Goal: Task Accomplishment & Management: Manage account settings

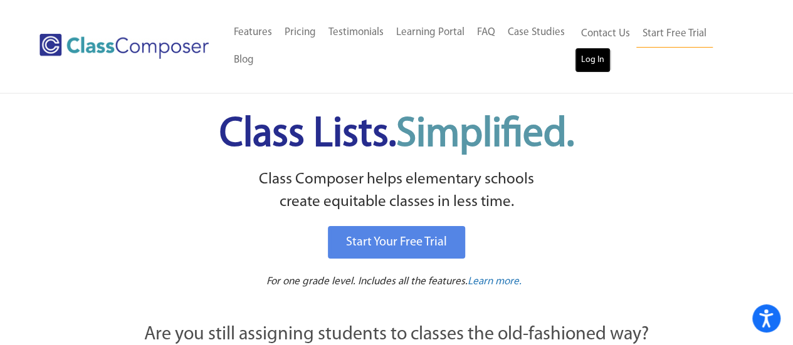
click at [590, 72] on link "Log In" at bounding box center [593, 60] width 36 height 25
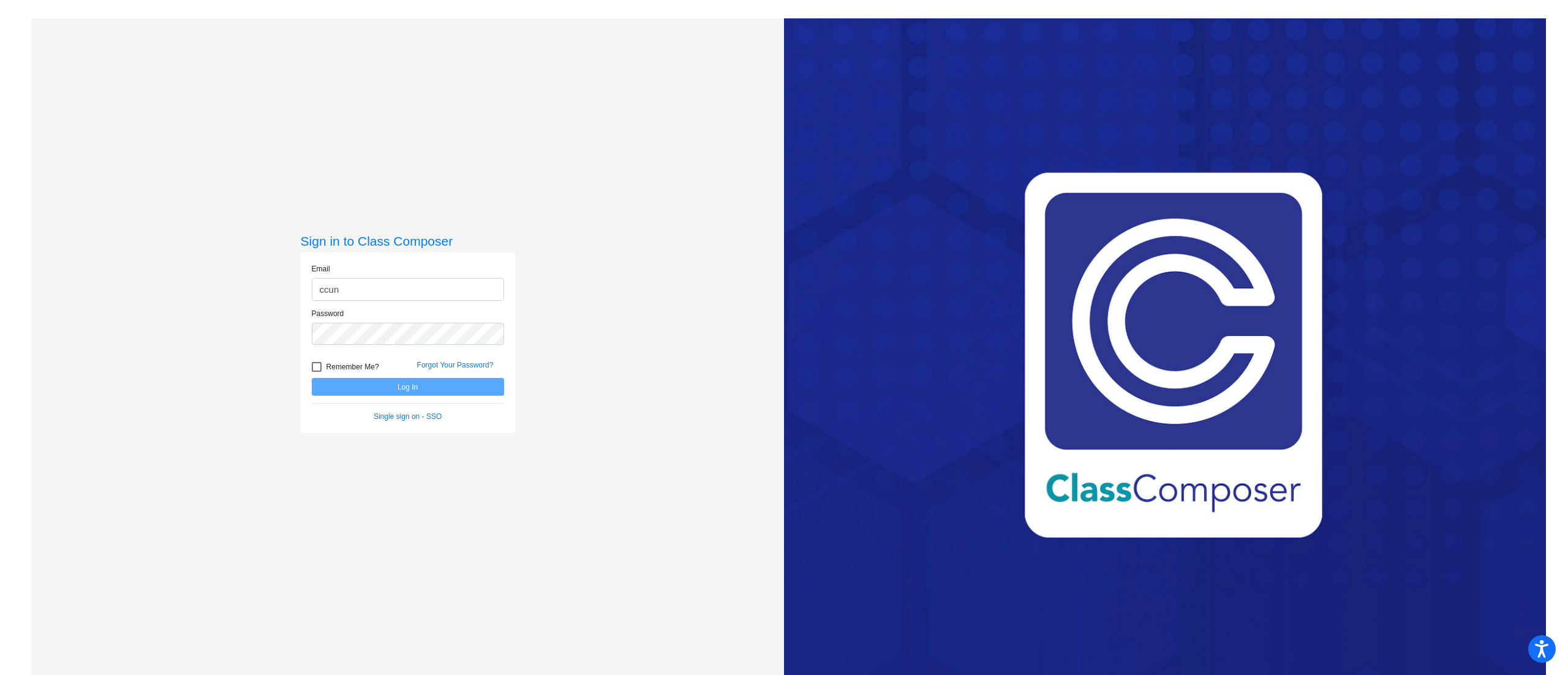
type input "ccun"
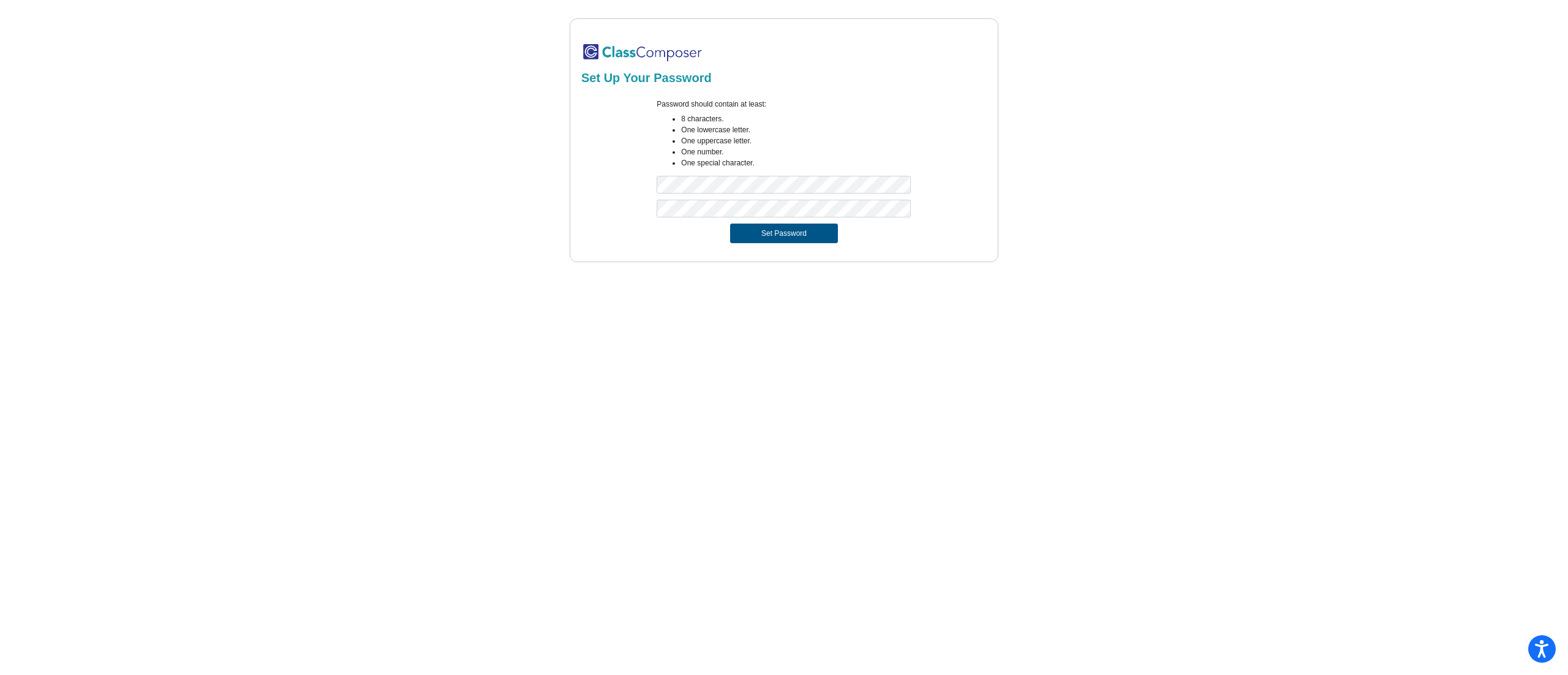
click at [777, 232] on button "Set Password" at bounding box center [784, 233] width 107 height 20
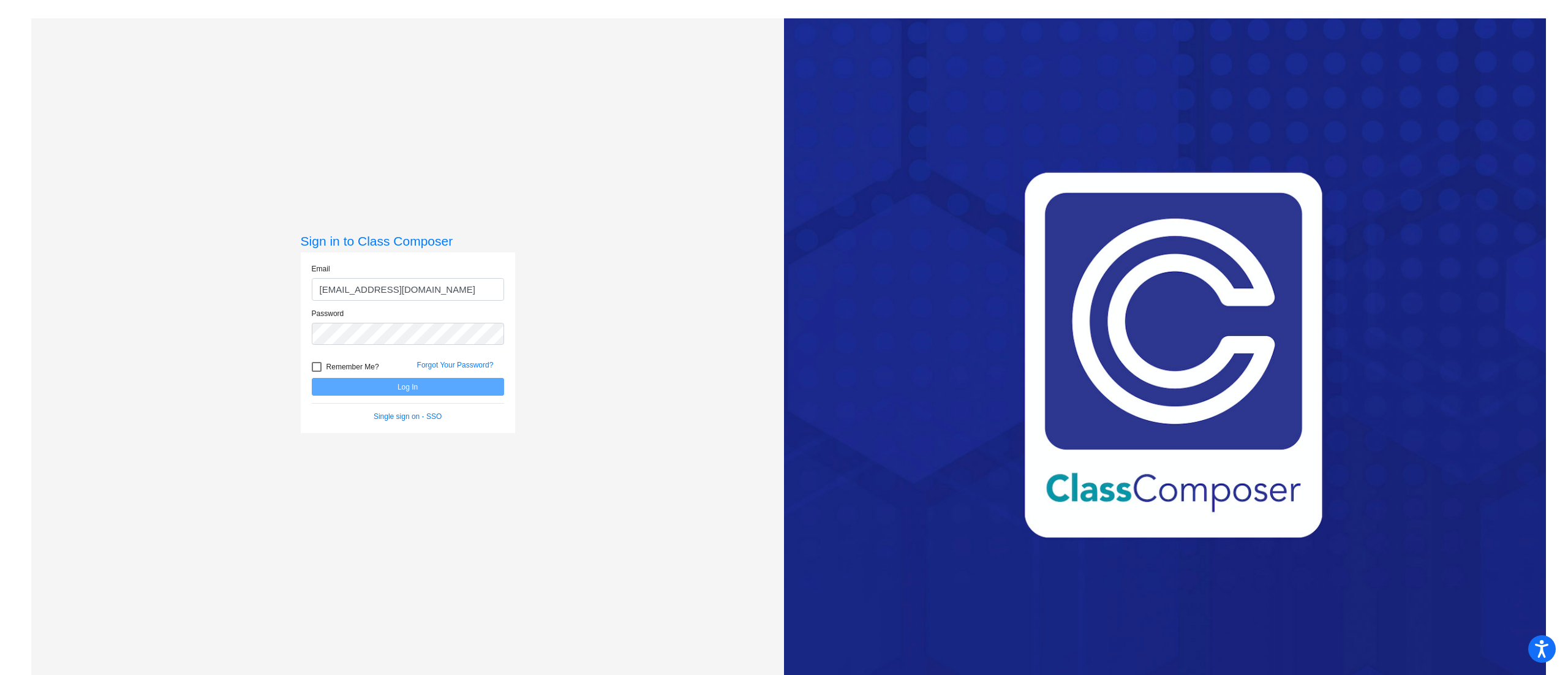
type input "ccunningham@aspenk12.net"
click at [312, 378] on button "Log In" at bounding box center [407, 387] width 192 height 18
click at [405, 382] on button "Log In" at bounding box center [407, 387] width 192 height 18
click at [450, 291] on input "ccunningham@aspenk12.net" at bounding box center [407, 289] width 192 height 22
click at [265, 327] on div "Sign in to Class Composer Email ccunningham@aspenk12.net Password Remember Me? …" at bounding box center [407, 356] width 752 height 675
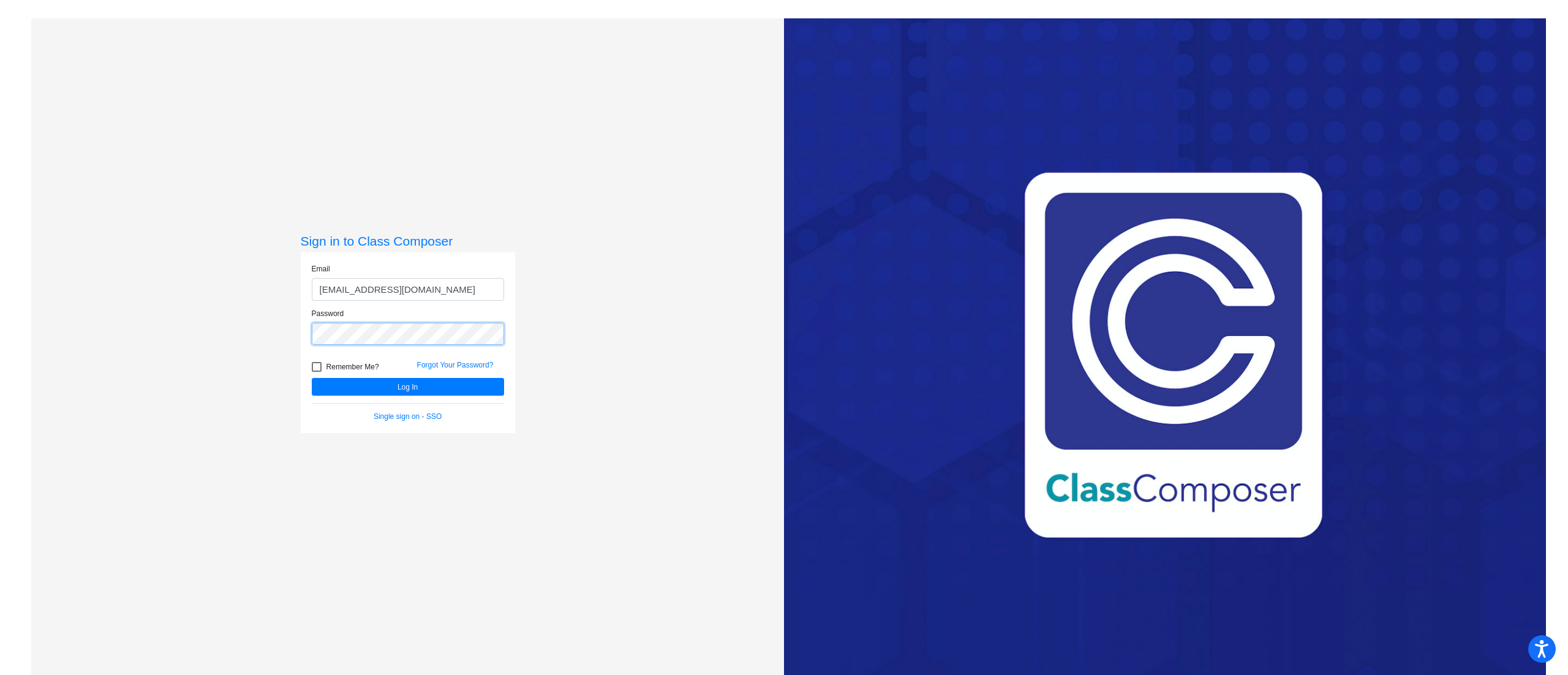
click at [312, 378] on button "Log In" at bounding box center [407, 387] width 192 height 18
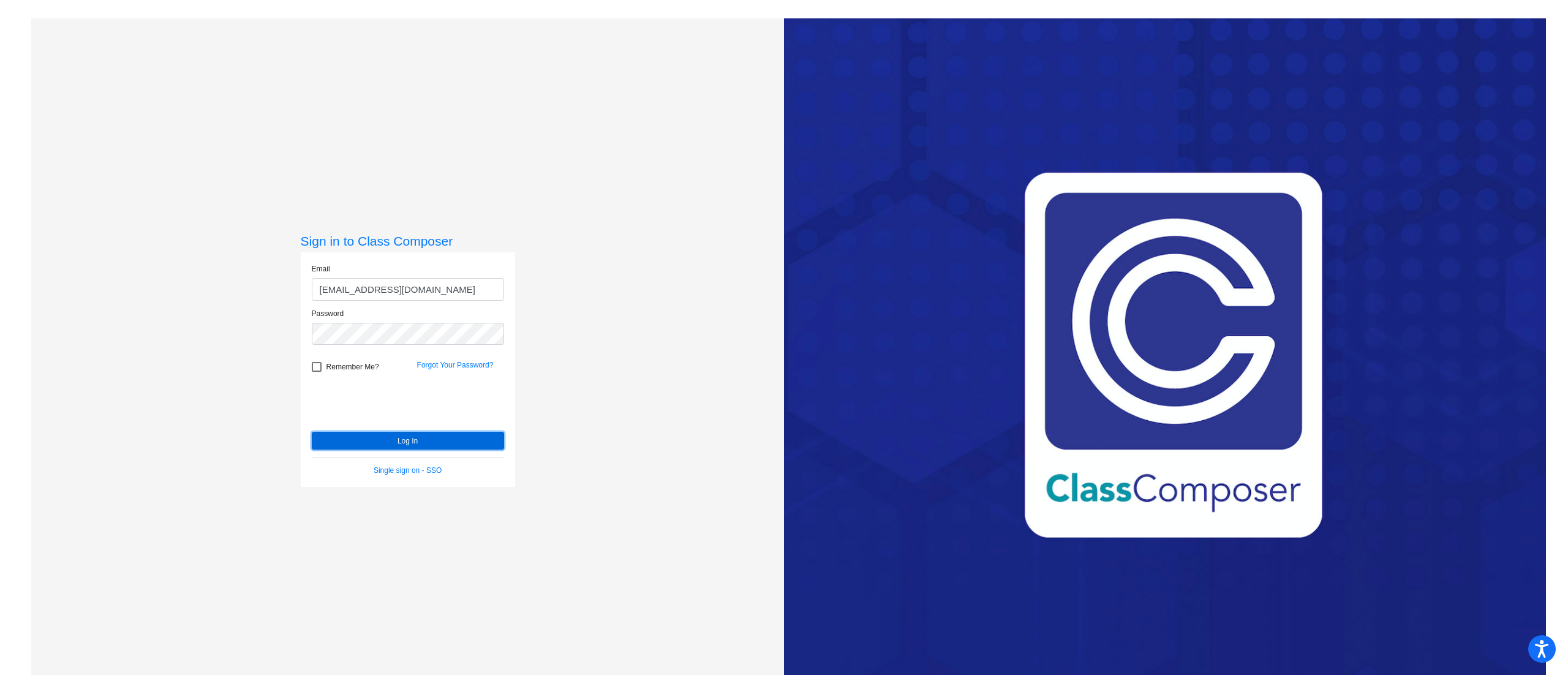
click at [359, 443] on button "Log In" at bounding box center [407, 441] width 192 height 18
click at [410, 440] on button "Log In" at bounding box center [407, 441] width 192 height 18
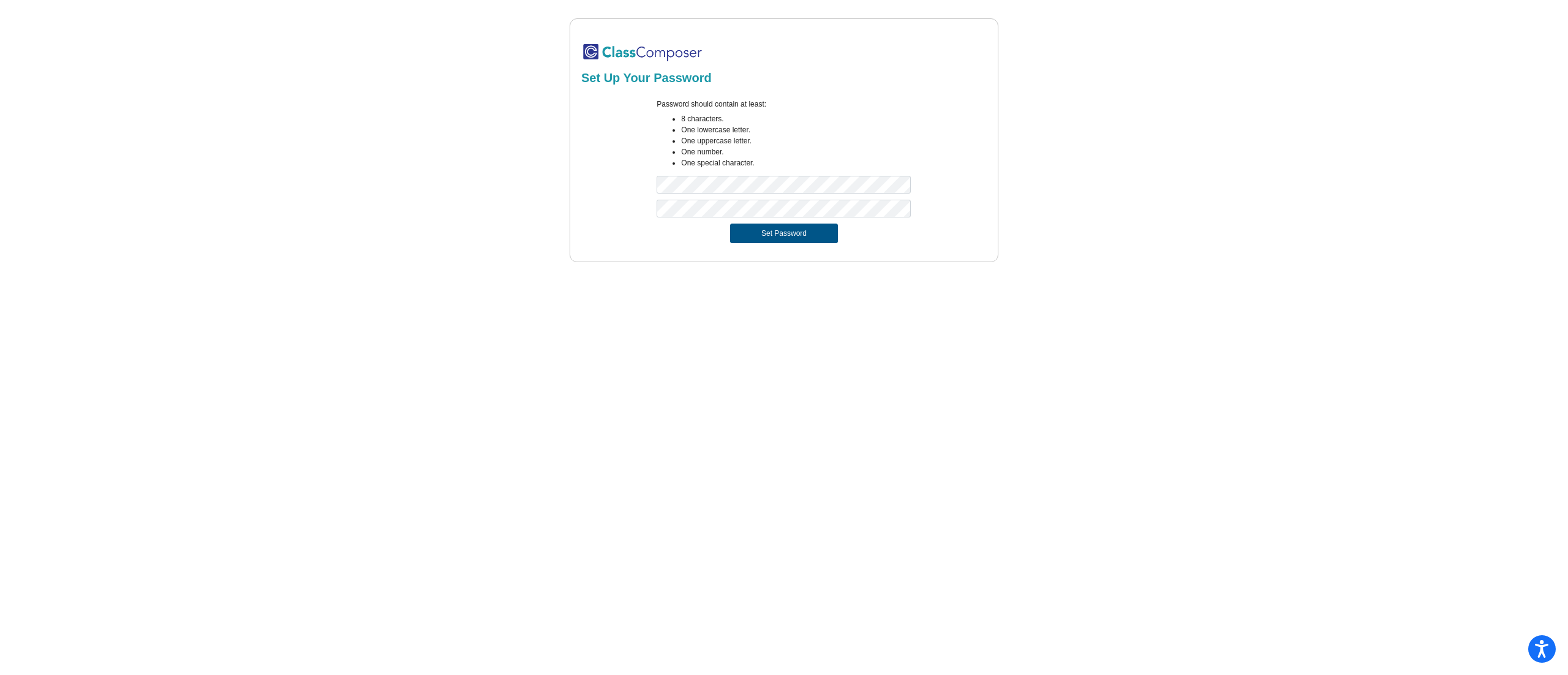
click at [775, 237] on button "Set Password" at bounding box center [784, 233] width 107 height 20
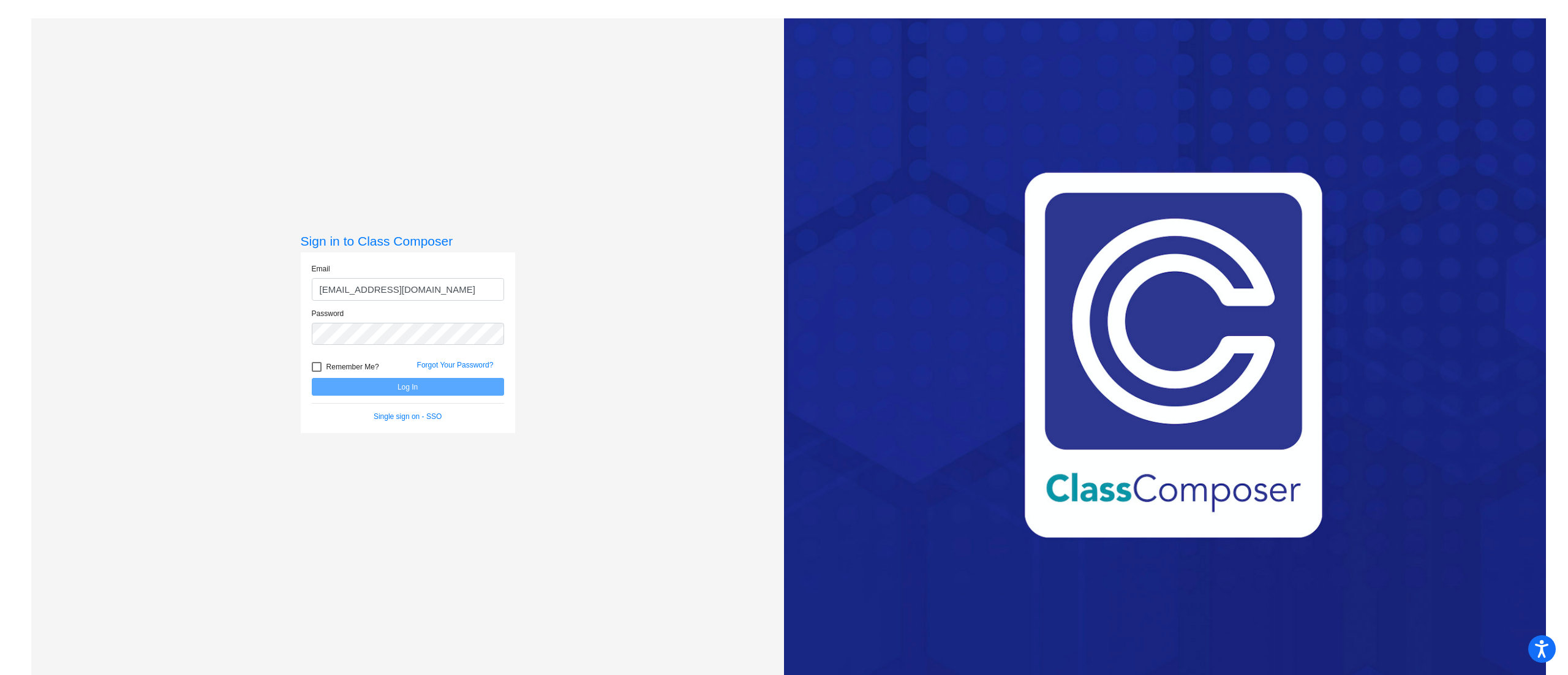
type input "[EMAIL_ADDRESS][DOMAIN_NAME]"
click at [431, 380] on button "Log In" at bounding box center [407, 387] width 192 height 18
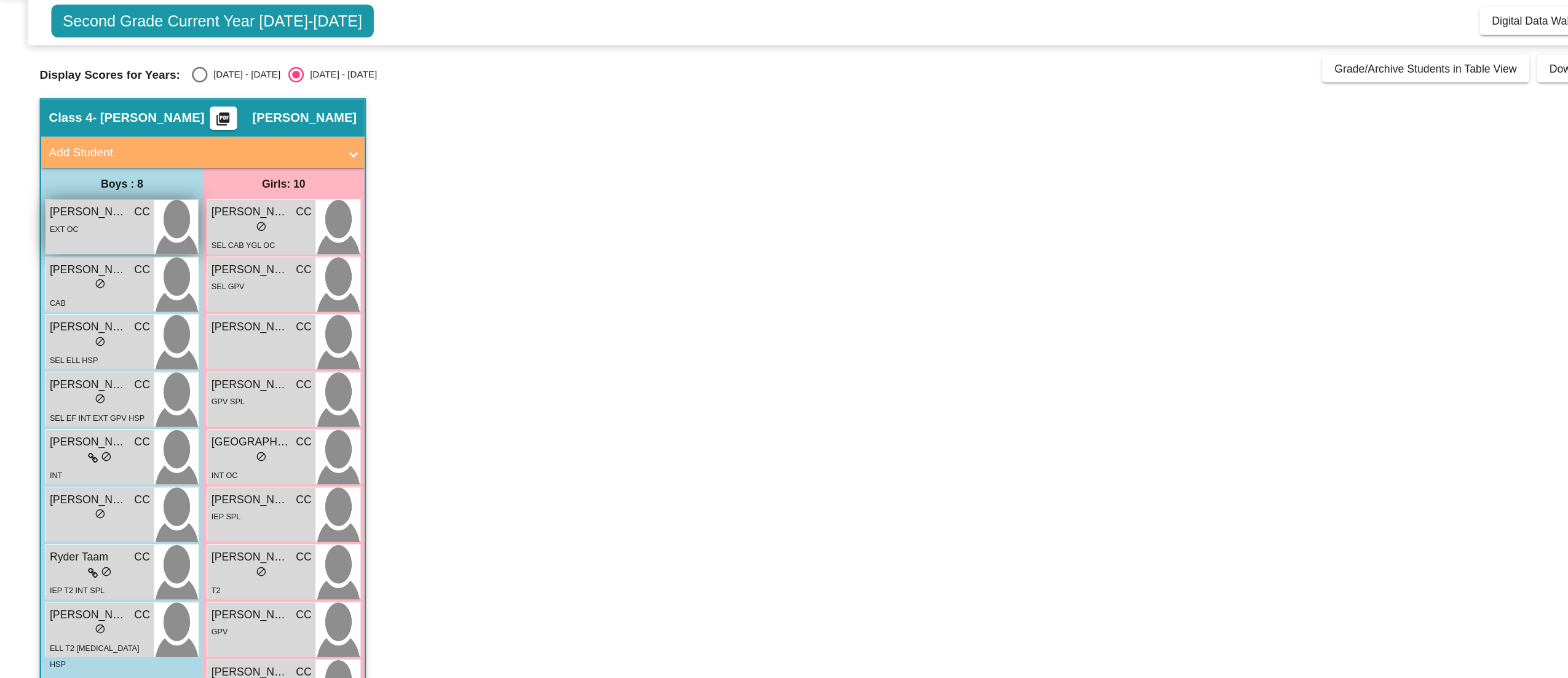
click at [79, 215] on div "EXT OC" at bounding box center [78, 220] width 79 height 13
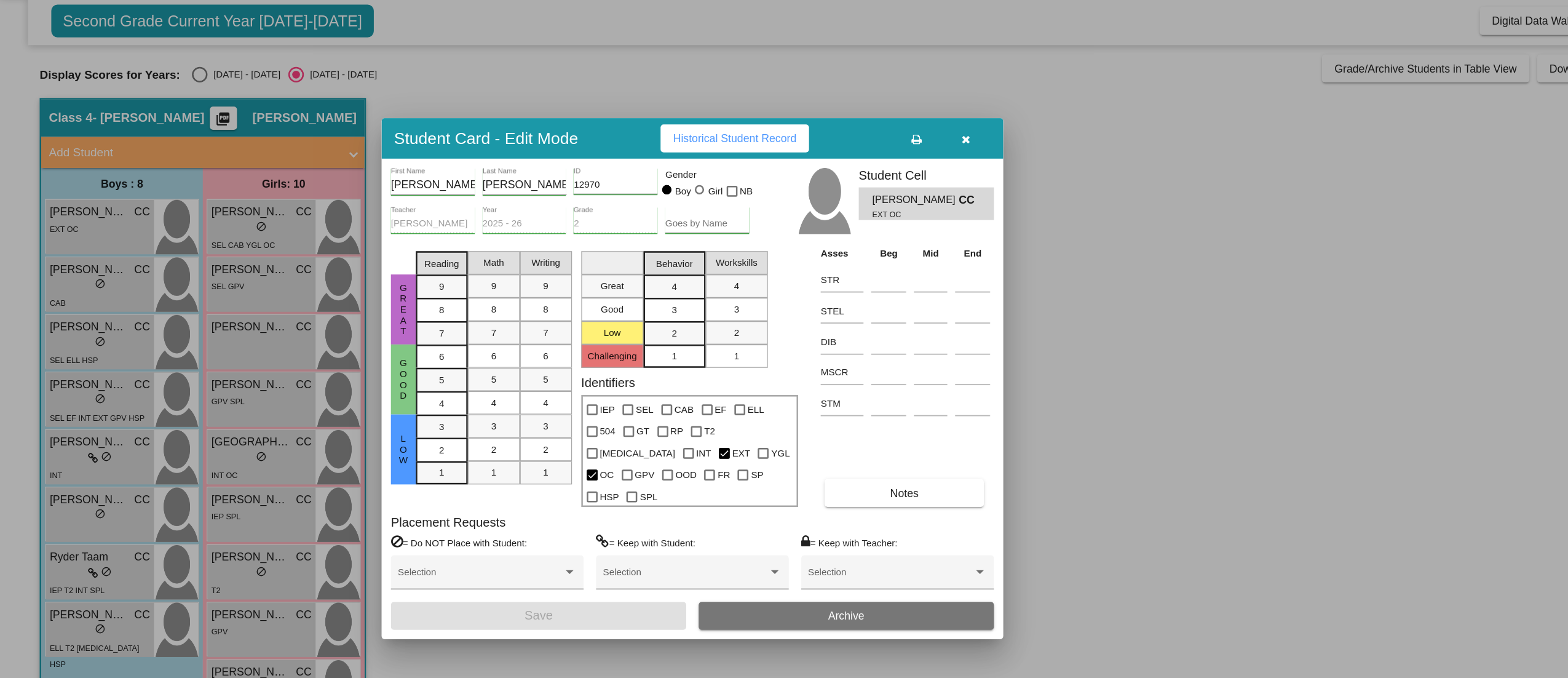
click at [492, 329] on mat-selection-list "Great Good Low Challenging" at bounding box center [485, 282] width 49 height 97
click at [497, 331] on mat-selection-list "Great Good Low Challenging" at bounding box center [485, 282] width 49 height 97
click at [492, 310] on mat-selection-list "Great Good Low Challenging" at bounding box center [485, 282] width 49 height 97
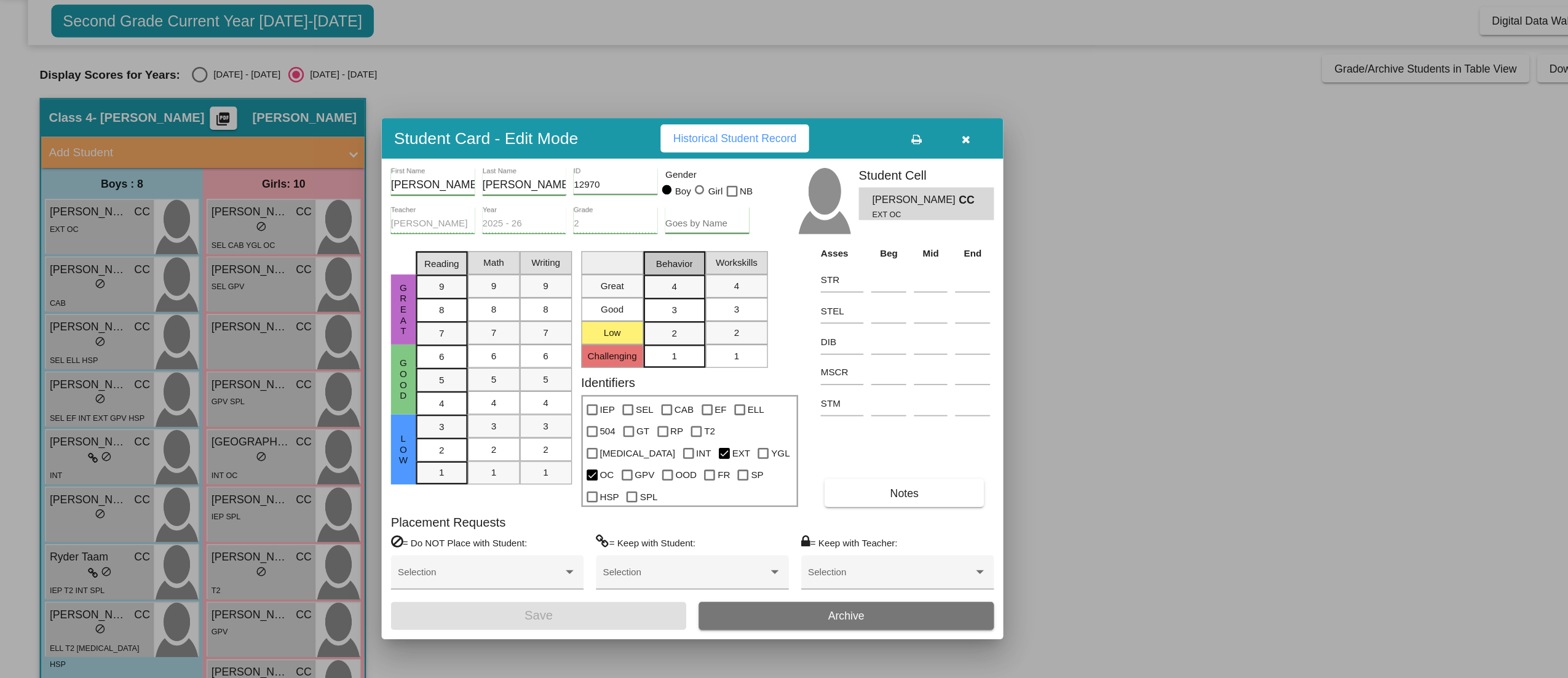
click at [537, 253] on span "Behavior" at bounding box center [533, 247] width 28 height 11
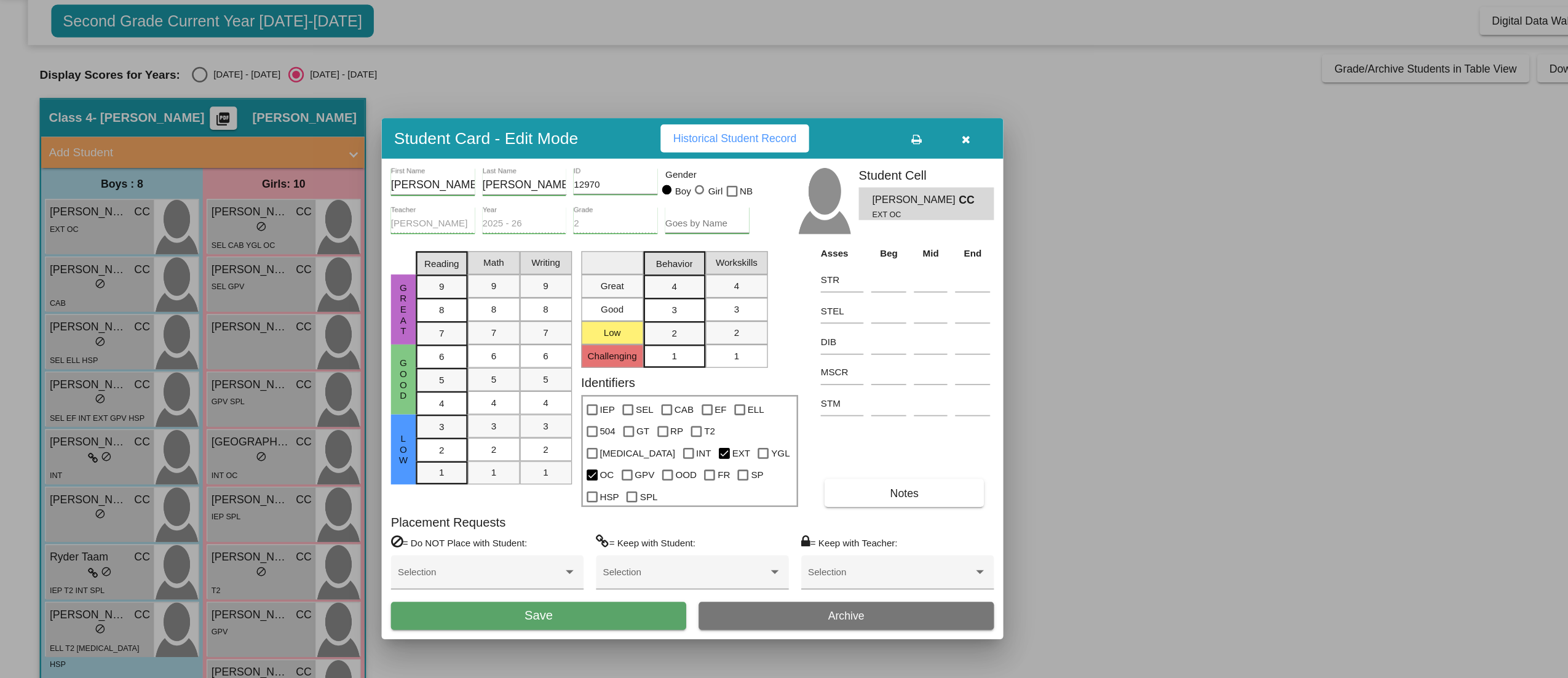
click at [585, 331] on div "1" at bounding box center [583, 321] width 24 height 19
click at [586, 253] on span "Workskills" at bounding box center [583, 246] width 33 height 11
click at [68, 270] on div at bounding box center [784, 339] width 1568 height 678
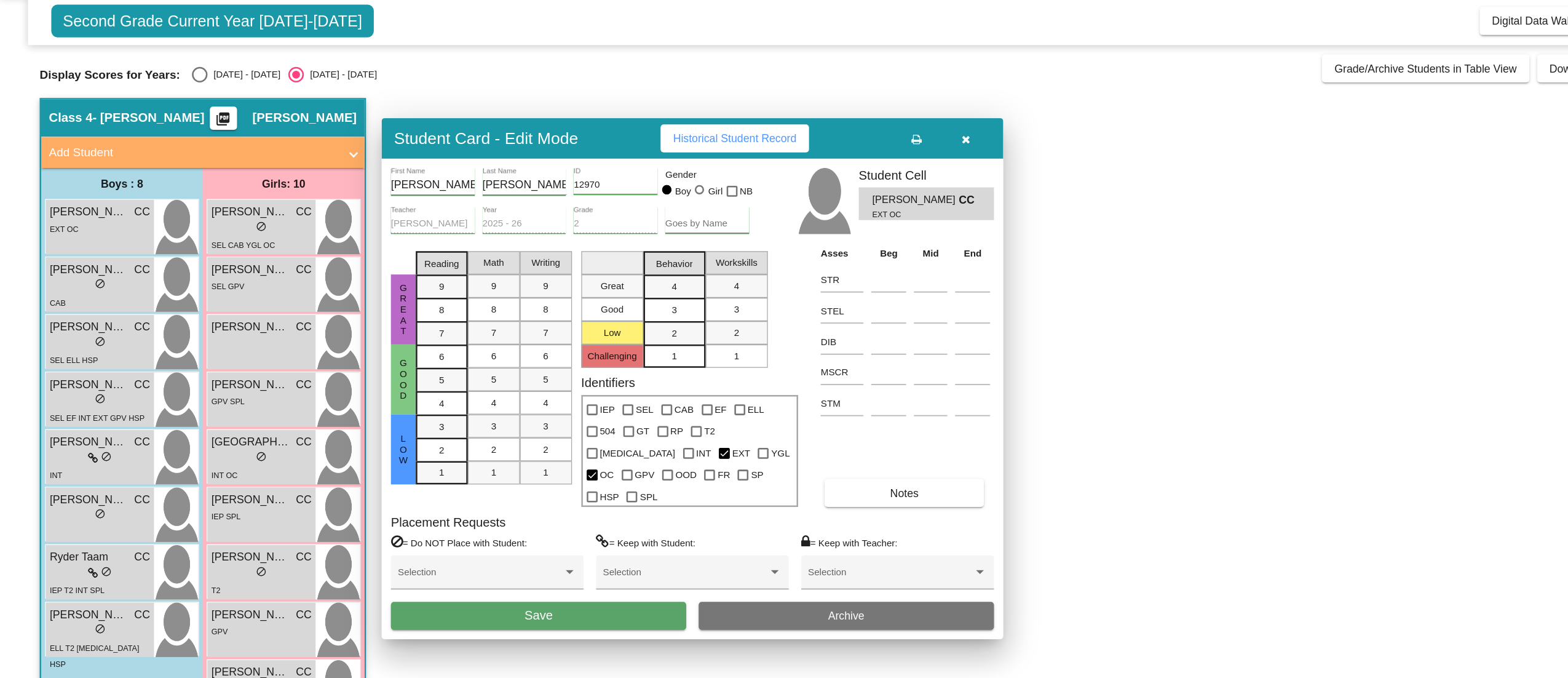
click at [68, 270] on div "lock do_not_disturb_alt" at bounding box center [78, 265] width 79 height 13
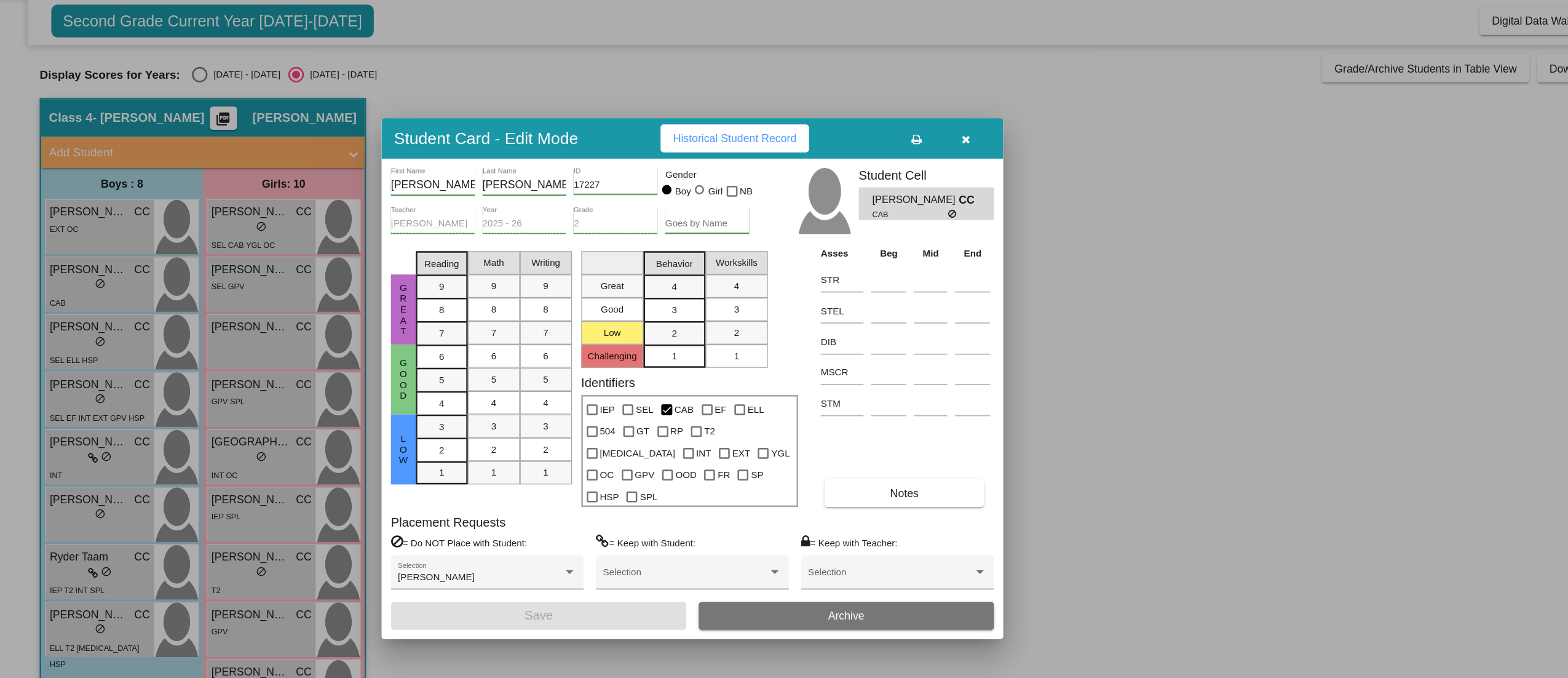
click at [90, 319] on div at bounding box center [784, 339] width 1568 height 678
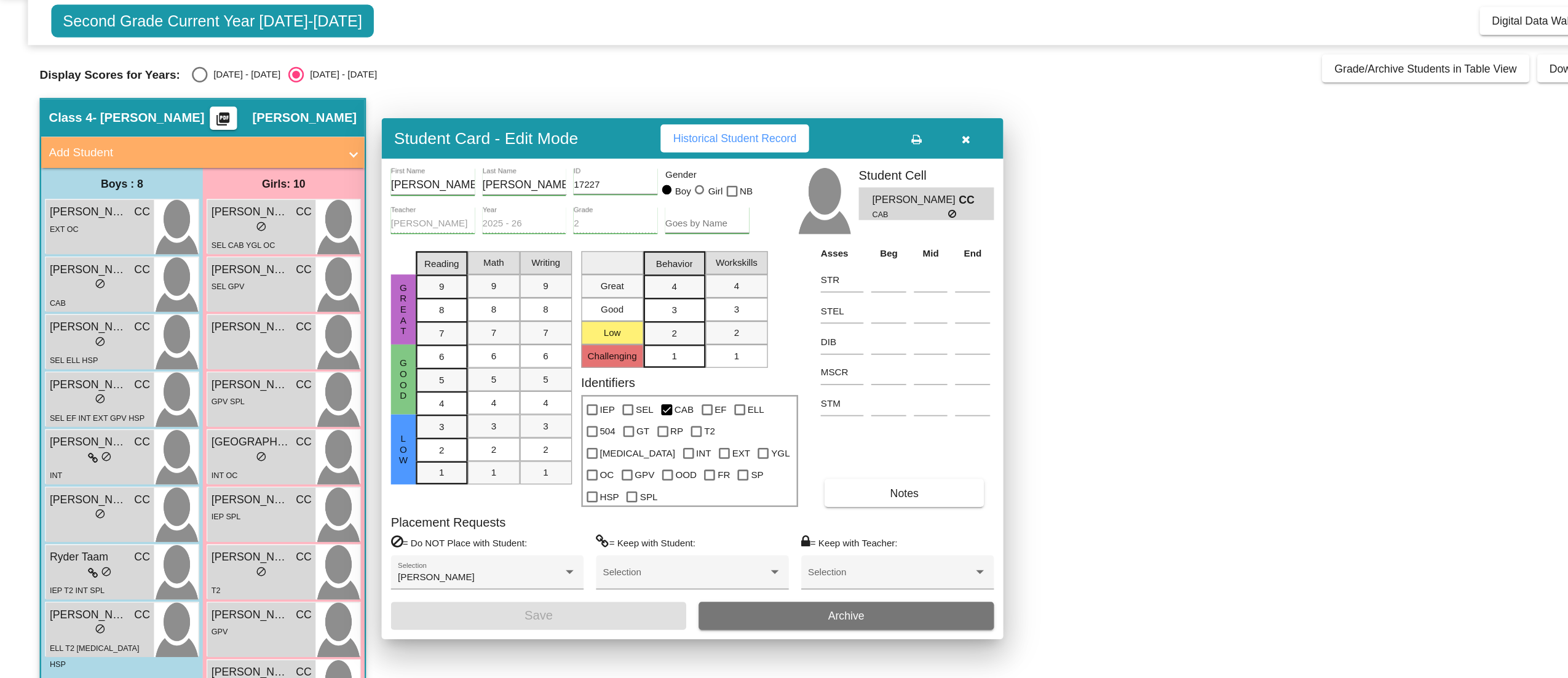
click at [90, 319] on div "SEL ELL HSP" at bounding box center [78, 323] width 79 height 13
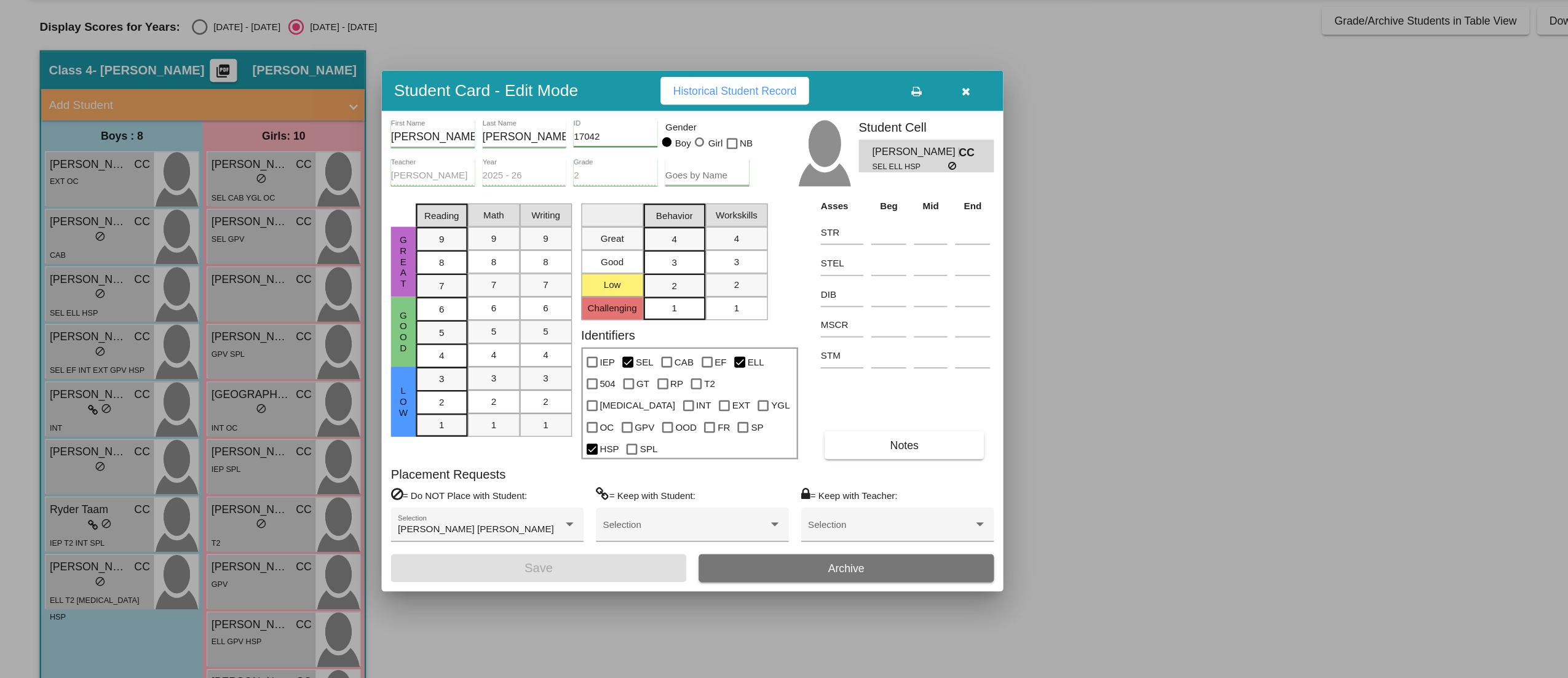
click at [79, 359] on div at bounding box center [784, 339] width 1568 height 678
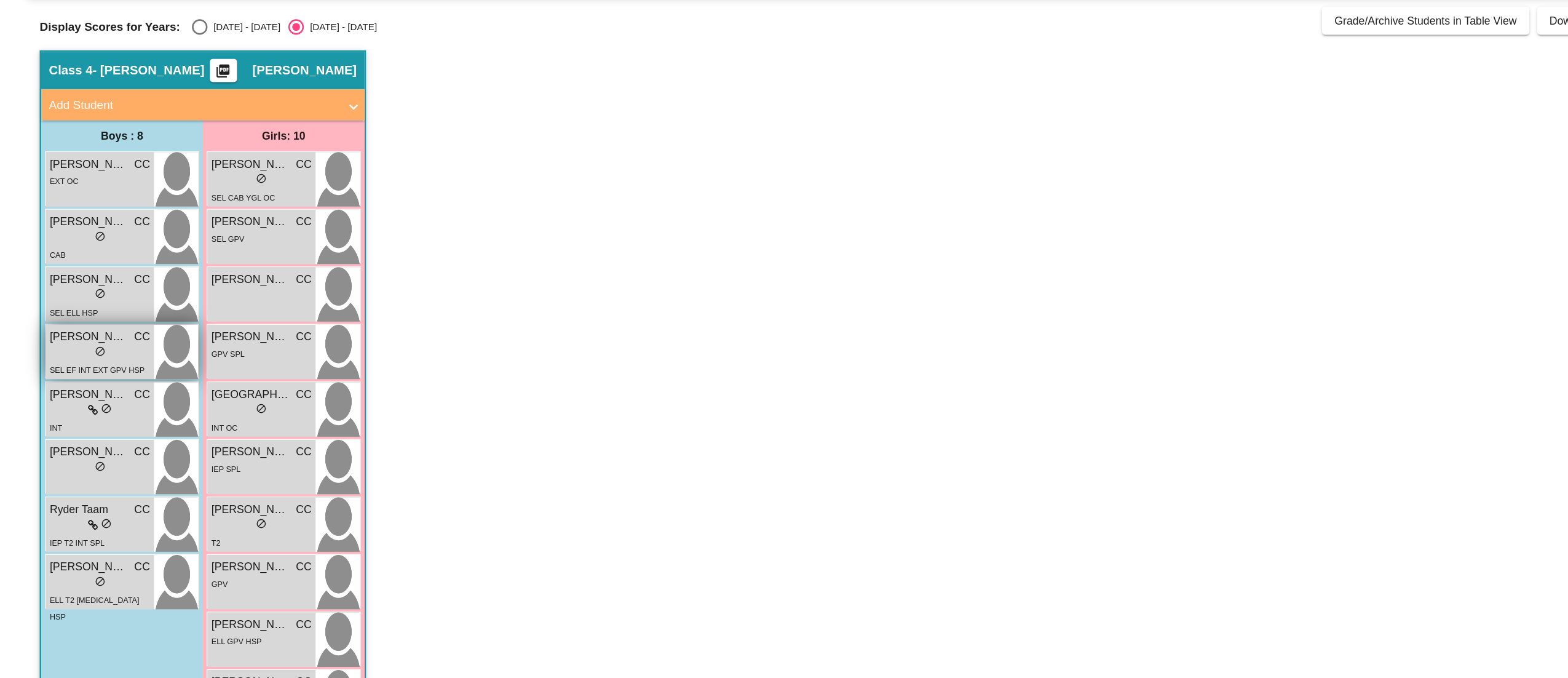
click at [52, 351] on div "lock do_not_disturb_alt" at bounding box center [78, 356] width 79 height 13
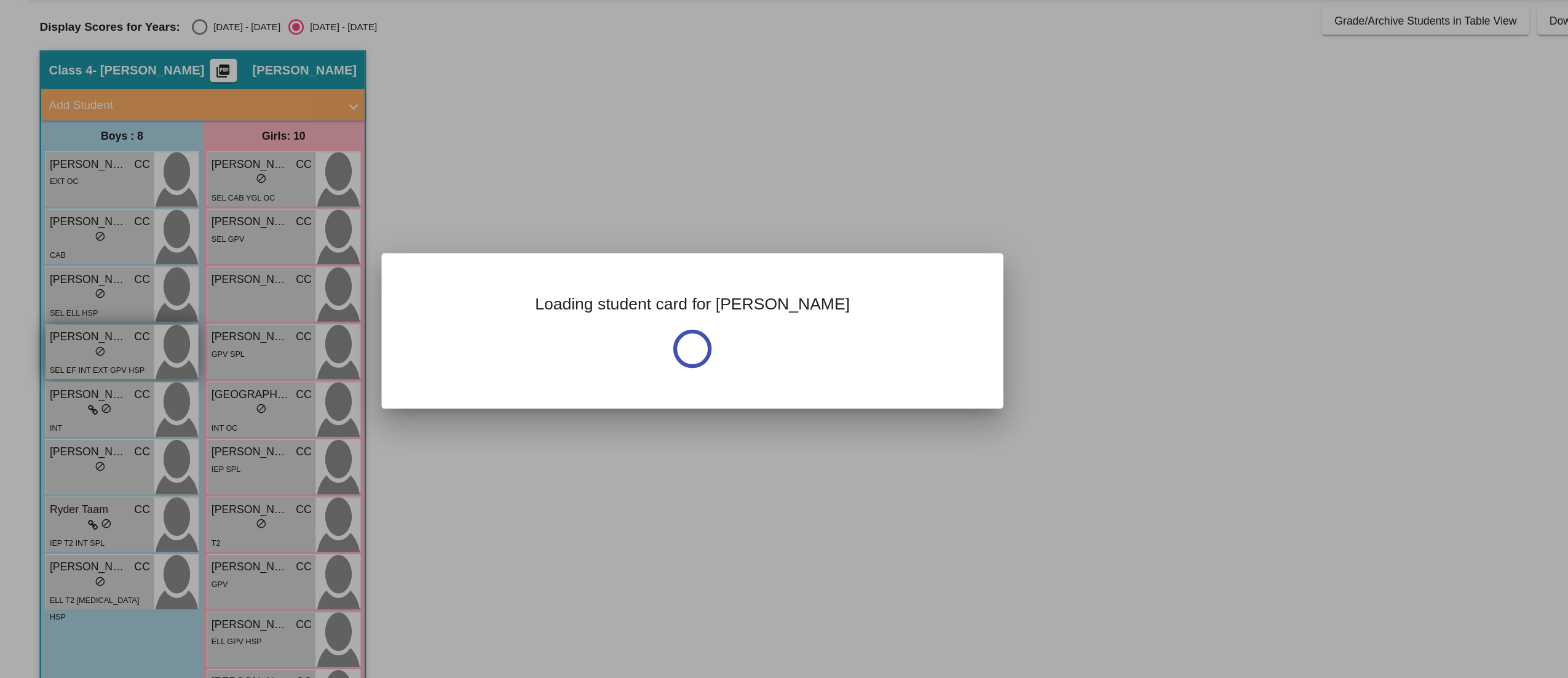
click at [52, 351] on div at bounding box center [784, 339] width 1568 height 678
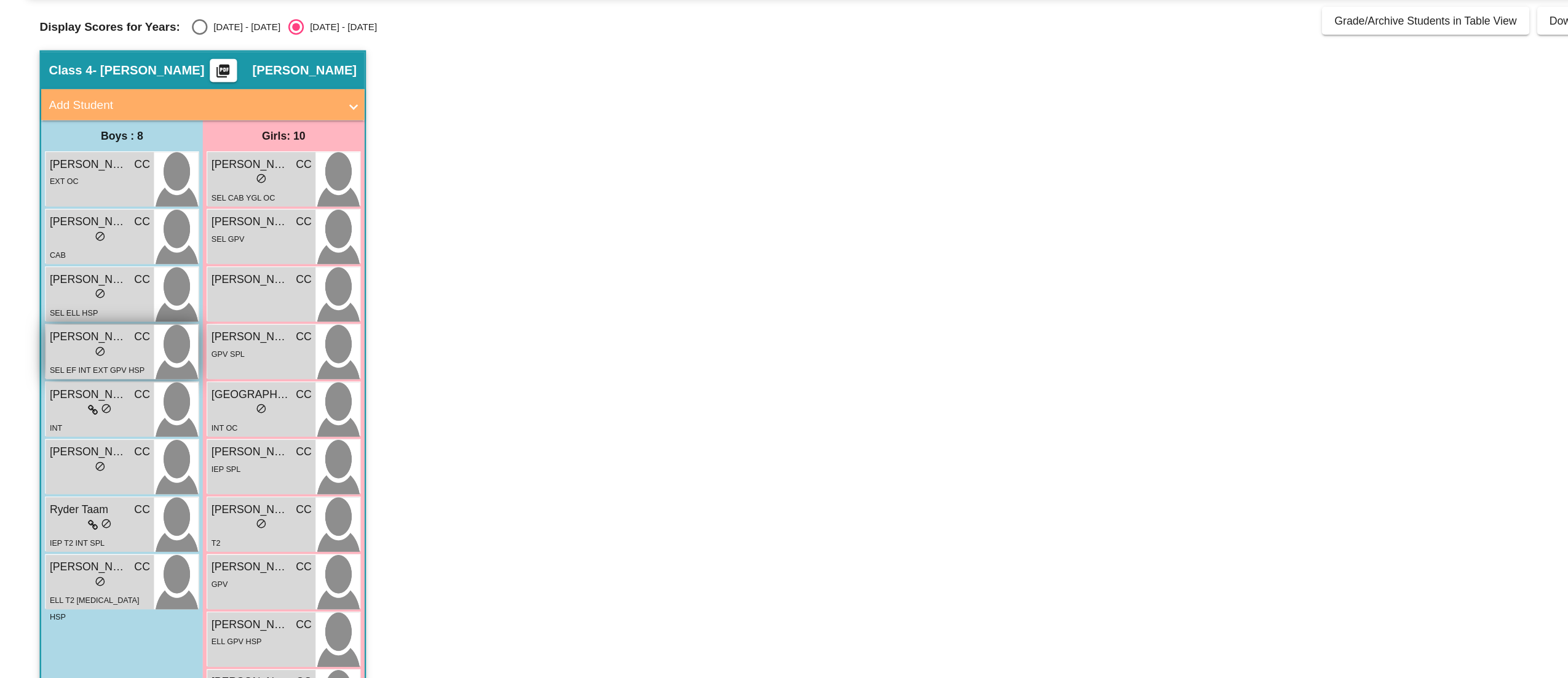
click at [55, 353] on div "lock do_not_disturb_alt" at bounding box center [78, 356] width 79 height 13
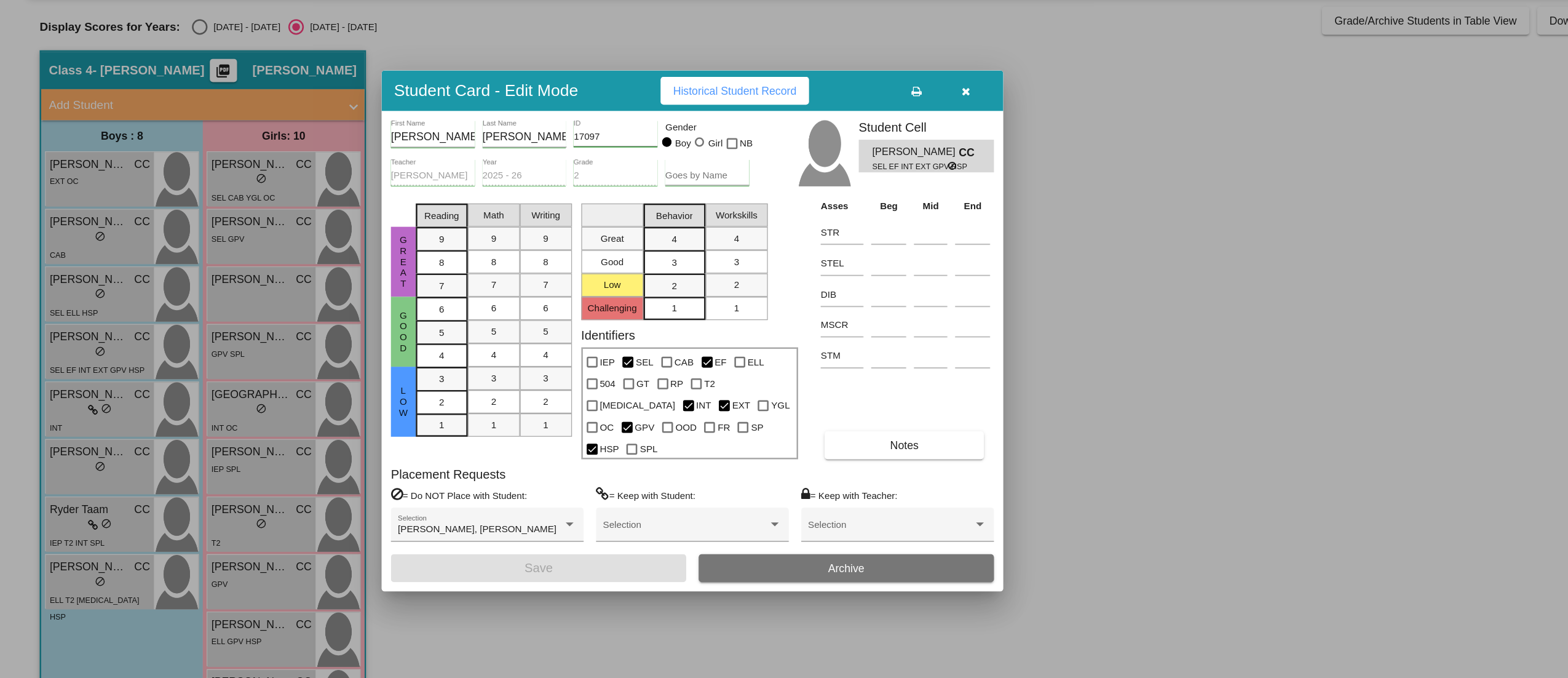
click at [187, 353] on div at bounding box center [784, 339] width 1568 height 678
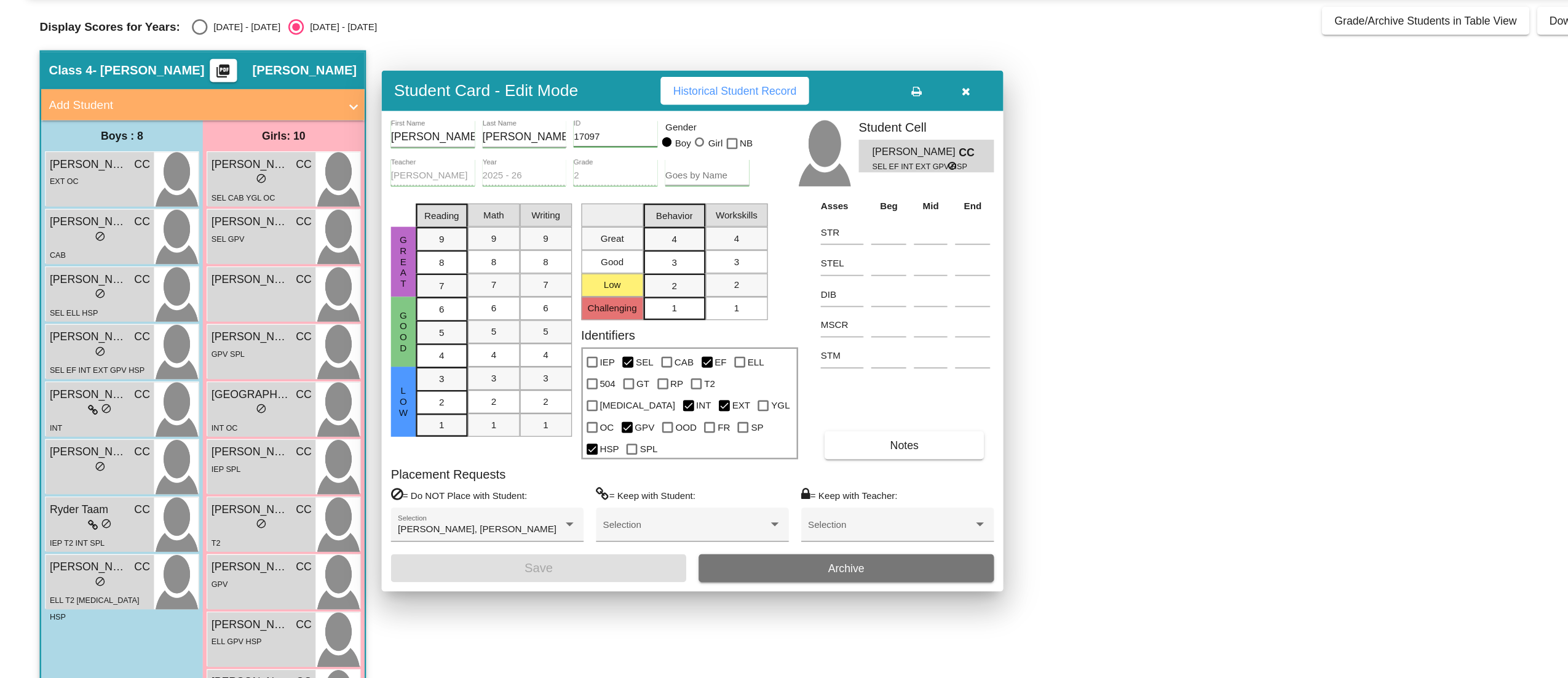
click at [187, 353] on span "GPV SPL" at bounding box center [181, 356] width 26 height 7
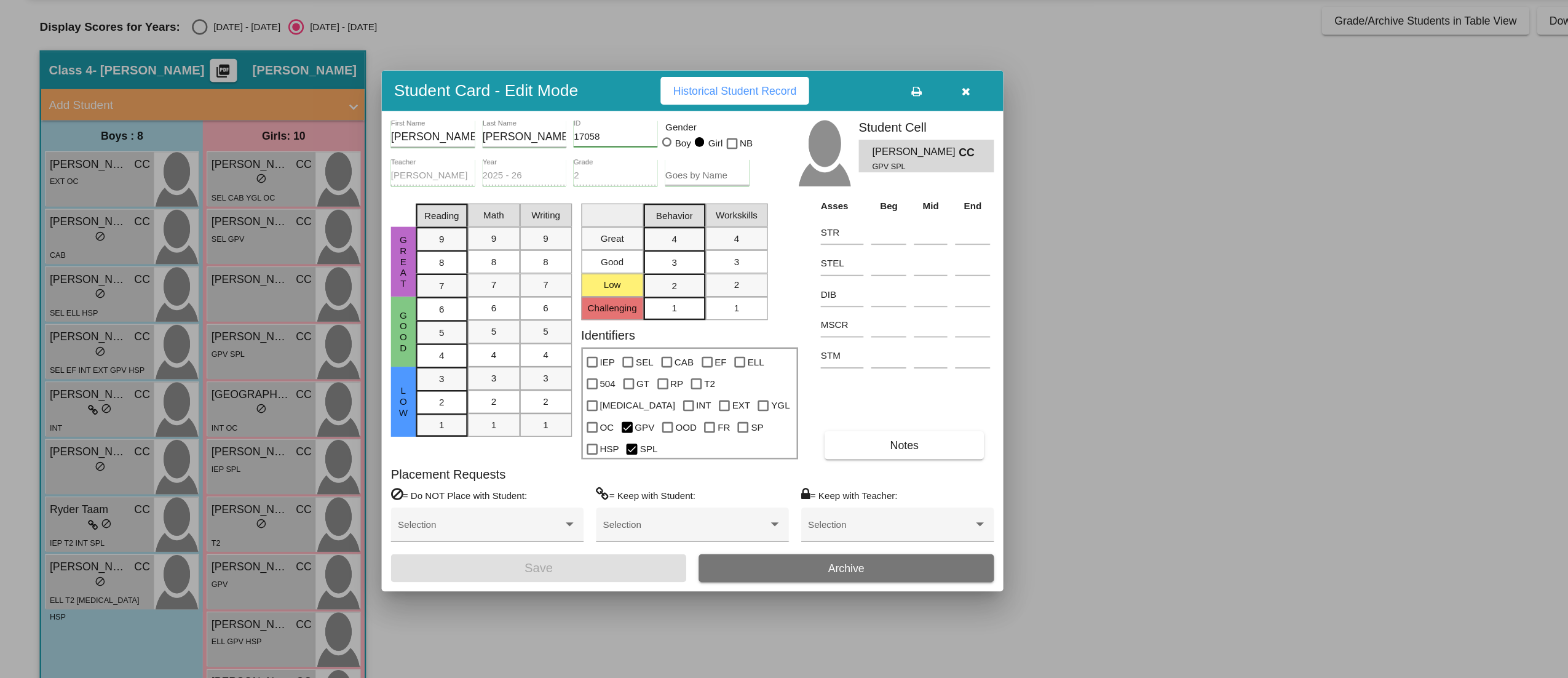
click at [219, 398] on div at bounding box center [784, 339] width 1568 height 678
click at [219, 398] on div "lock do_not_disturb_alt" at bounding box center [207, 401] width 79 height 13
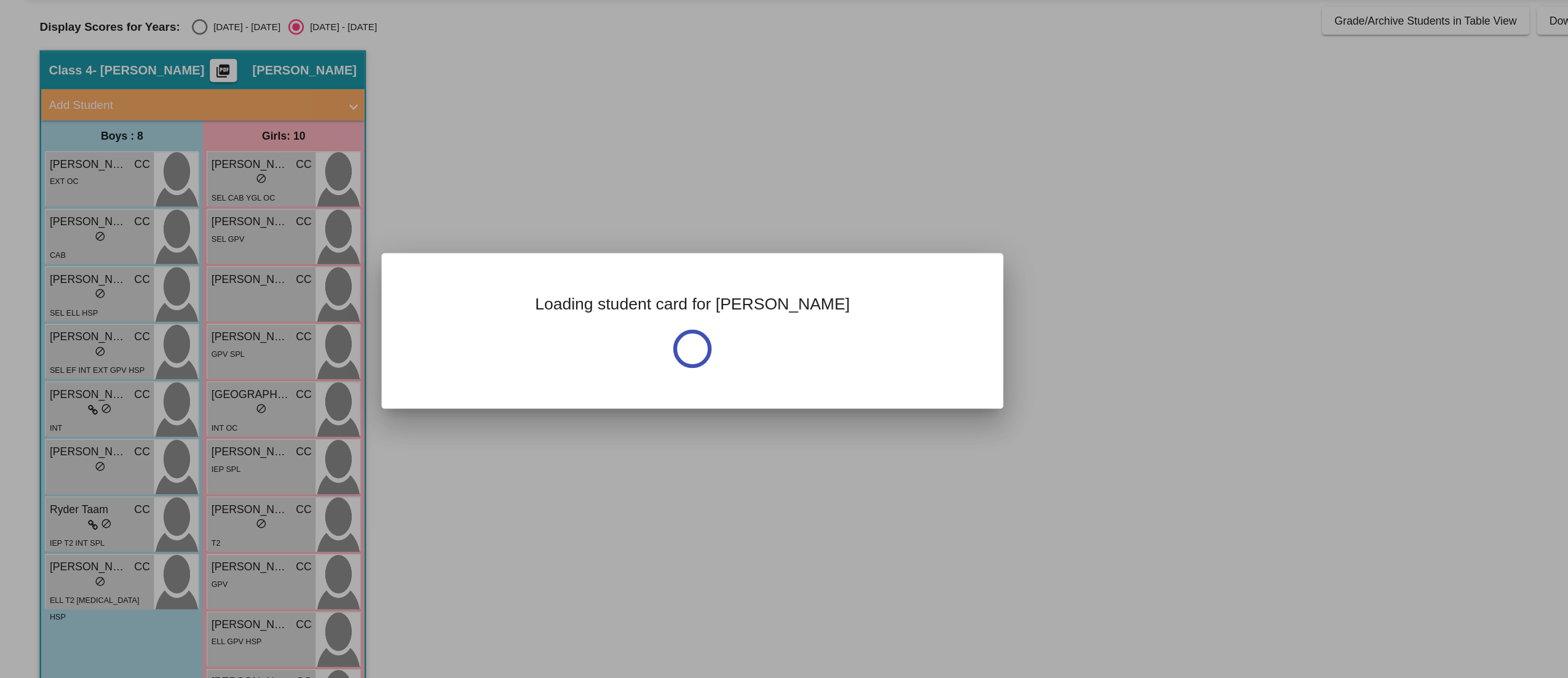
click at [219, 398] on div at bounding box center [784, 339] width 1568 height 678
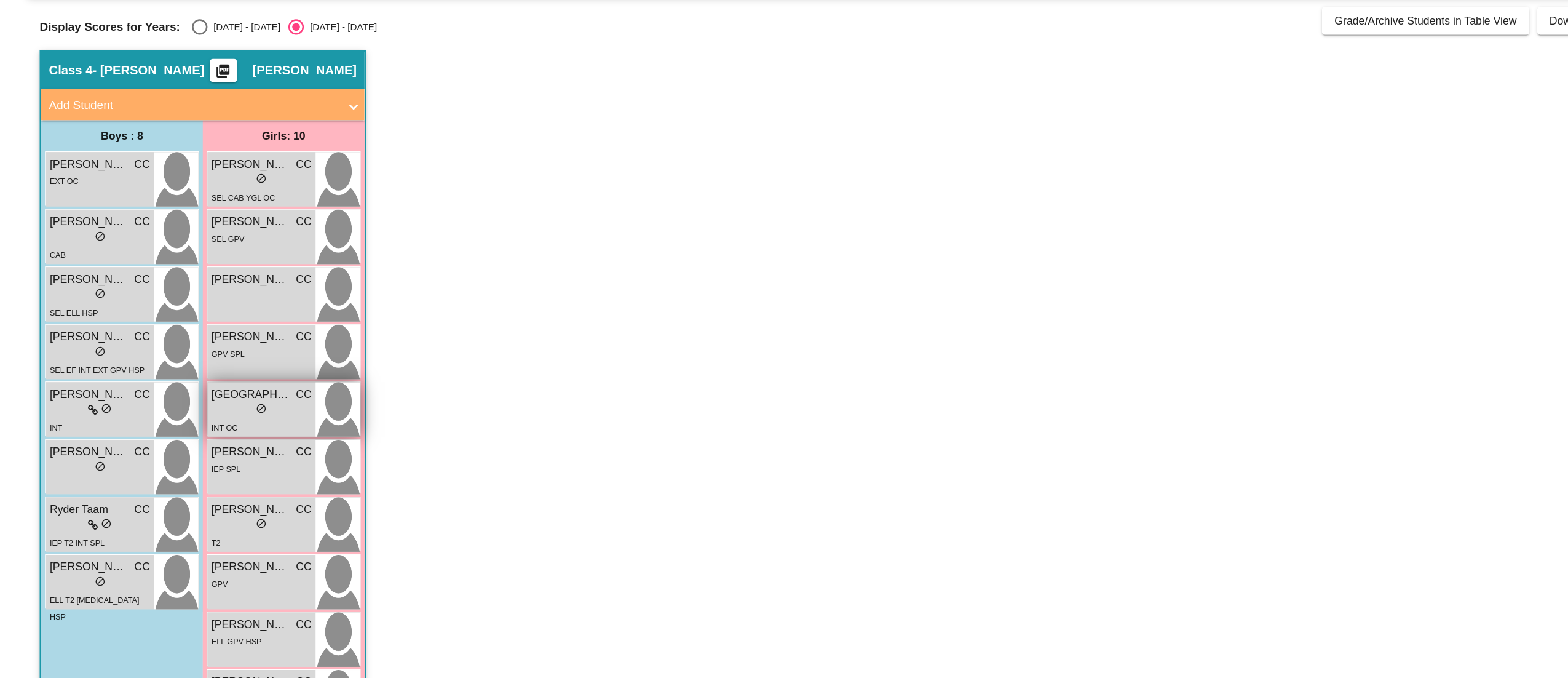
click at [219, 398] on div "lock do_not_disturb_alt" at bounding box center [207, 401] width 79 height 13
click at [222, 404] on div "lock do_not_disturb_alt" at bounding box center [207, 401] width 79 height 13
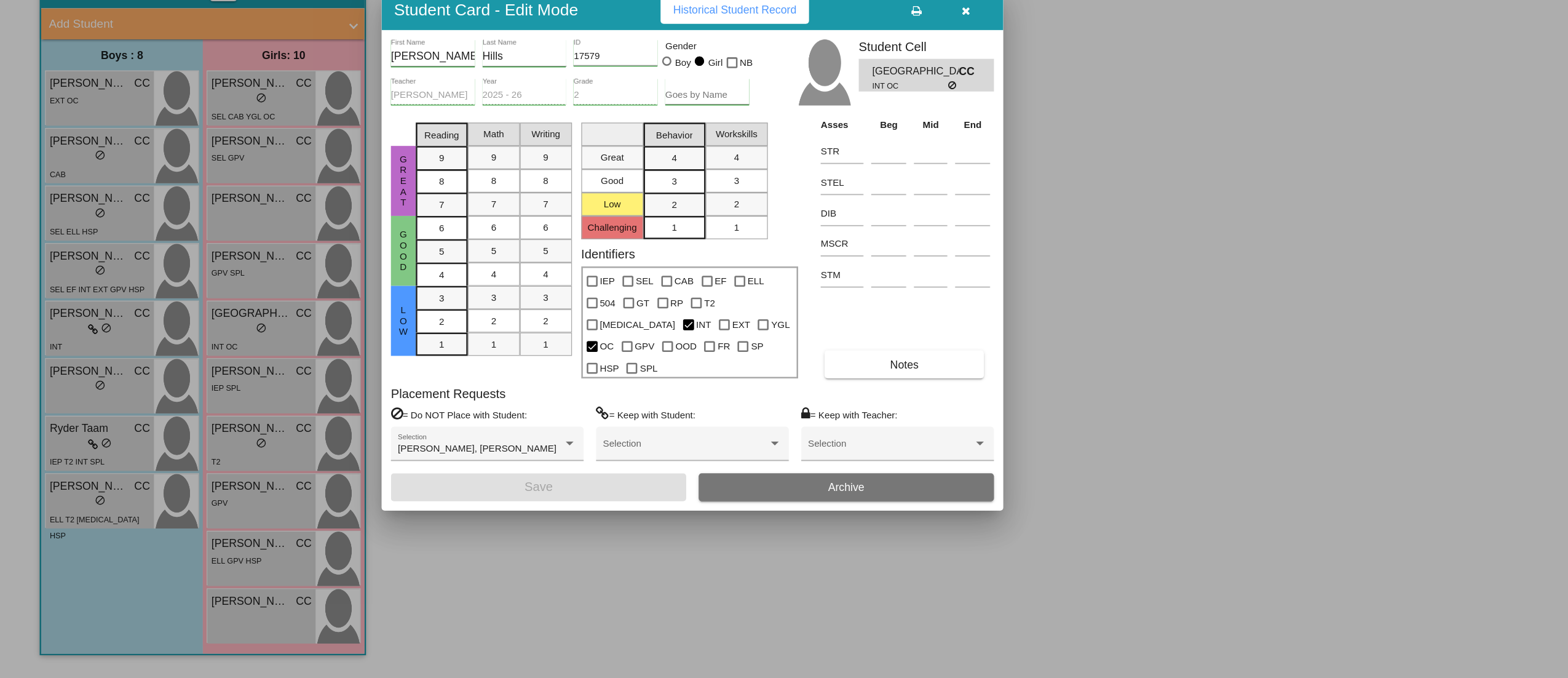
click at [845, 492] on div at bounding box center [784, 339] width 1568 height 678
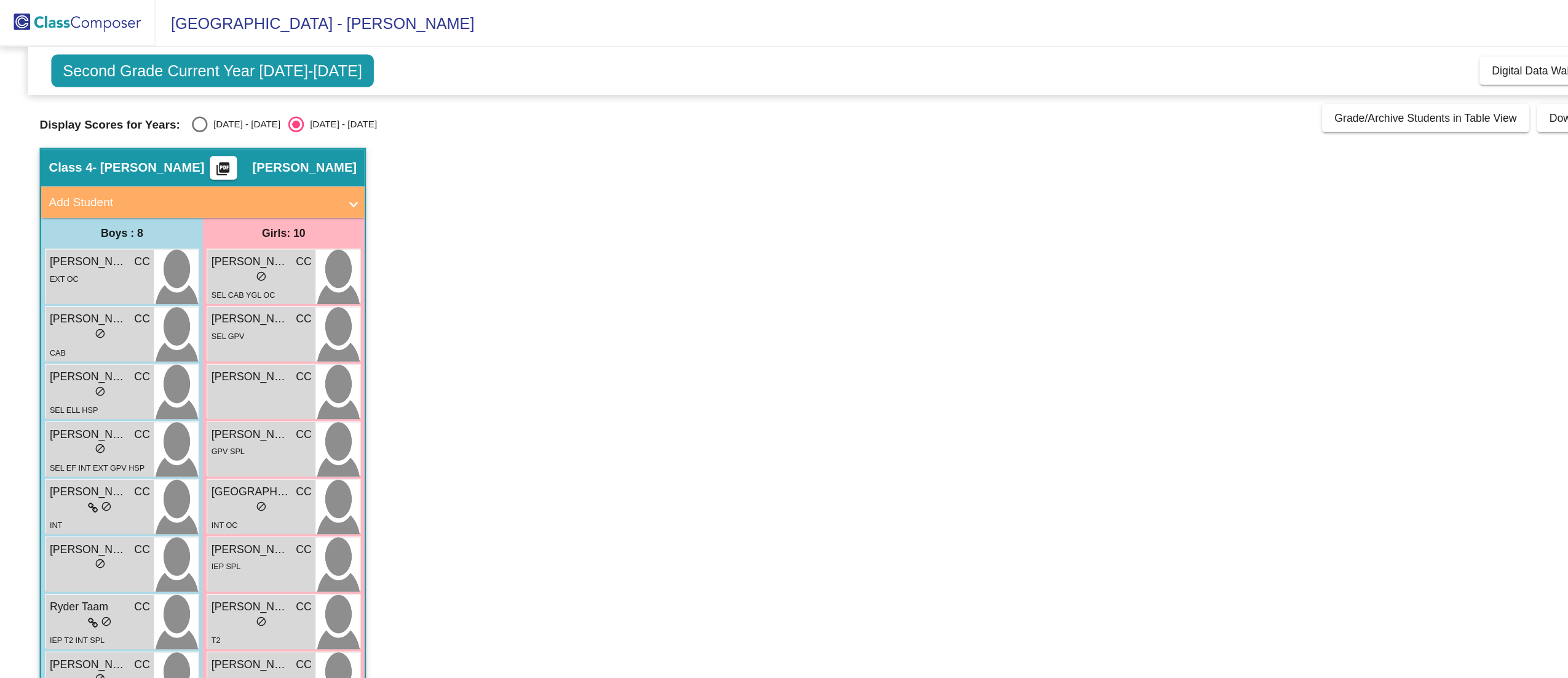
click at [220, 52] on span "Second Grade Current Year [DATE]-[DATE]" at bounding box center [168, 56] width 255 height 26
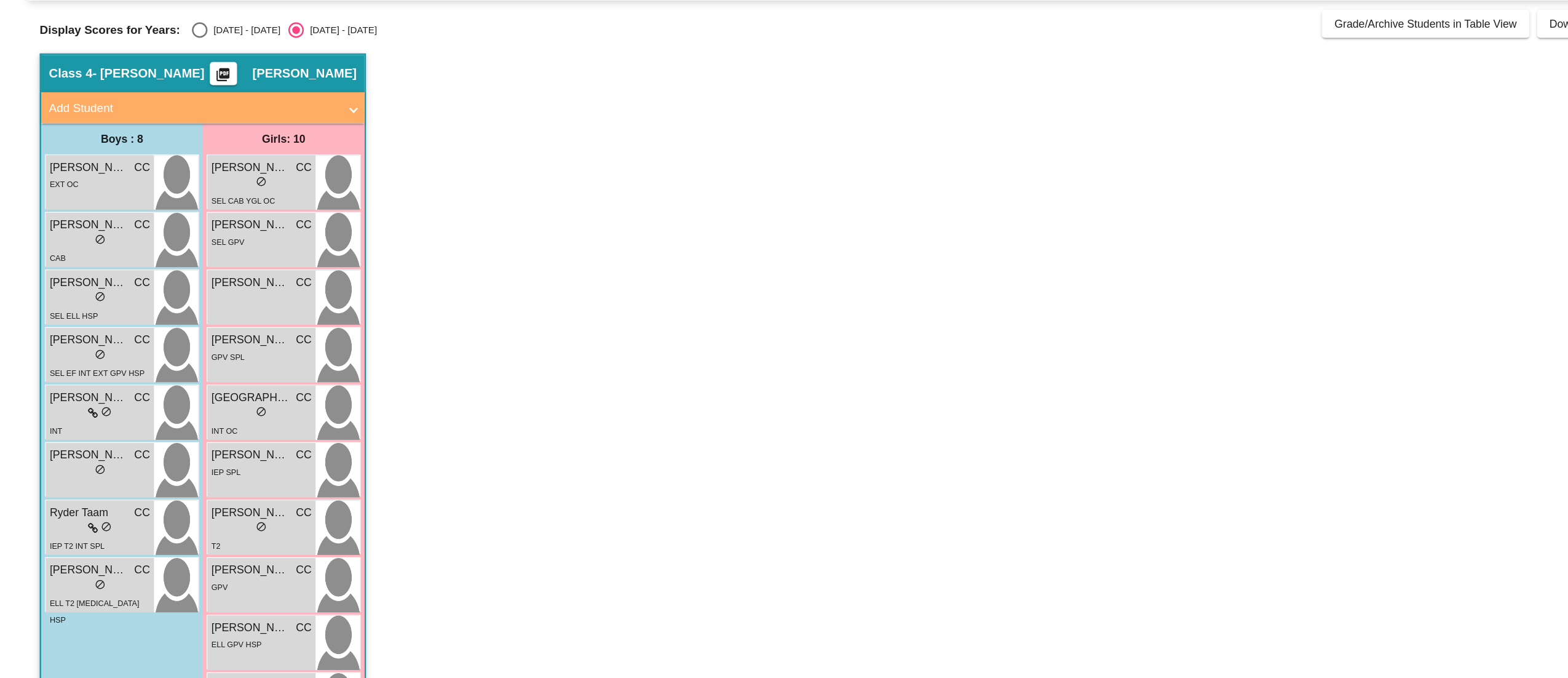
scroll to position [1, 0]
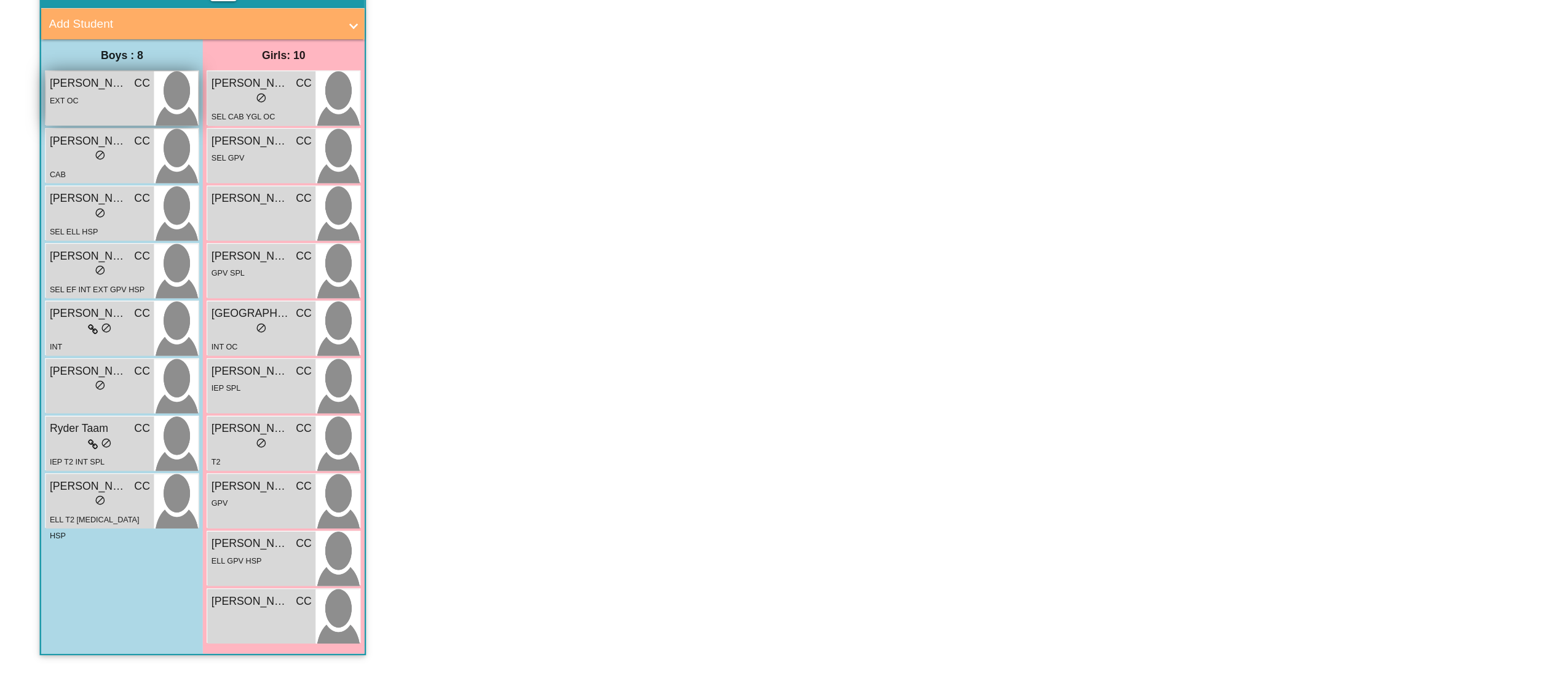
click at [141, 218] on img at bounding box center [139, 219] width 35 height 43
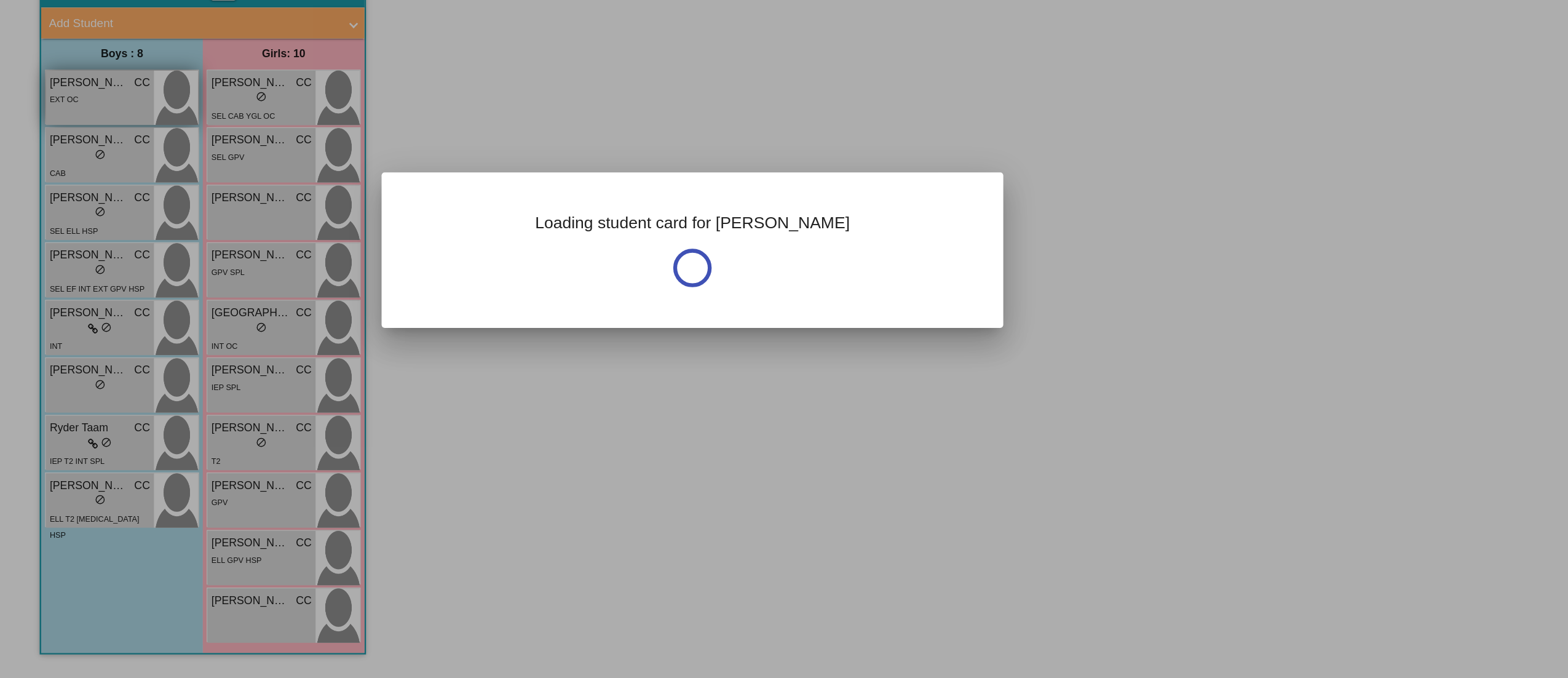
scroll to position [0, 0]
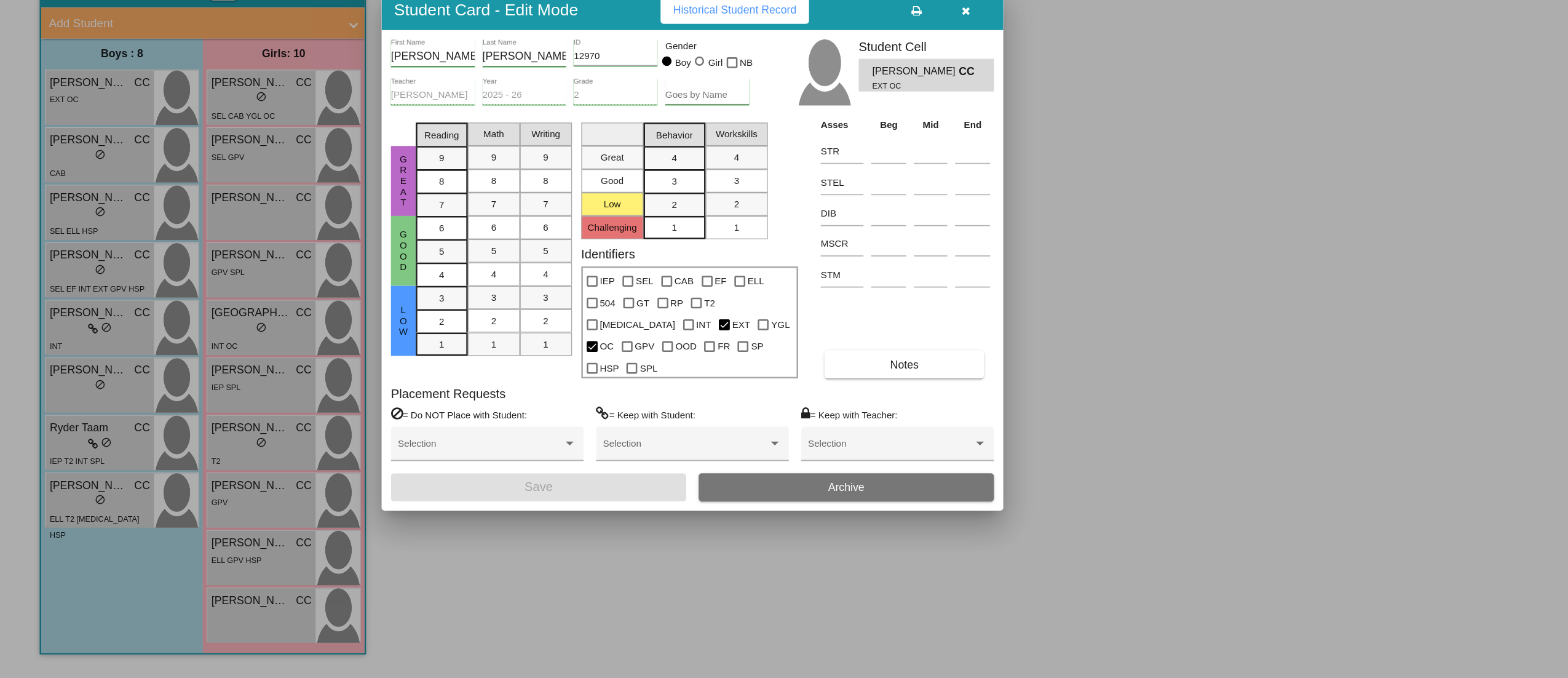
click at [765, 160] on button "button" at bounding box center [764, 148] width 39 height 23
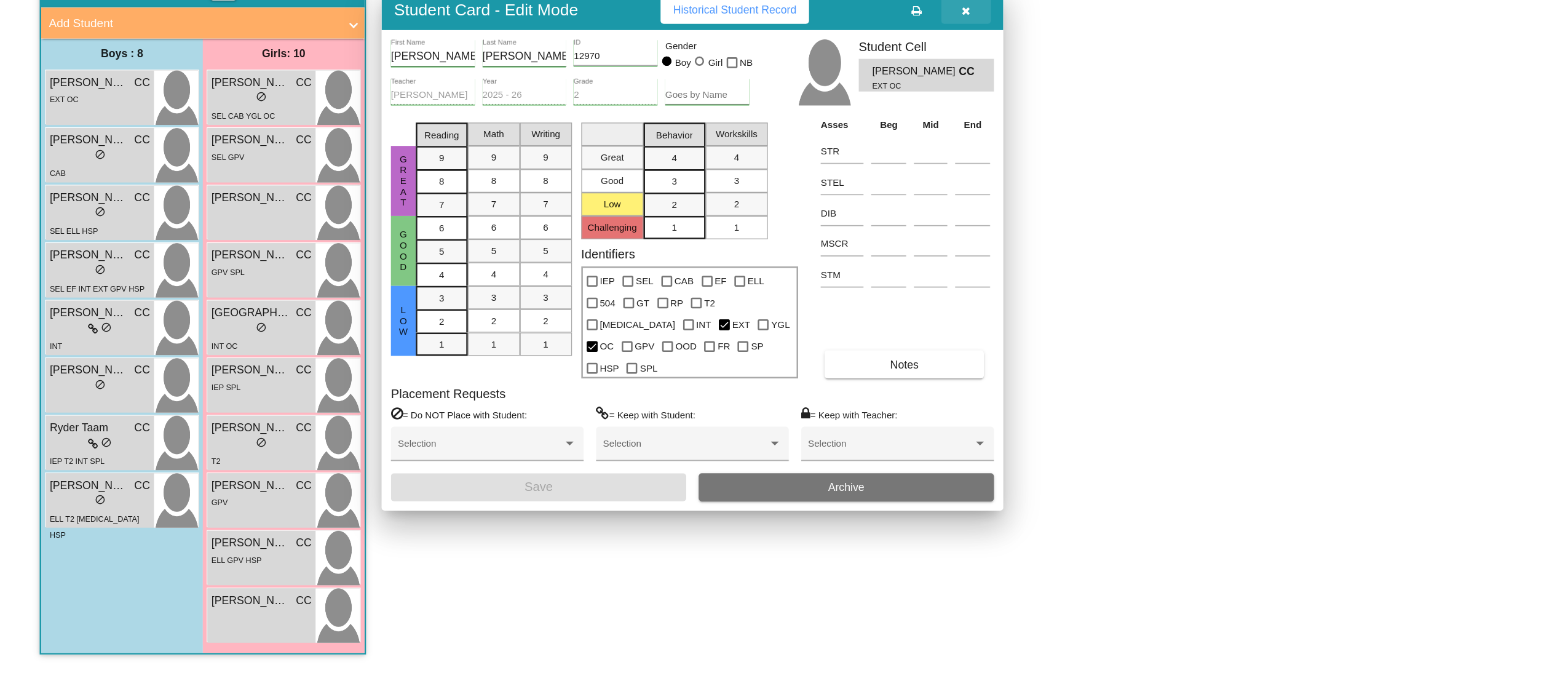
scroll to position [1, 0]
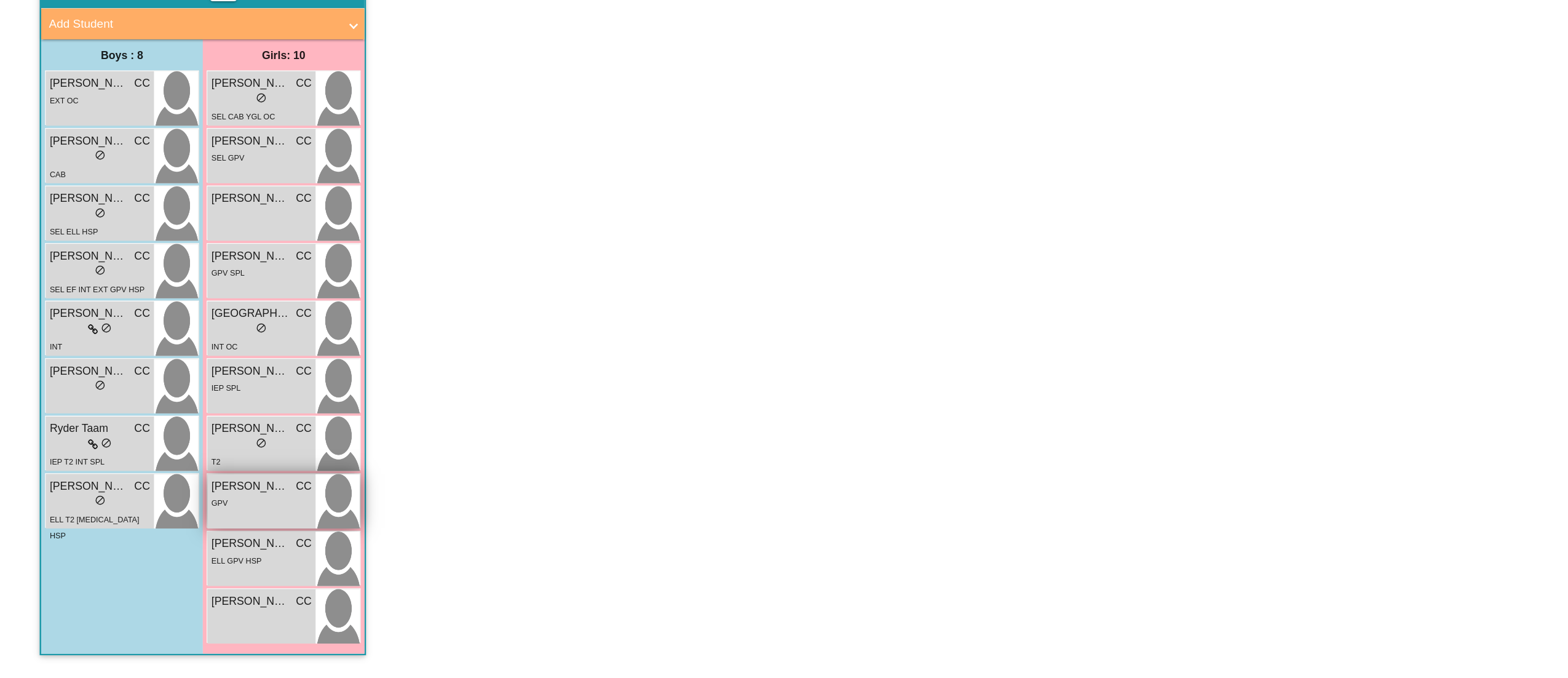
click at [193, 544] on div "GPV" at bounding box center [207, 538] width 79 height 13
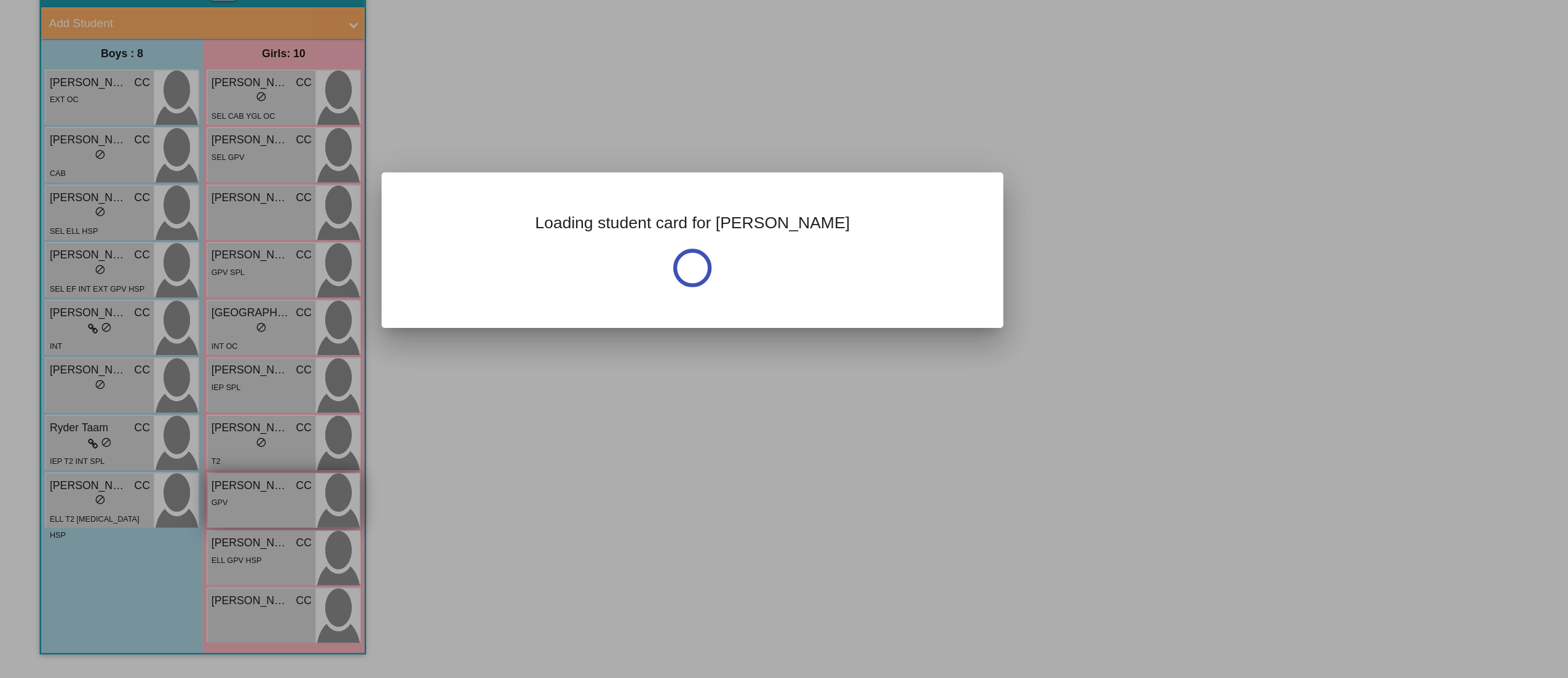
click at [193, 544] on div at bounding box center [784, 339] width 1568 height 678
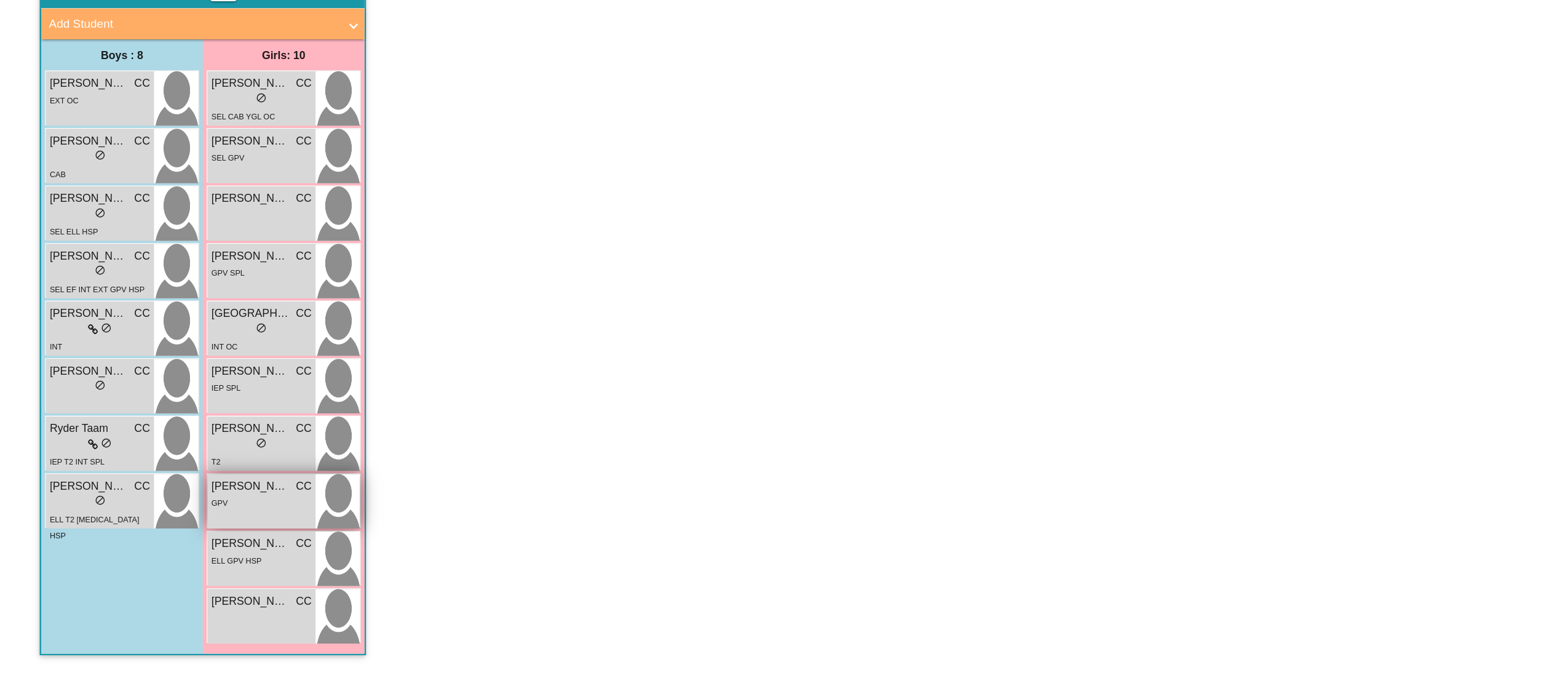
click at [192, 545] on div "[PERSON_NAME] CC lock do_not_disturb_alt GPV" at bounding box center [206, 538] width 85 height 43
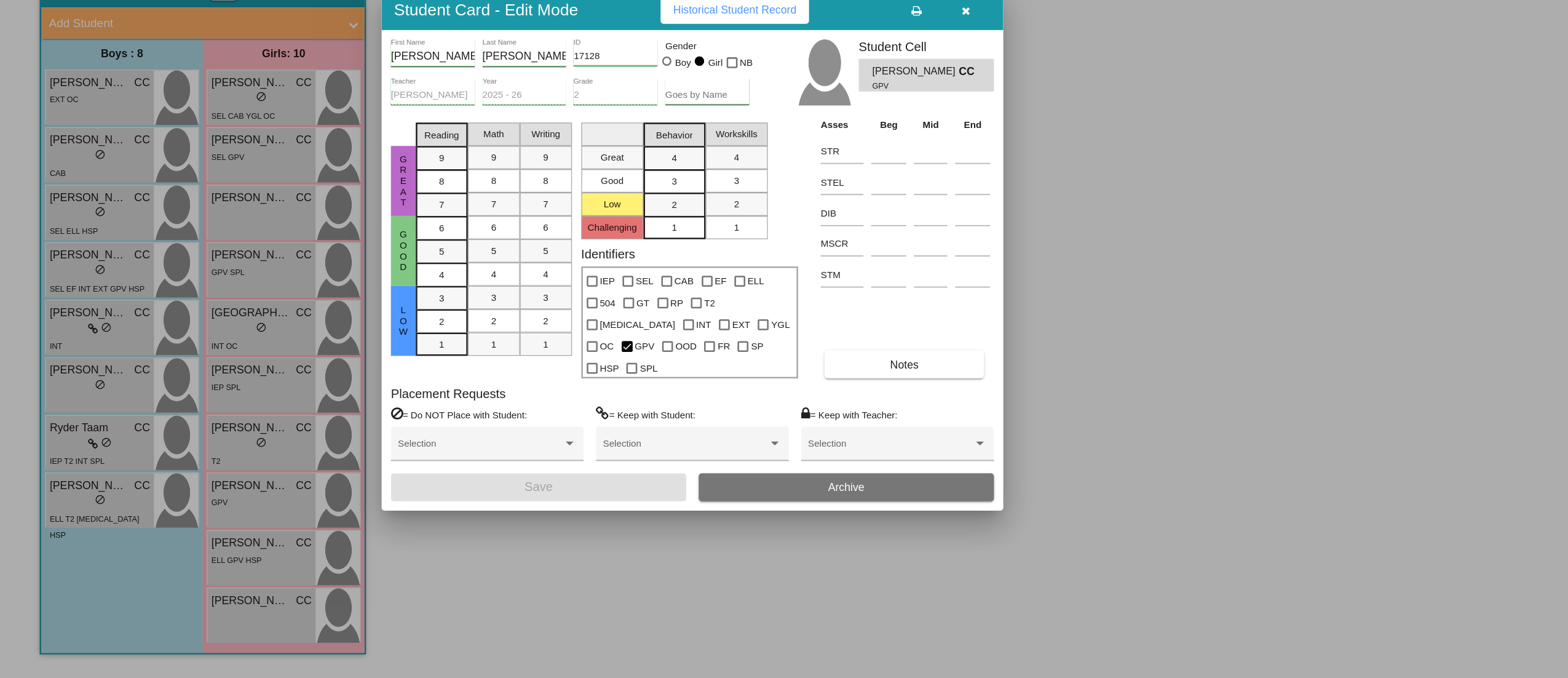
click at [471, 586] on div at bounding box center [784, 339] width 1568 height 678
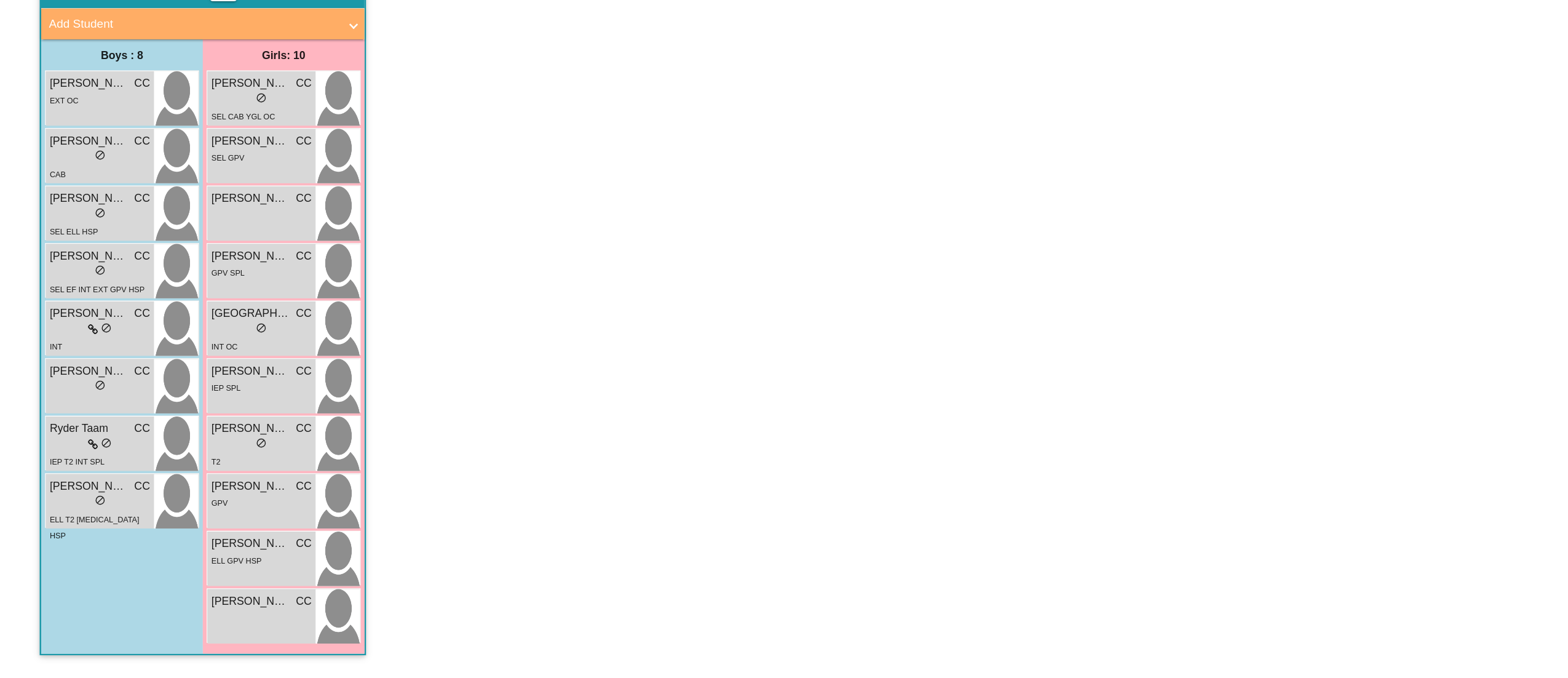
scroll to position [1, 0]
click at [207, 352] on div "GPV SPL" at bounding box center [207, 356] width 79 height 13
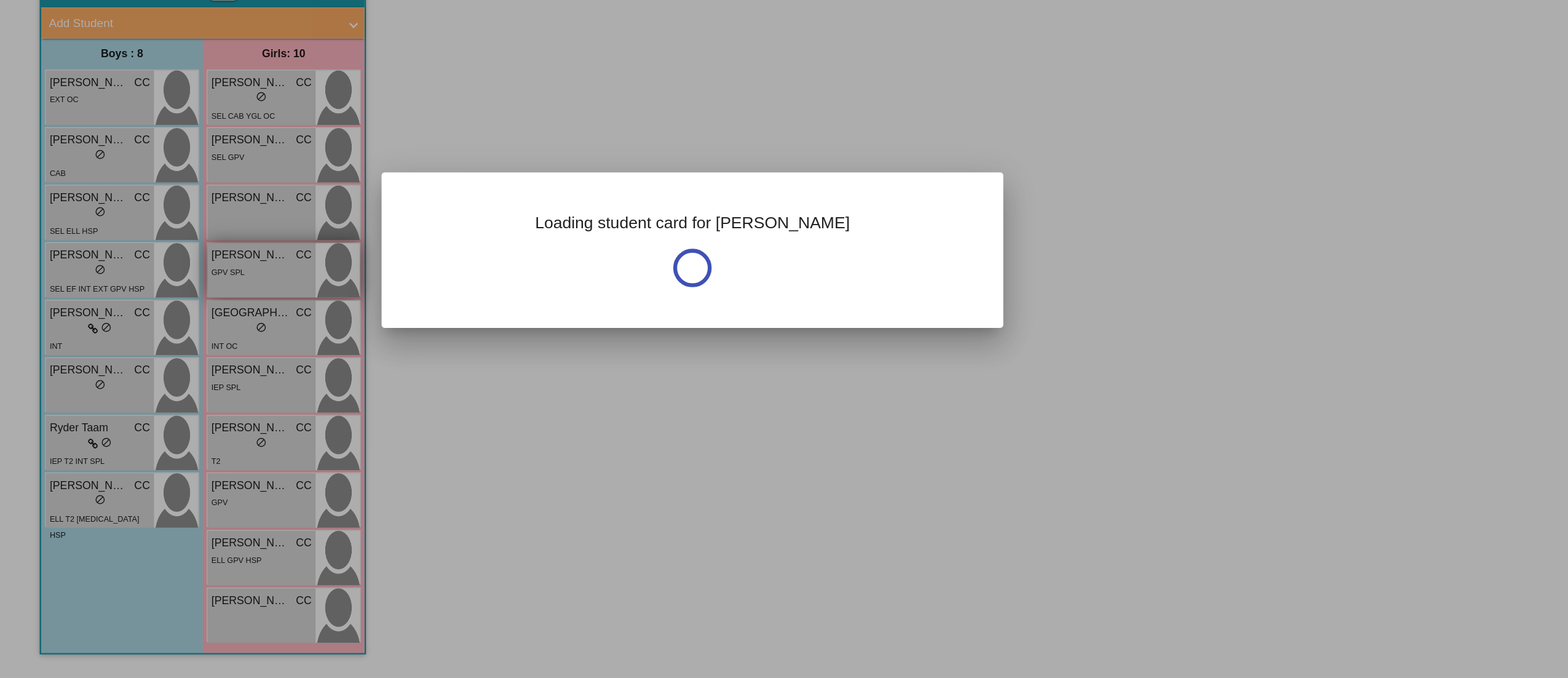
scroll to position [0, 0]
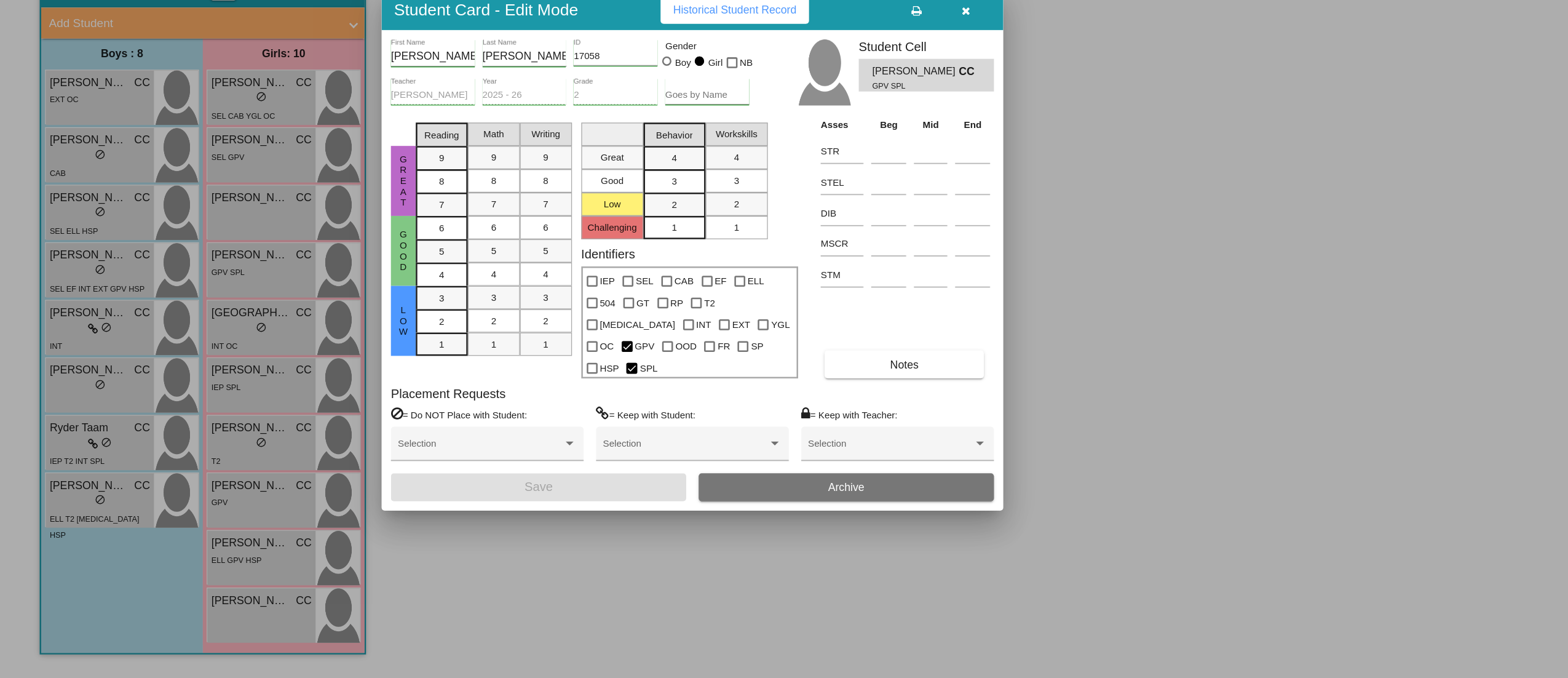
click at [930, 452] on div at bounding box center [784, 339] width 1568 height 678
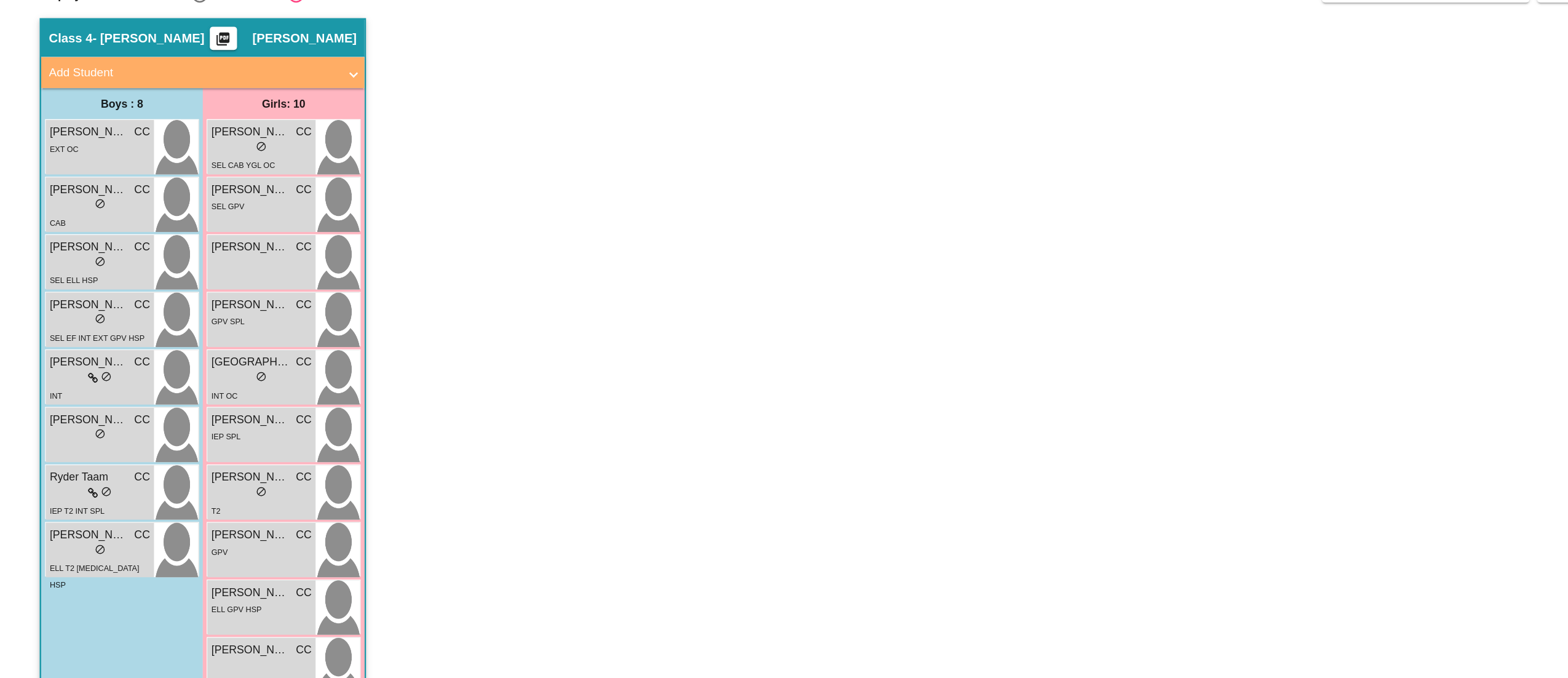
scroll to position [1, 0]
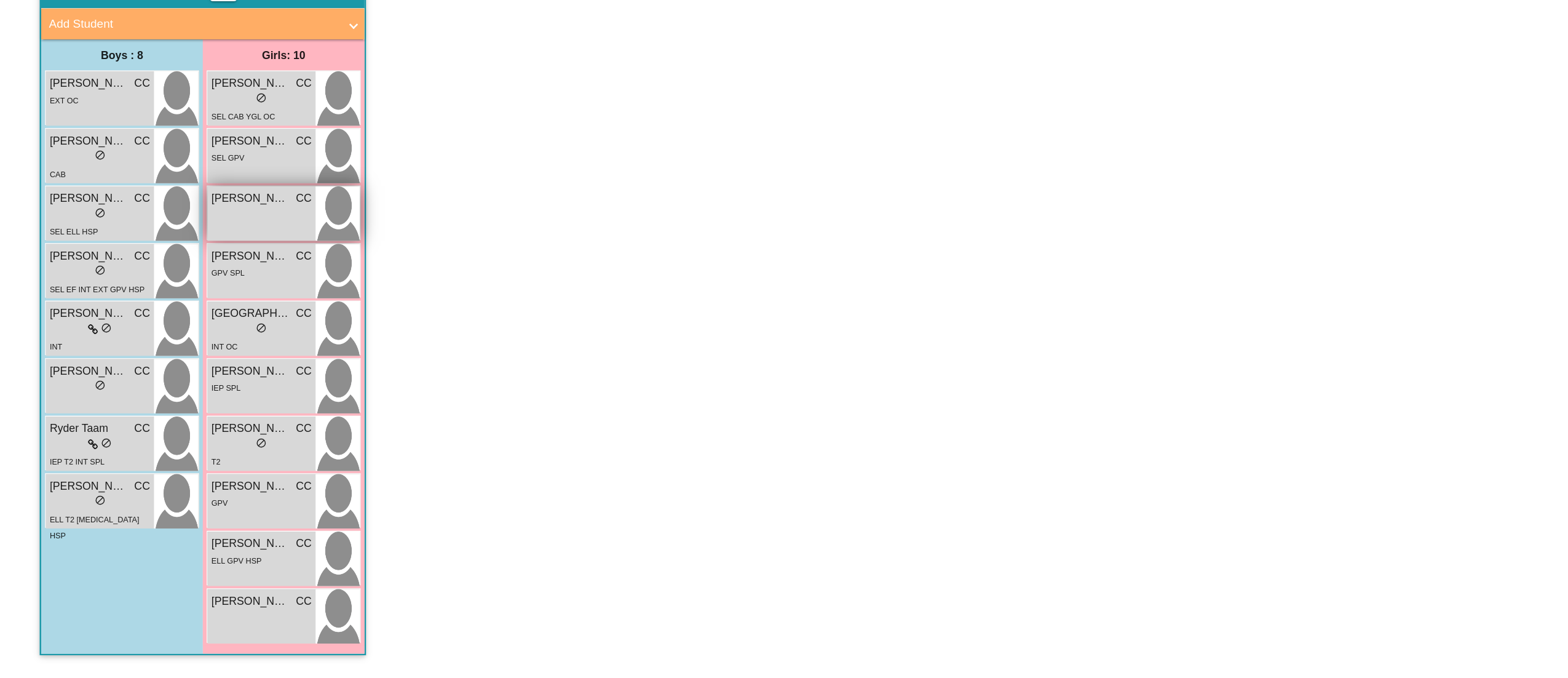
click at [197, 307] on div "[PERSON_NAME] CC lock do_not_disturb_alt" at bounding box center [206, 310] width 85 height 43
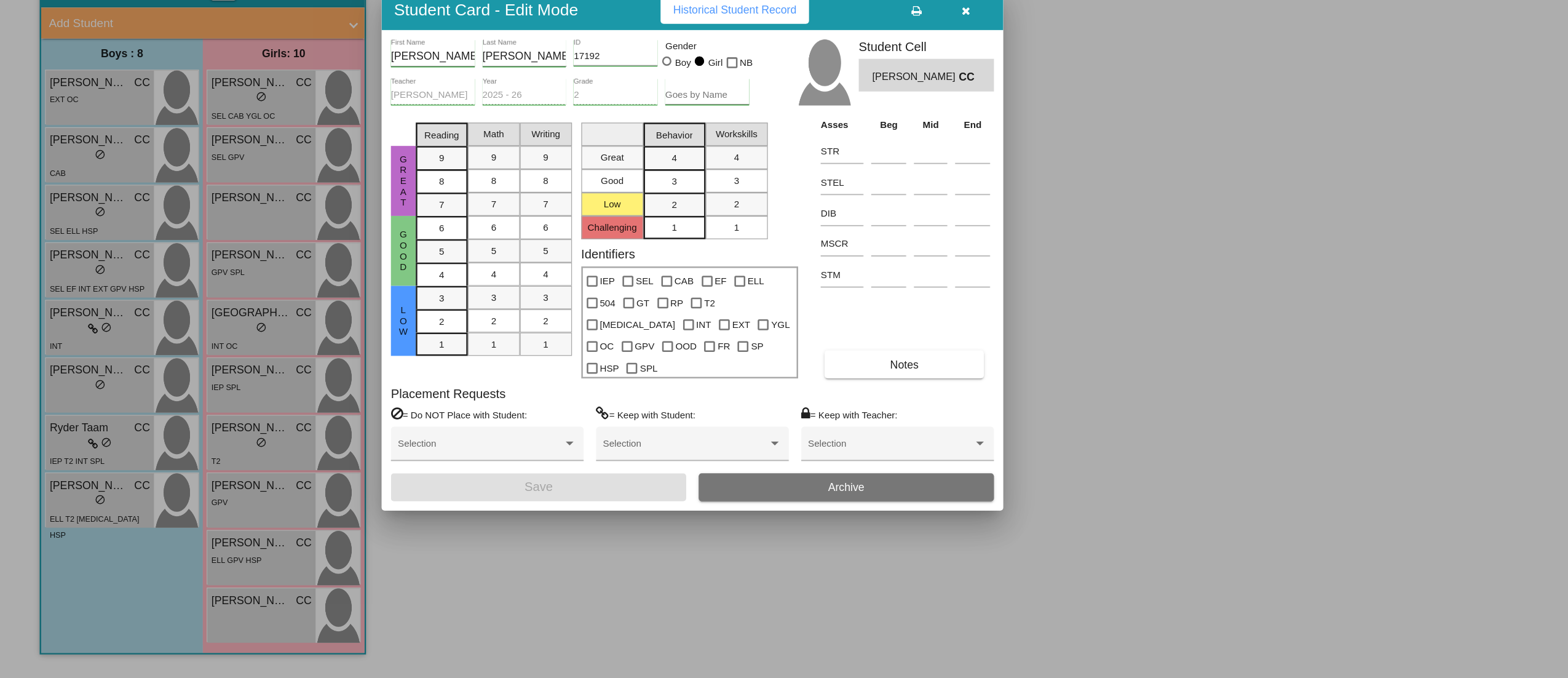
click at [762, 150] on button "button" at bounding box center [764, 148] width 39 height 23
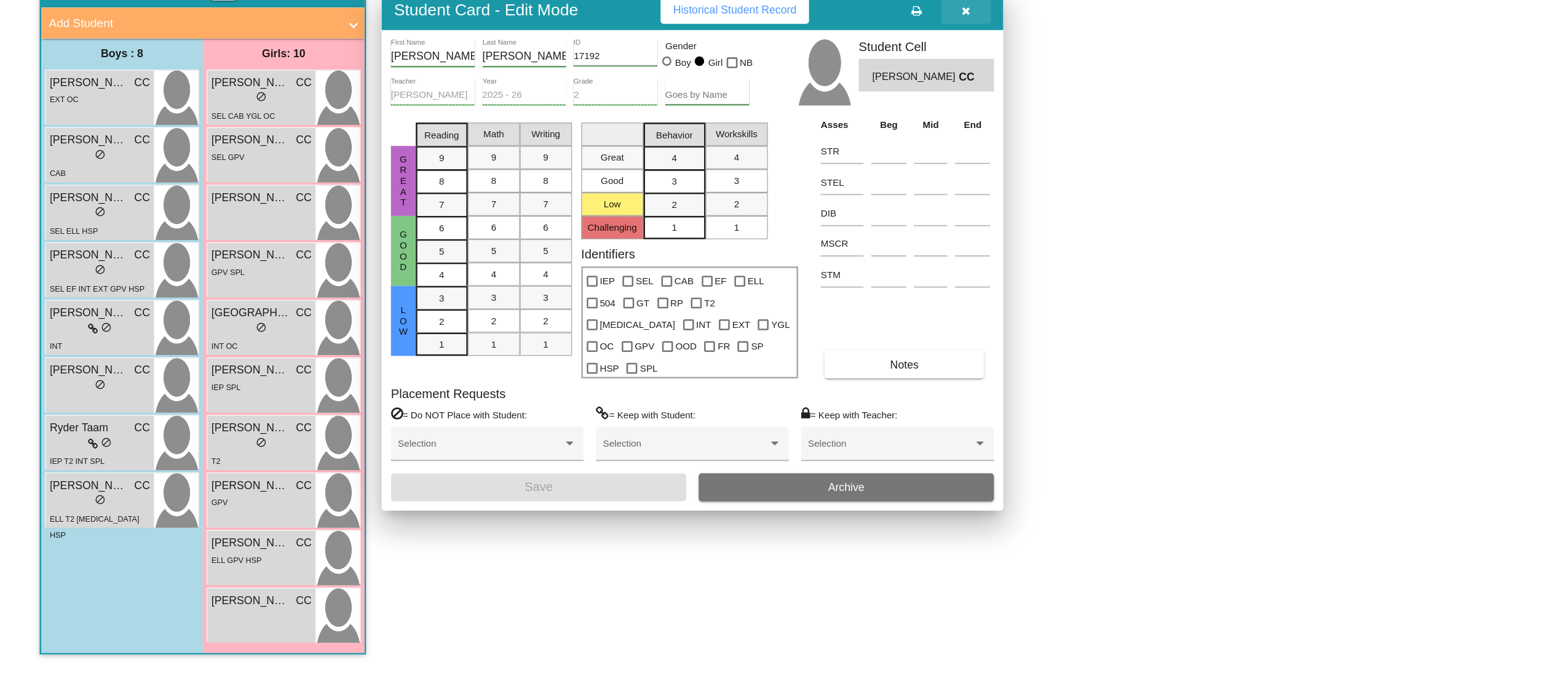
scroll to position [1, 0]
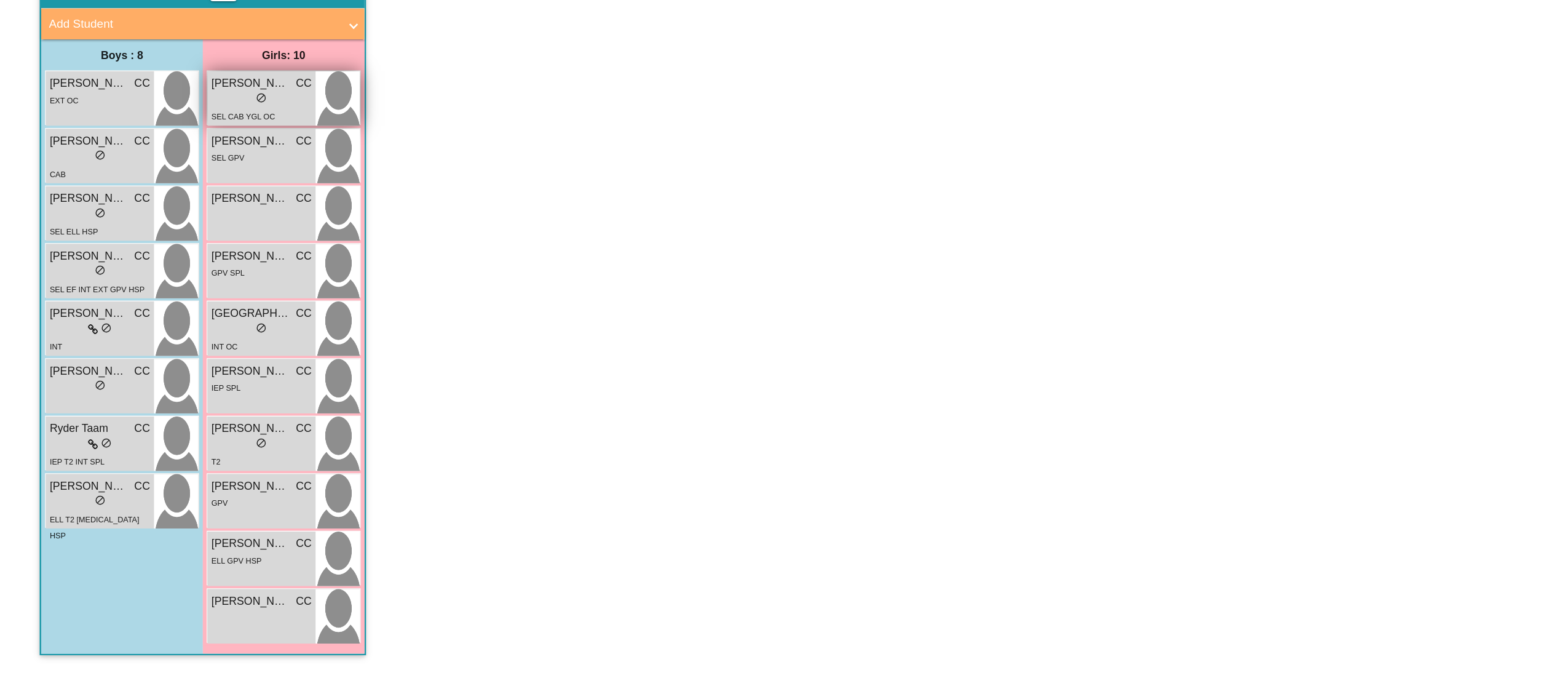
click at [224, 227] on div "SEL CAB YGL OC" at bounding box center [207, 233] width 79 height 13
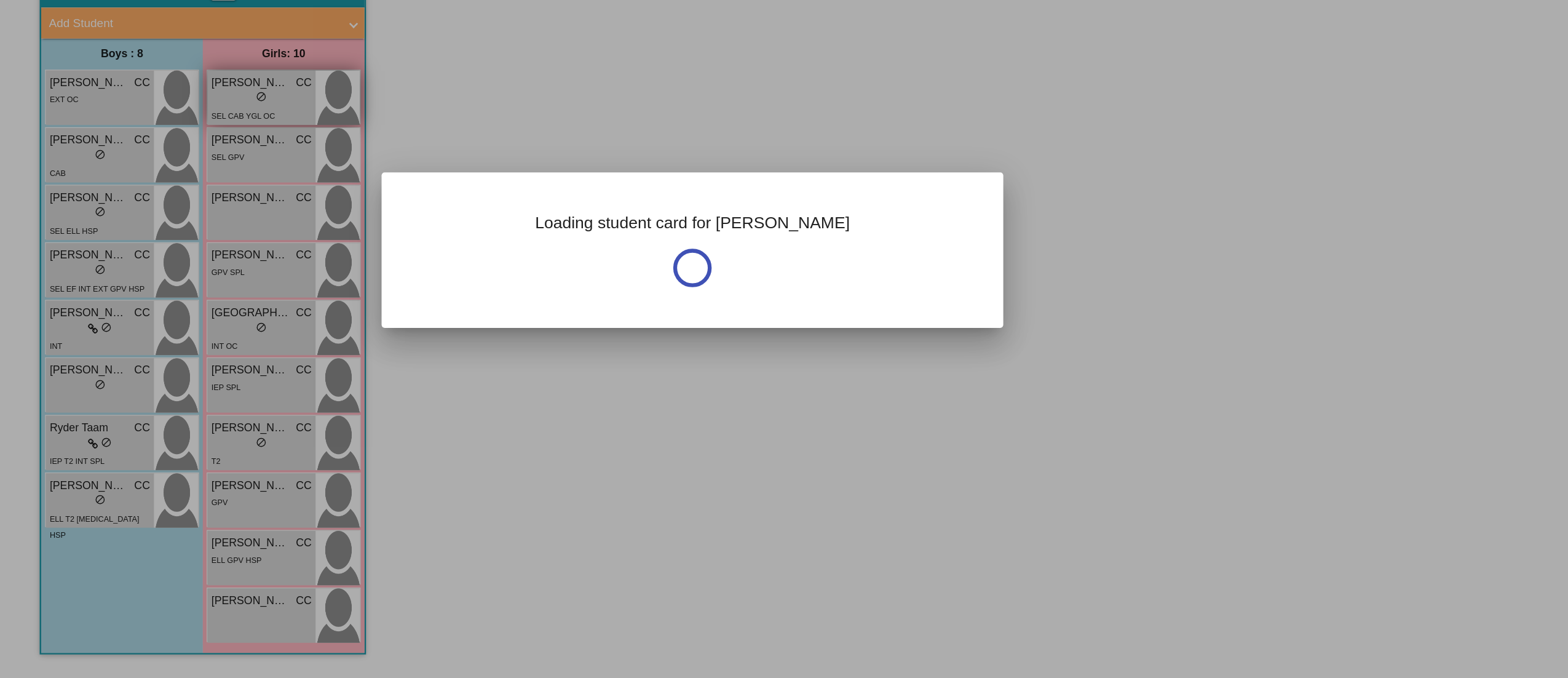
scroll to position [0, 0]
click at [224, 225] on div at bounding box center [784, 339] width 1568 height 678
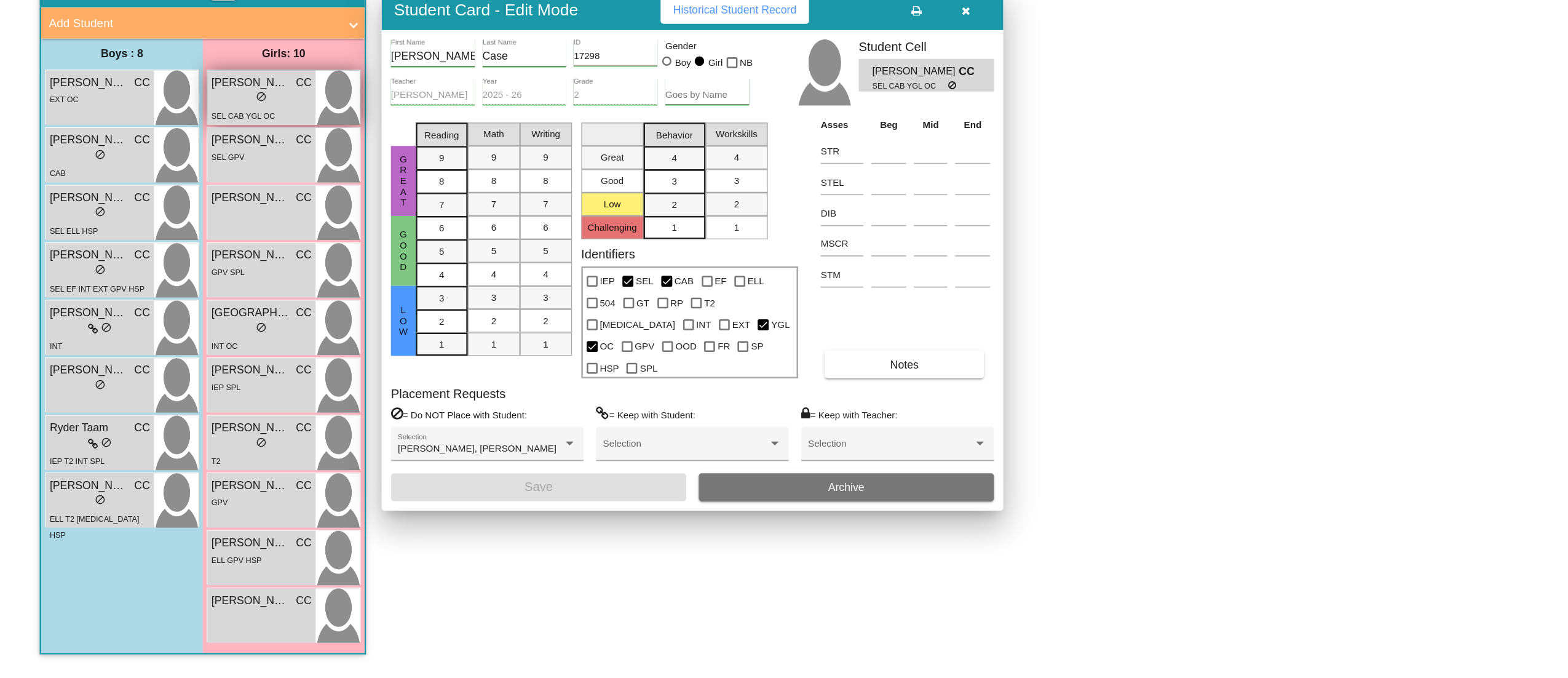
scroll to position [1, 0]
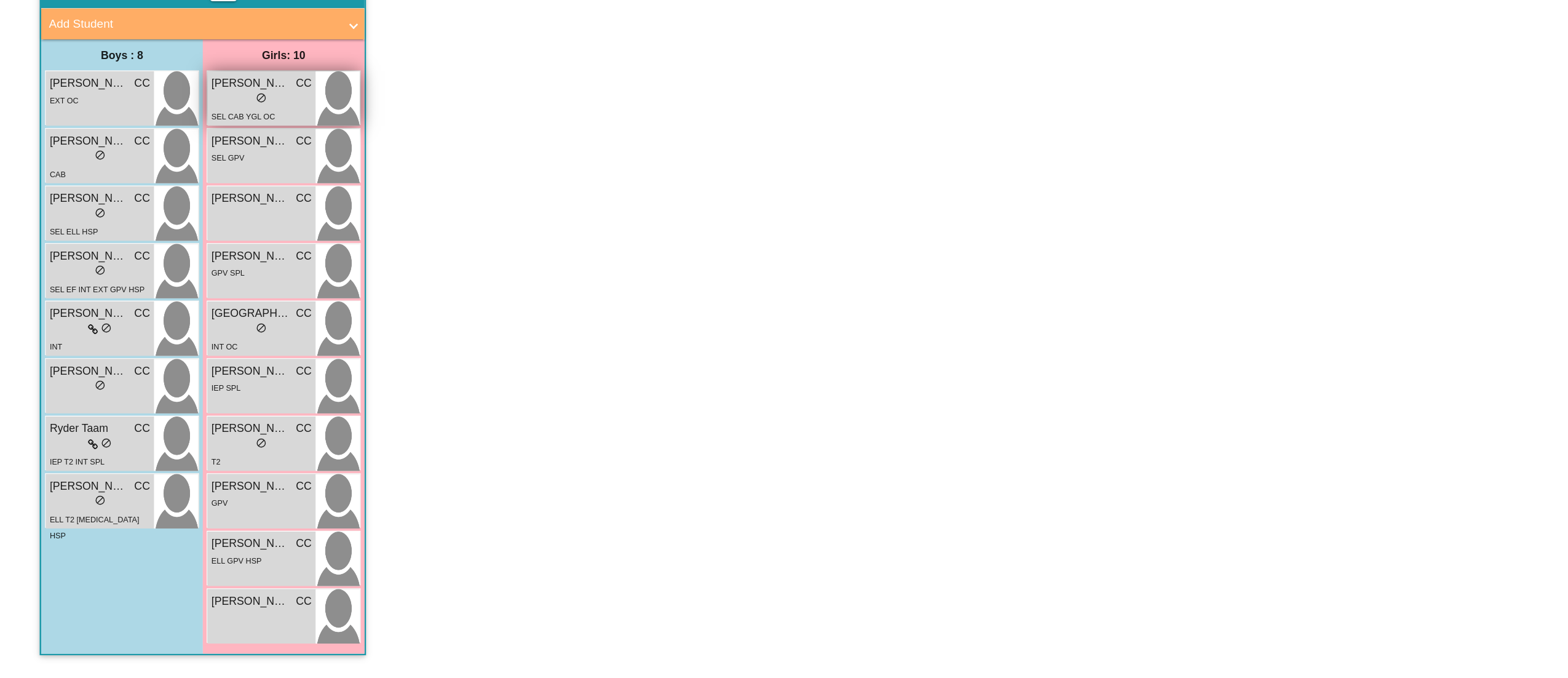
click at [259, 227] on img at bounding box center [268, 219] width 35 height 43
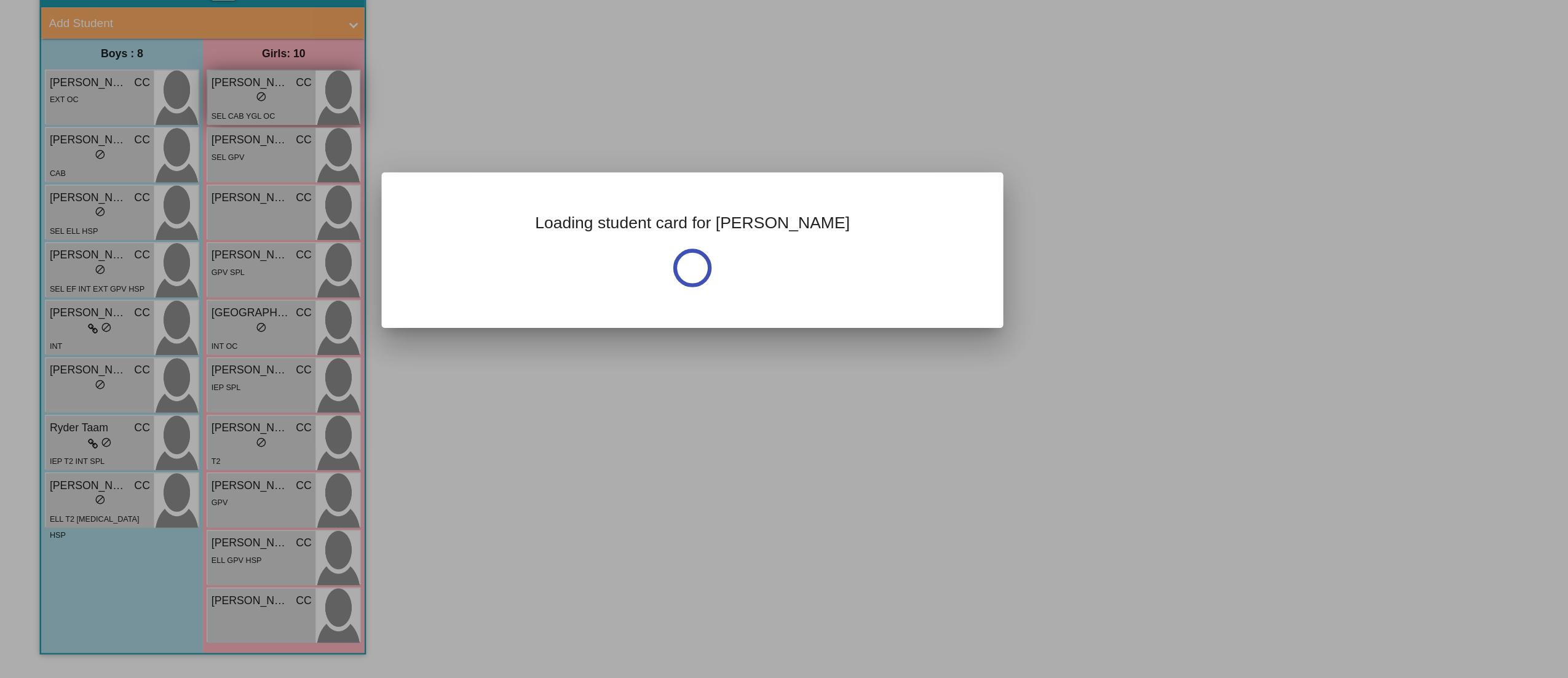
scroll to position [0, 0]
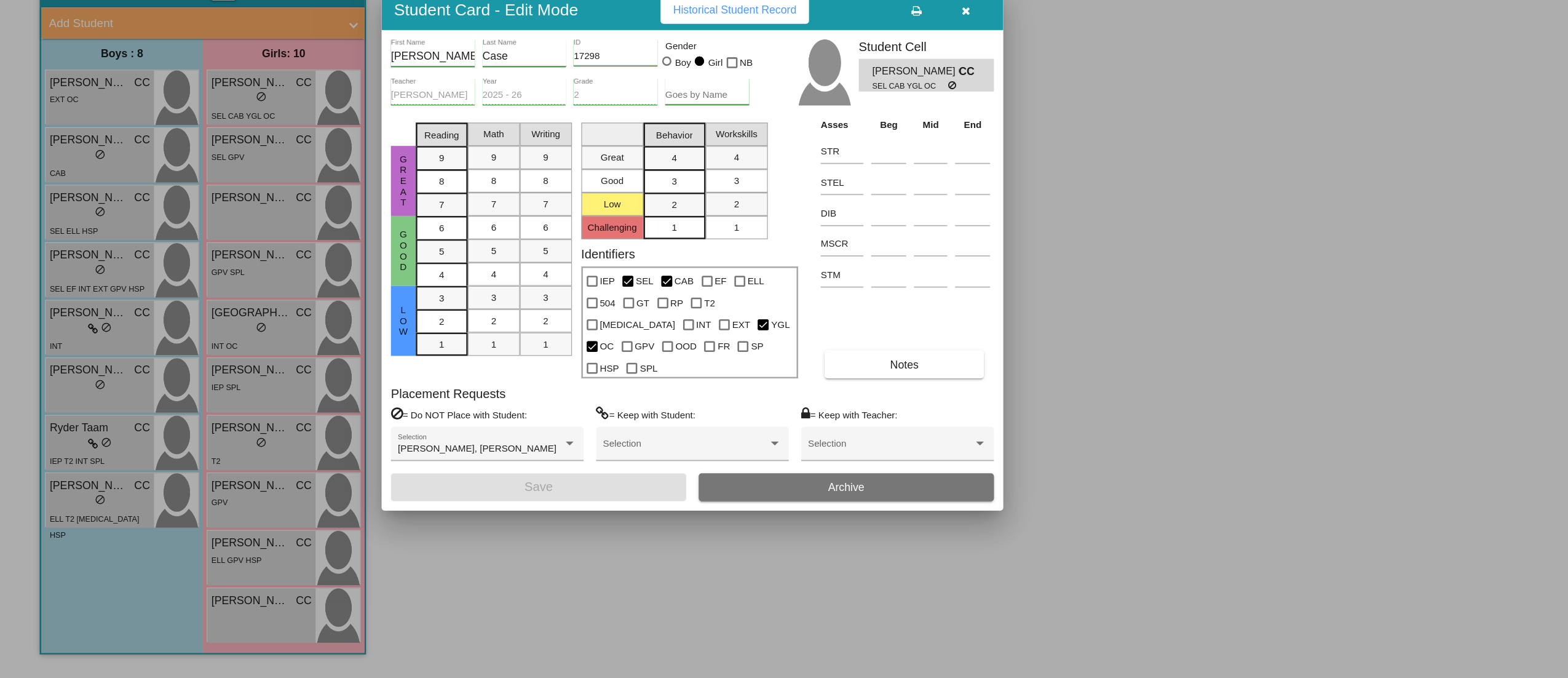
click at [895, 278] on div at bounding box center [784, 339] width 1568 height 678
click at [895, 278] on app-classroom "Class 4 - [PERSON_NAME] picture_as_pdf [PERSON_NAME] Add Student First Name Las…" at bounding box center [784, 392] width 1506 height 554
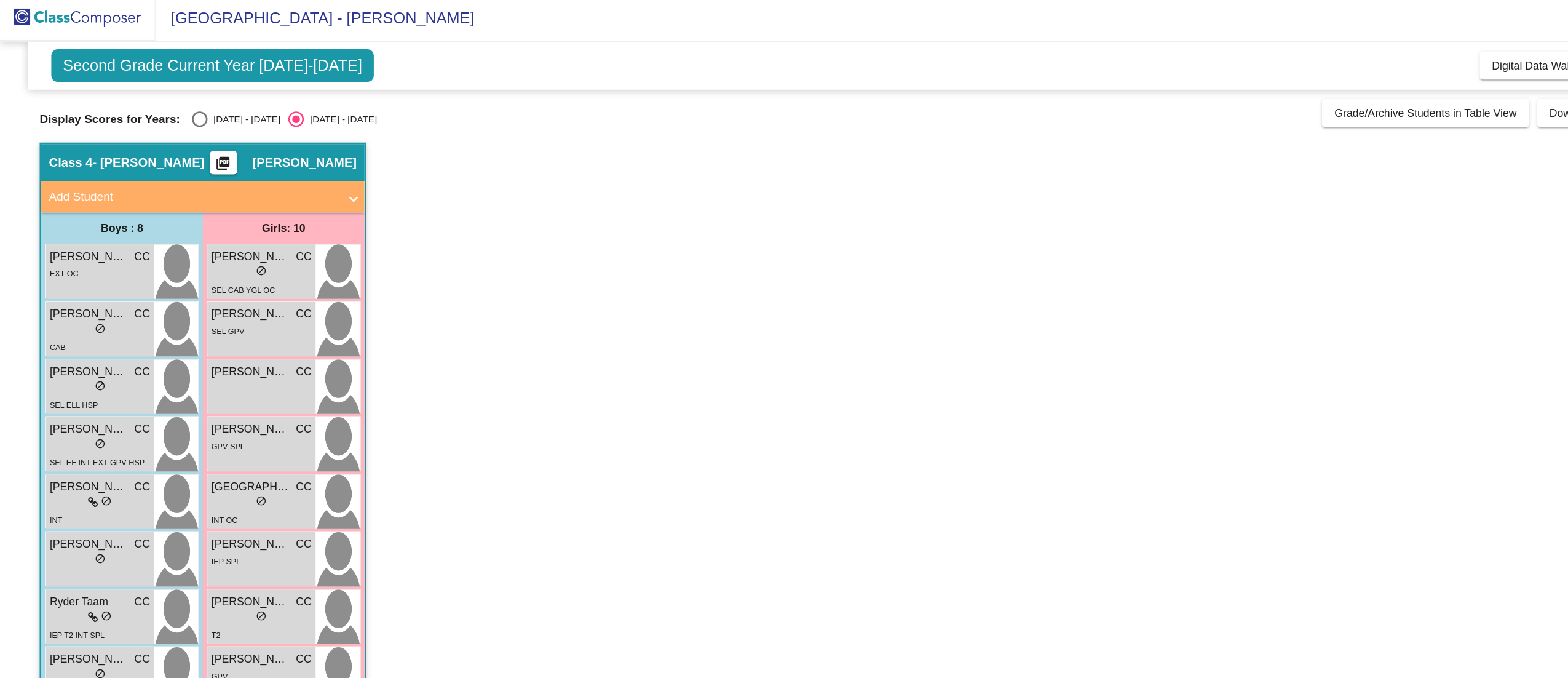
scroll to position [1, 0]
click at [90, 232] on div "[PERSON_NAME] CC lock do_not_disturb_alt EXT OC" at bounding box center [78, 219] width 85 height 43
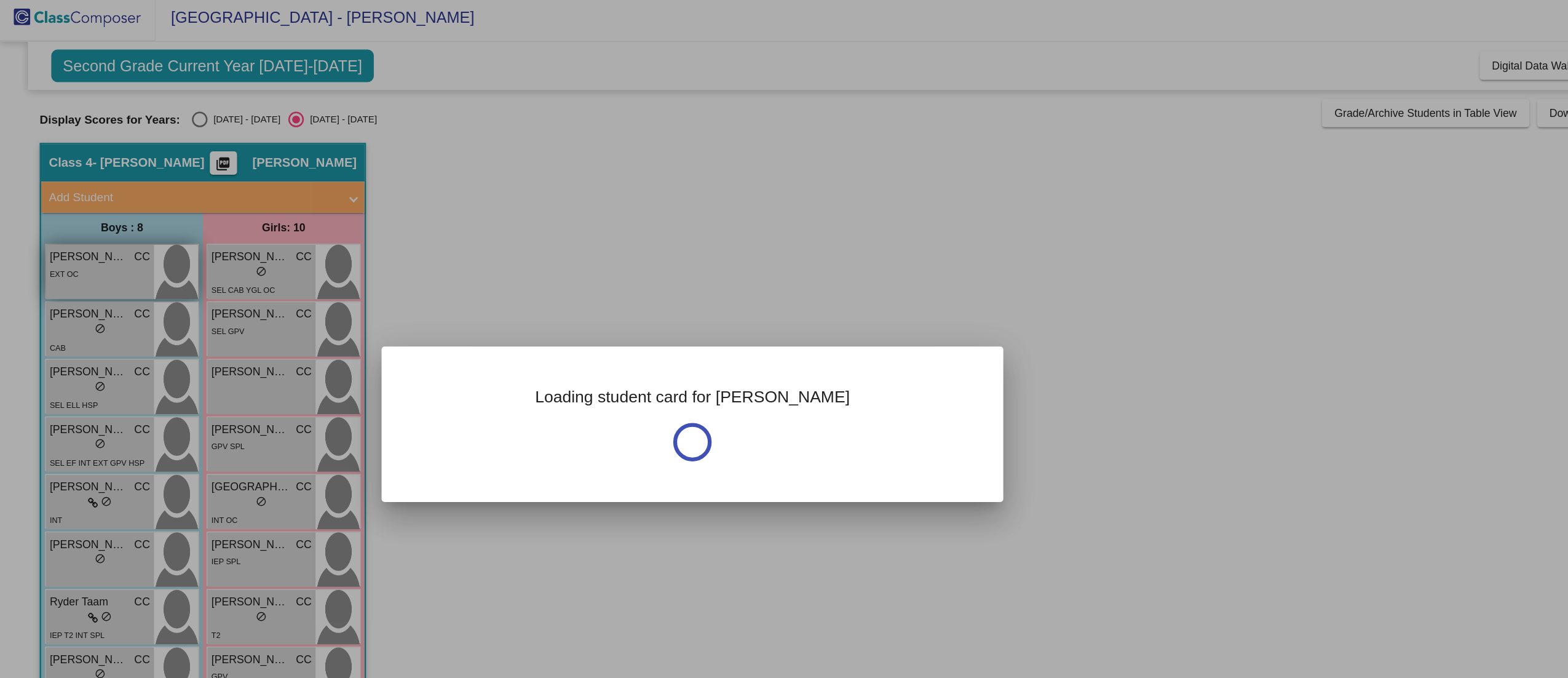
scroll to position [0, 0]
click at [90, 232] on div at bounding box center [784, 339] width 1568 height 678
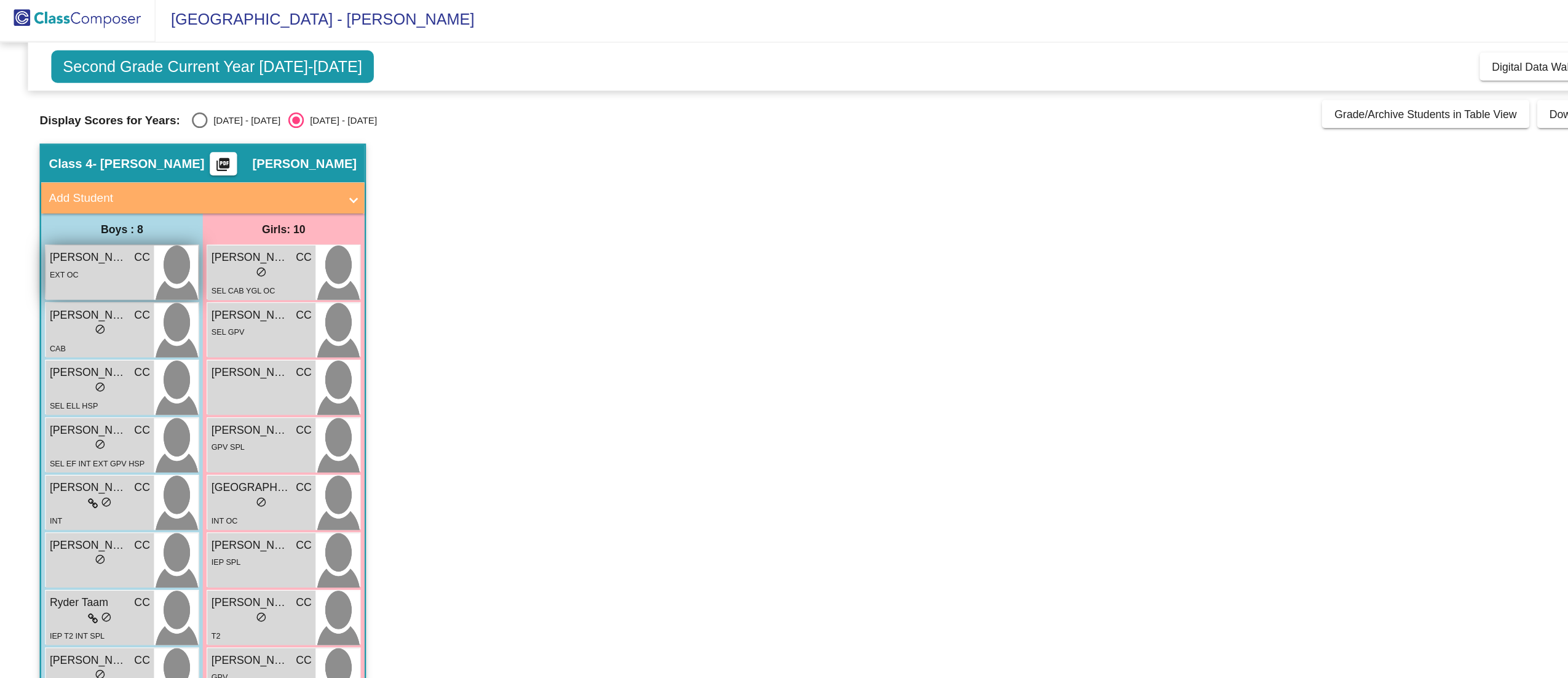
scroll to position [1, 0]
click at [90, 232] on div "[PERSON_NAME] CC lock do_not_disturb_alt EXT OC" at bounding box center [78, 219] width 85 height 43
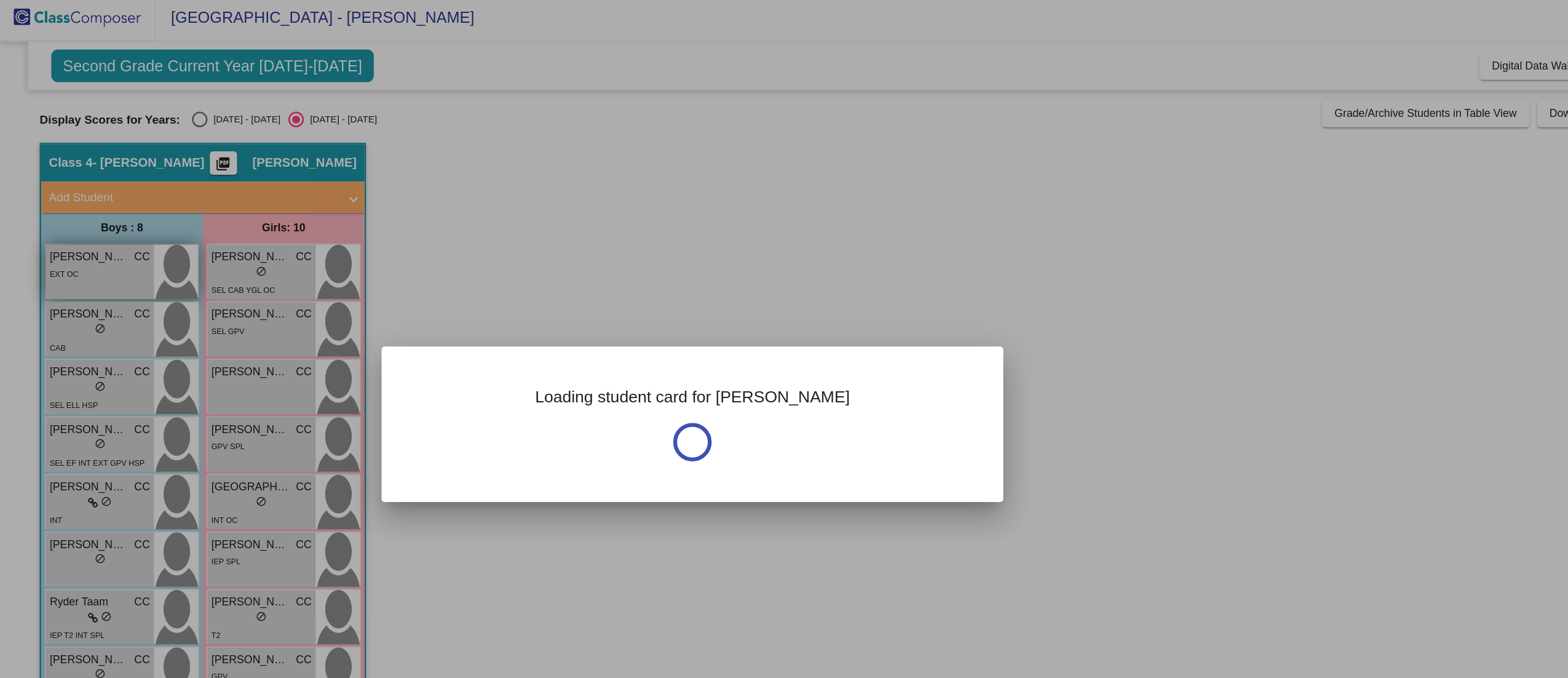
scroll to position [0, 0]
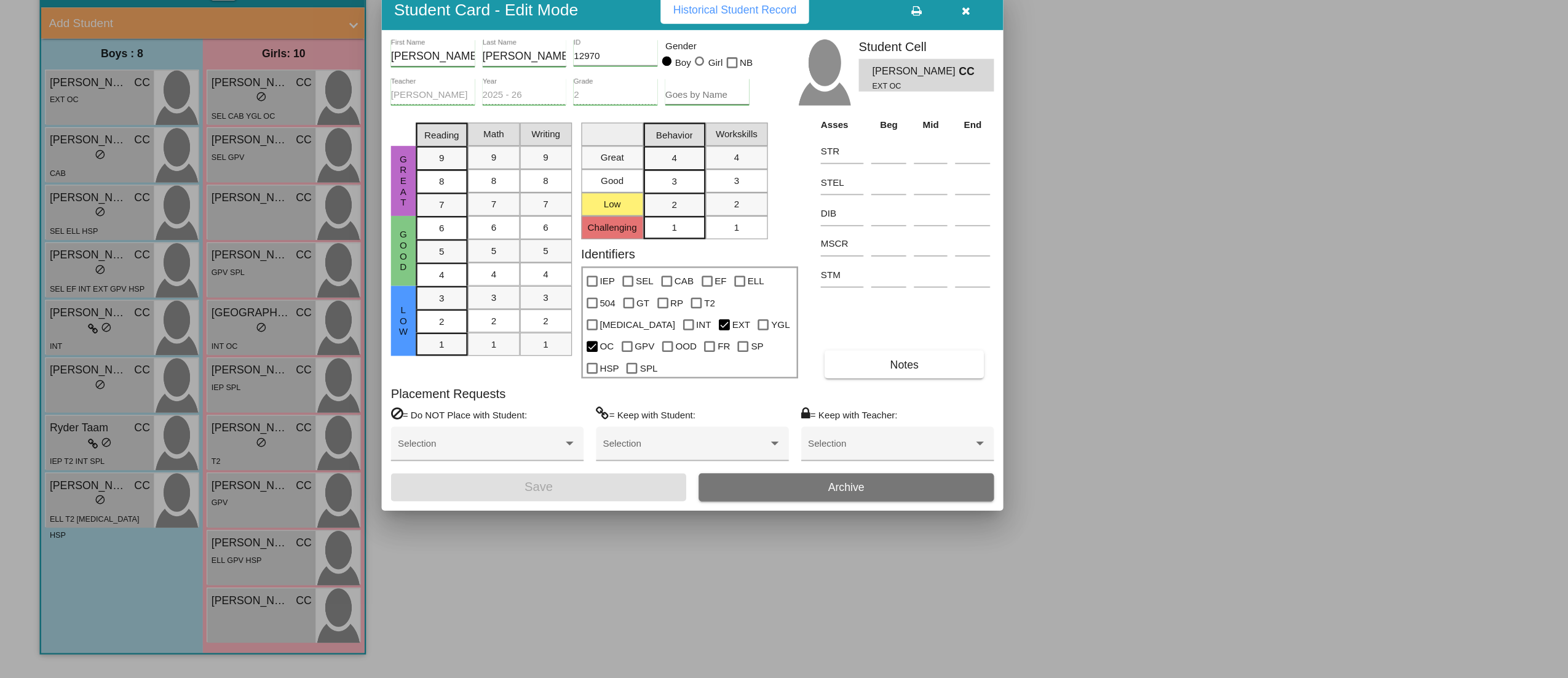
click at [704, 427] on button "Notes" at bounding box center [715, 429] width 127 height 23
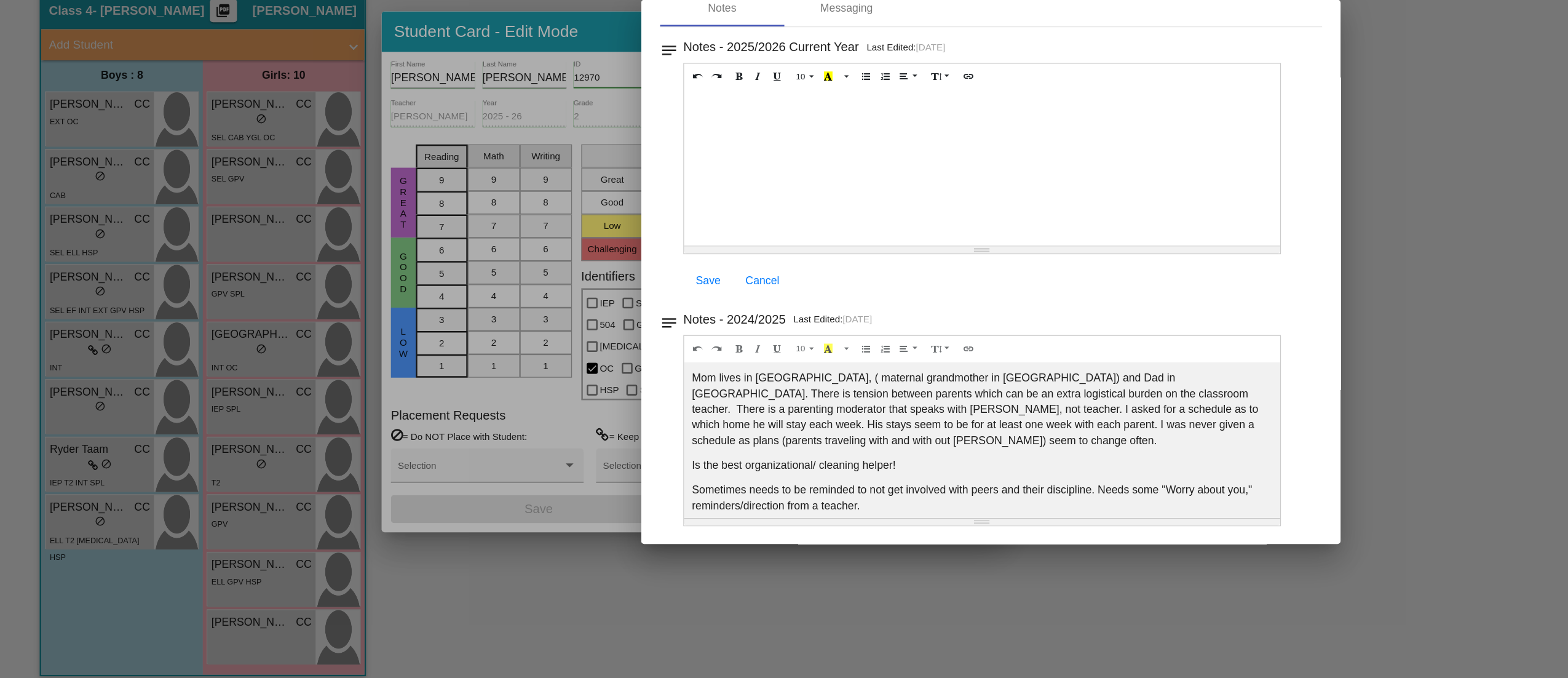
scroll to position [65, 0]
click at [57, 281] on div at bounding box center [784, 339] width 1568 height 678
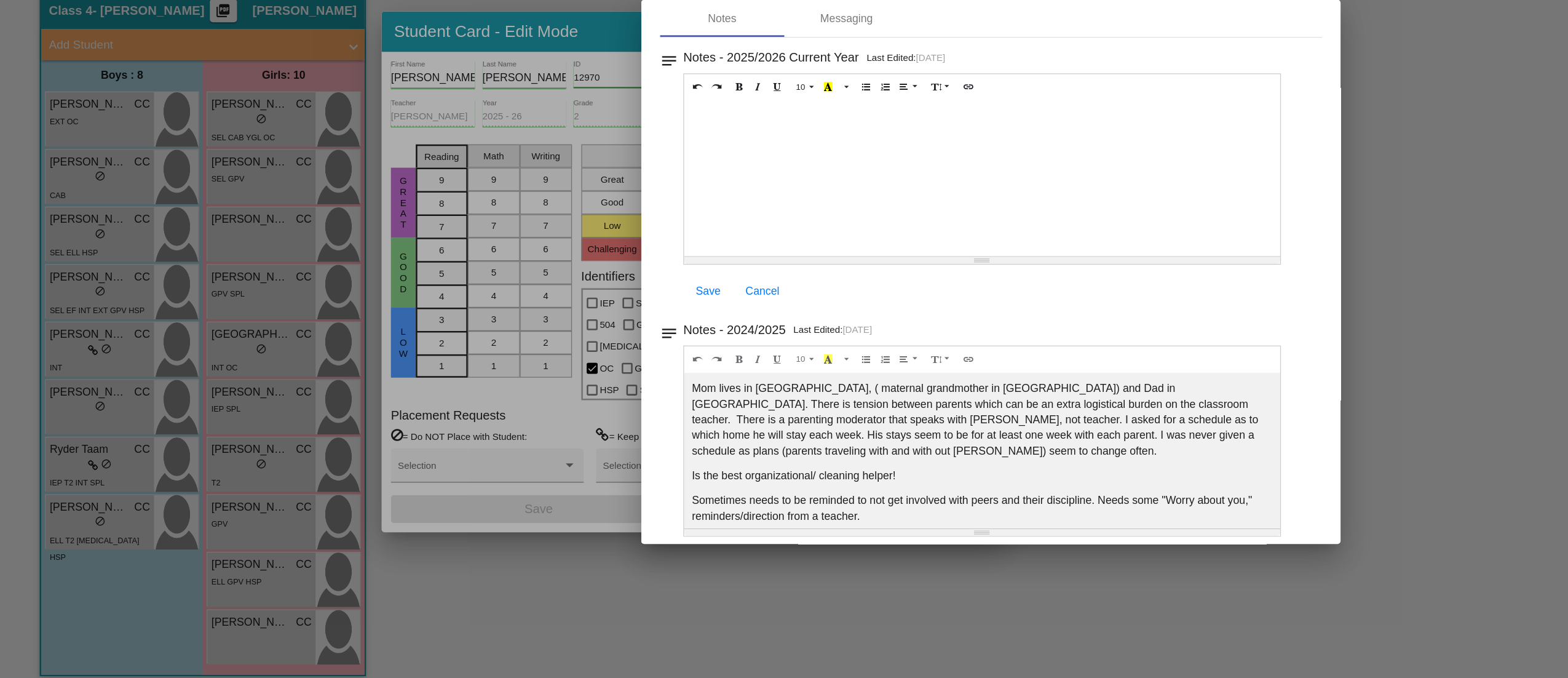
click at [57, 281] on div at bounding box center [784, 339] width 1568 height 678
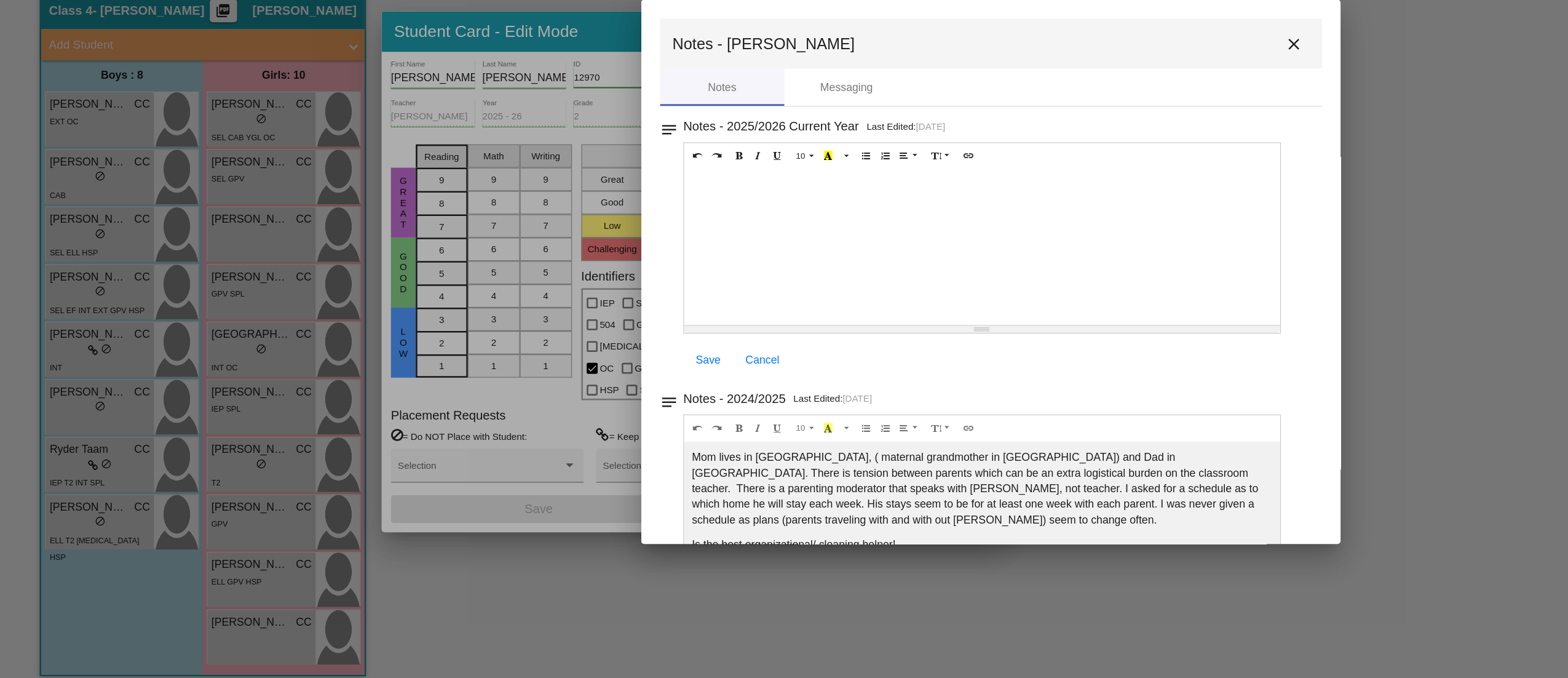
click at [1017, 158] on mat-icon "close" at bounding box center [1023, 158] width 15 height 15
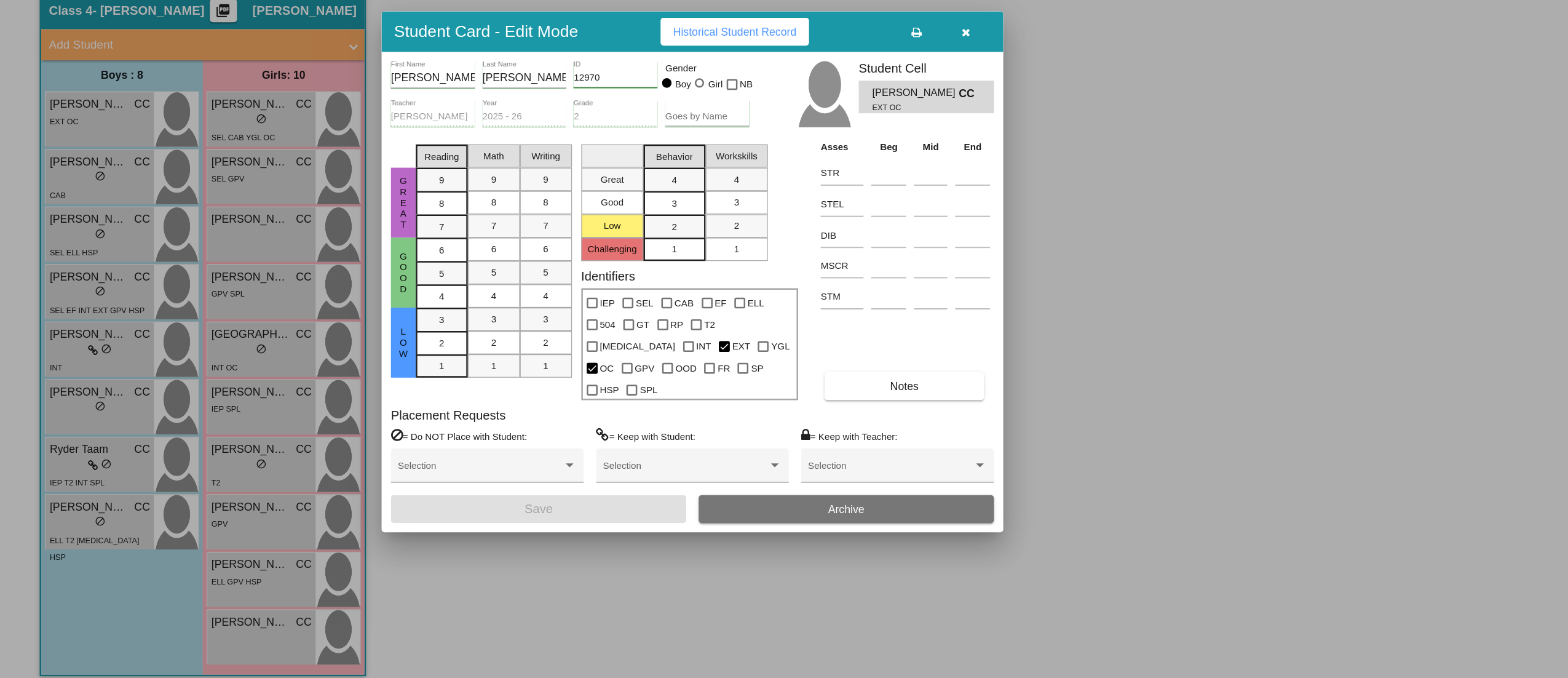
click at [65, 263] on div at bounding box center [784, 339] width 1568 height 678
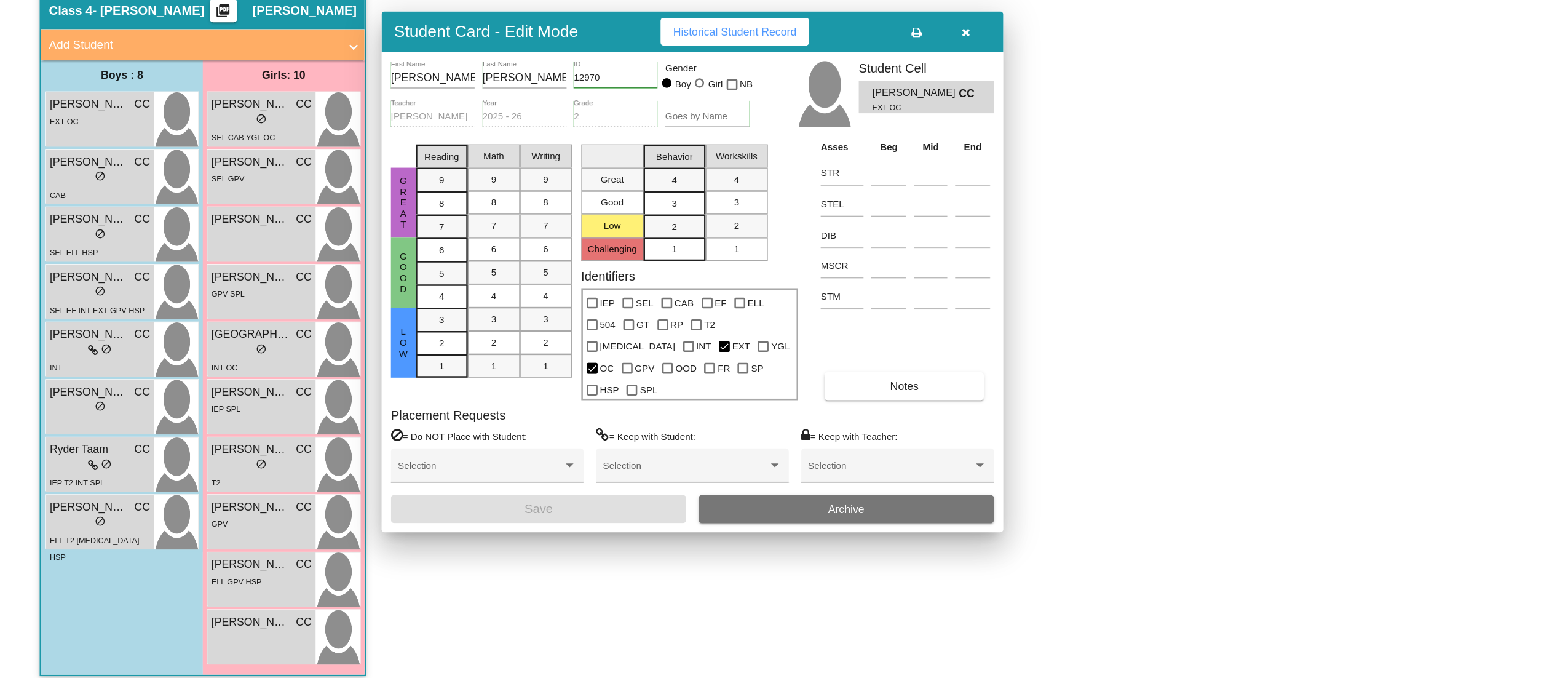
click at [65, 263] on div "lock do_not_disturb_alt" at bounding box center [78, 264] width 79 height 13
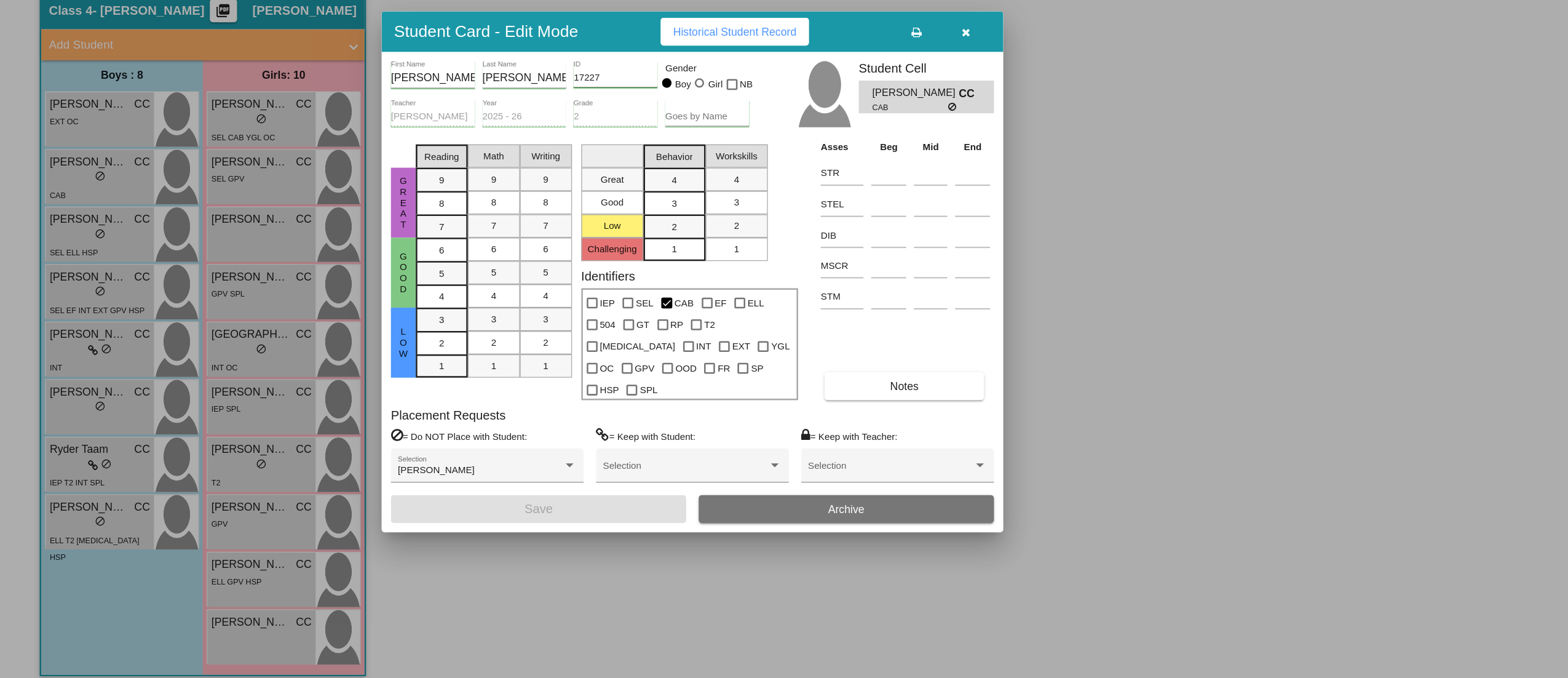
click at [723, 418] on button "Notes" at bounding box center [715, 429] width 127 height 23
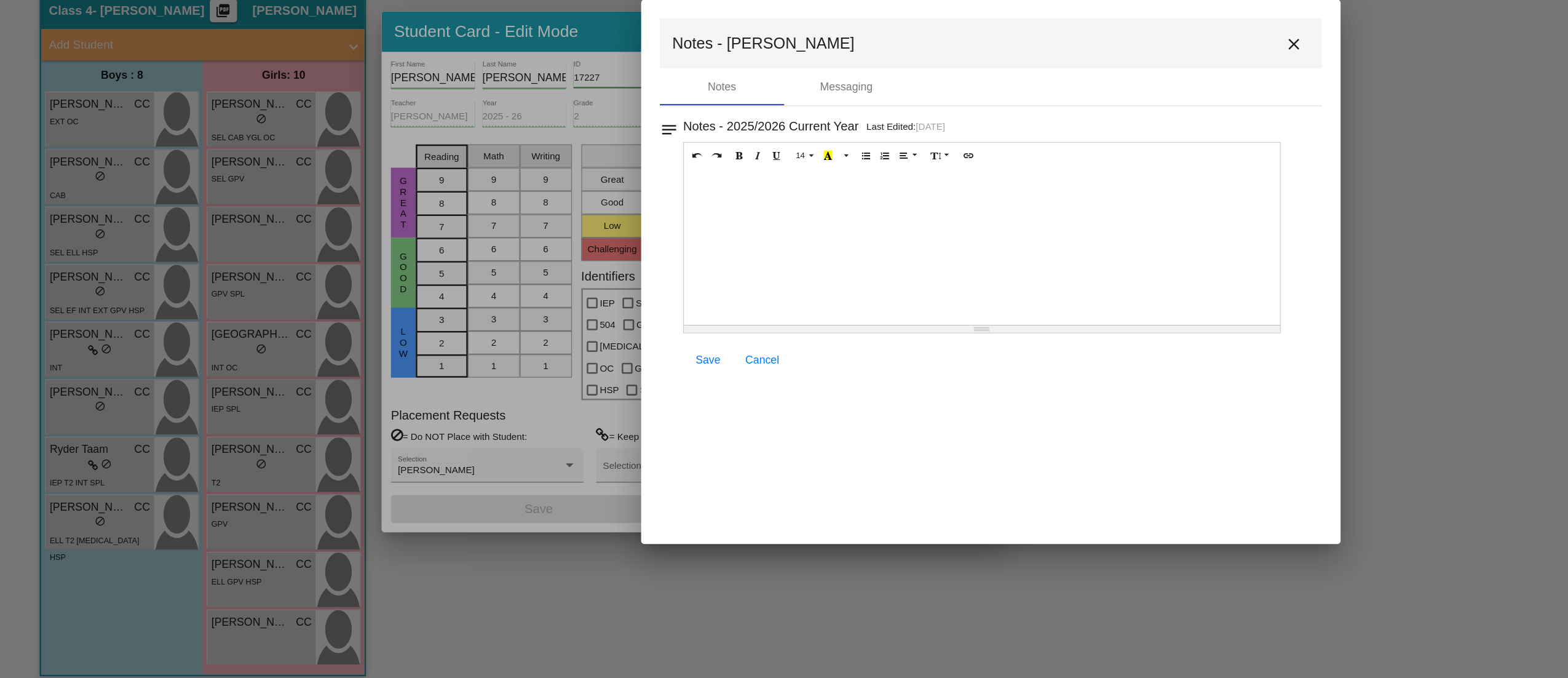
click at [1017, 169] on mat-toolbar "Notes - [PERSON_NAME]" at bounding box center [784, 158] width 524 height 39
click at [1021, 158] on mat-icon "close" at bounding box center [1023, 158] width 15 height 15
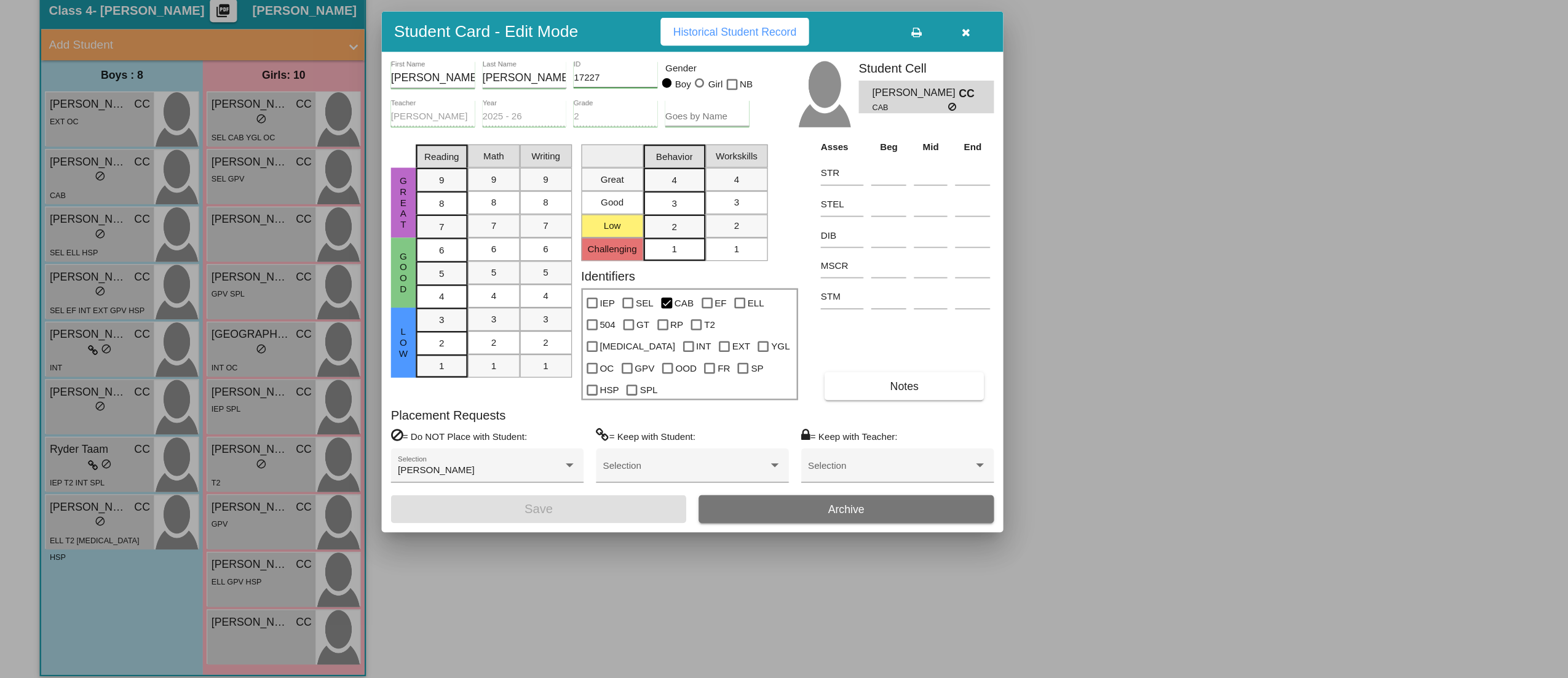
click at [773, 160] on button "button" at bounding box center [764, 148] width 39 height 23
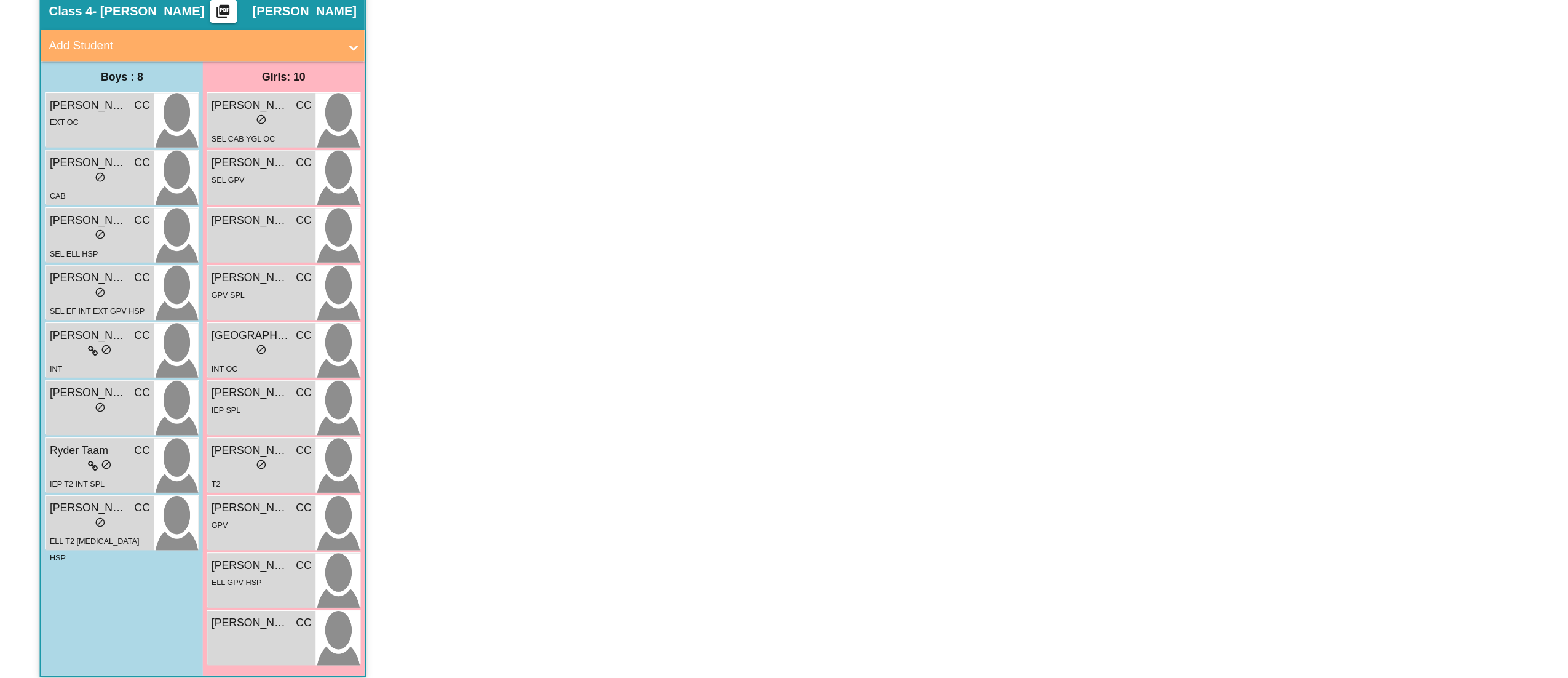
scroll to position [1, 0]
click at [72, 311] on div "lock do_not_disturb_alt" at bounding box center [78, 310] width 79 height 13
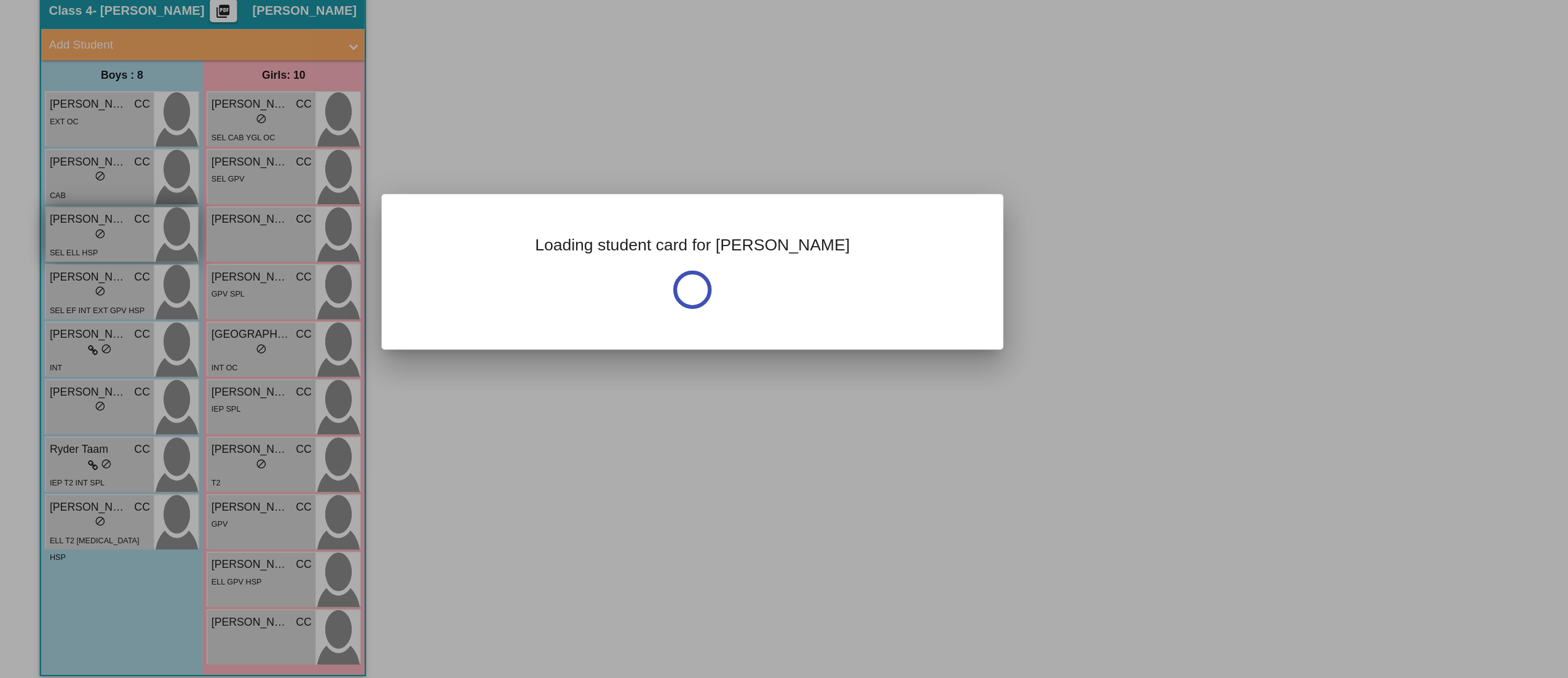
click at [72, 311] on div at bounding box center [784, 339] width 1568 height 678
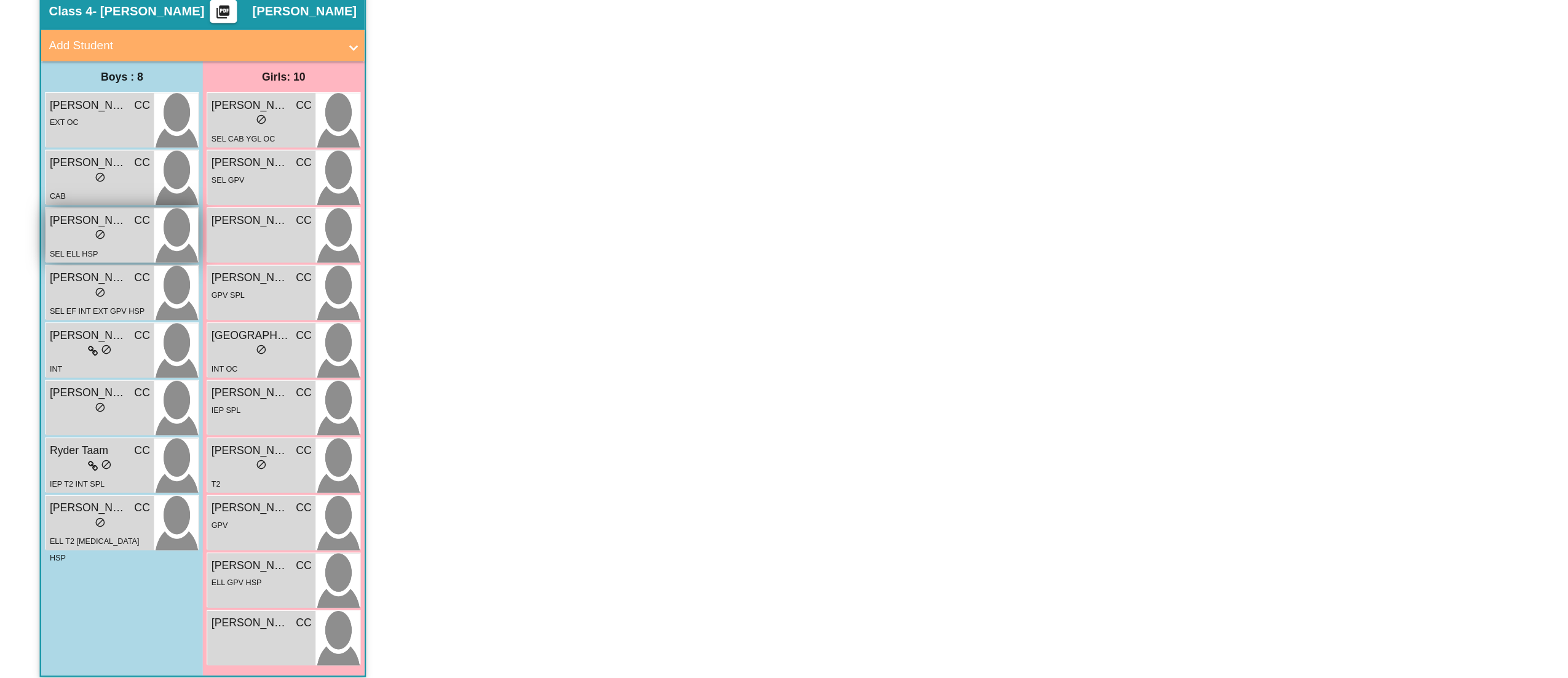
click at [72, 311] on div "lock do_not_disturb_alt" at bounding box center [78, 310] width 79 height 13
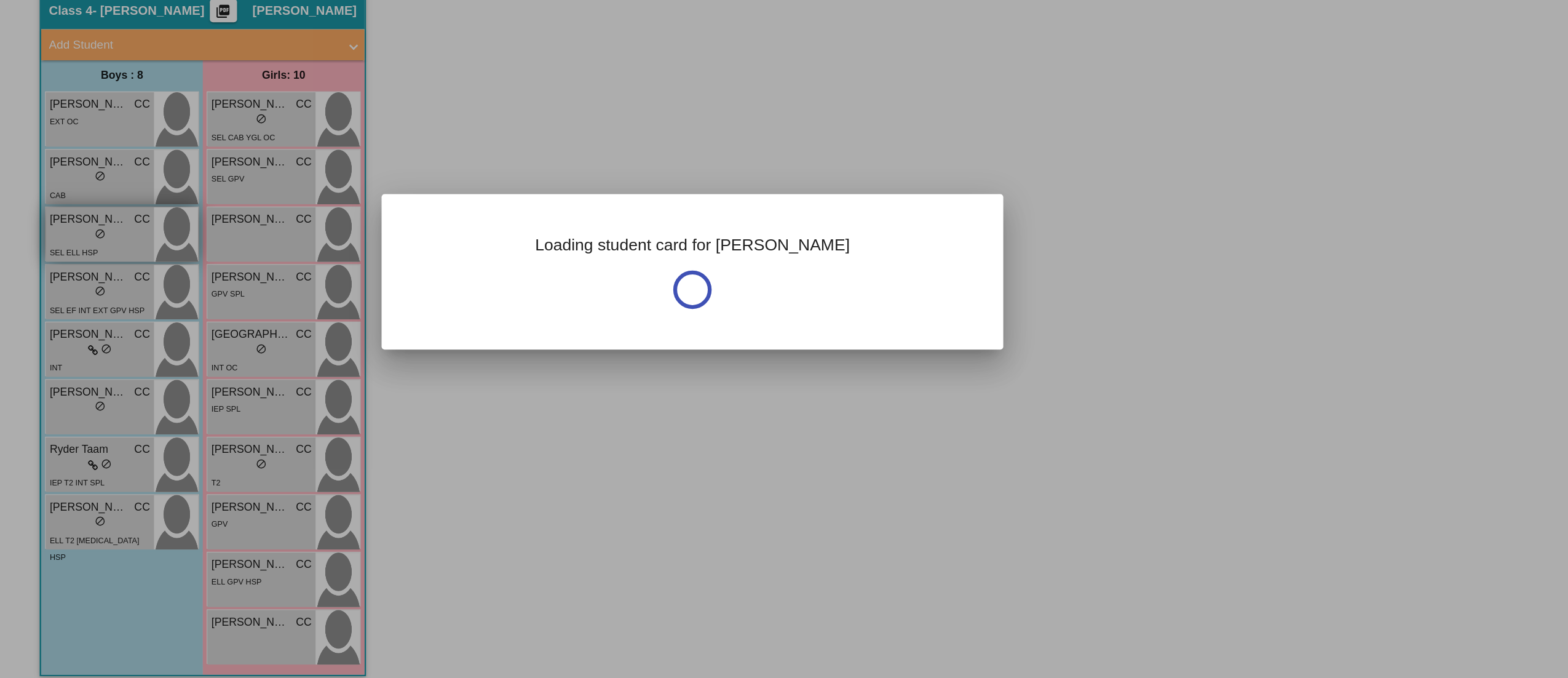
scroll to position [0, 0]
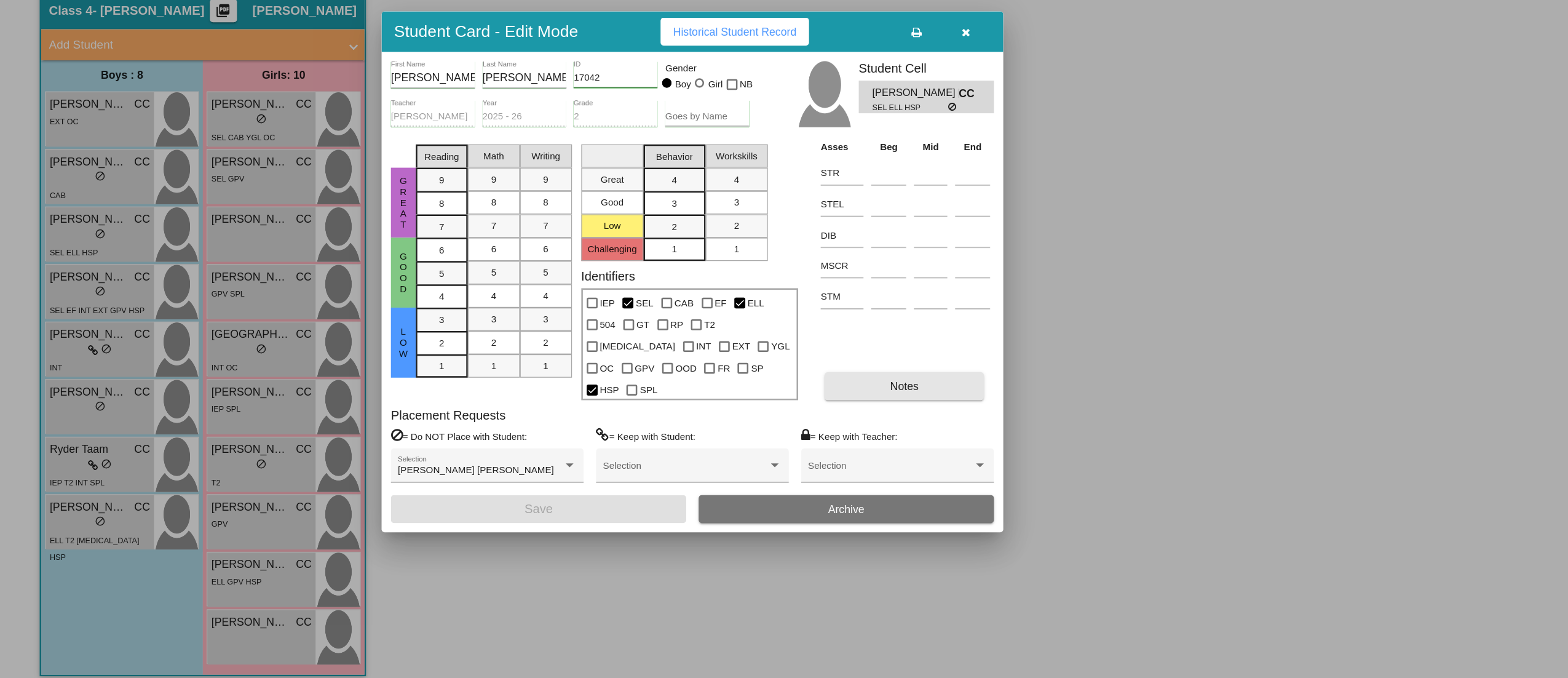
click at [719, 425] on span "Notes" at bounding box center [715, 430] width 23 height 10
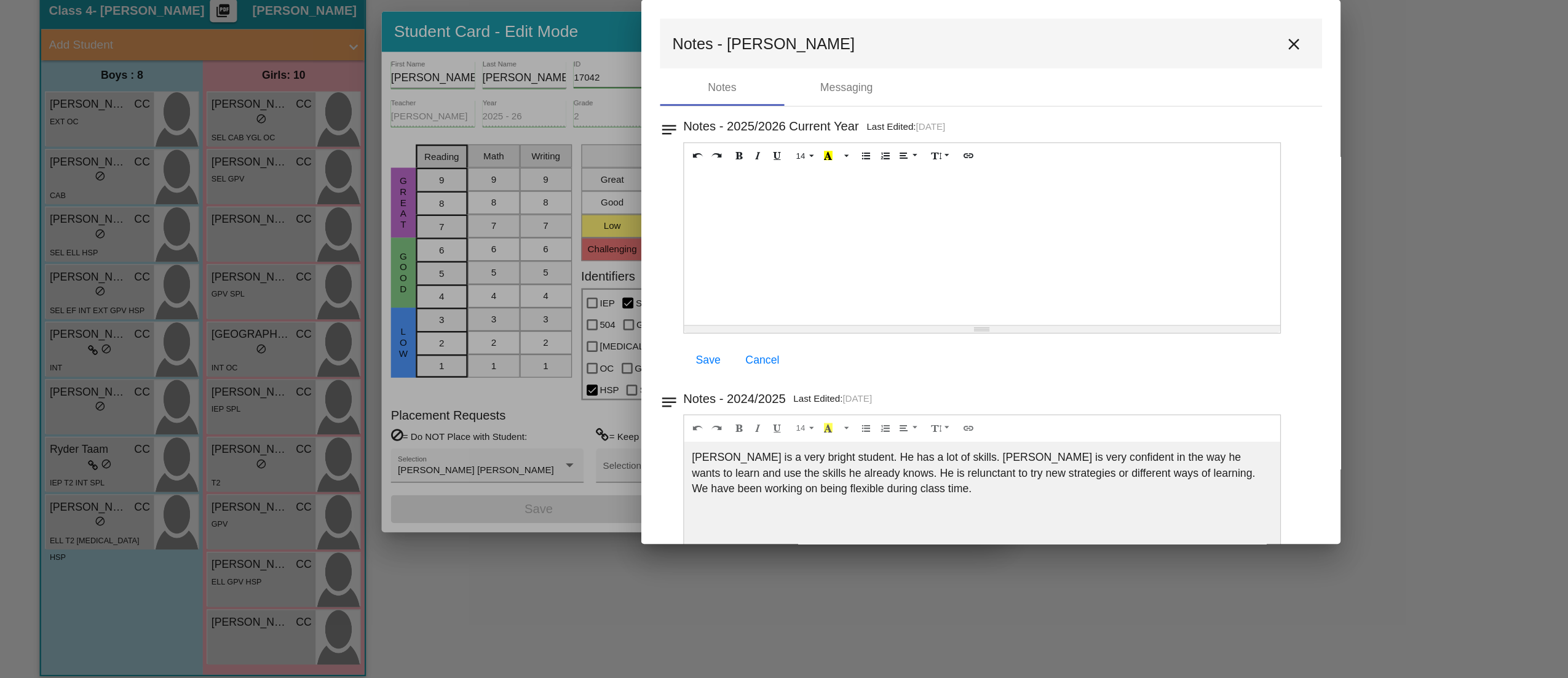
scroll to position [65, 0]
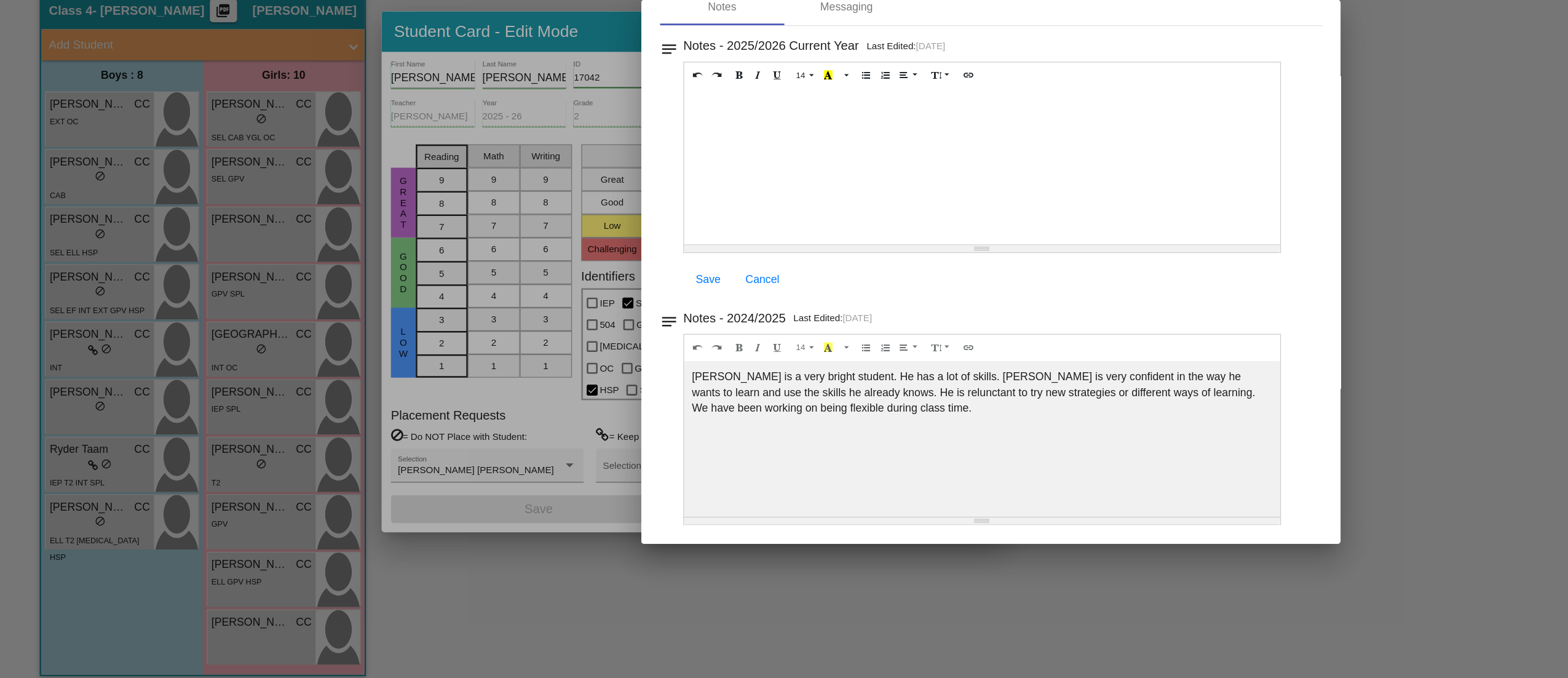
click at [558, 599] on div at bounding box center [784, 339] width 1568 height 678
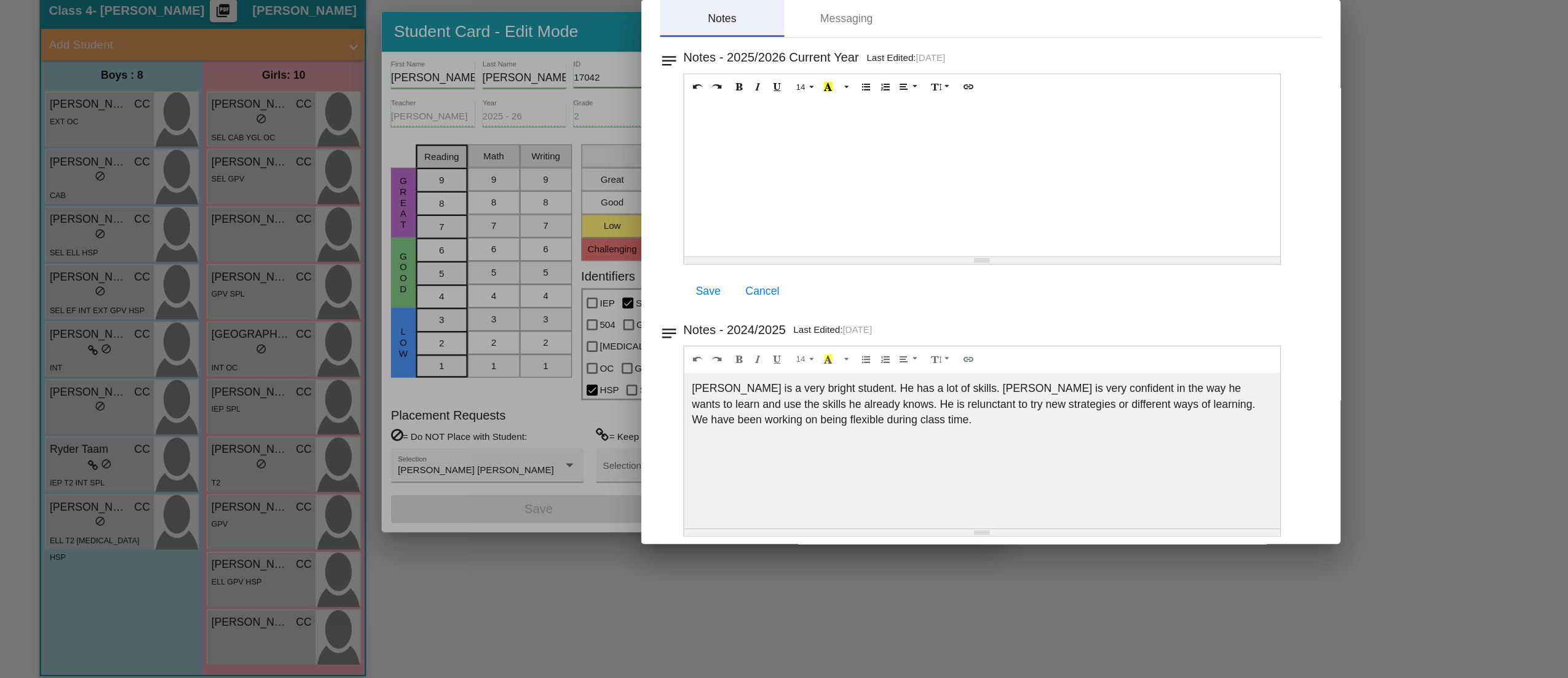
scroll to position [0, 0]
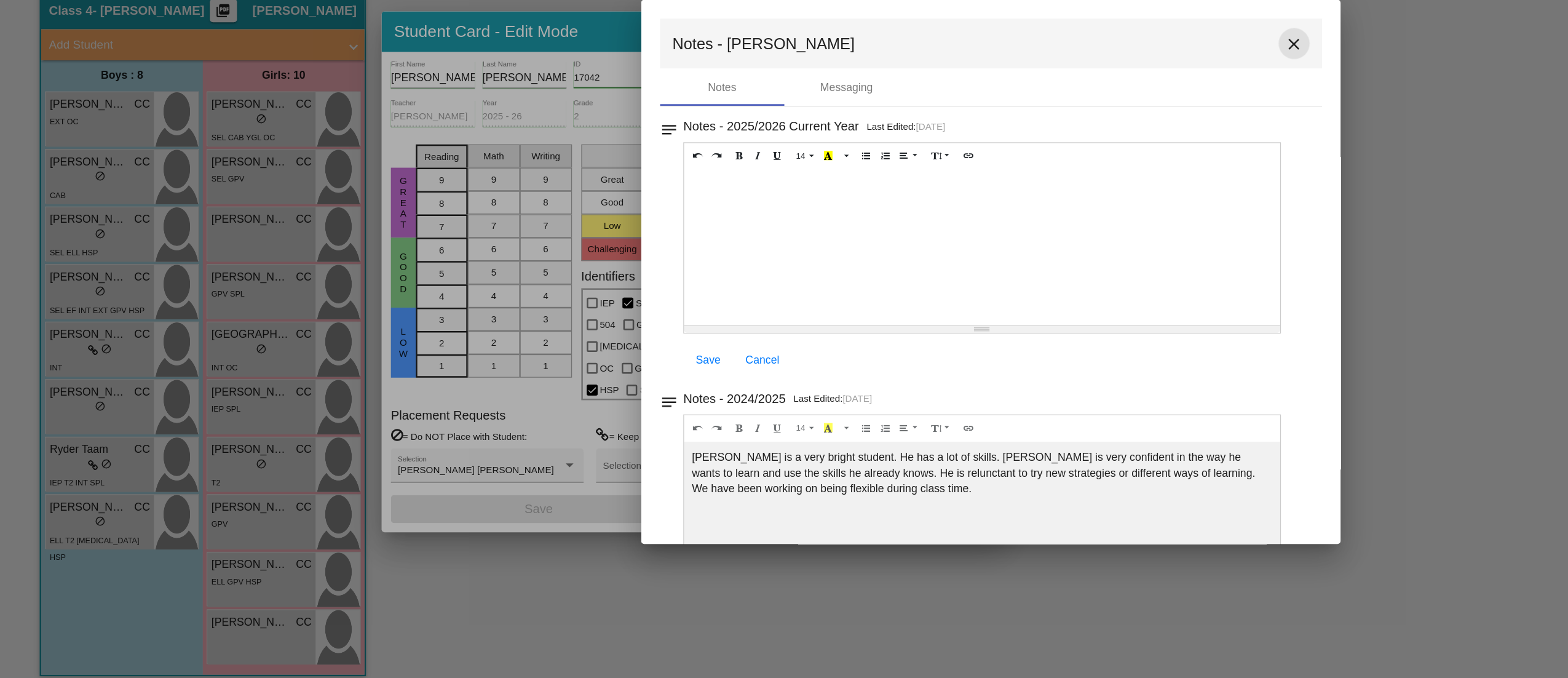
click at [1022, 164] on mat-icon "close" at bounding box center [1023, 158] width 15 height 15
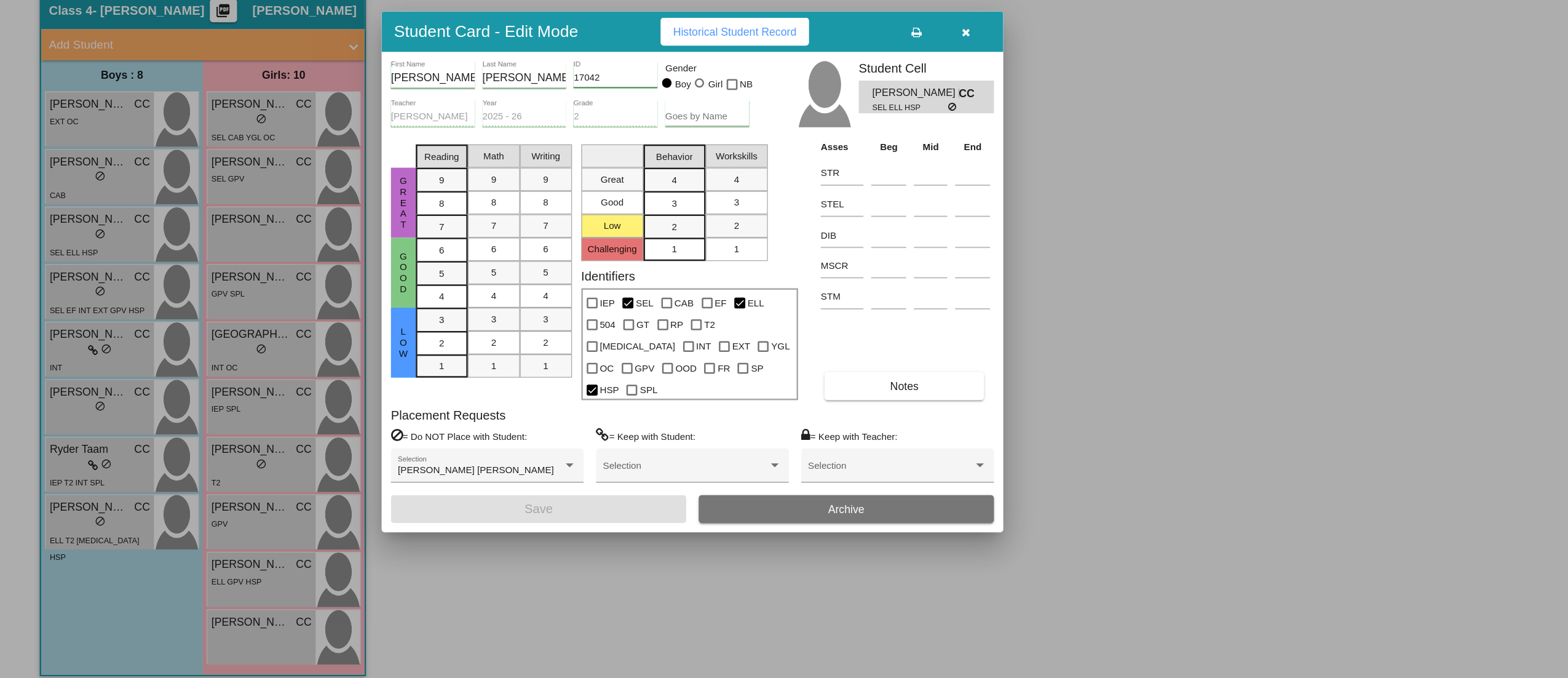
click at [763, 160] on button "button" at bounding box center [764, 148] width 39 height 23
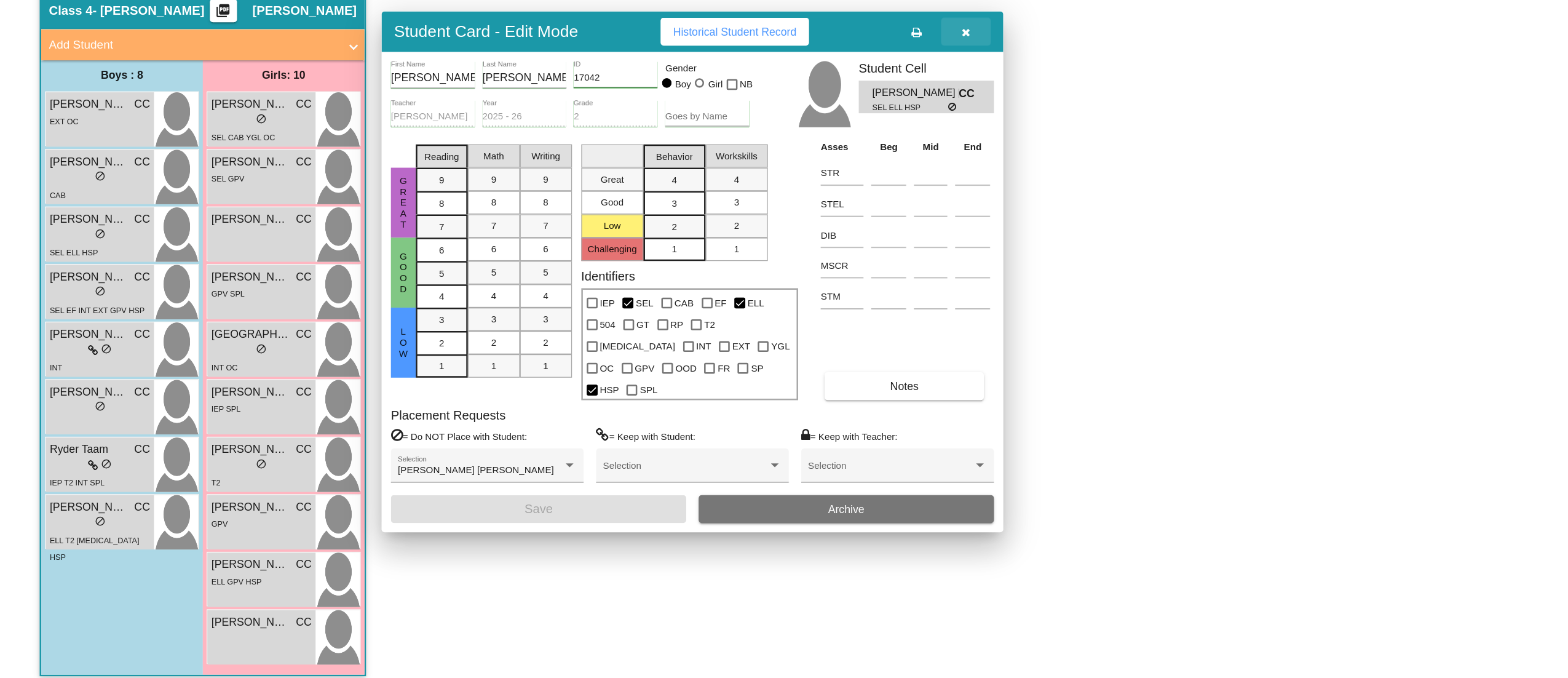
scroll to position [1, 0]
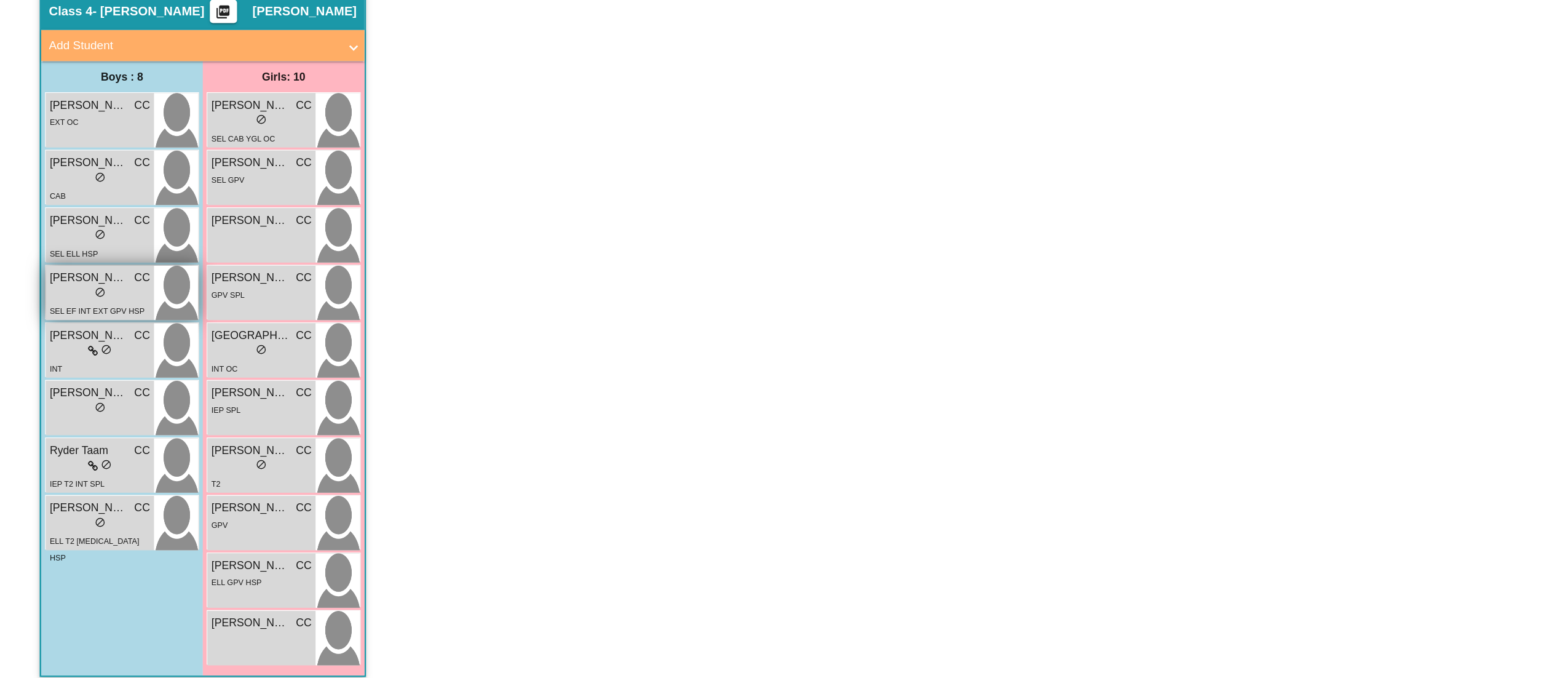
click at [67, 355] on div "lock do_not_disturb_alt" at bounding box center [78, 356] width 79 height 13
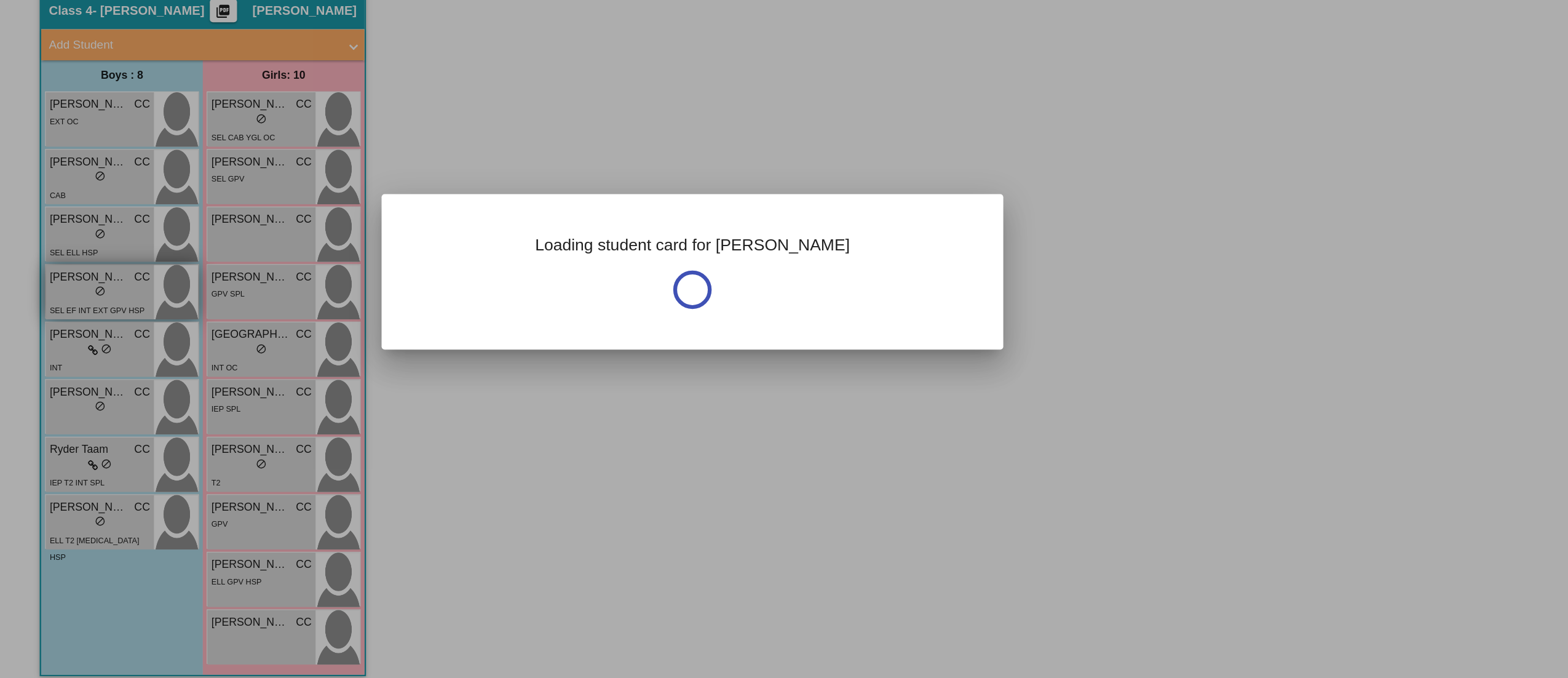
scroll to position [0, 0]
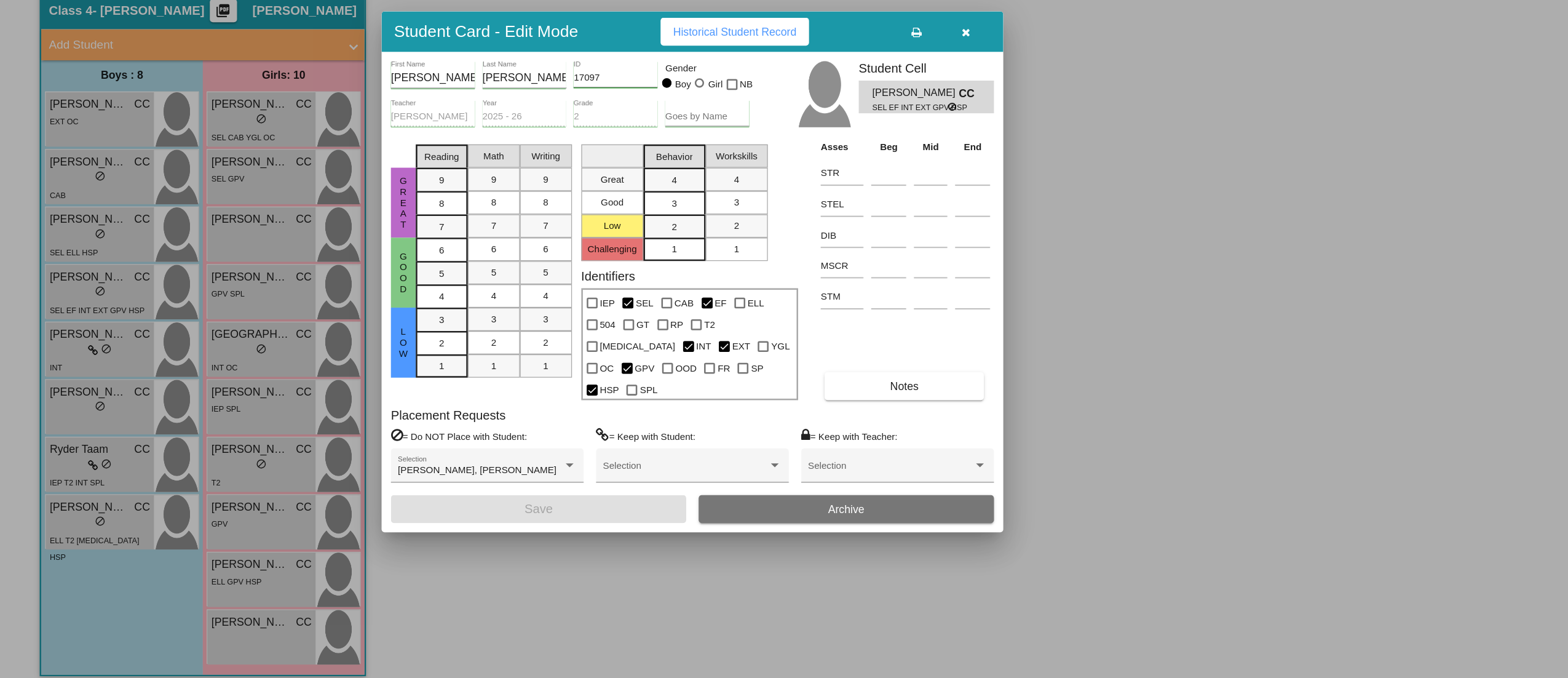
click at [718, 431] on div "[PERSON_NAME] First Name [PERSON_NAME] Last Name 17097 ID Gender Boy Girl NB [P…" at bounding box center [548, 355] width 477 height 365
click at [709, 425] on span "Notes" at bounding box center [715, 430] width 23 height 10
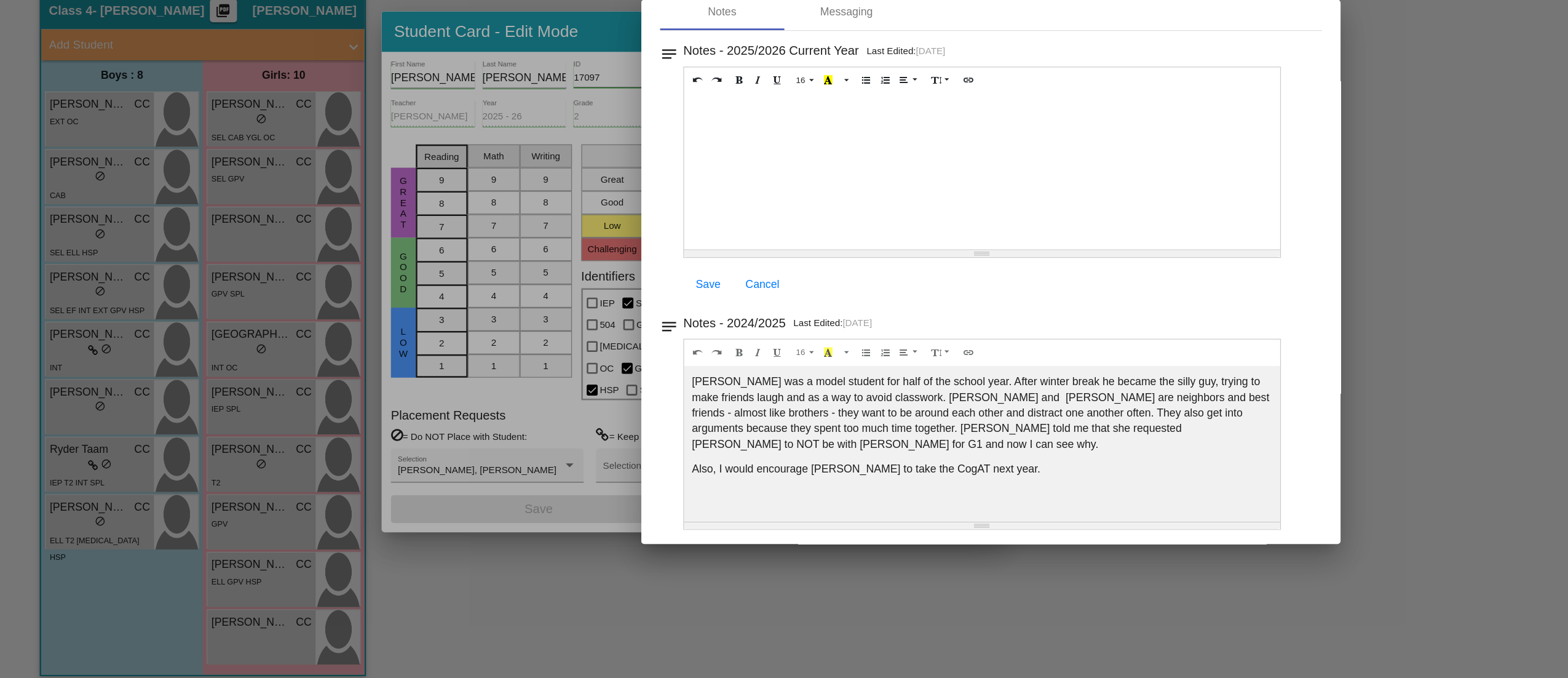
scroll to position [65, 0]
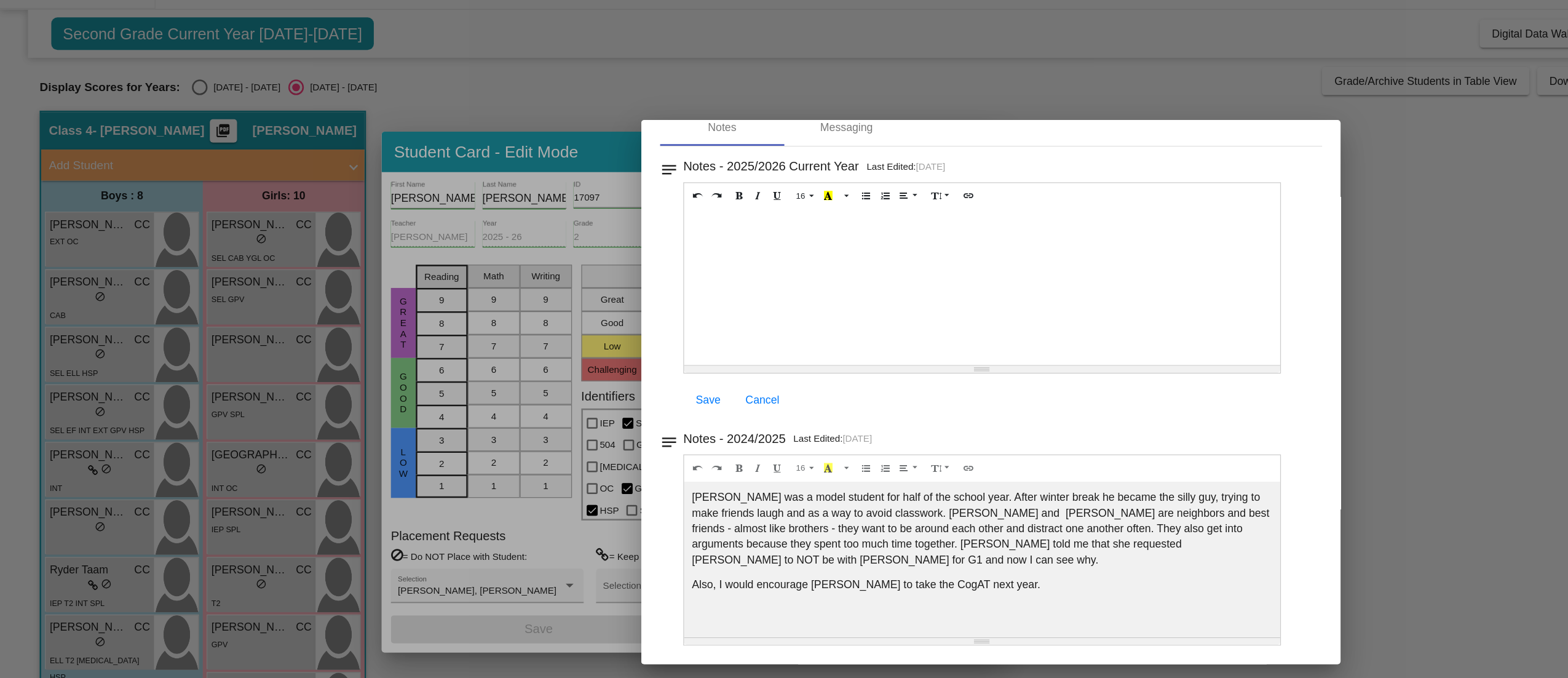
click at [1100, 385] on div at bounding box center [784, 339] width 1568 height 678
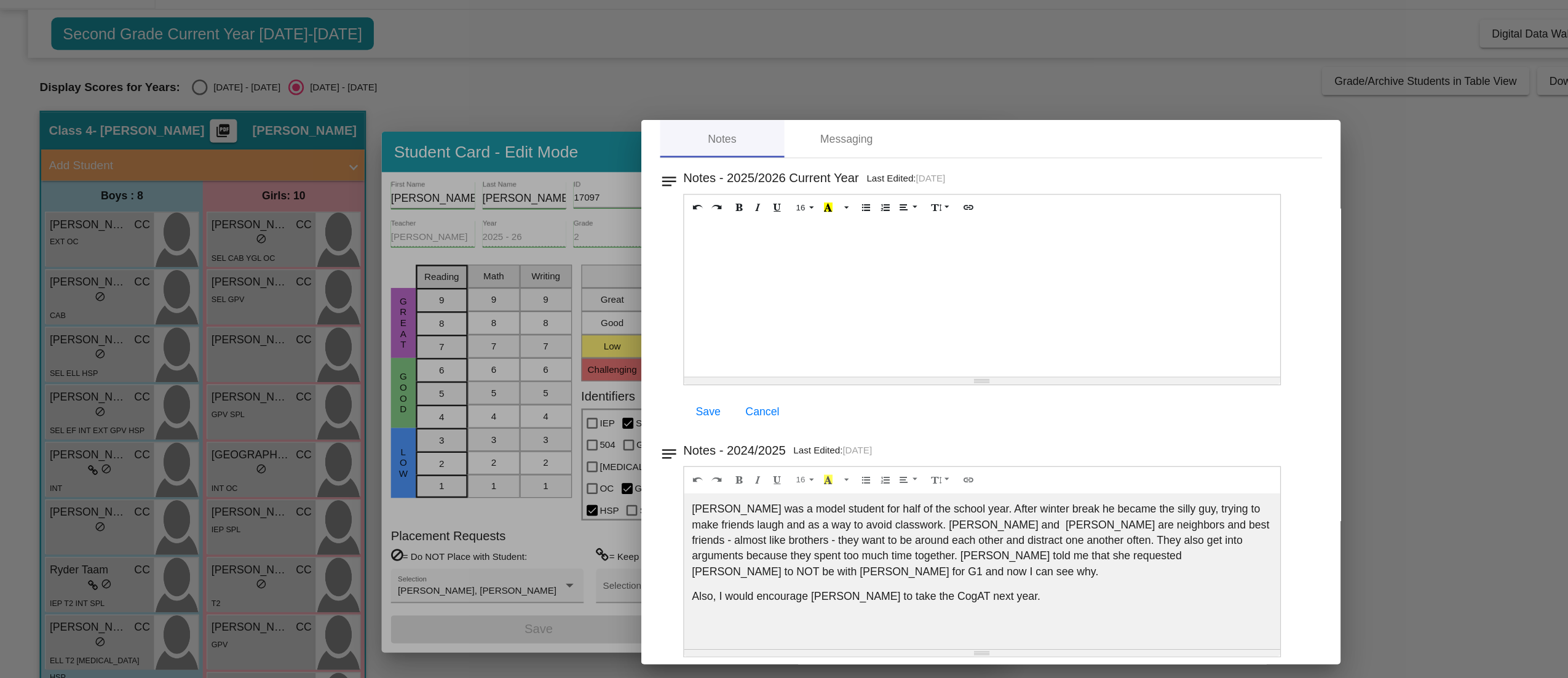
click at [414, 130] on div at bounding box center [784, 339] width 1568 height 678
click at [452, 159] on div at bounding box center [784, 339] width 1568 height 678
click at [486, 165] on div at bounding box center [784, 339] width 1568 height 678
click at [1066, 198] on div at bounding box center [784, 339] width 1568 height 678
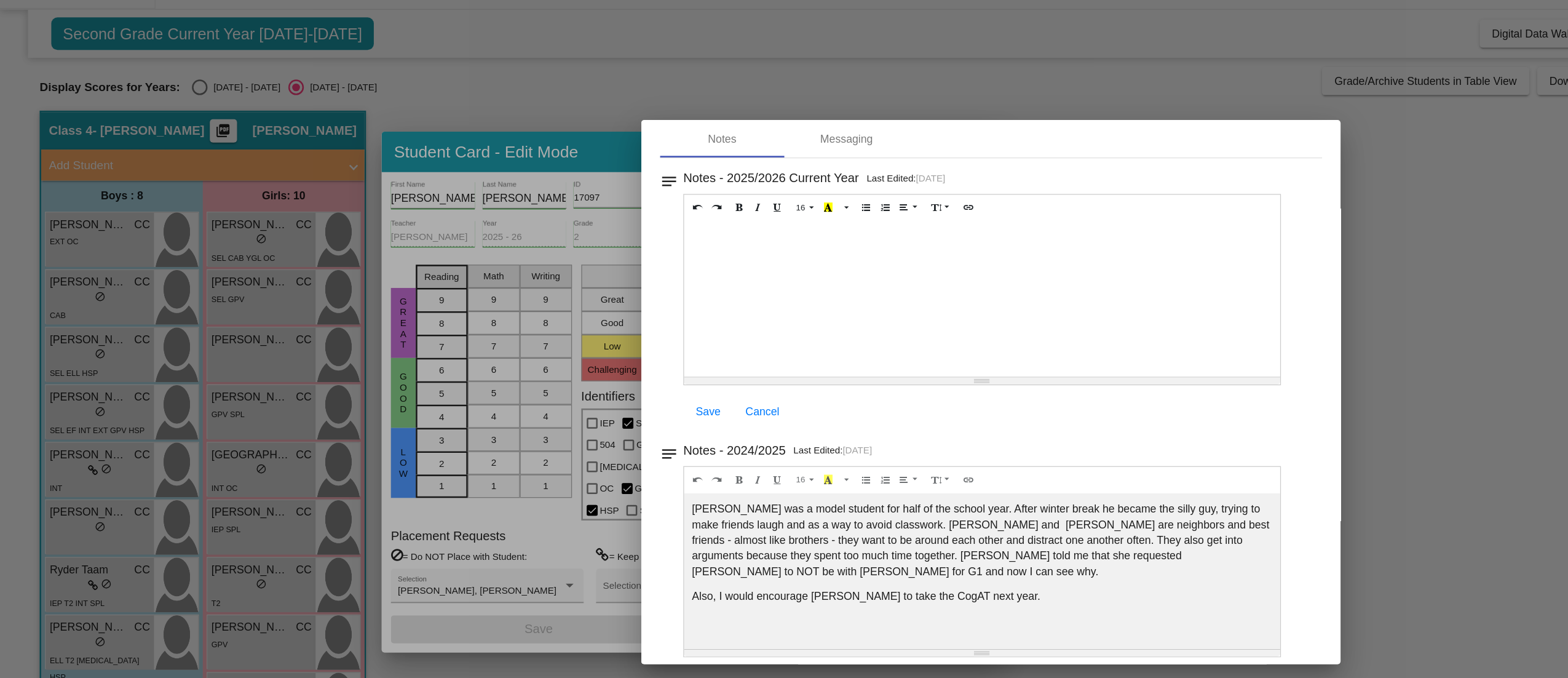
click at [1163, 281] on div at bounding box center [784, 339] width 1568 height 678
click at [607, 355] on span "Cancel" at bounding box center [603, 354] width 27 height 10
click at [864, 324] on div at bounding box center [777, 264] width 472 height 123
click at [1119, 268] on div at bounding box center [784, 339] width 1568 height 678
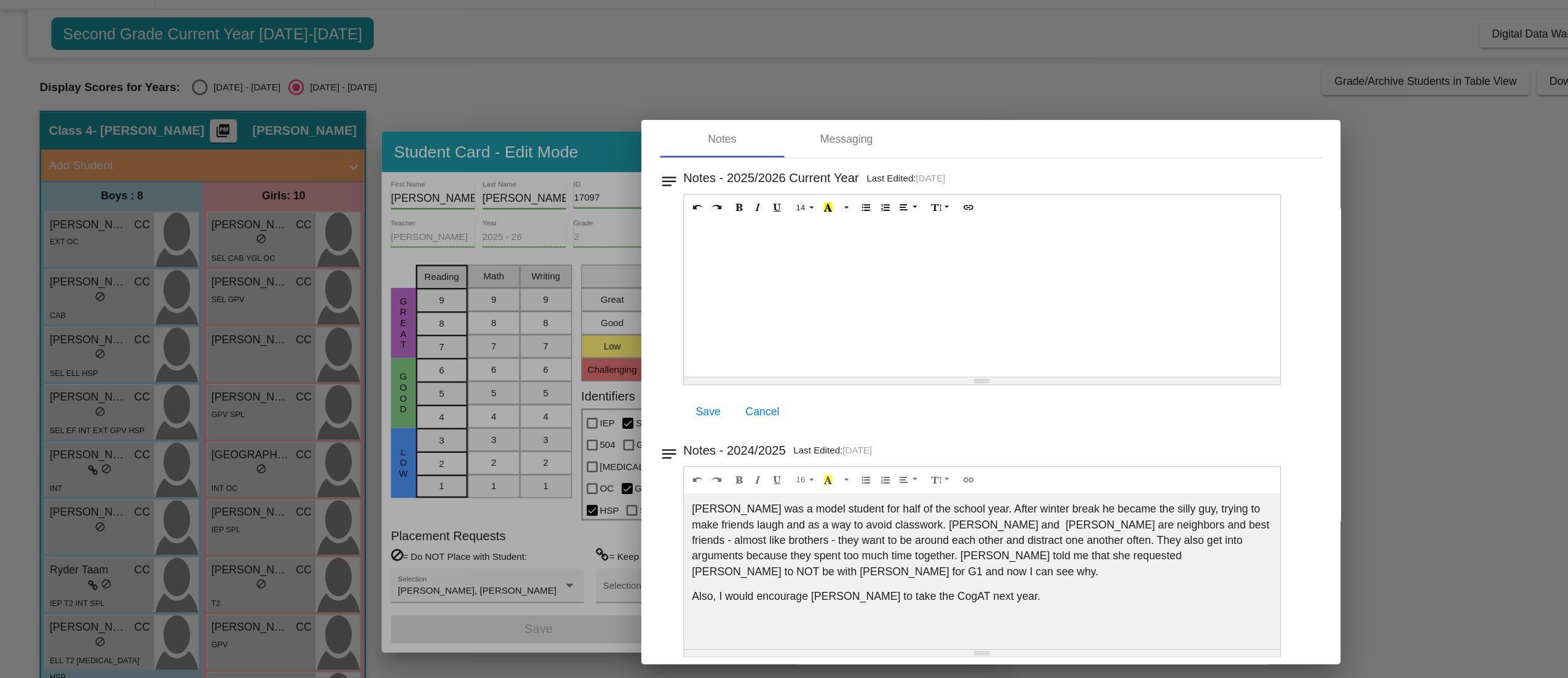
click at [72, 401] on div at bounding box center [784, 339] width 1568 height 678
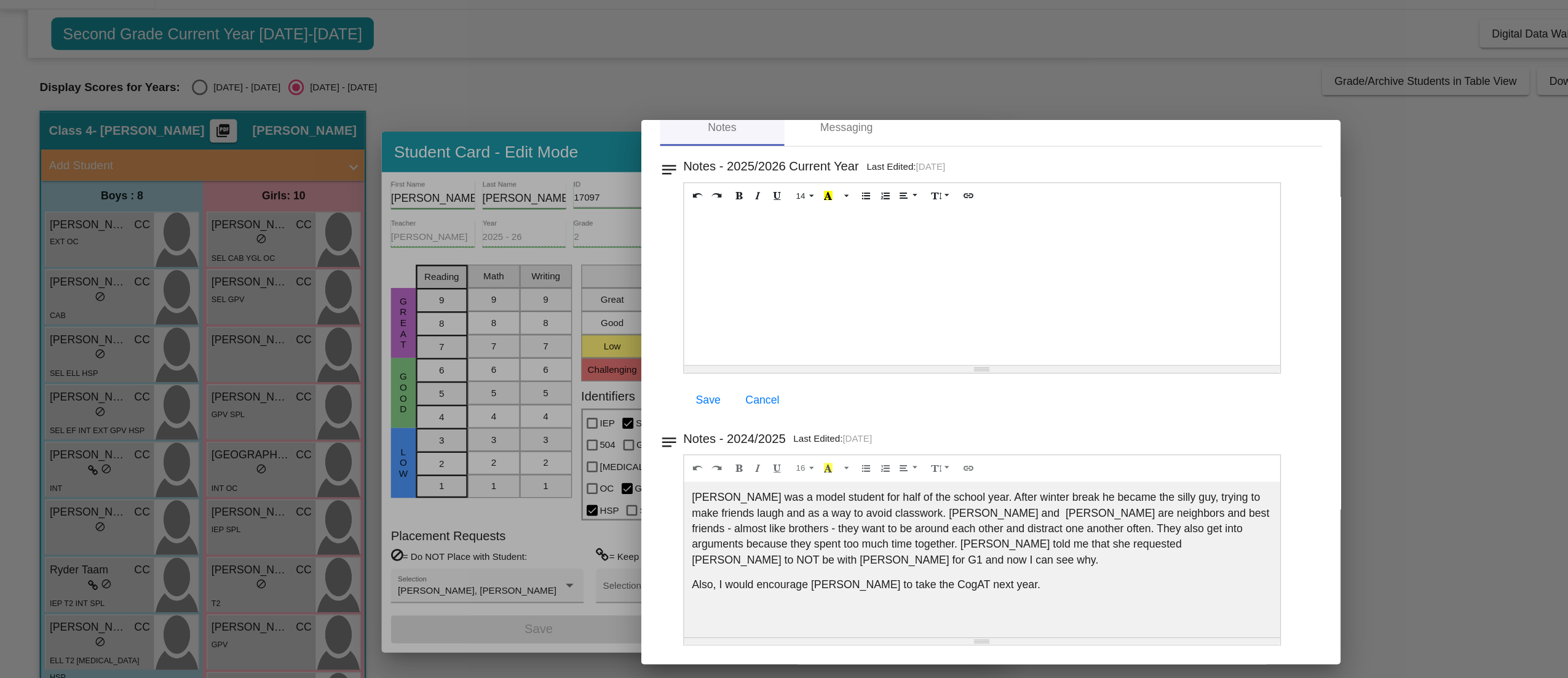
click at [832, 317] on div "[PERSON_NAME] was a model student for half of the school year. After winter bre…" at bounding box center [777, 255] width 472 height 123
click at [828, 324] on div "Resize" at bounding box center [777, 321] width 472 height 6
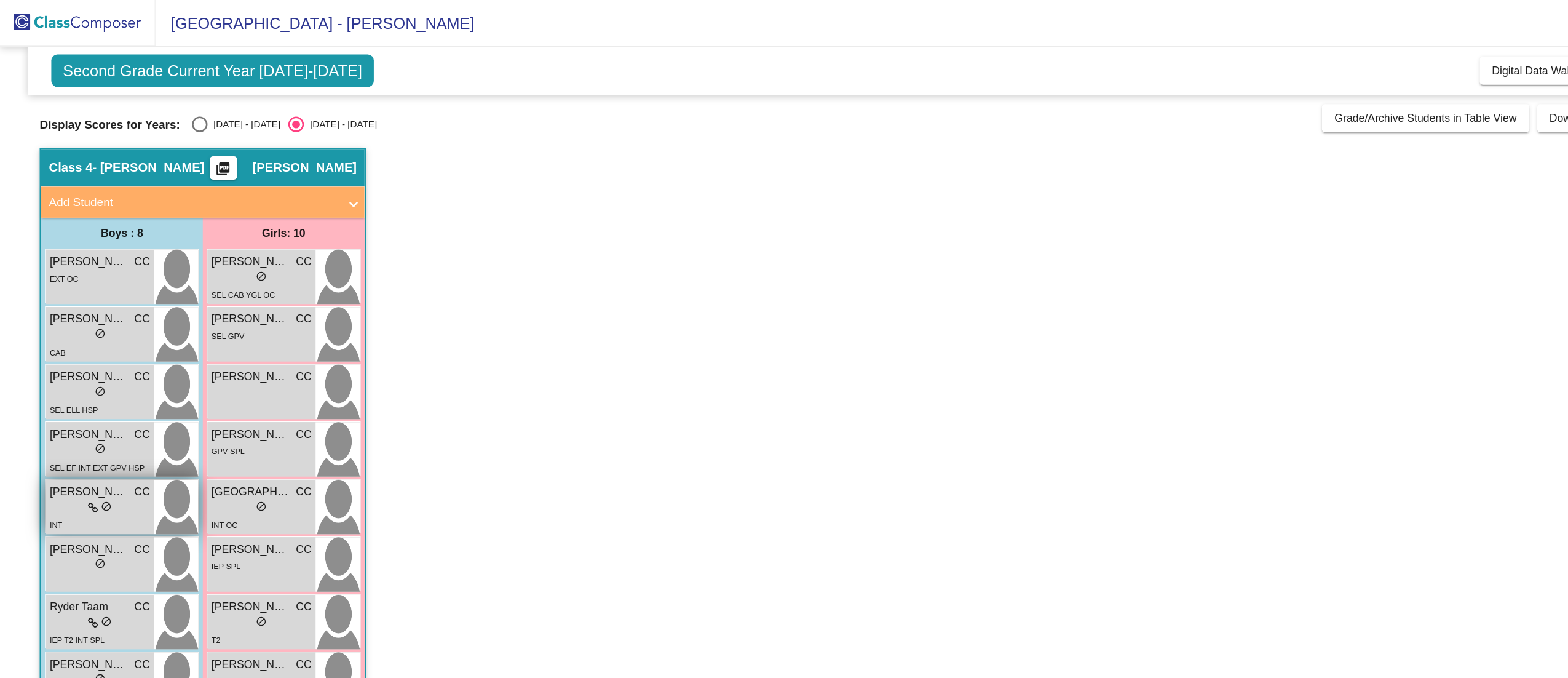
click at [64, 411] on div "INT" at bounding box center [78, 414] width 79 height 13
click at [67, 414] on div "INT" at bounding box center [78, 414] width 79 height 13
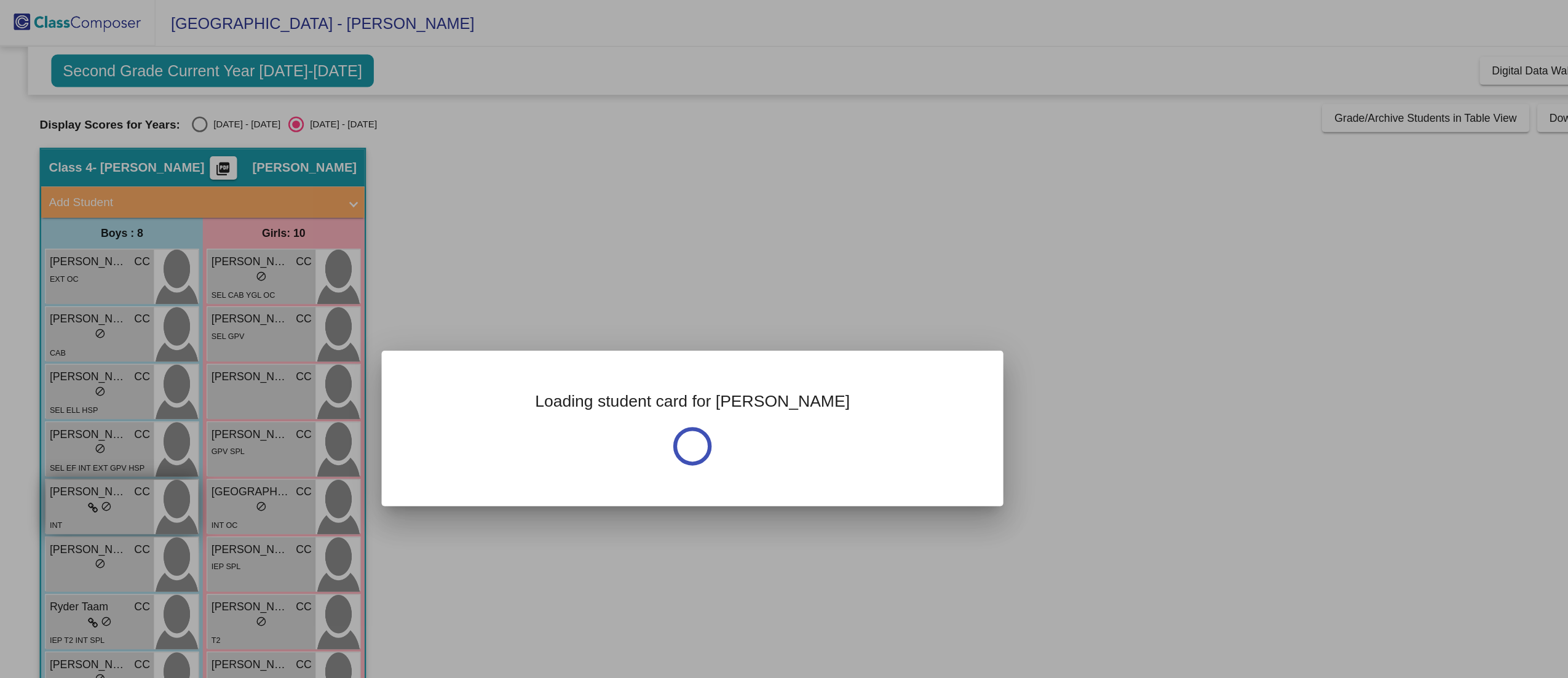
click at [67, 414] on div at bounding box center [784, 339] width 1568 height 678
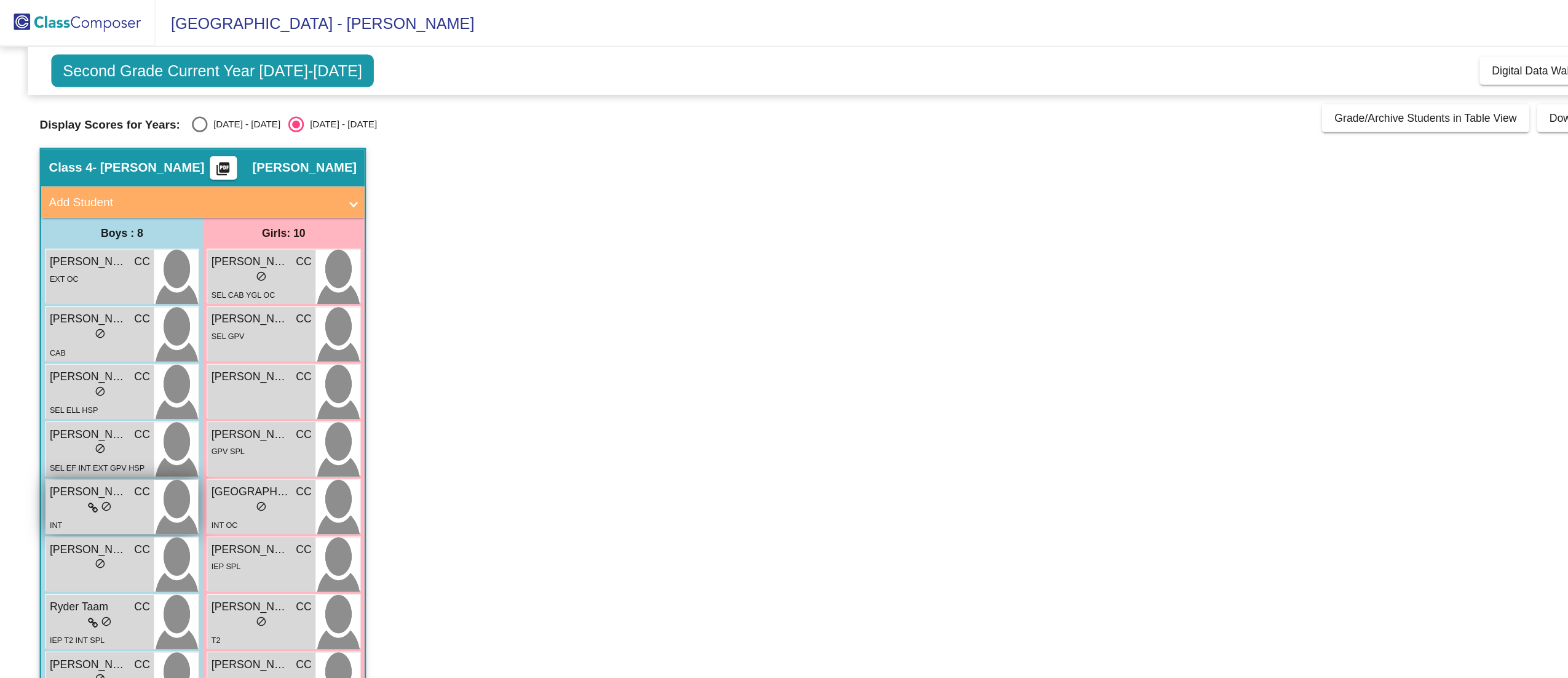
click at [67, 414] on div "INT" at bounding box center [78, 414] width 79 height 13
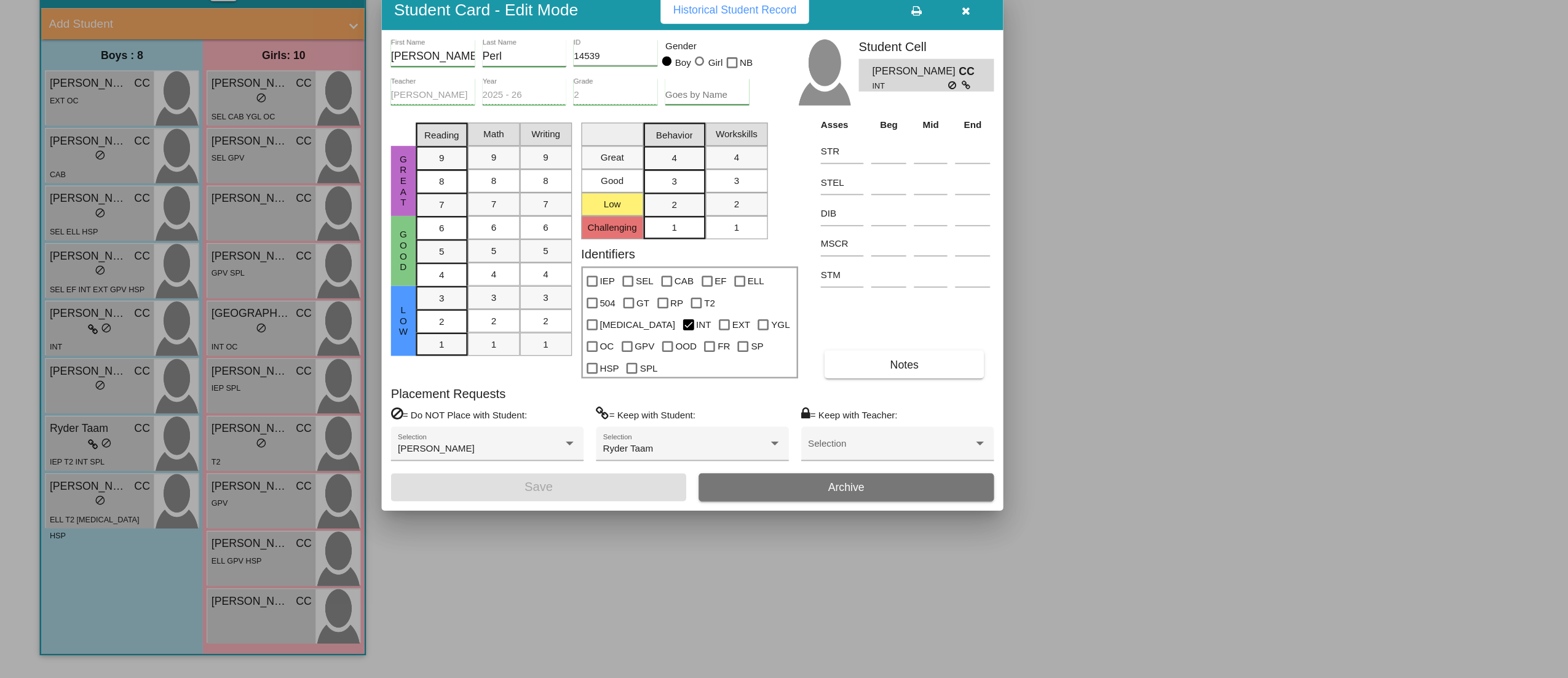
click at [734, 418] on button "Notes" at bounding box center [715, 429] width 127 height 23
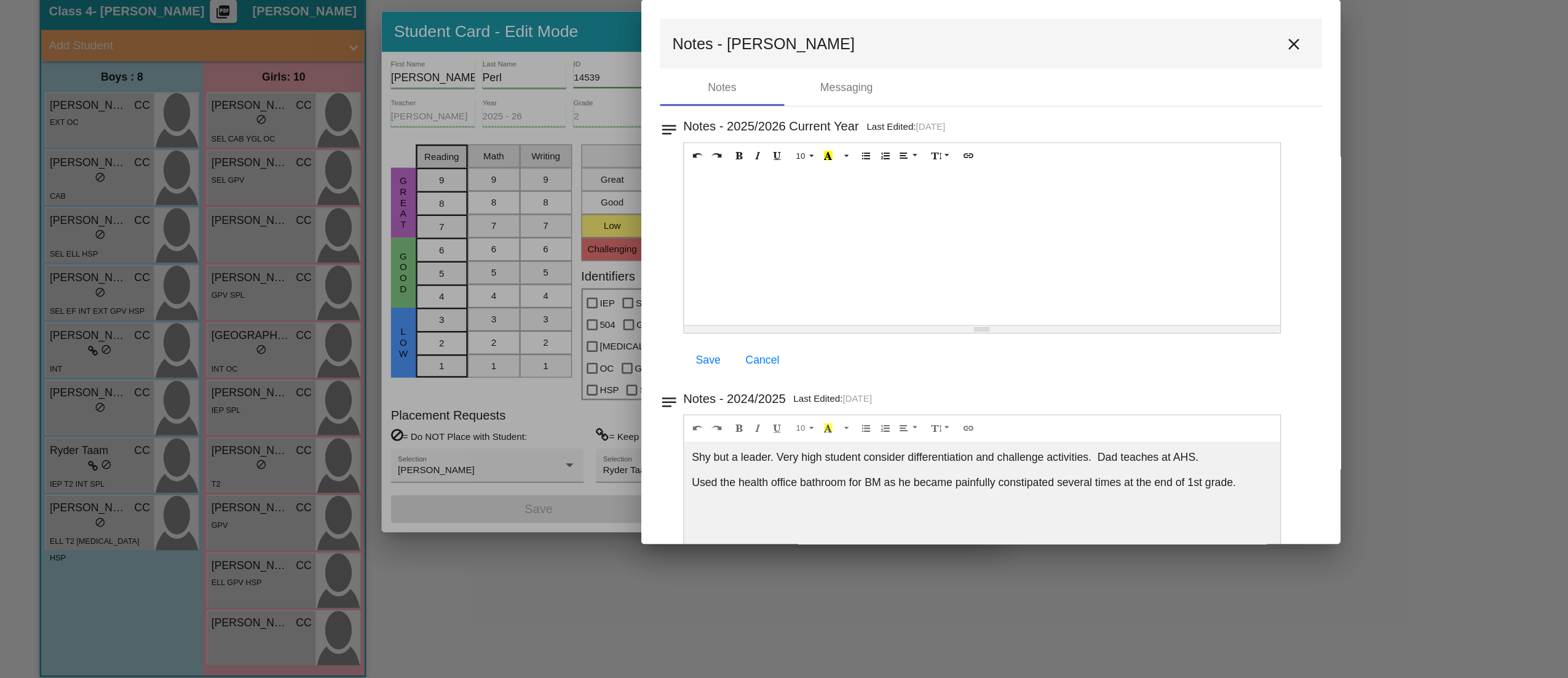
drag, startPoint x: 981, startPoint y: 509, endPoint x: 547, endPoint y: 503, distance: 434.0
click at [547, 381] on div "Shy but a leader. Very high student consider differentiation and challenge acti…" at bounding box center [777, 319] width 472 height 123
copy p "Used the health office bathroom for BM as he became painfully constipated sever…"
click at [537, 612] on div at bounding box center [784, 339] width 1568 height 678
click at [1018, 164] on mat-icon "close" at bounding box center [1023, 158] width 15 height 15
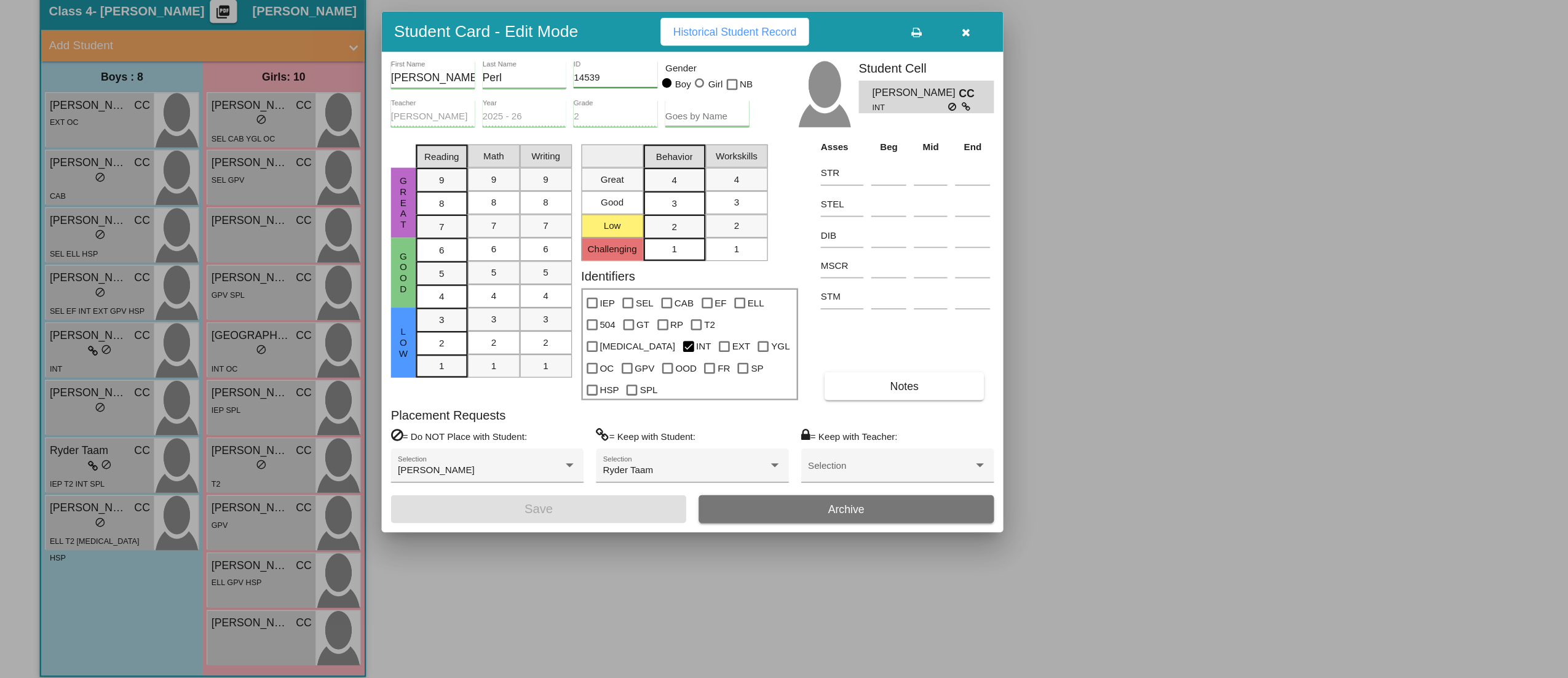
click at [90, 462] on div at bounding box center [784, 339] width 1568 height 678
click at [90, 462] on div "[PERSON_NAME] CC lock do_not_disturb_alt" at bounding box center [78, 446] width 85 height 43
click at [719, 427] on button "Notes" at bounding box center [715, 429] width 127 height 23
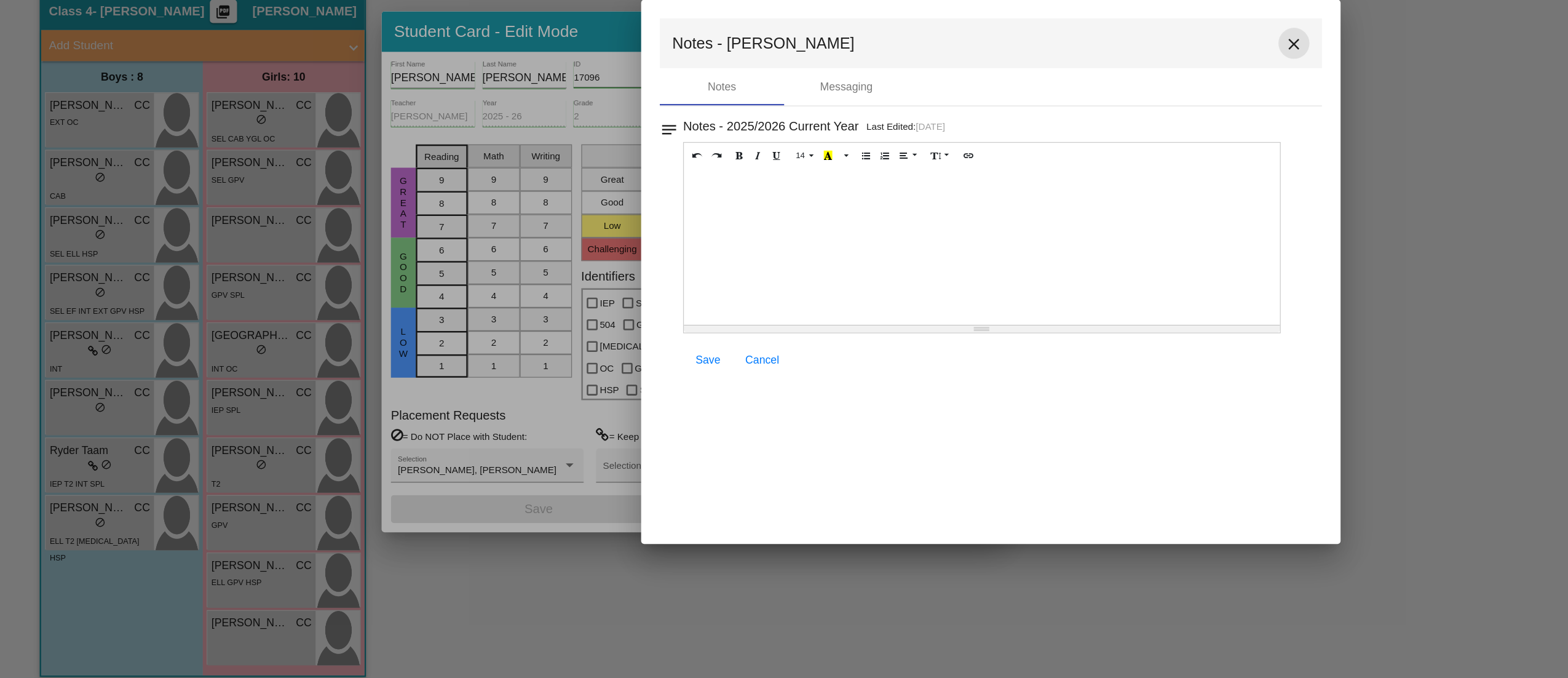
click at [1027, 156] on mat-icon "close" at bounding box center [1023, 158] width 15 height 15
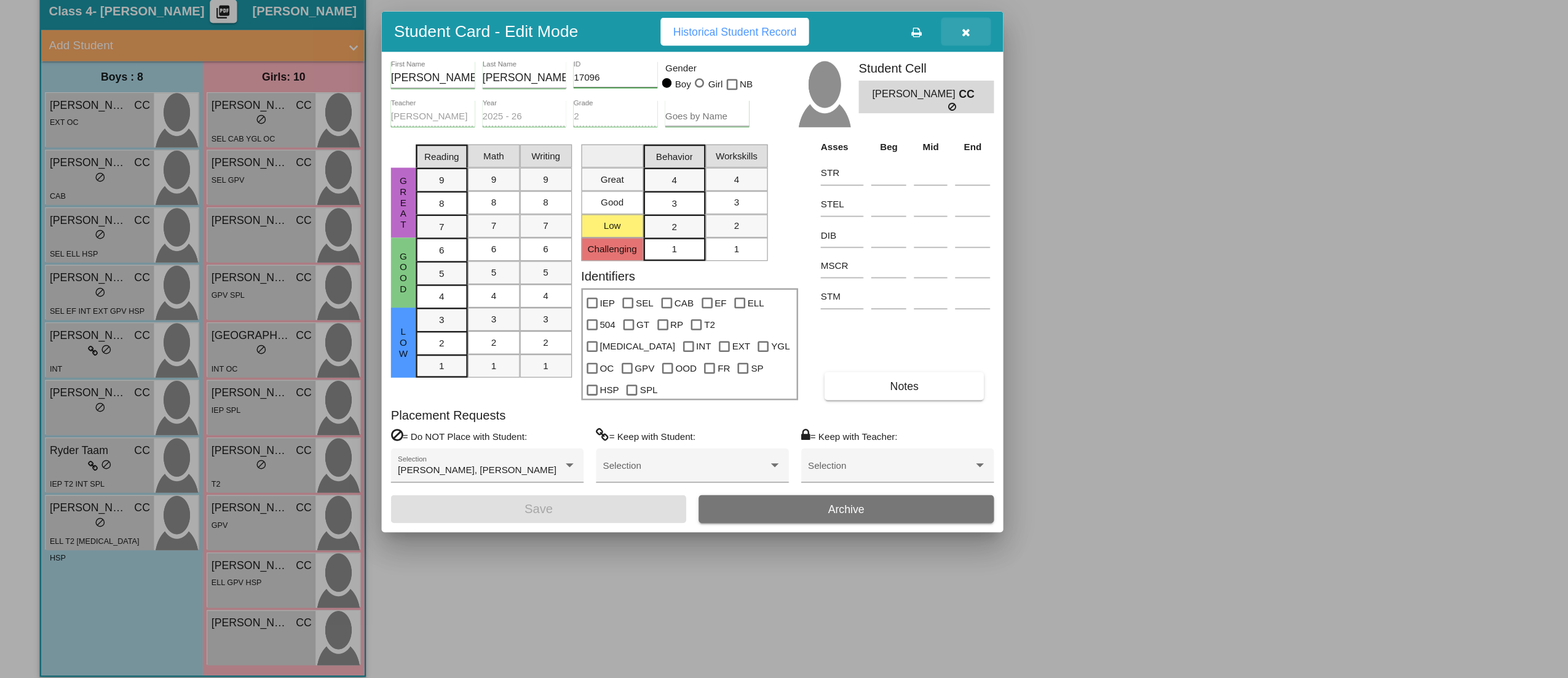
click at [762, 154] on icon "button" at bounding box center [764, 149] width 7 height 9
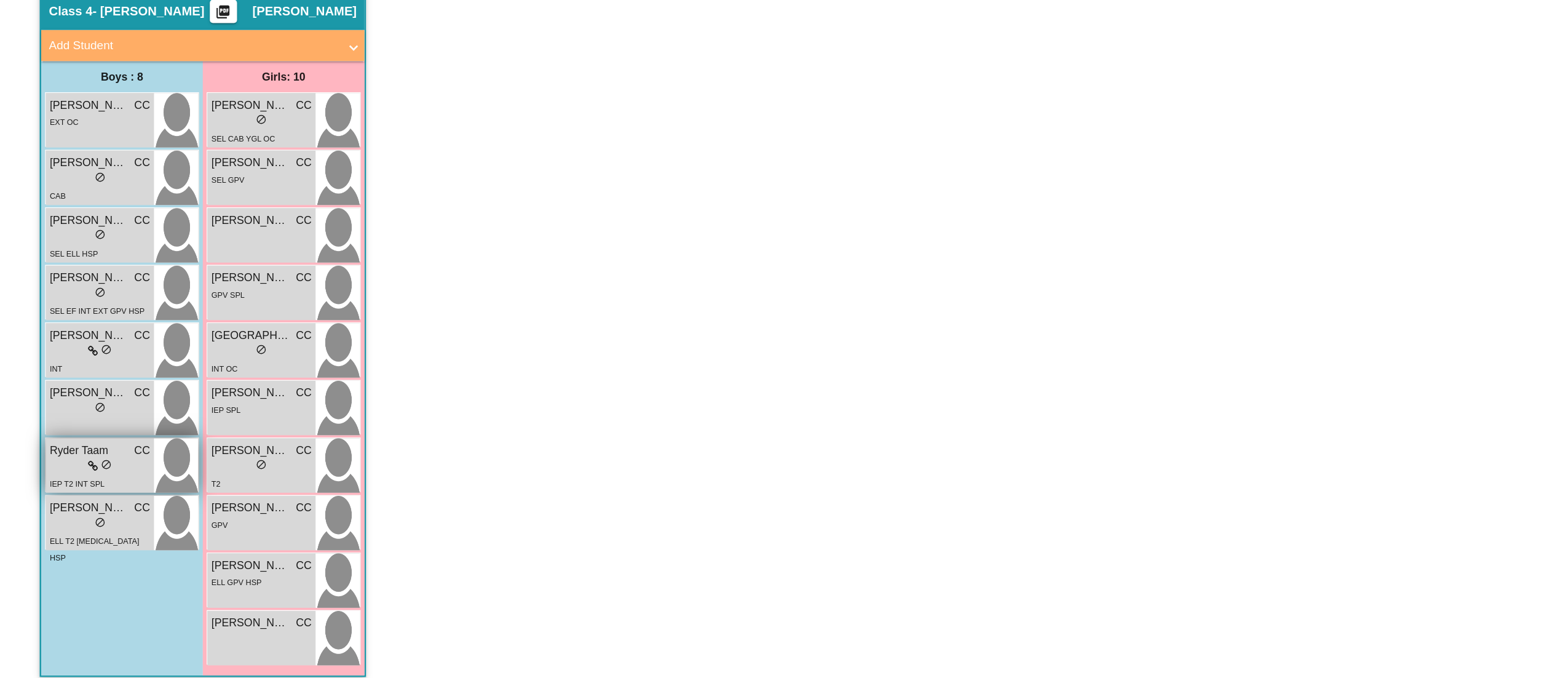
click at [50, 481] on span "Ryder Taam" at bounding box center [70, 480] width 62 height 13
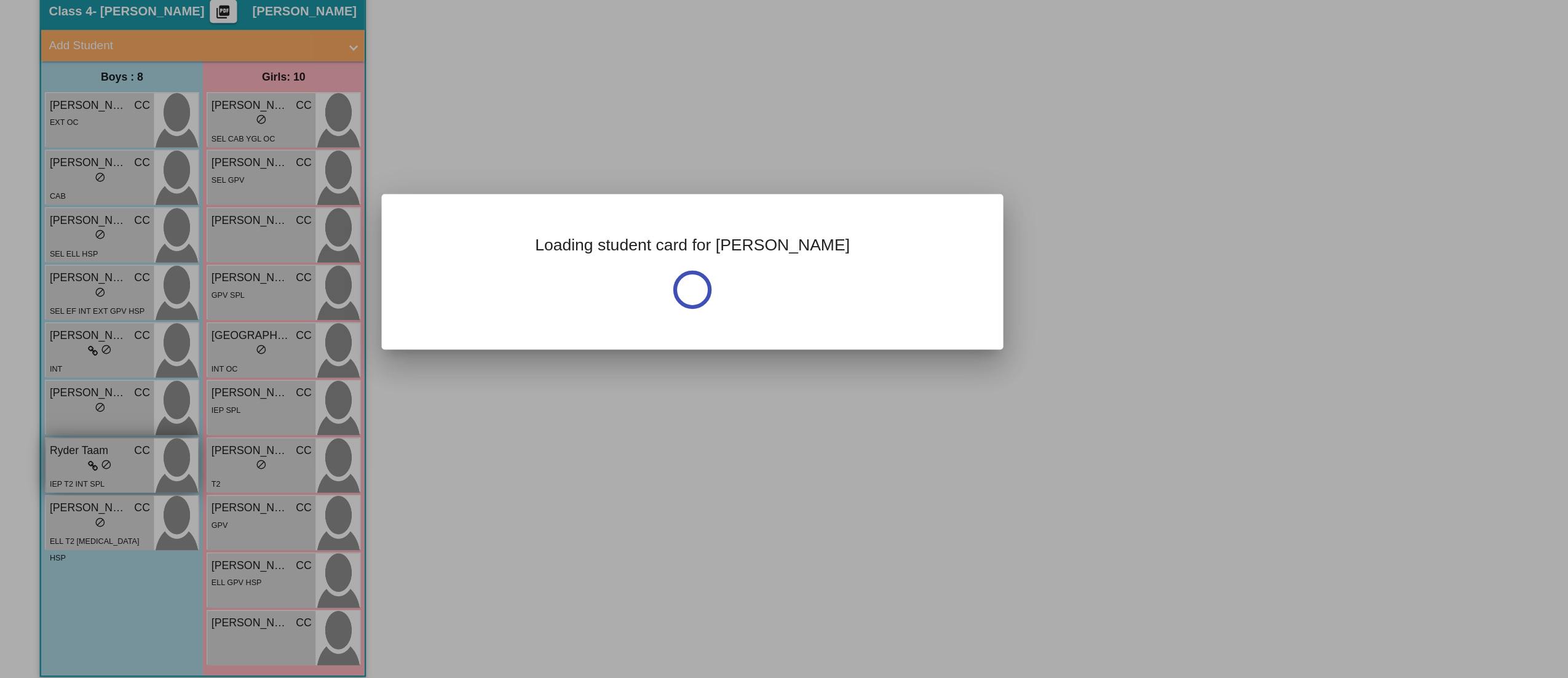
click at [50, 481] on div at bounding box center [784, 339] width 1568 height 678
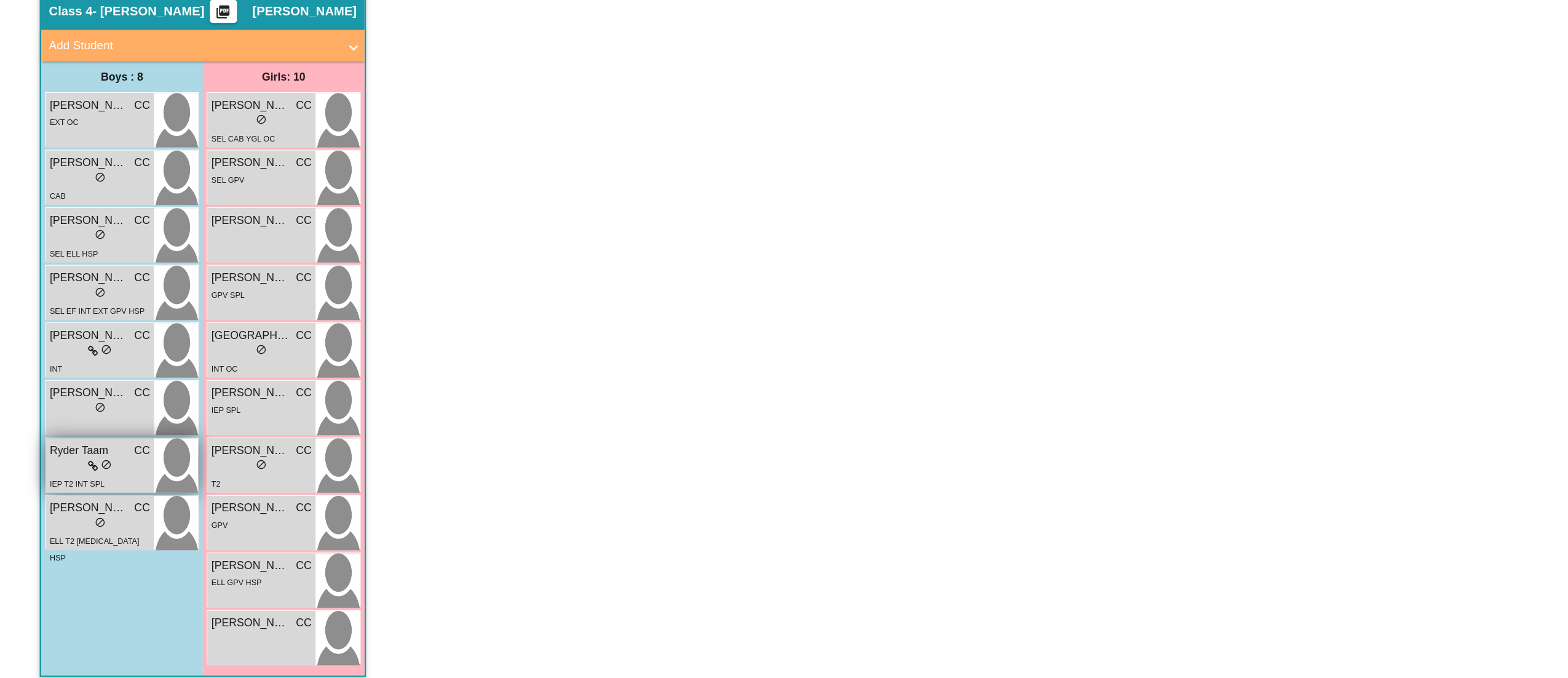
click at [50, 481] on span "Ryder Taam" at bounding box center [70, 480] width 62 height 13
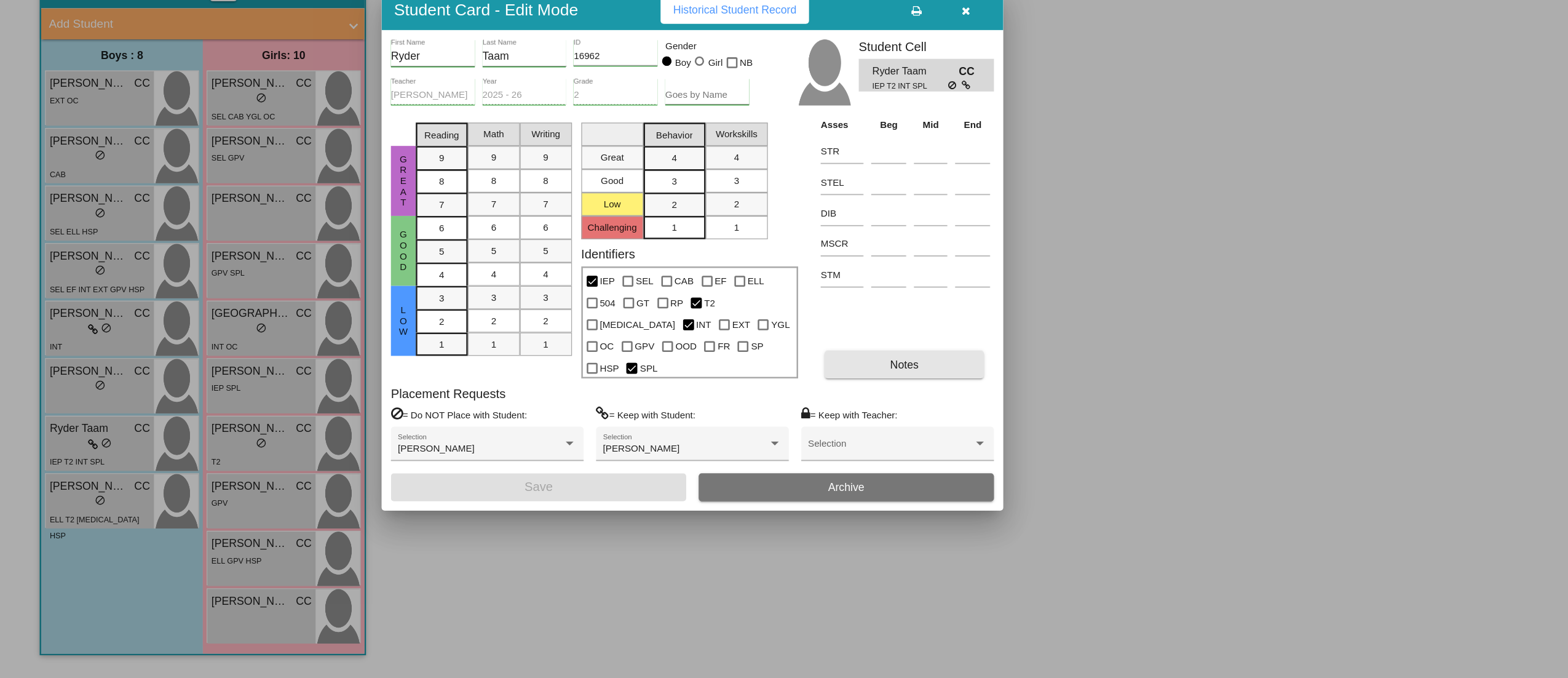
click at [731, 426] on button "Notes" at bounding box center [715, 429] width 127 height 23
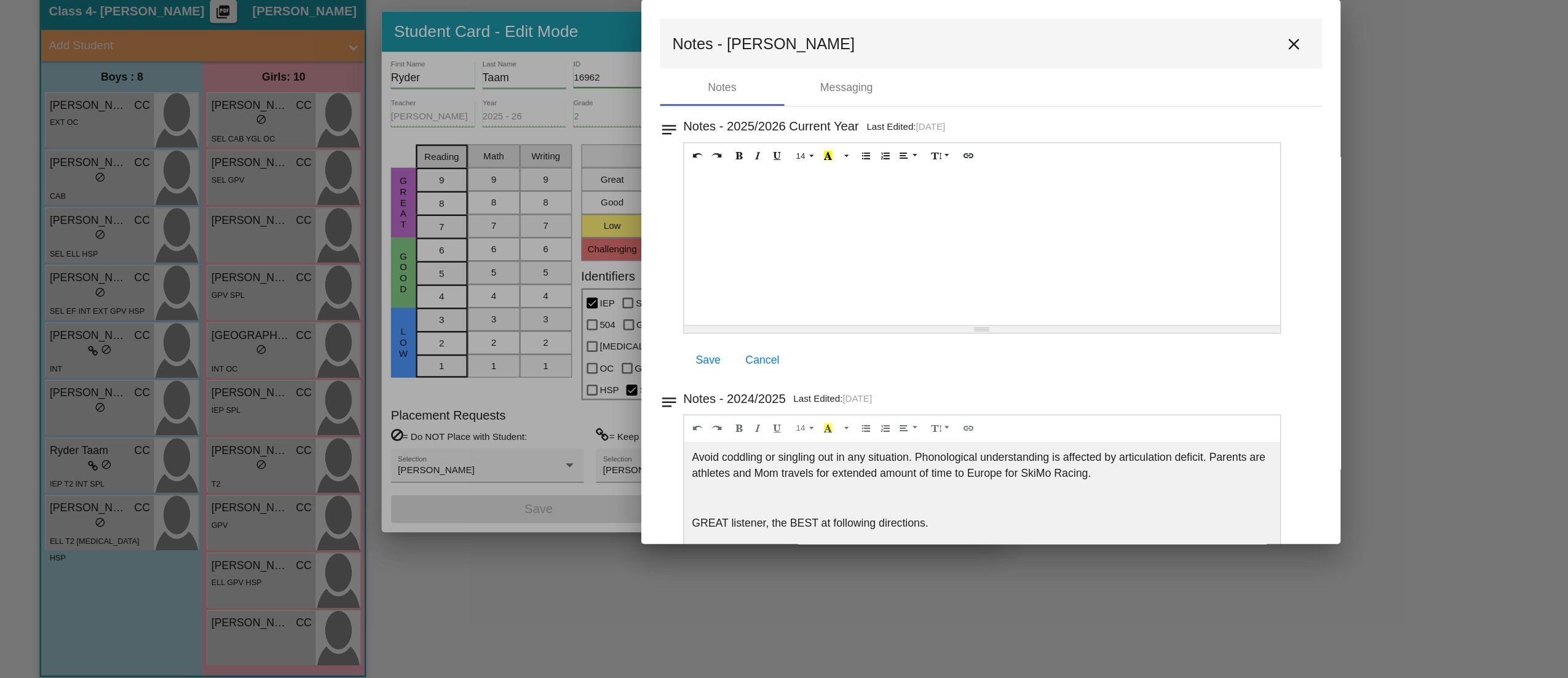
click at [566, 621] on div at bounding box center [784, 339] width 1568 height 678
click at [1024, 159] on mat-icon "close" at bounding box center [1023, 158] width 15 height 15
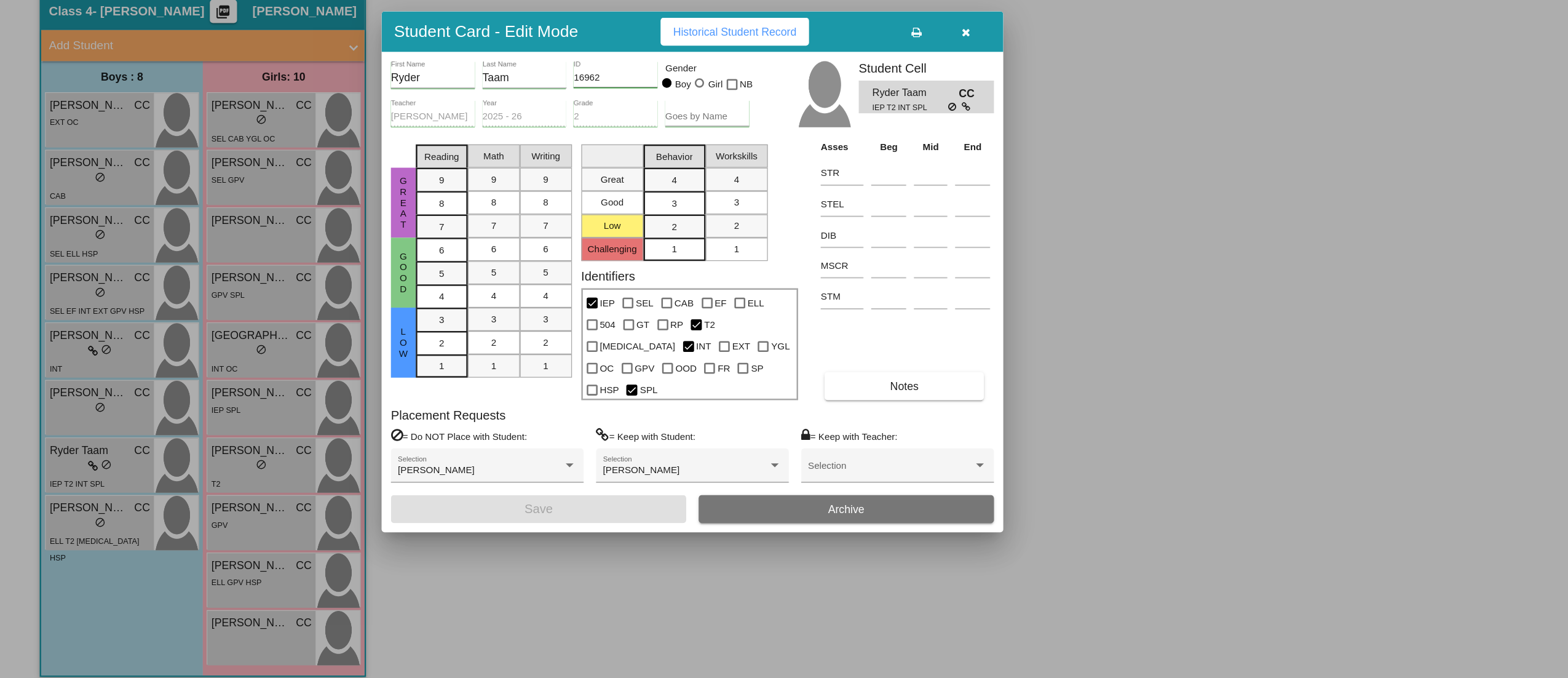
click at [765, 154] on icon "button" at bounding box center [764, 149] width 7 height 9
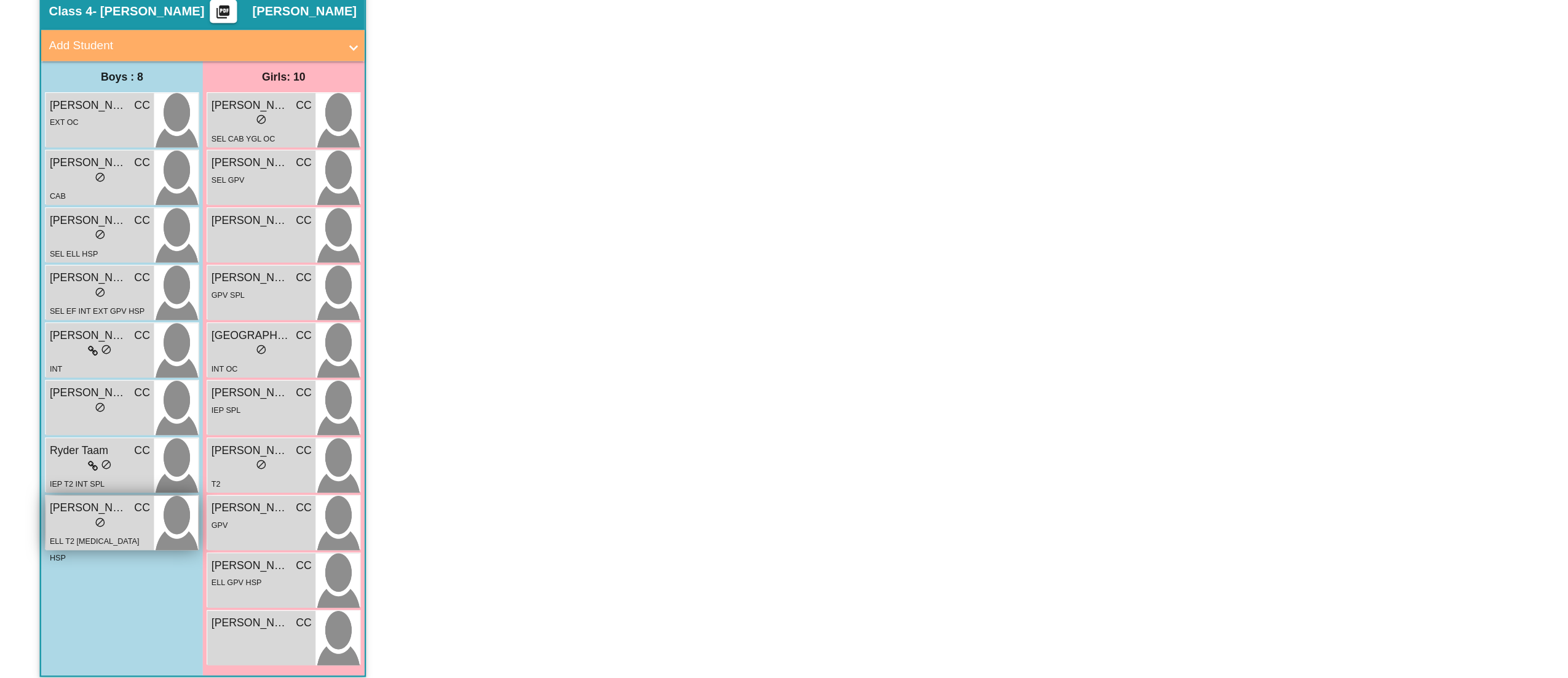
click at [69, 530] on span "[PERSON_NAME]" at bounding box center [70, 525] width 62 height 13
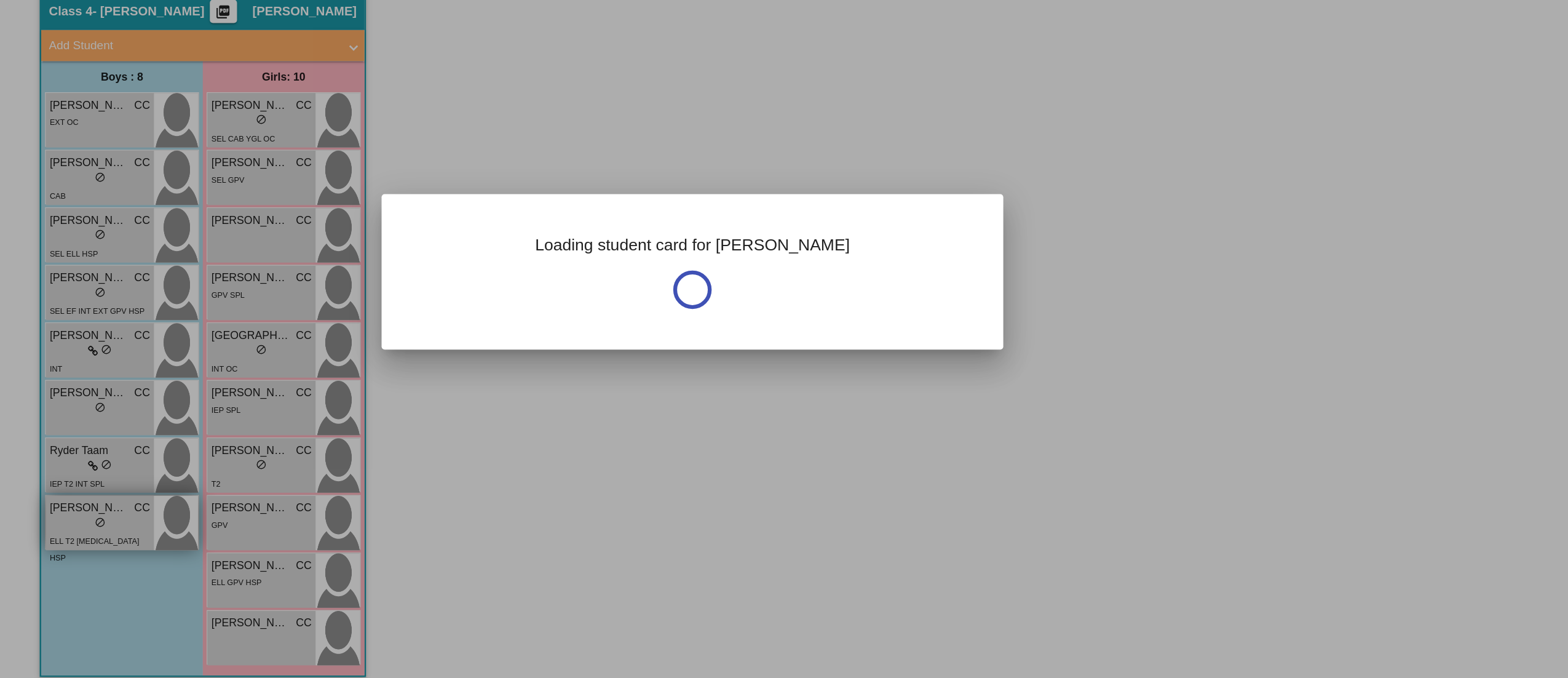
click at [69, 530] on div at bounding box center [784, 339] width 1568 height 678
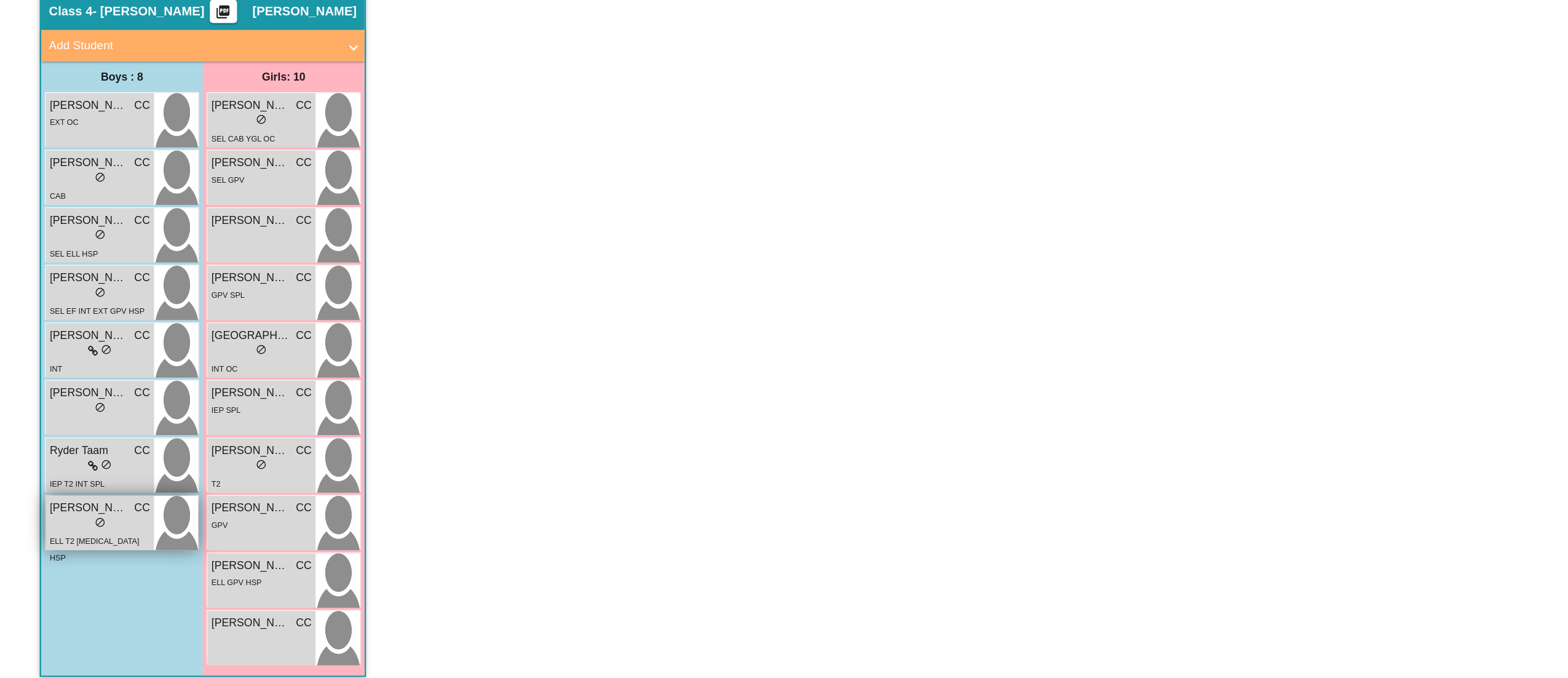
click at [69, 530] on span "[PERSON_NAME]" at bounding box center [70, 525] width 62 height 13
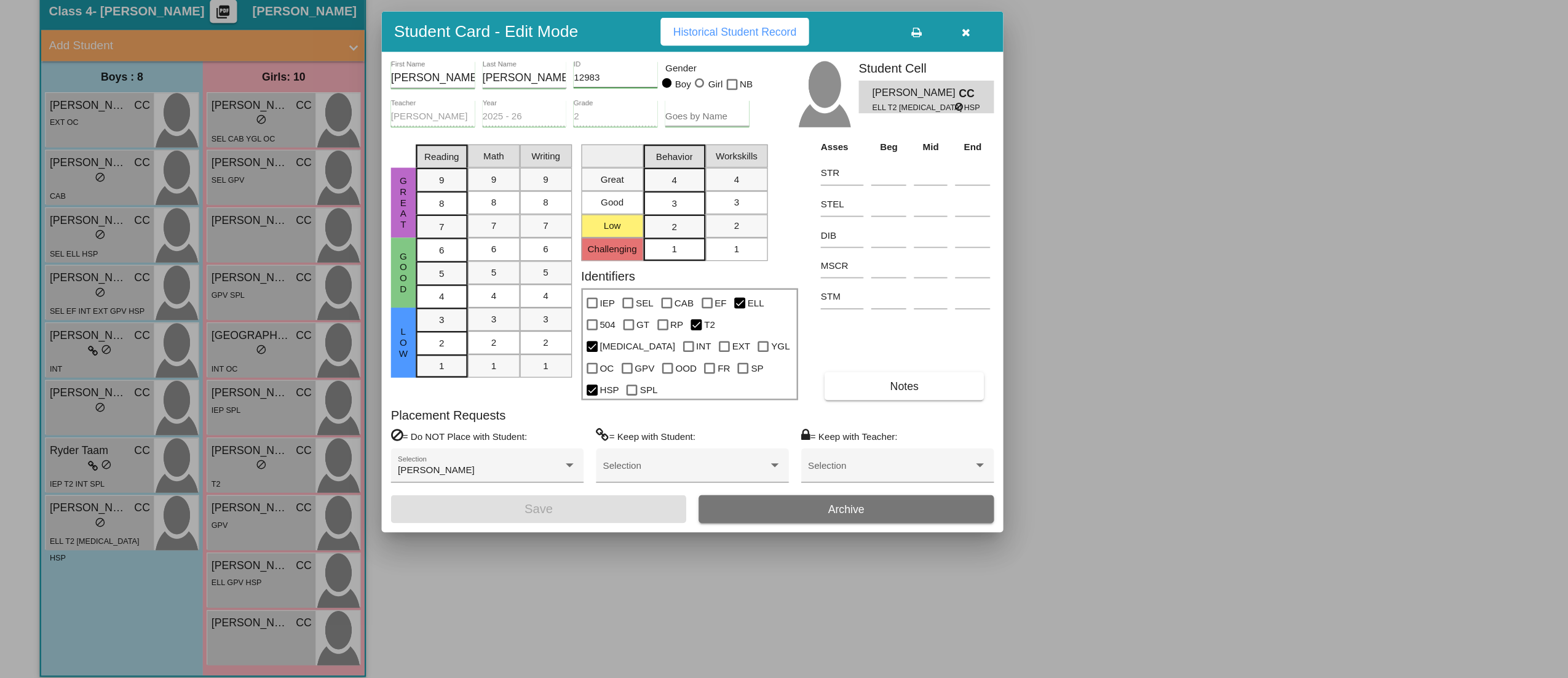
click at [702, 423] on button "Notes" at bounding box center [715, 429] width 127 height 23
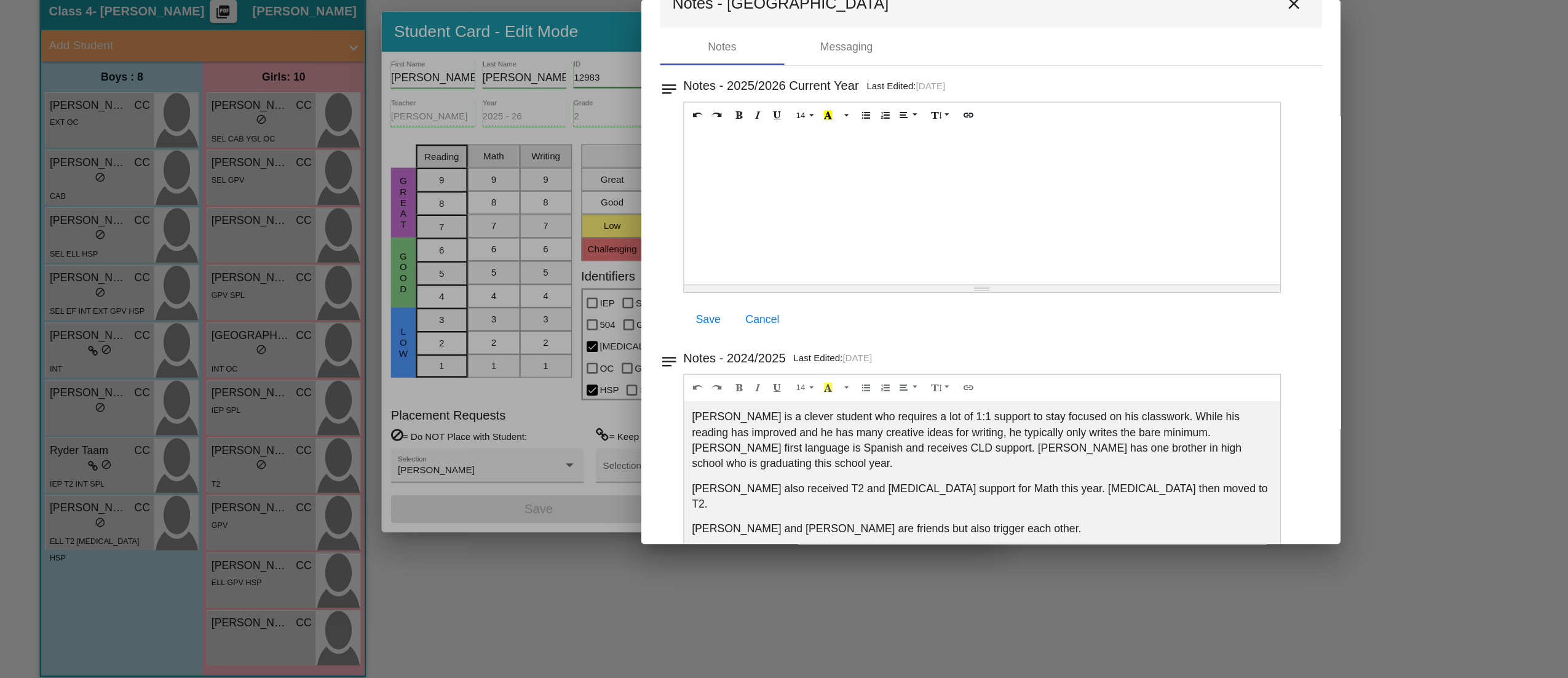
scroll to position [65, 0]
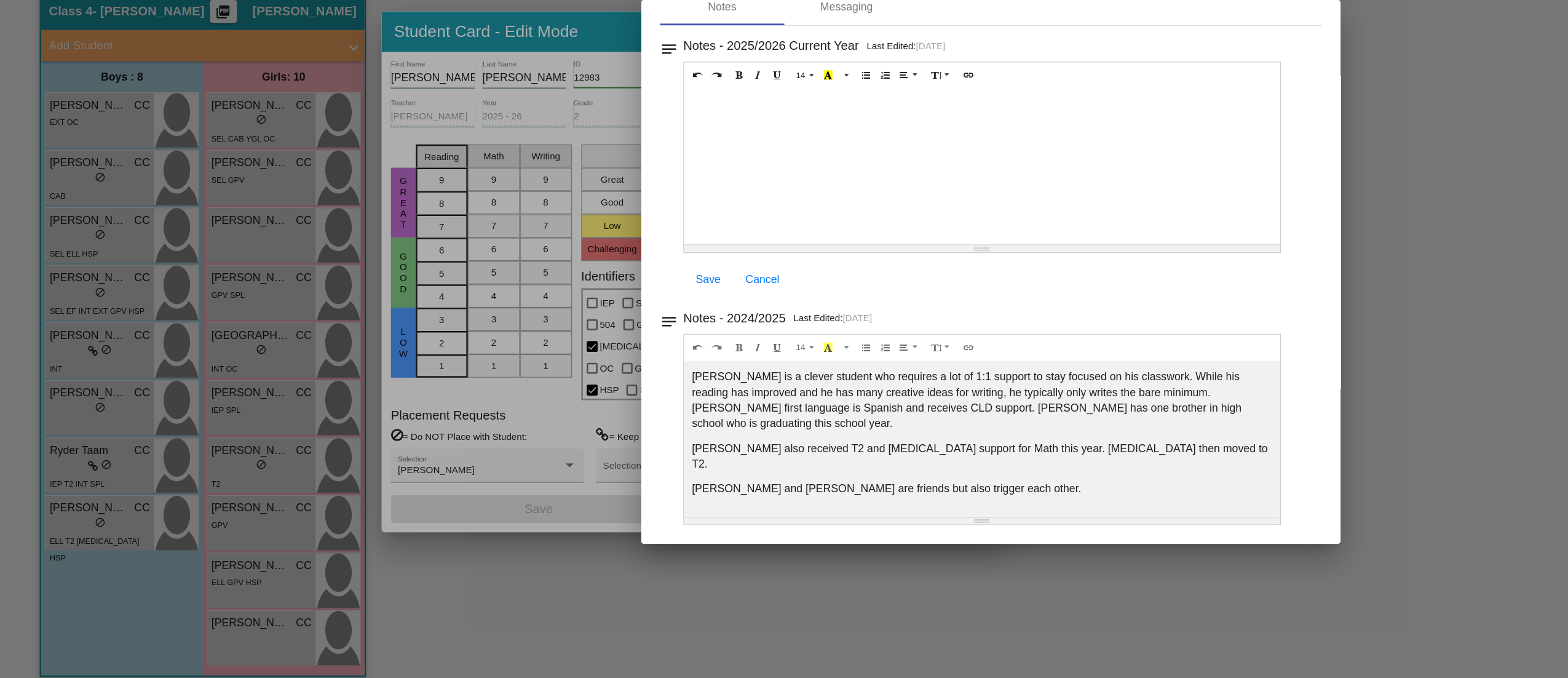
click at [1043, 374] on mat-dialog-container "Notes - [PERSON_NAME] close Notes Messaging notes Notes - 2025/2026 Current Yea…" at bounding box center [784, 339] width 553 height 431
click at [1097, 392] on div at bounding box center [784, 339] width 1568 height 678
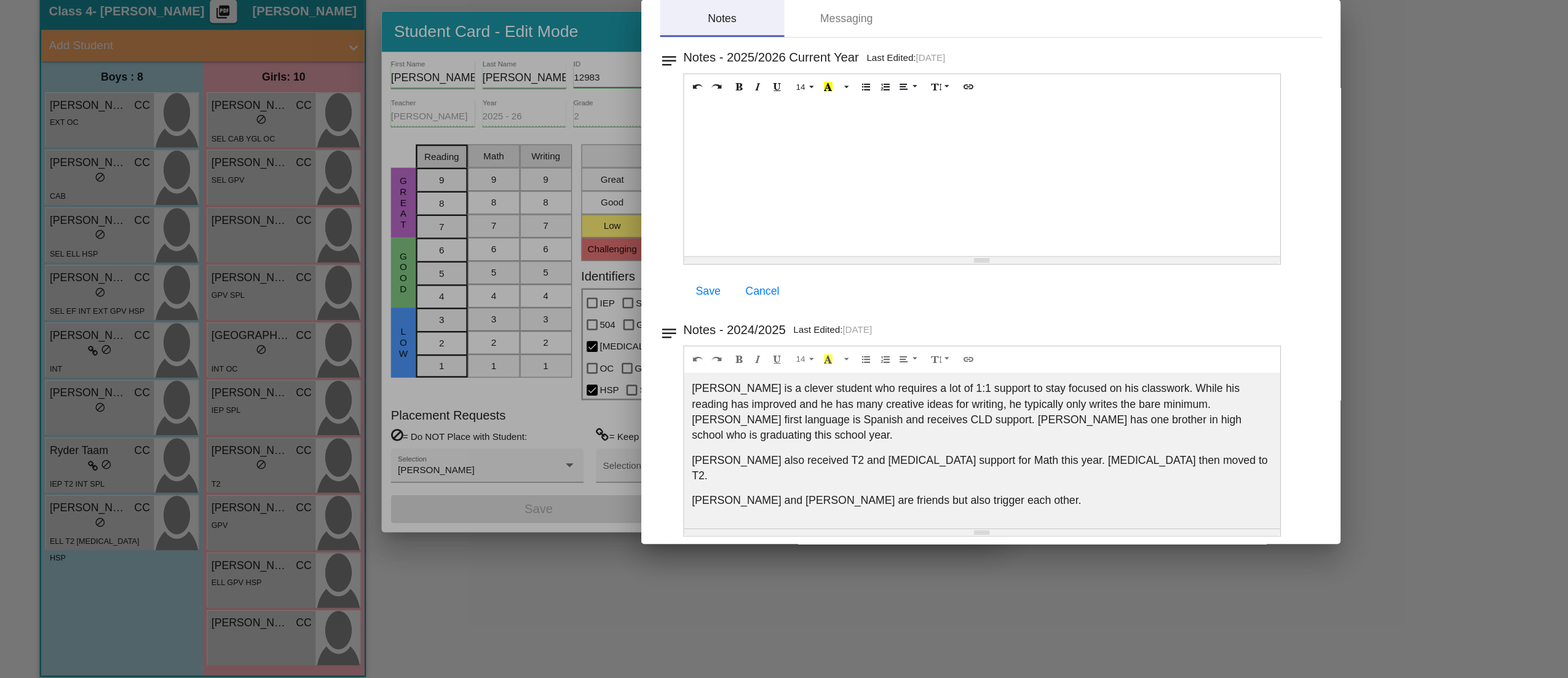
scroll to position [0, 0]
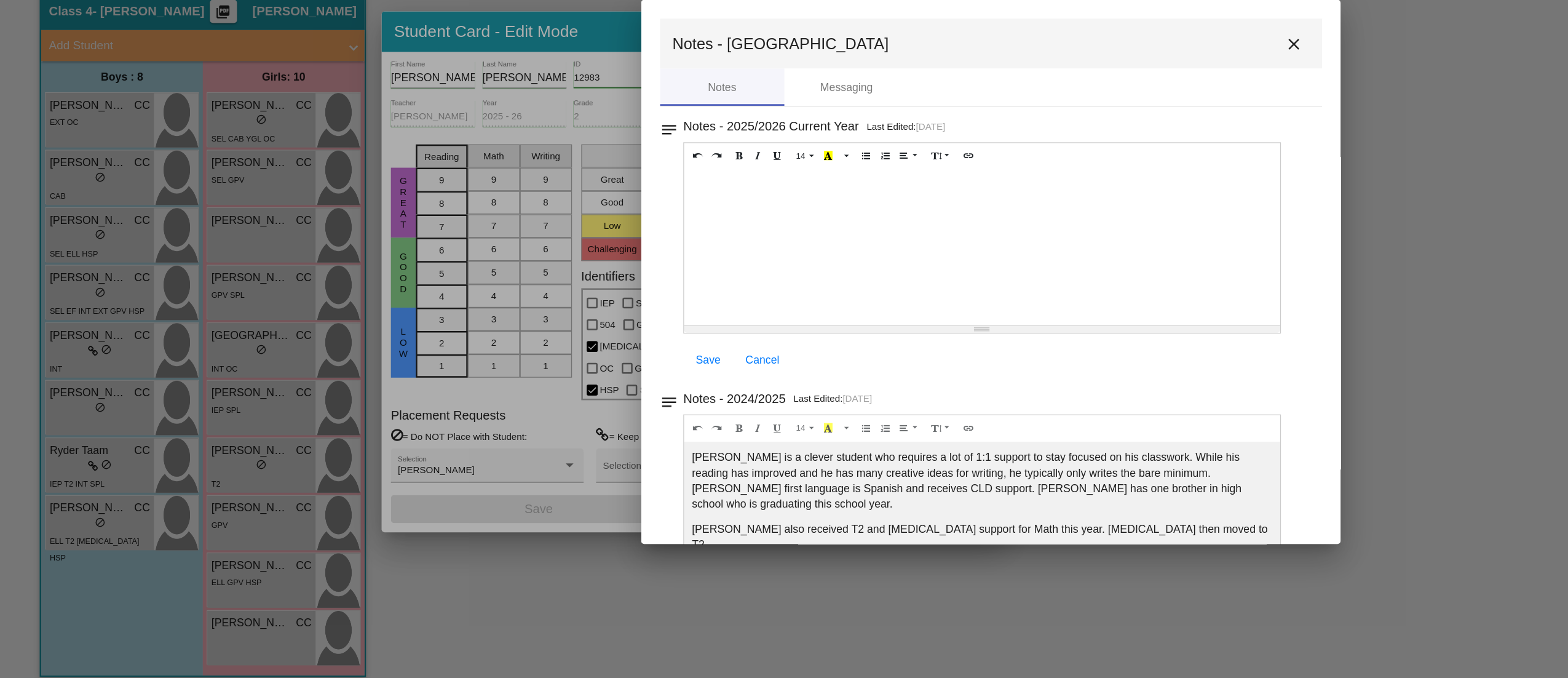
click at [1017, 164] on mat-icon "close" at bounding box center [1023, 158] width 15 height 15
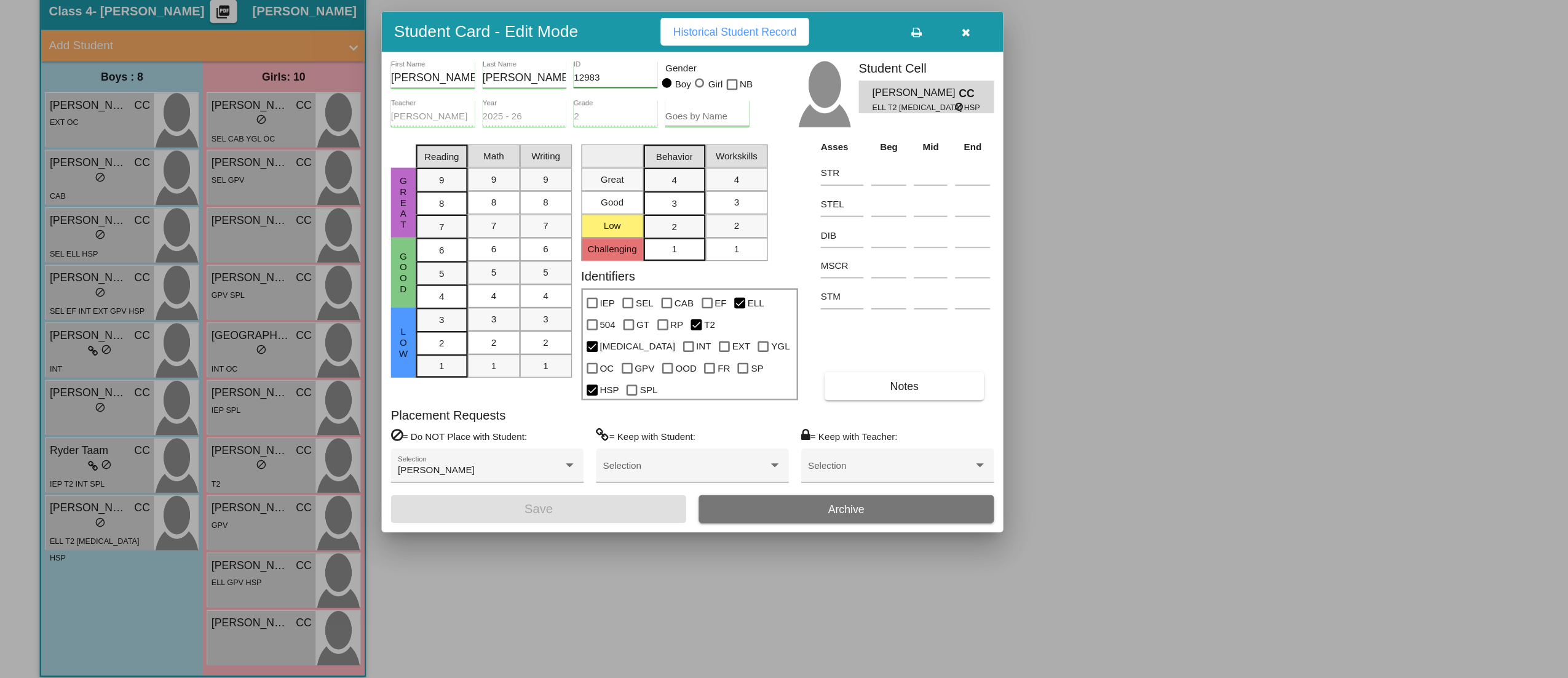
click at [763, 154] on icon "button" at bounding box center [764, 149] width 7 height 9
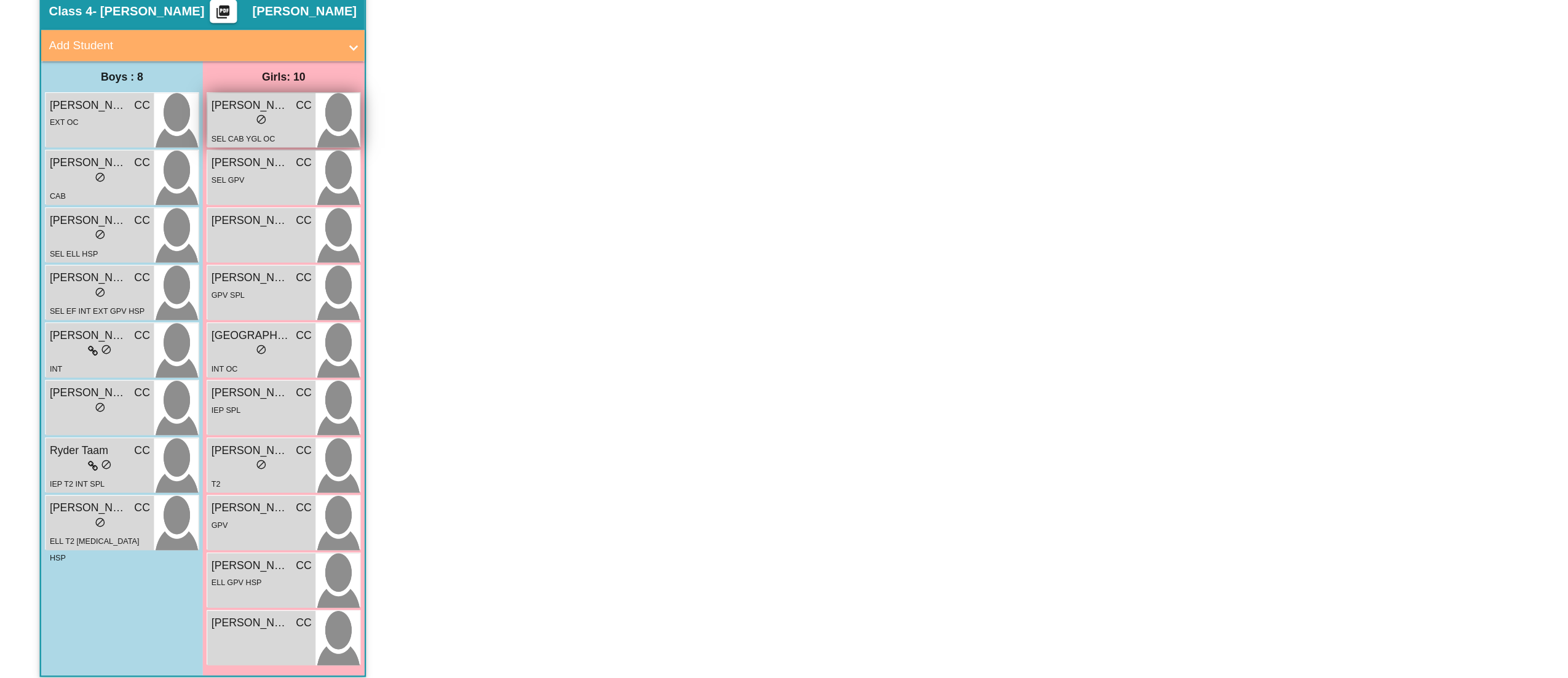
click at [197, 225] on div "lock do_not_disturb_alt" at bounding box center [207, 220] width 79 height 13
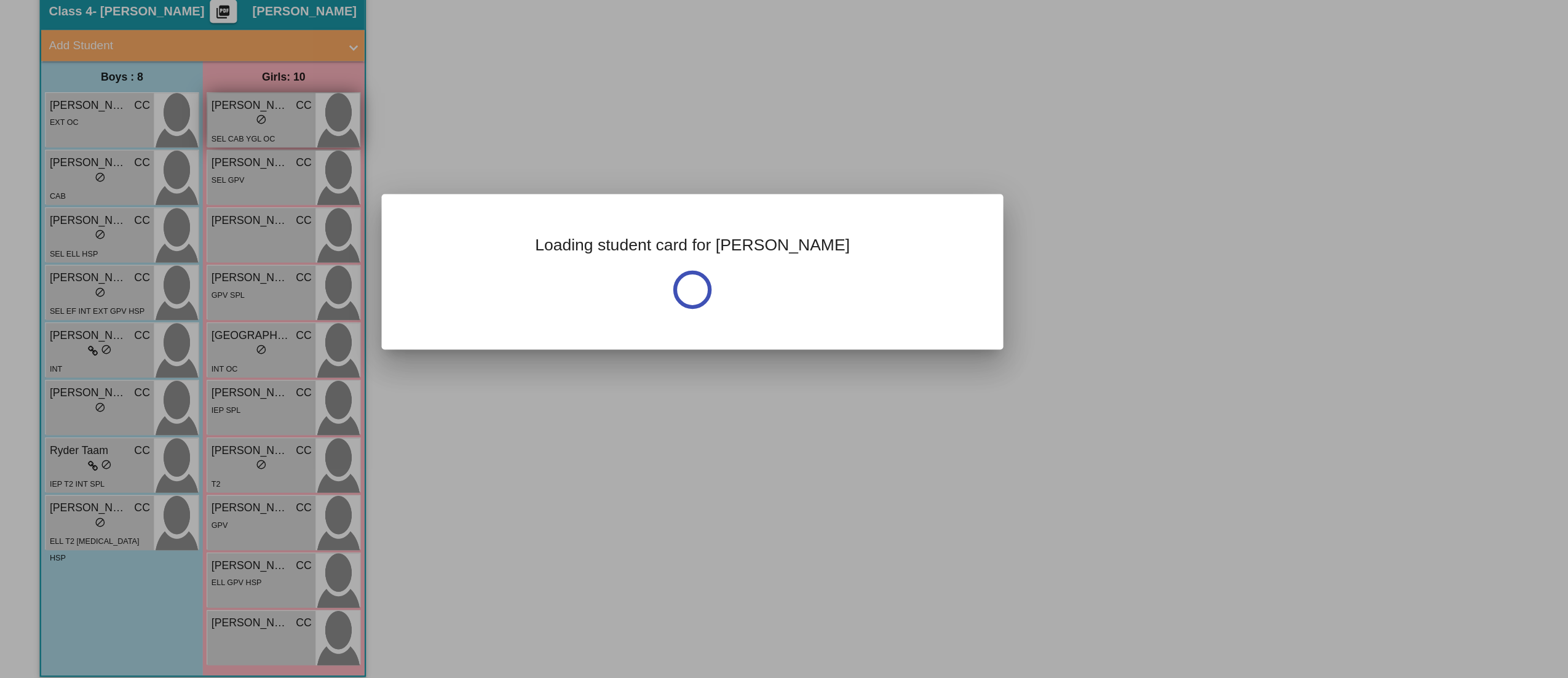
click at [197, 225] on div at bounding box center [784, 339] width 1568 height 678
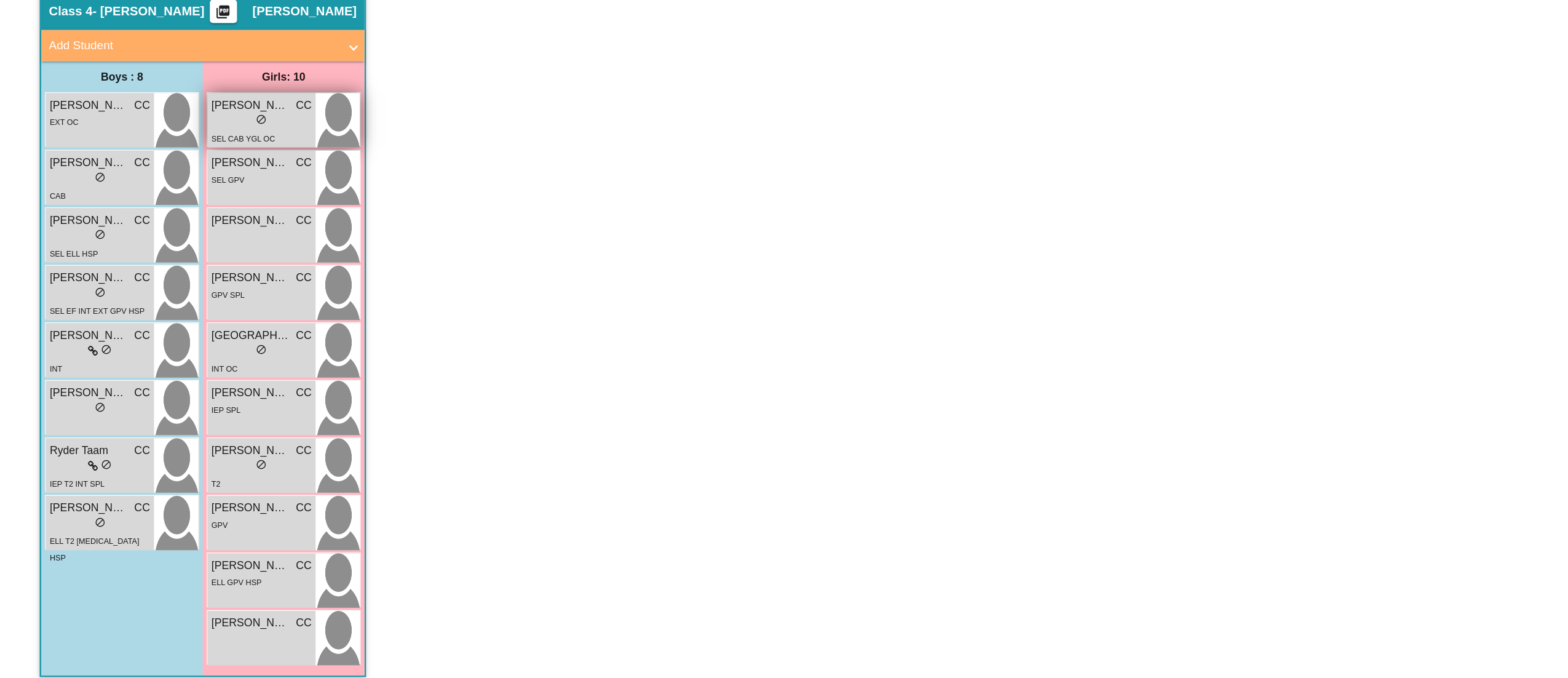
click at [197, 225] on div "lock do_not_disturb_alt" at bounding box center [207, 220] width 79 height 13
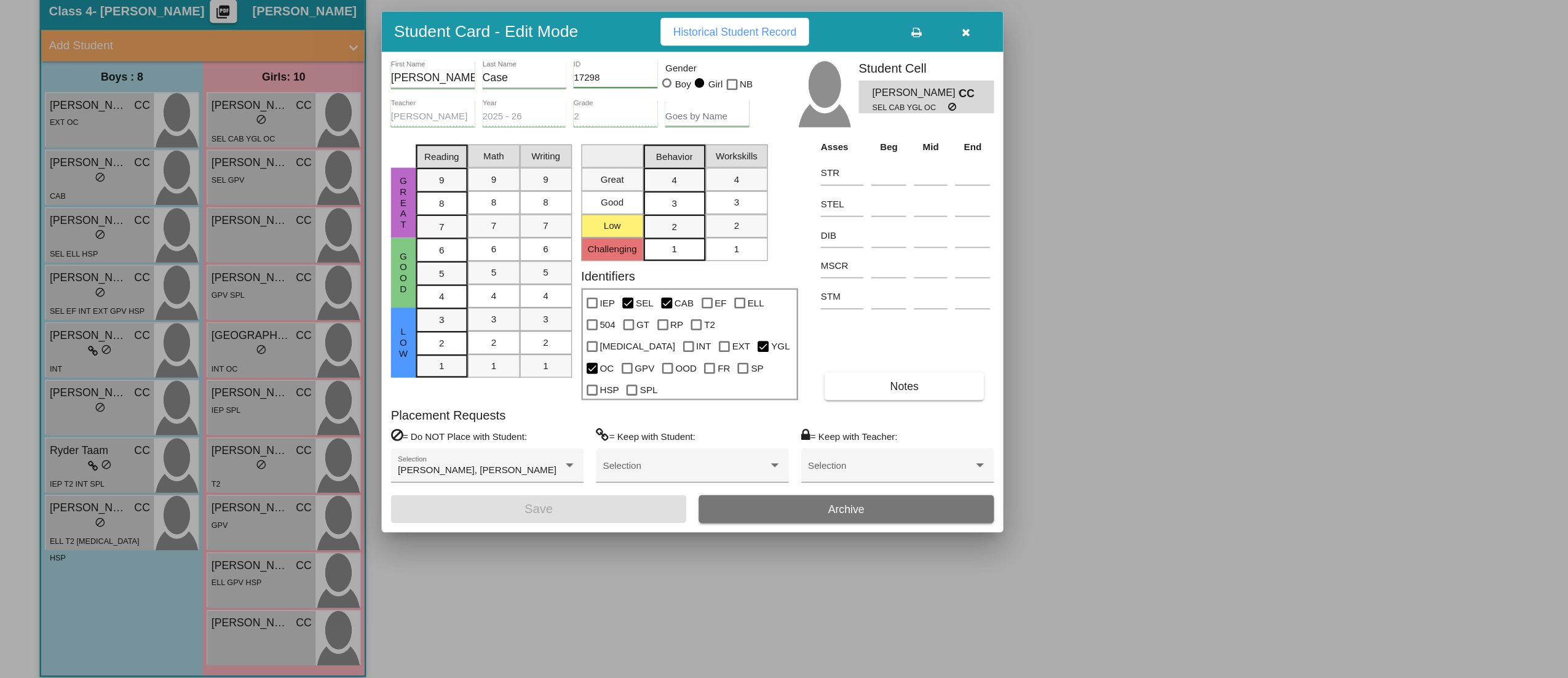
click at [714, 425] on button "Notes" at bounding box center [715, 429] width 127 height 23
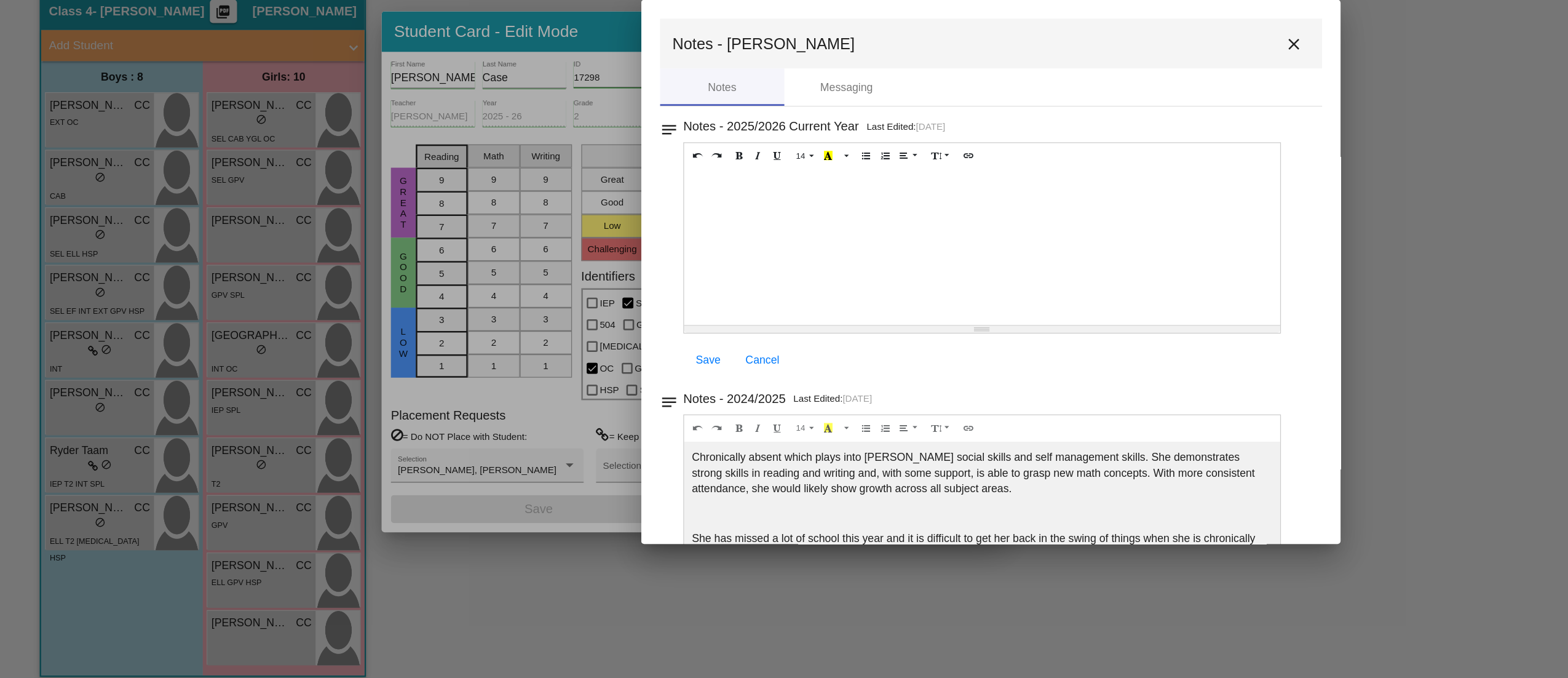
click at [1021, 154] on mat-icon "close" at bounding box center [1023, 158] width 15 height 15
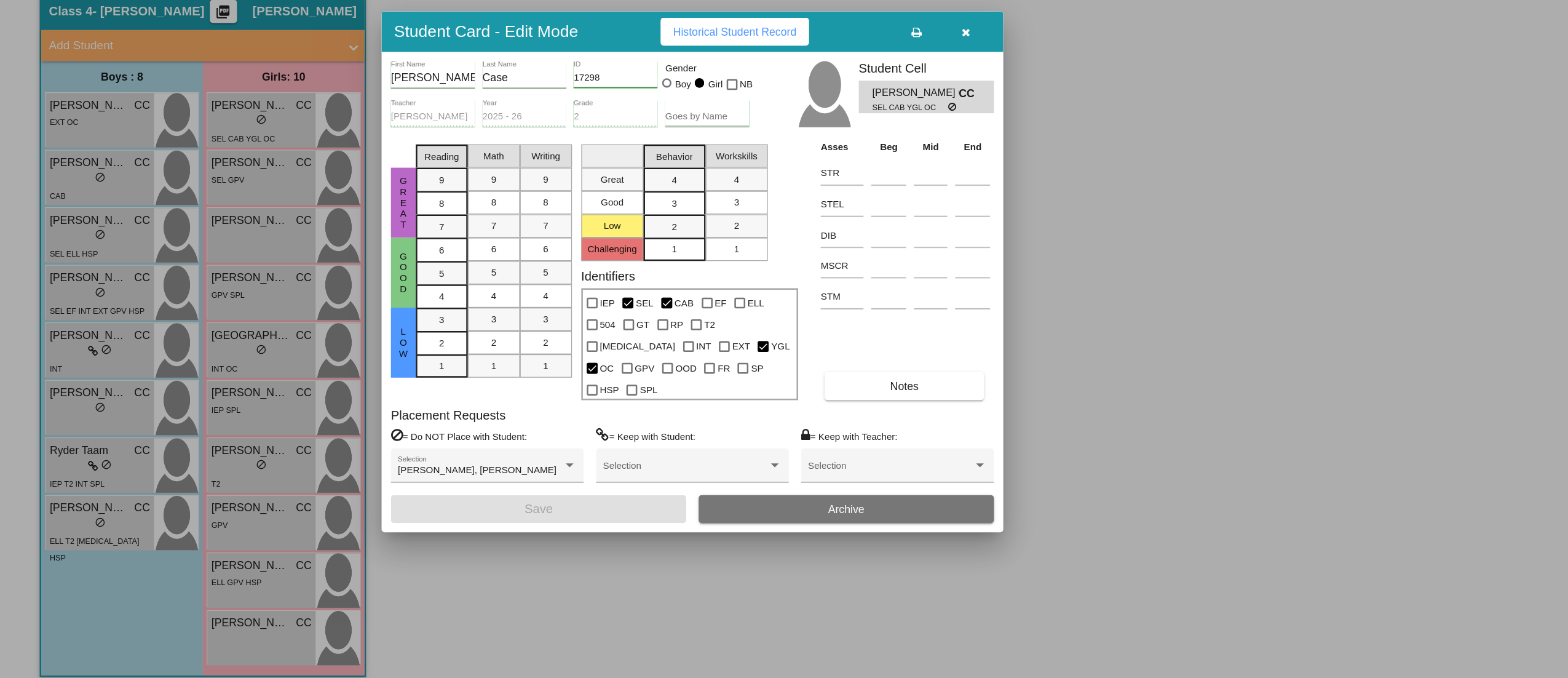
click at [769, 157] on button "button" at bounding box center [764, 148] width 39 height 23
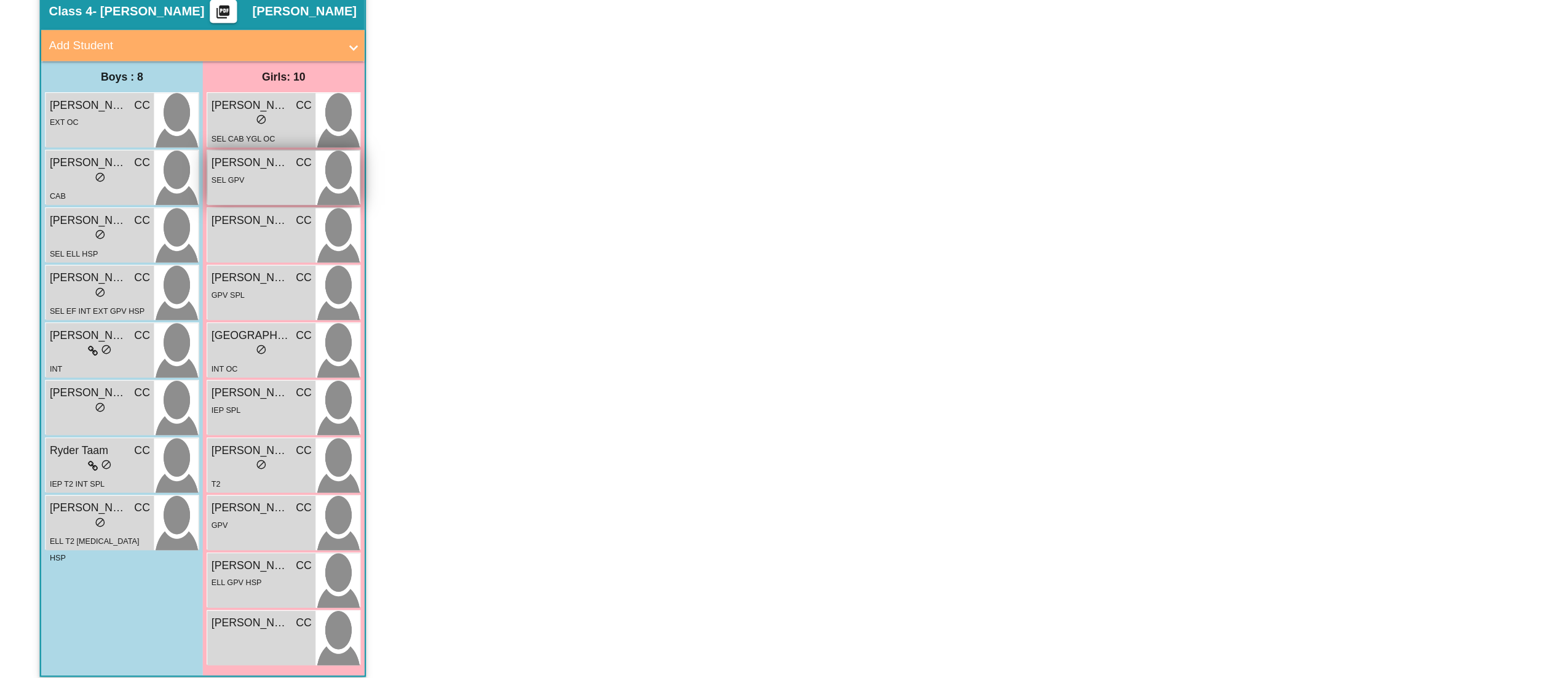
click at [217, 271] on div "SEL GPV" at bounding box center [207, 265] width 79 height 13
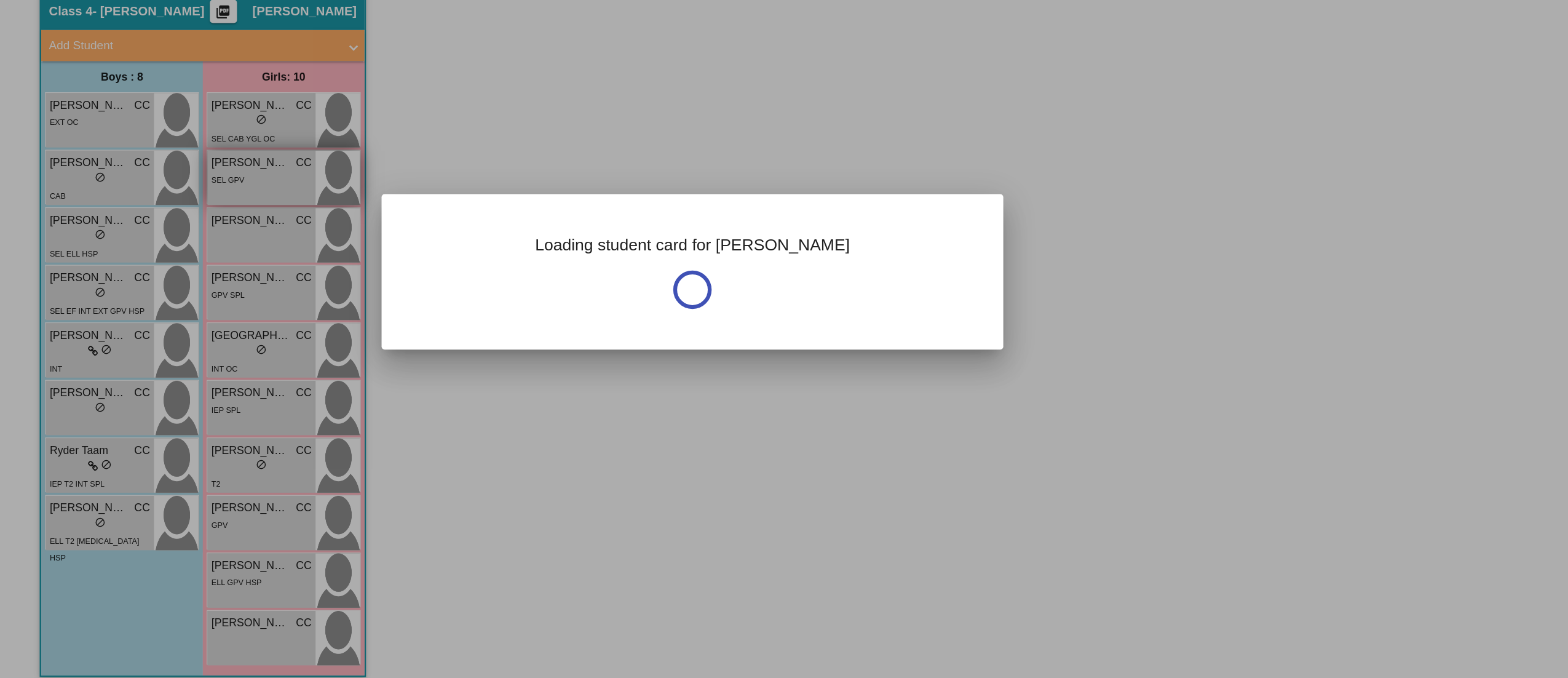
click at [217, 271] on div at bounding box center [784, 339] width 1568 height 678
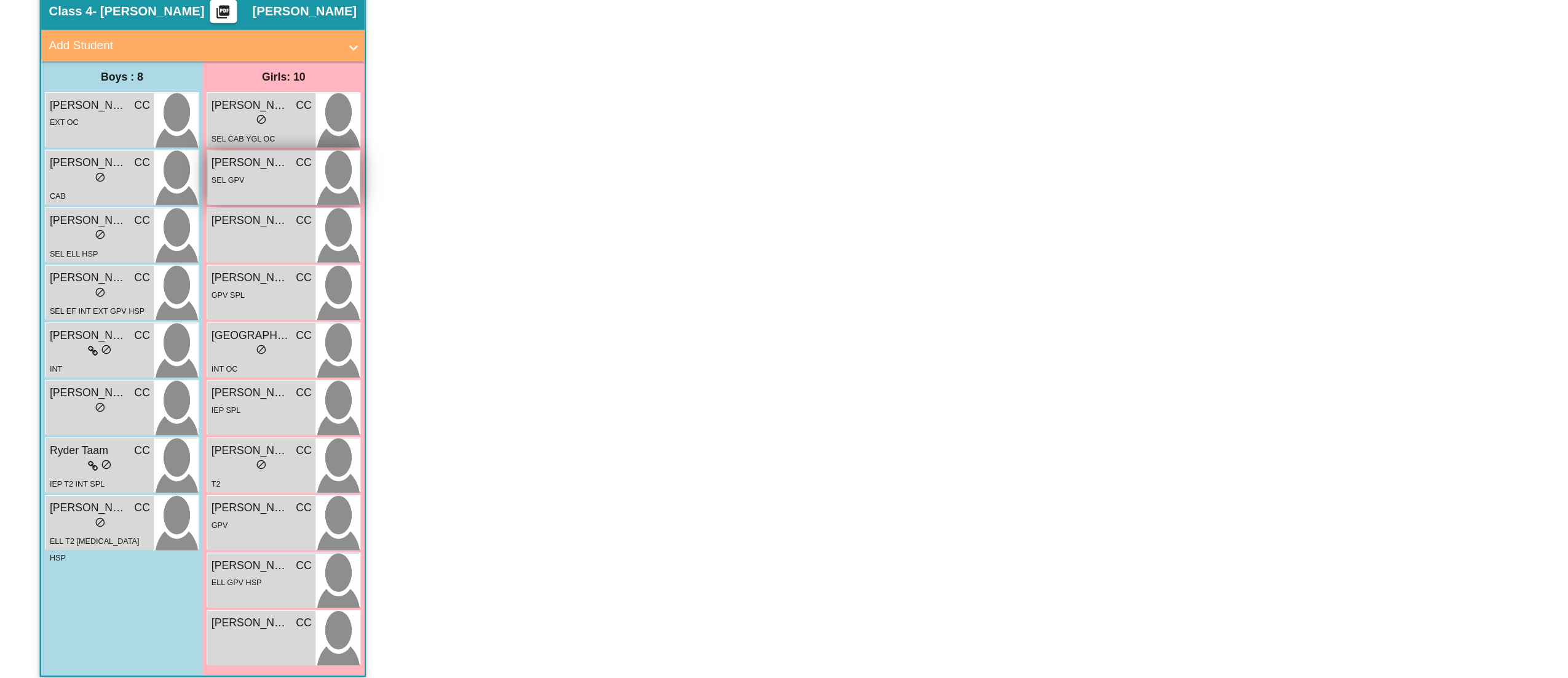
click at [217, 271] on div "SEL GPV" at bounding box center [207, 265] width 79 height 13
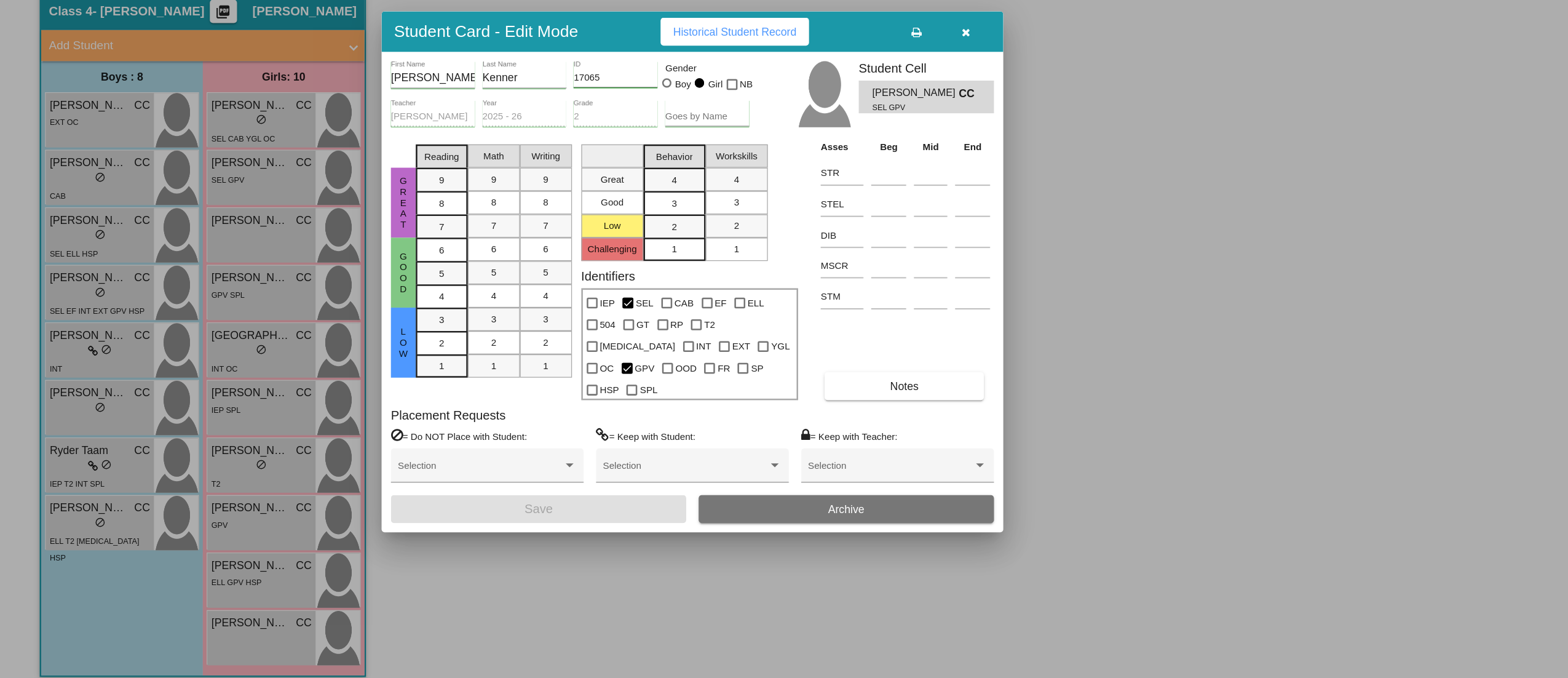
click at [714, 427] on button "Notes" at bounding box center [715, 429] width 127 height 23
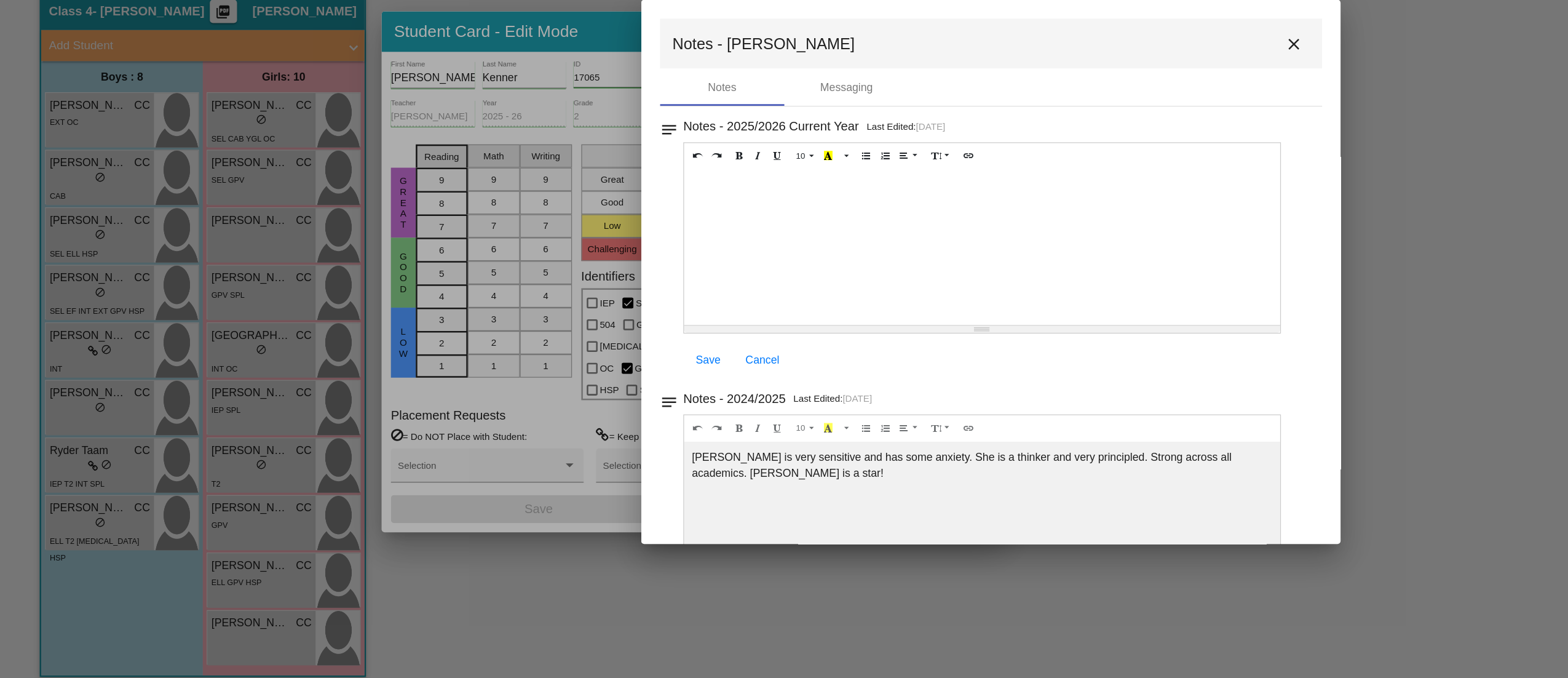
click at [1017, 151] on mat-icon "close" at bounding box center [1023, 158] width 15 height 15
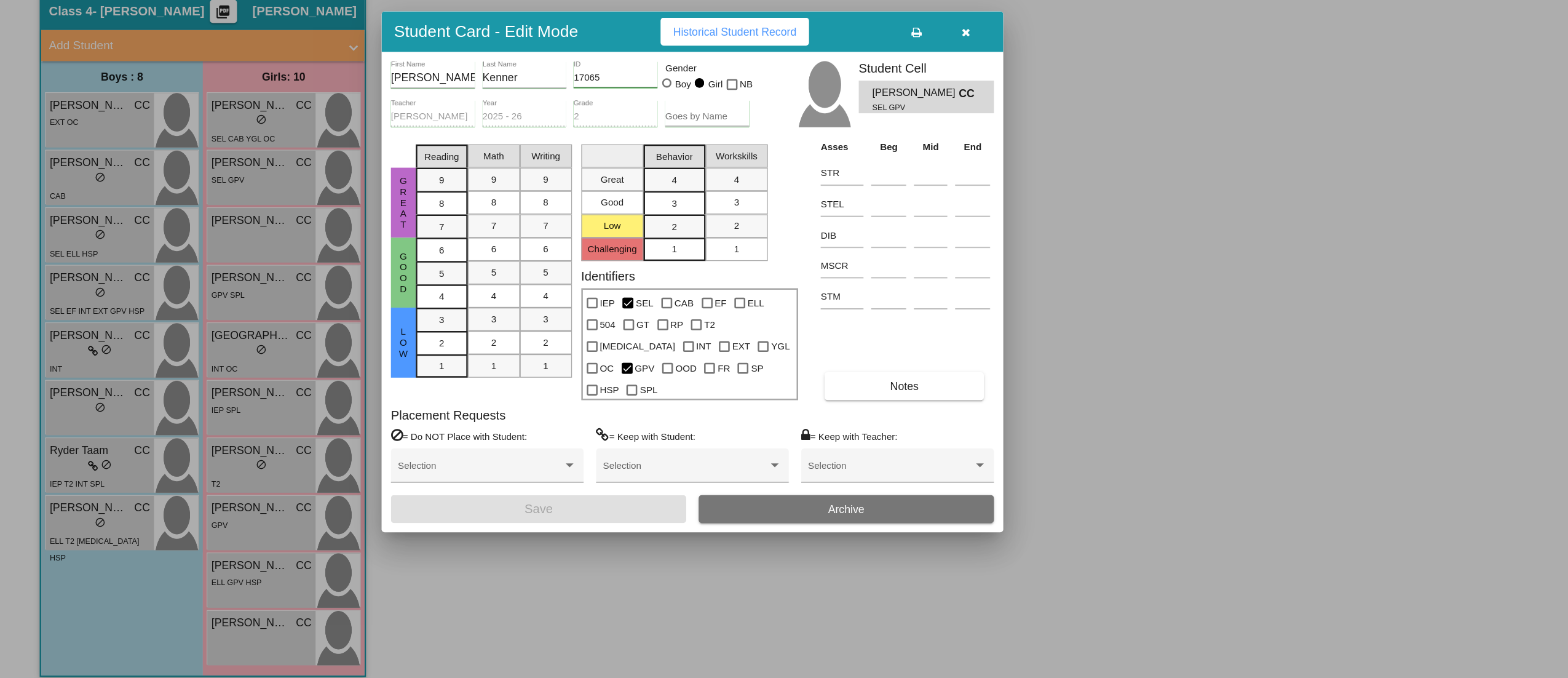
click at [769, 156] on button "button" at bounding box center [764, 148] width 39 height 23
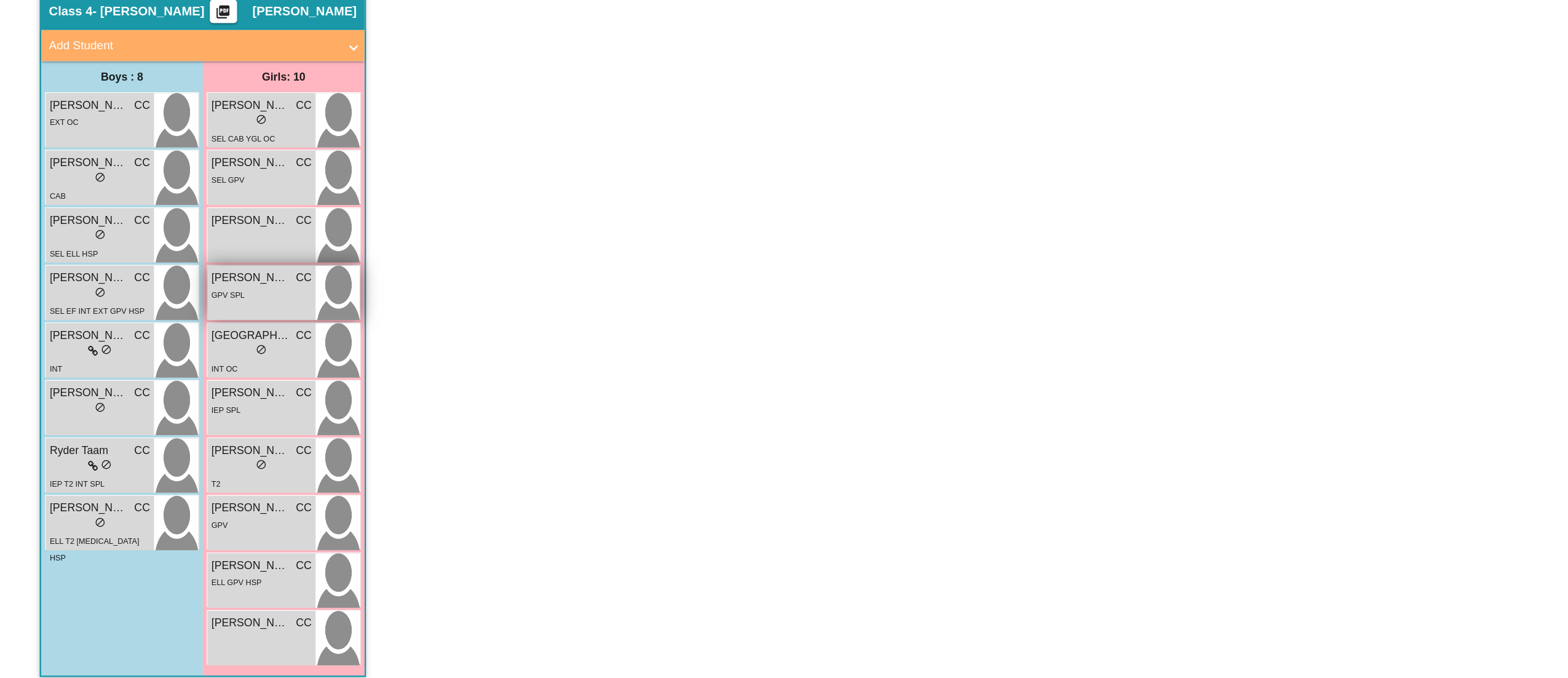
click at [185, 347] on span "[PERSON_NAME]" at bounding box center [198, 343] width 62 height 13
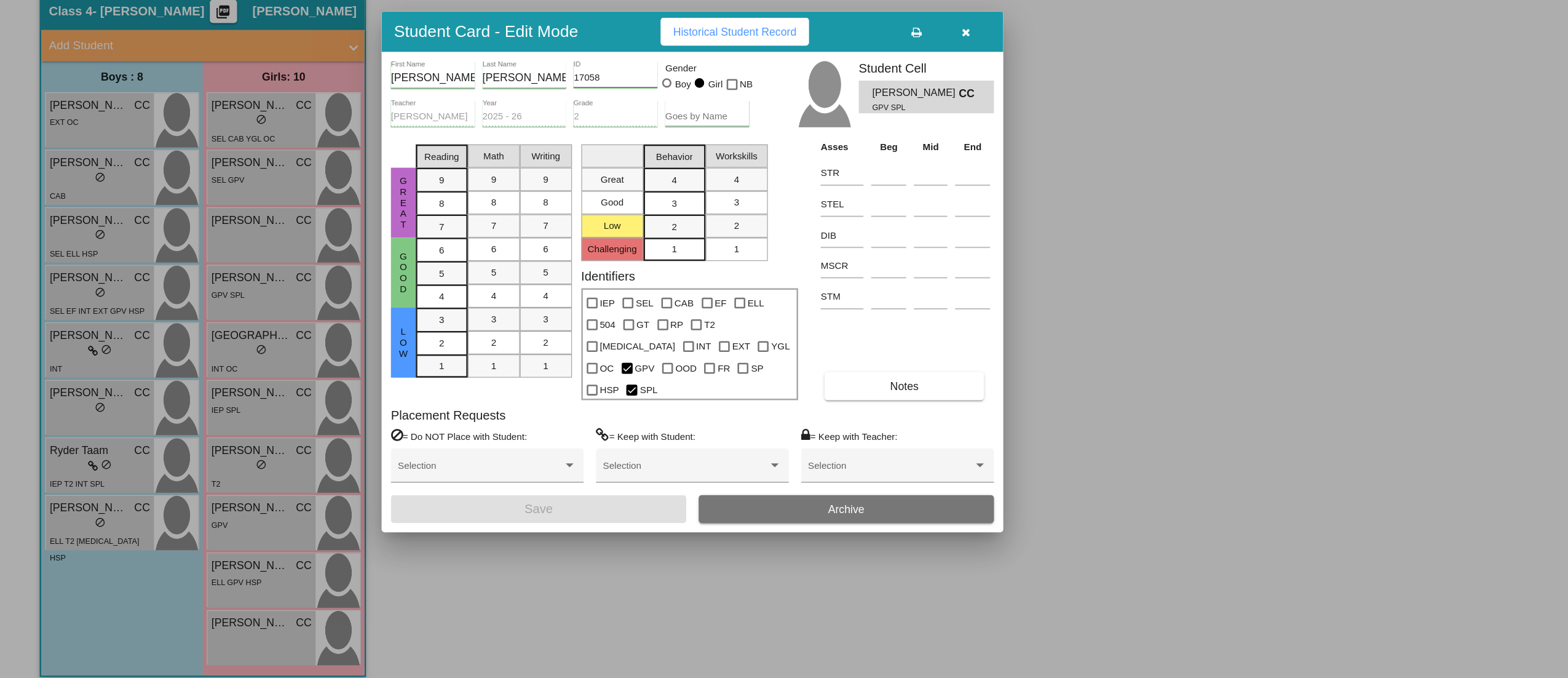
click at [734, 418] on button "Notes" at bounding box center [715, 429] width 127 height 23
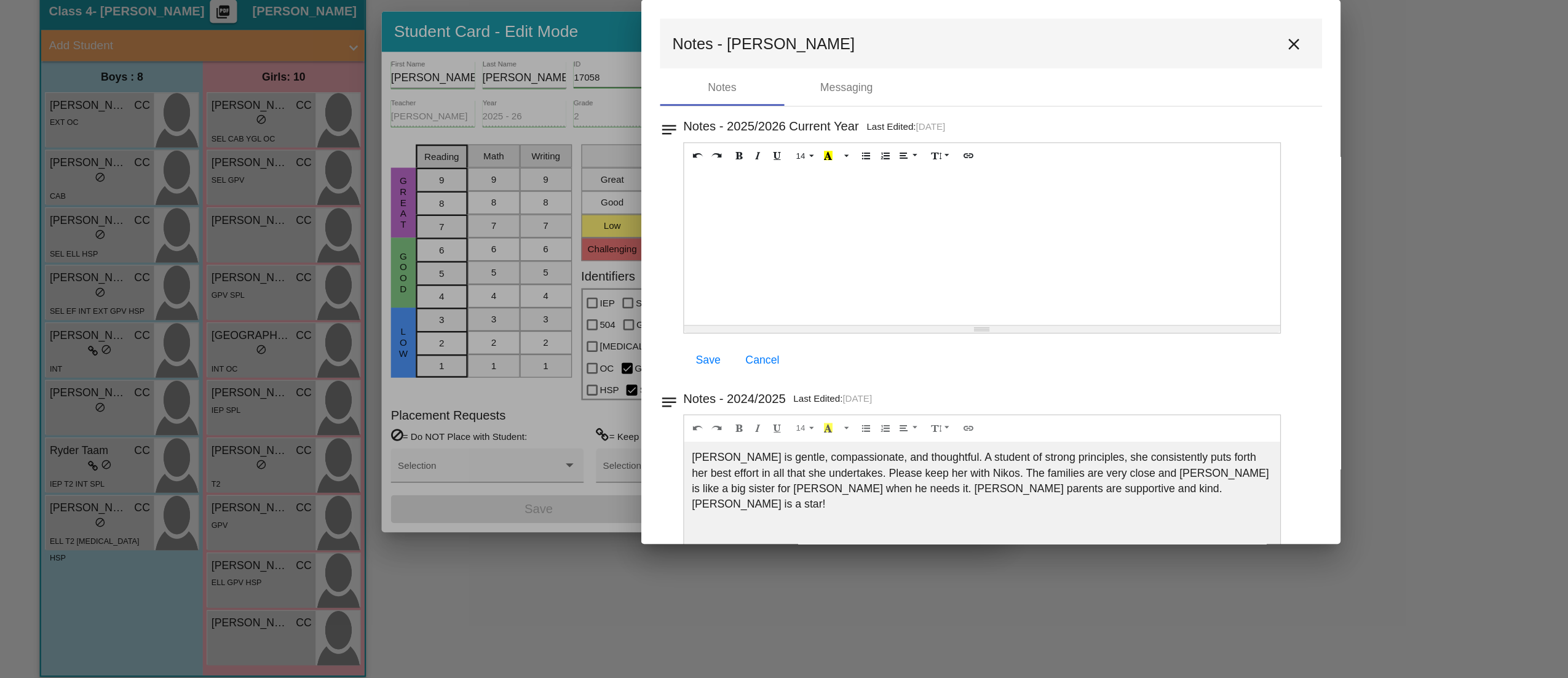
click at [1019, 168] on button "close" at bounding box center [1023, 158] width 25 height 25
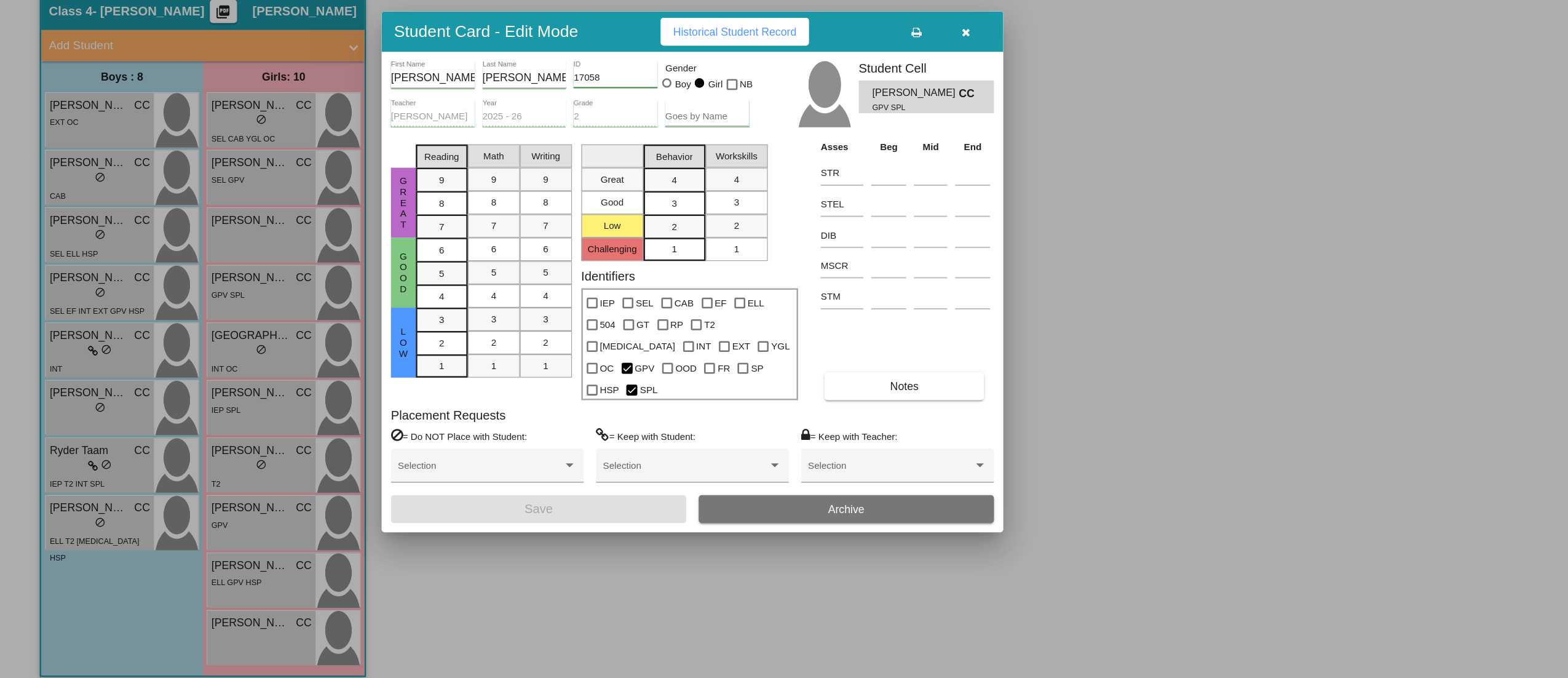
click at [765, 154] on icon "button" at bounding box center [764, 149] width 7 height 9
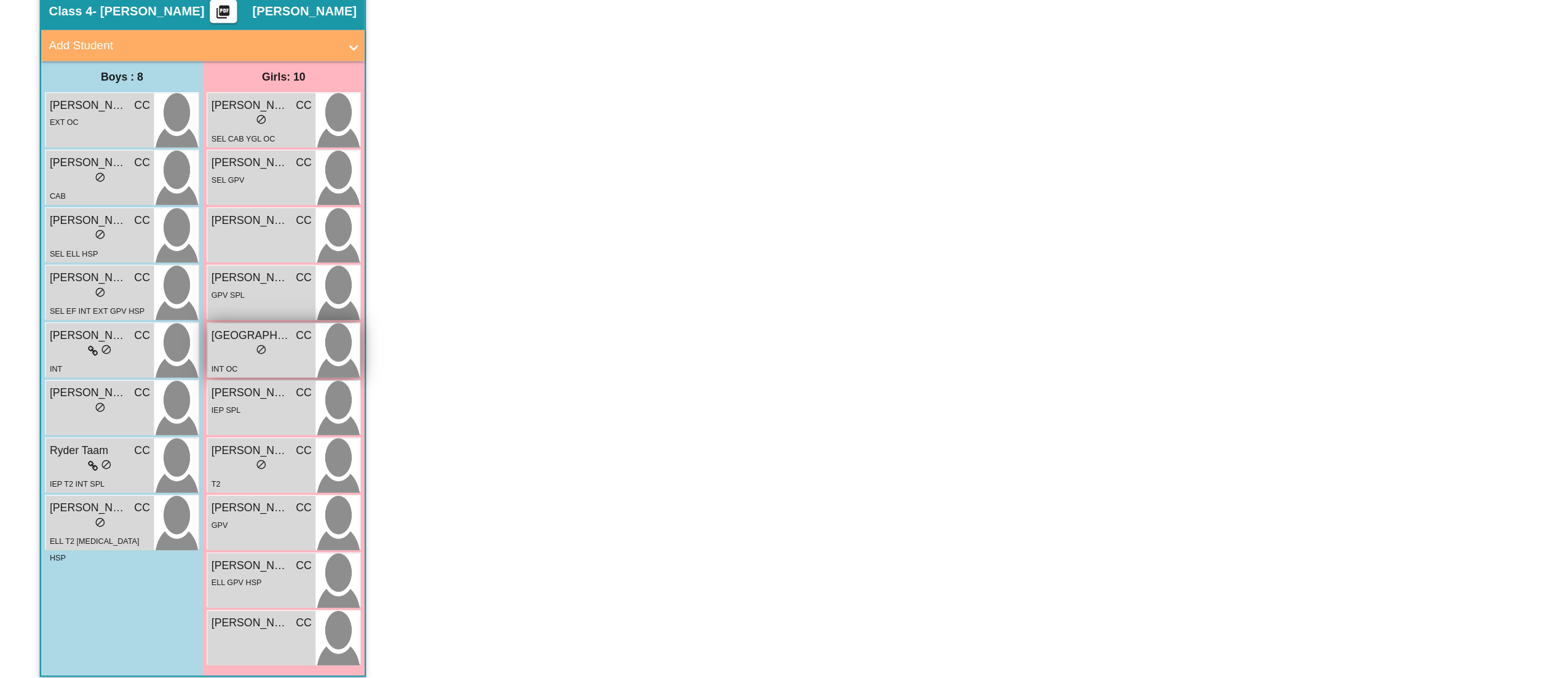
click at [199, 408] on div "INT OC" at bounding box center [207, 414] width 79 height 13
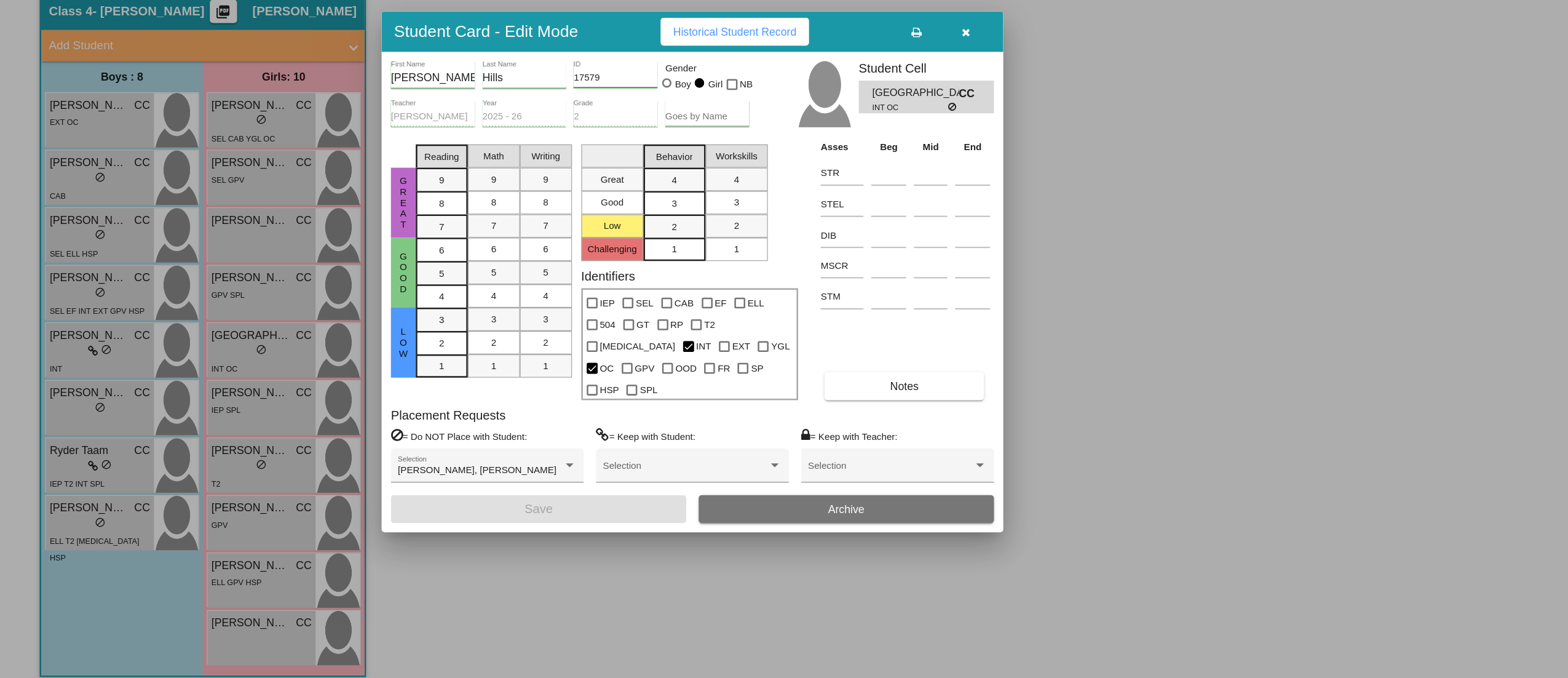
click at [724, 425] on span "Notes" at bounding box center [715, 430] width 23 height 10
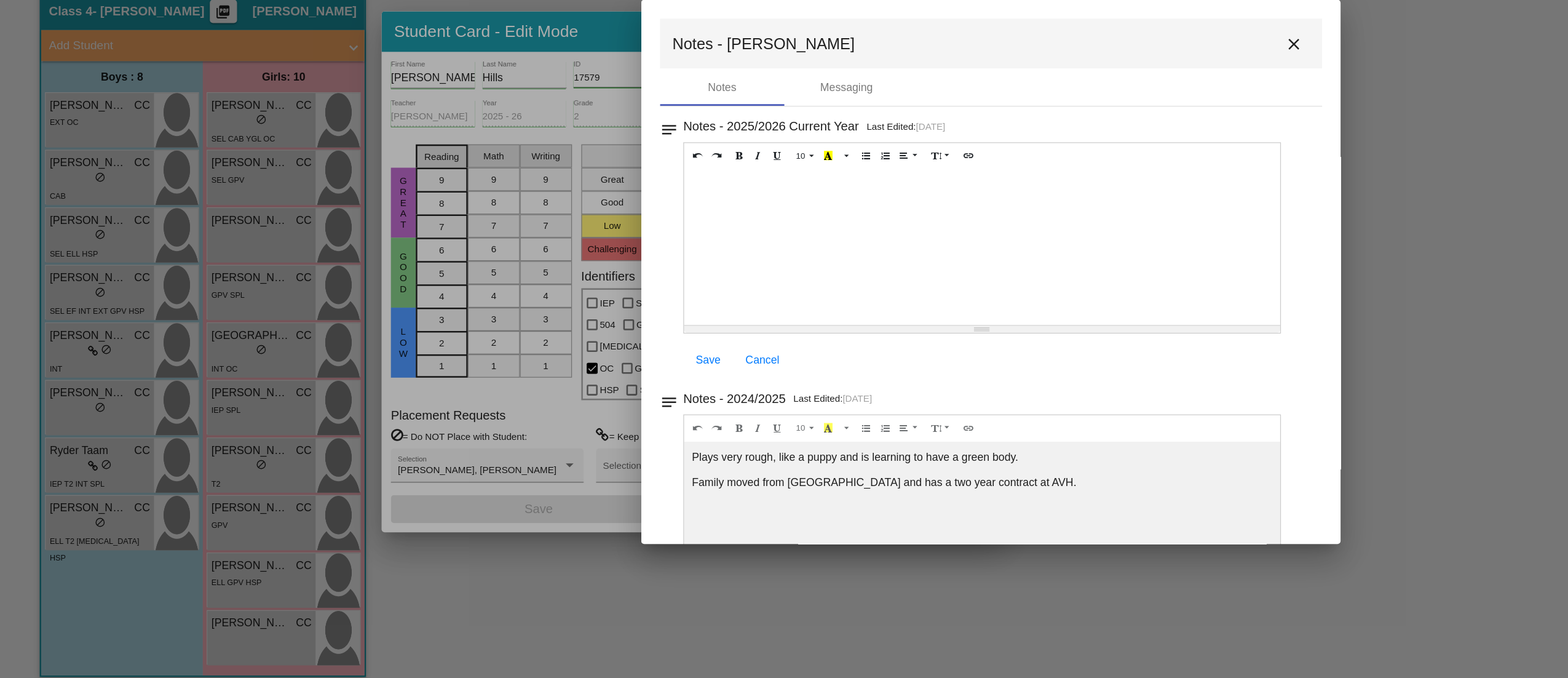
click at [1022, 156] on mat-icon "close" at bounding box center [1023, 158] width 15 height 15
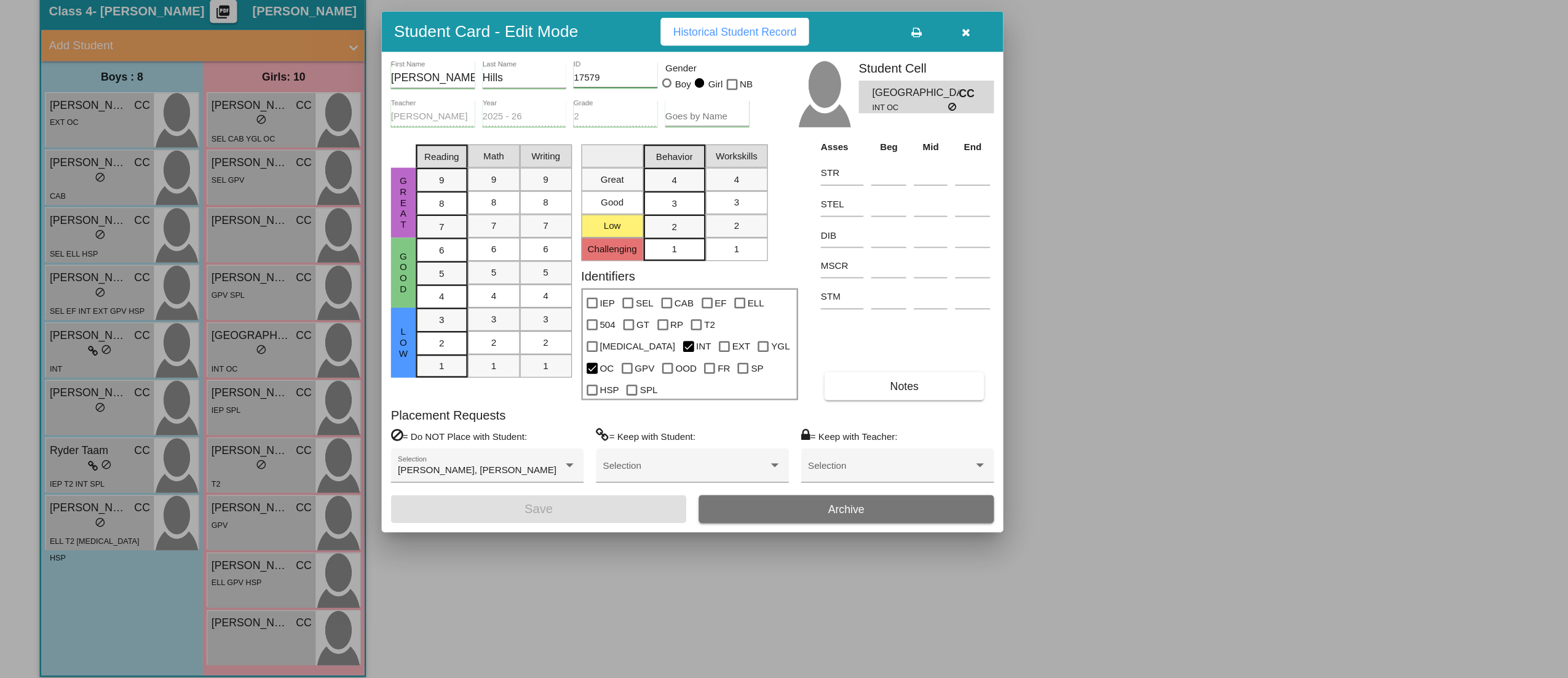
click at [766, 154] on icon "button" at bounding box center [764, 149] width 7 height 9
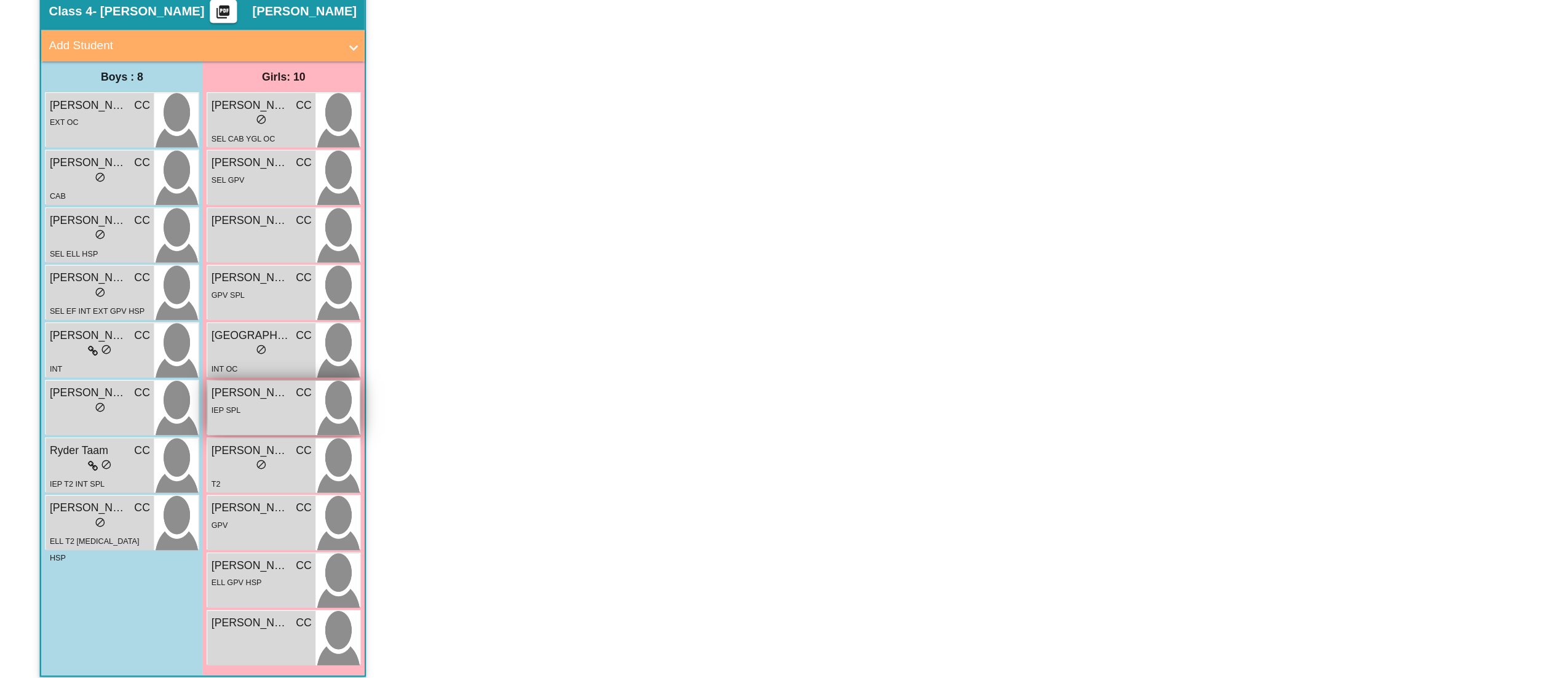
click at [209, 455] on div "[PERSON_NAME] CC lock do_not_disturb_alt IEP SPL" at bounding box center [206, 446] width 85 height 43
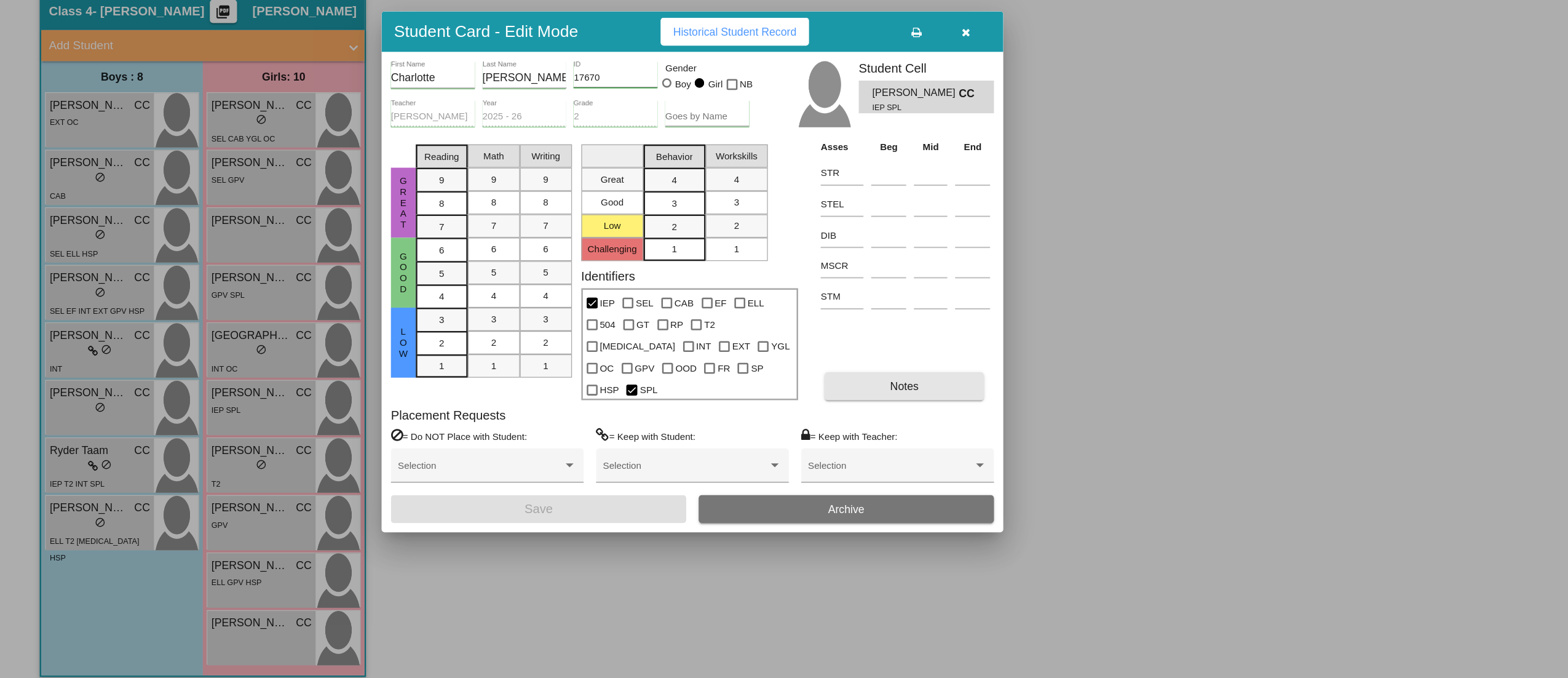
click at [712, 427] on button "Notes" at bounding box center [715, 429] width 127 height 23
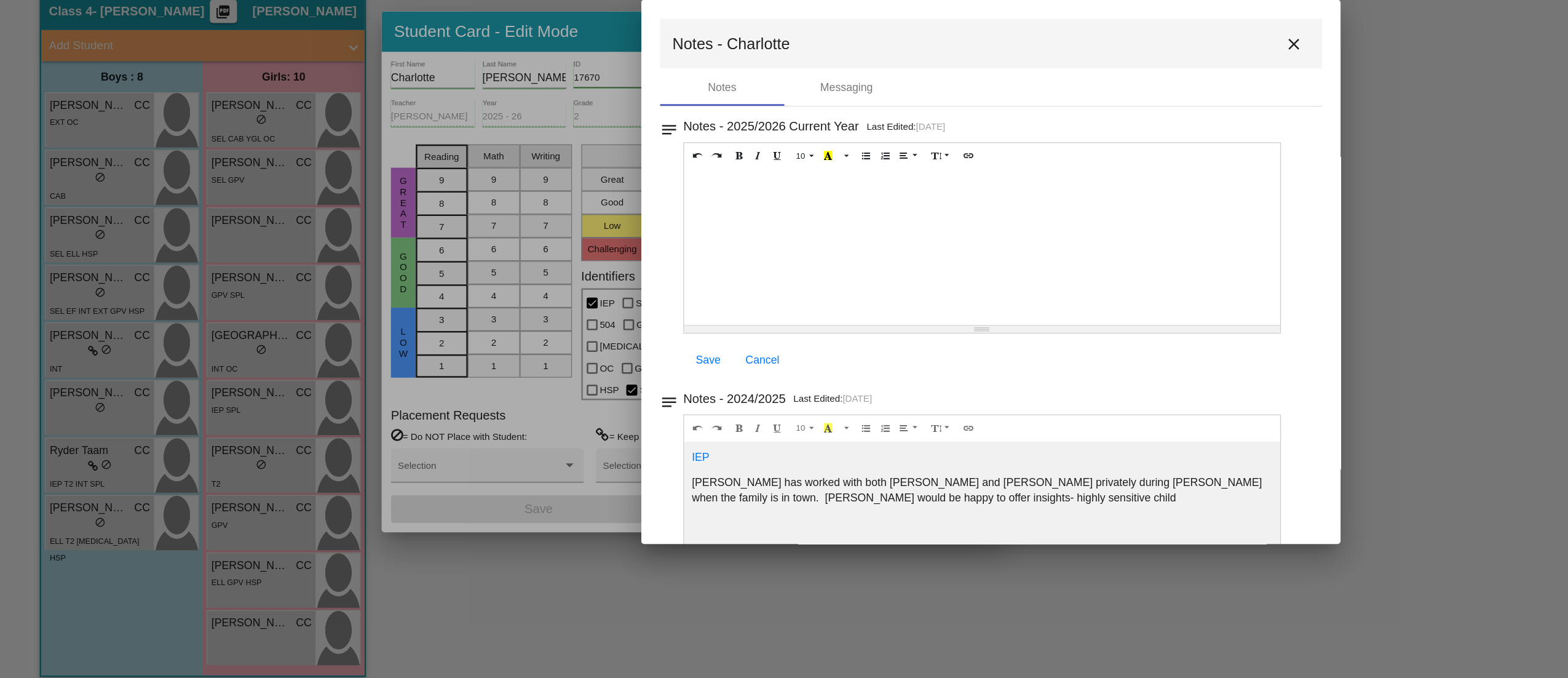
click at [1024, 159] on mat-icon "close" at bounding box center [1023, 158] width 15 height 15
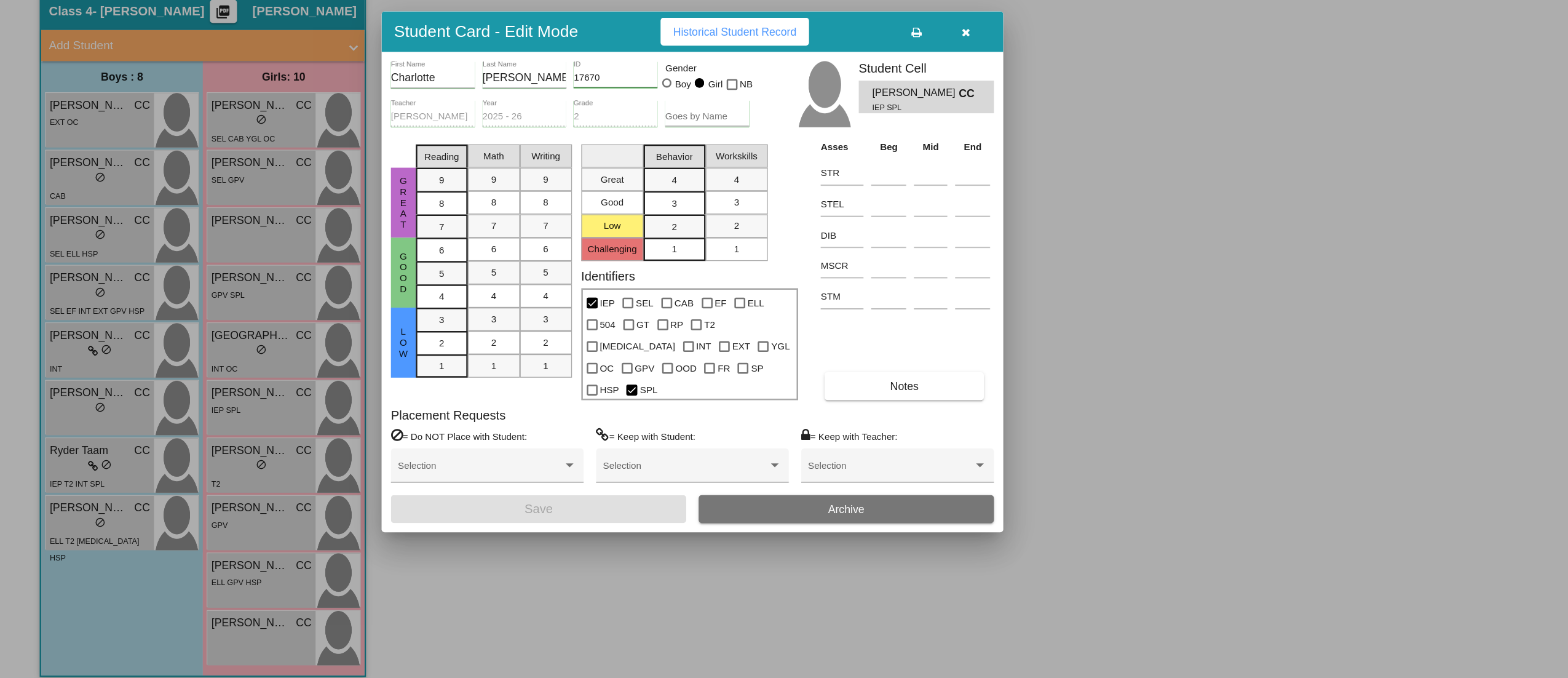
click at [769, 156] on button "button" at bounding box center [764, 148] width 39 height 23
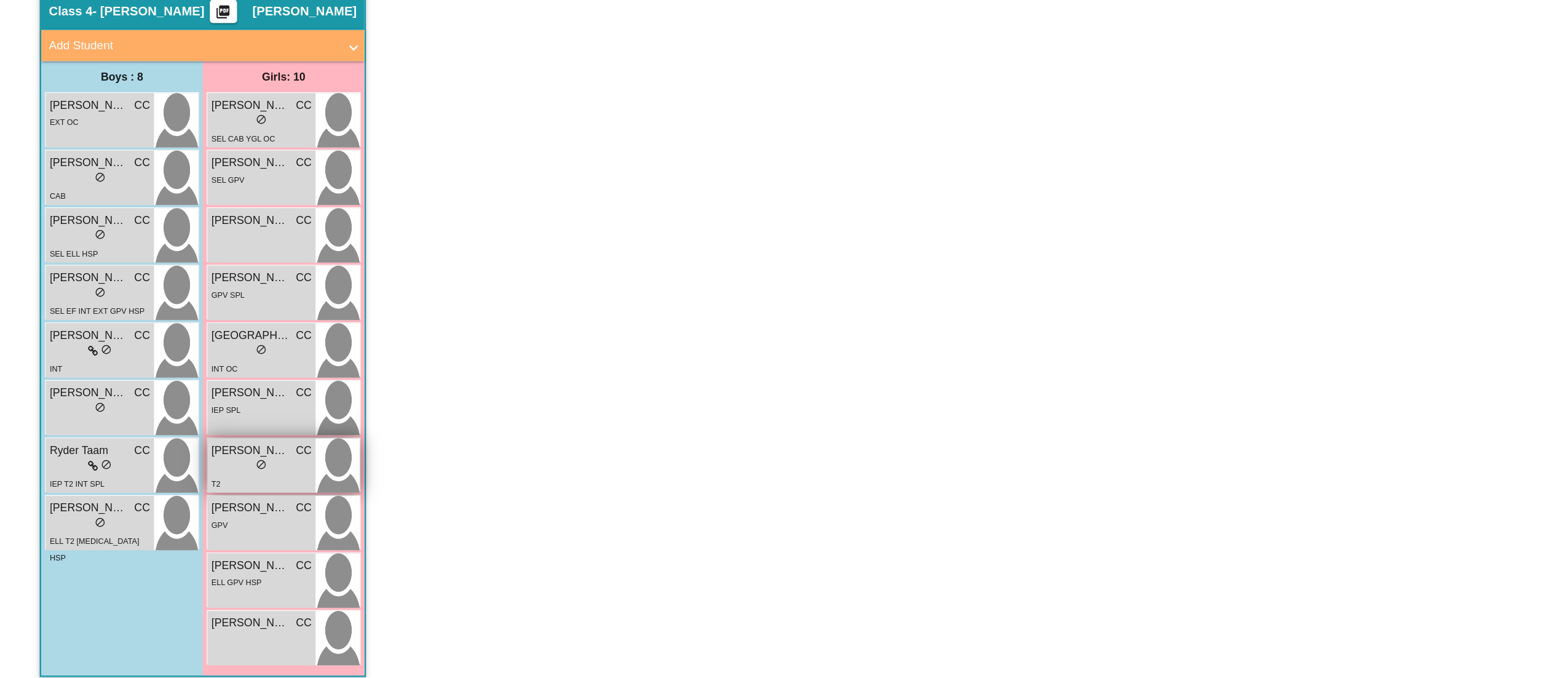
click at [192, 508] on div "T2" at bounding box center [207, 505] width 79 height 13
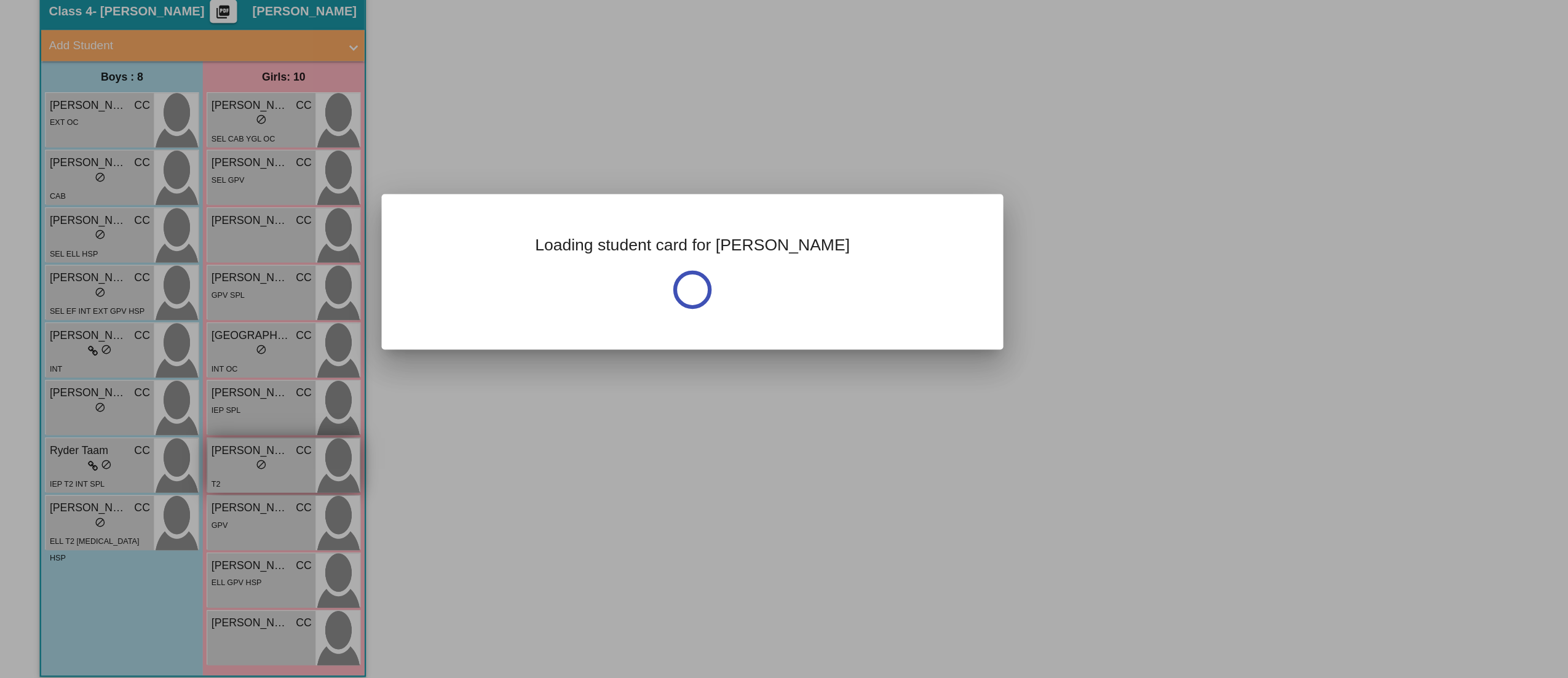
click at [192, 508] on div at bounding box center [784, 339] width 1568 height 678
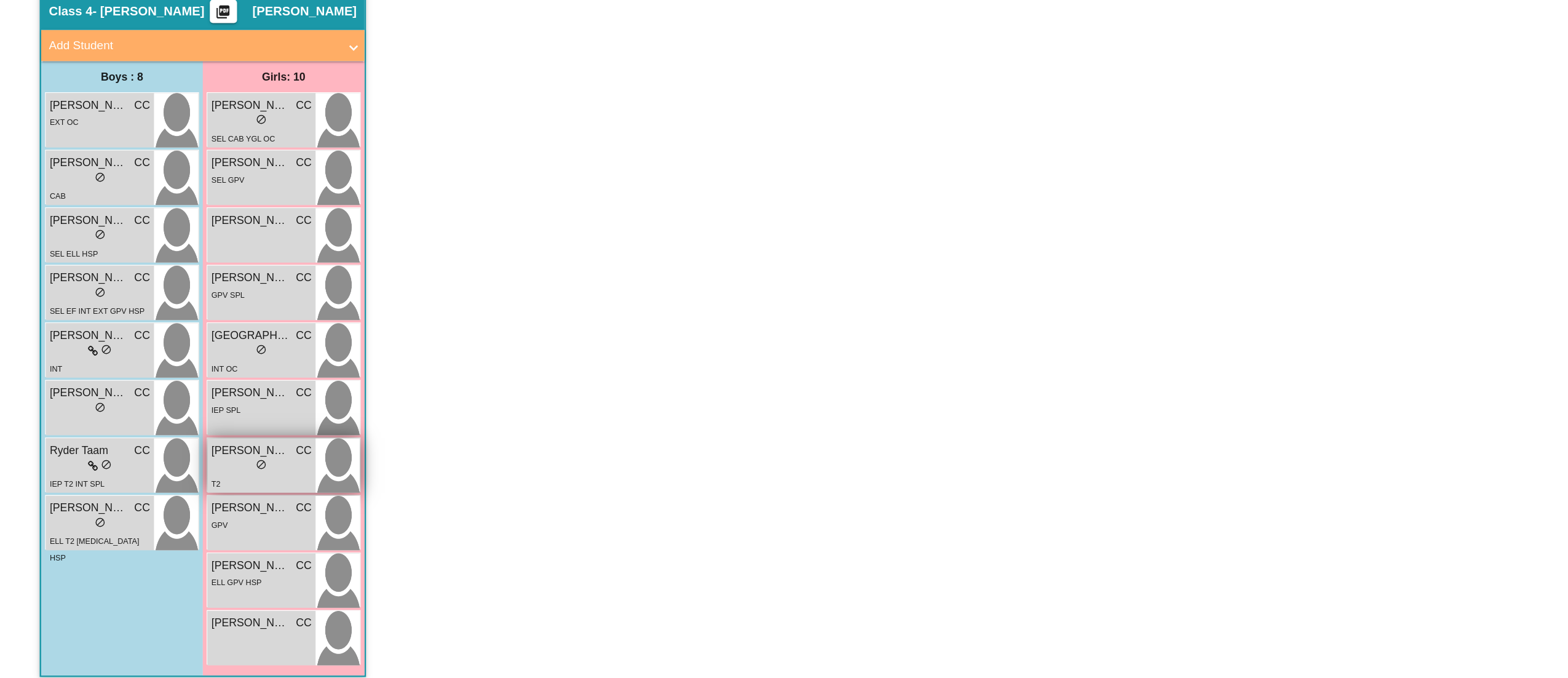
click at [192, 508] on div "T2" at bounding box center [207, 505] width 79 height 13
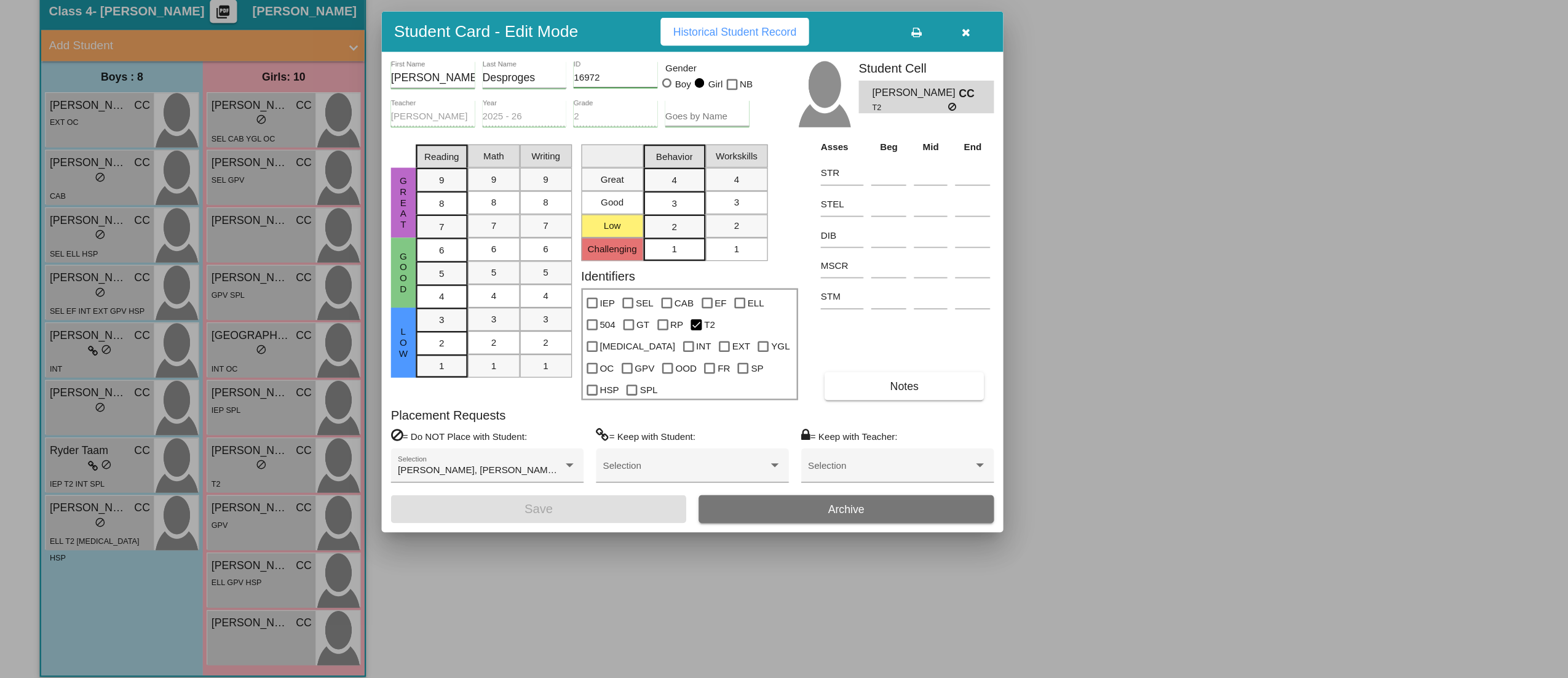
click at [713, 425] on span "Notes" at bounding box center [715, 430] width 23 height 10
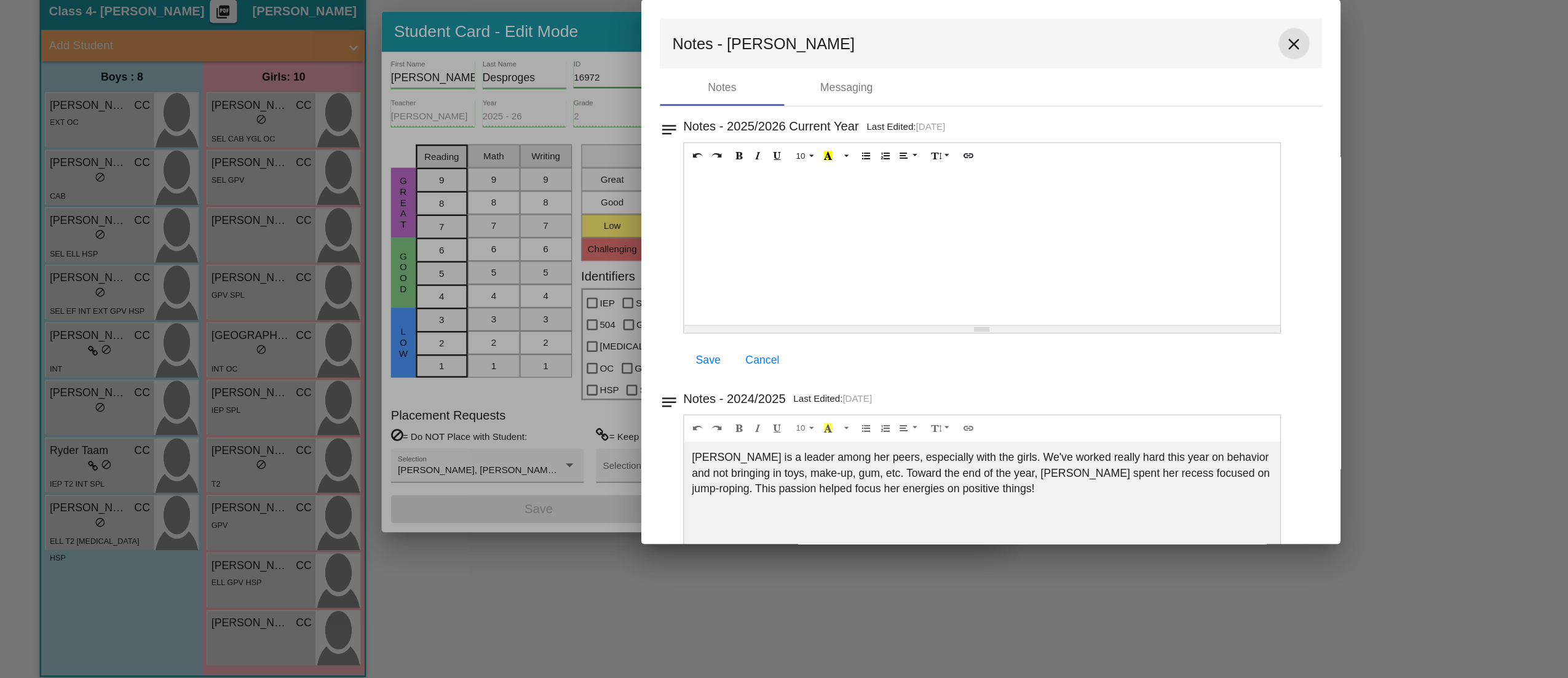
click at [1021, 157] on mat-icon "close" at bounding box center [1023, 158] width 15 height 15
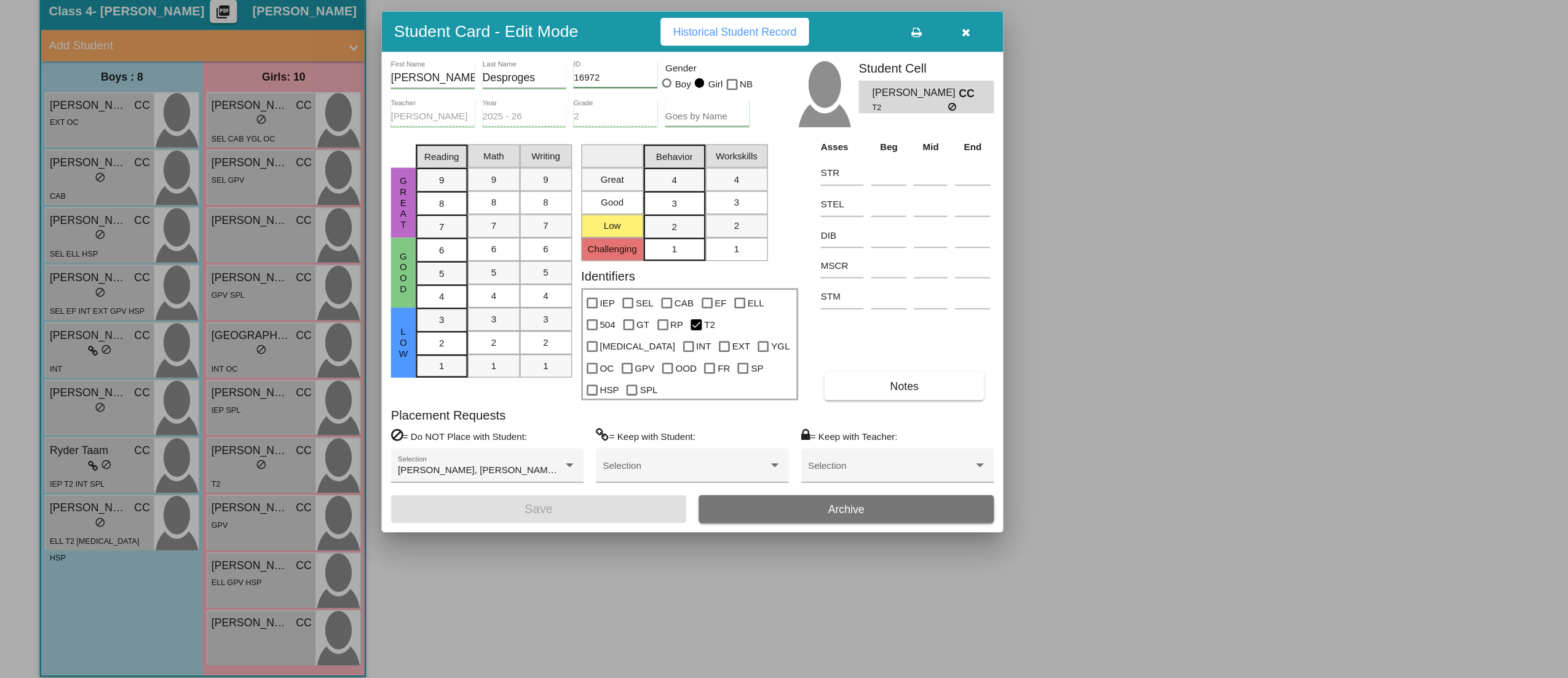
click at [763, 151] on button "button" at bounding box center [764, 148] width 39 height 23
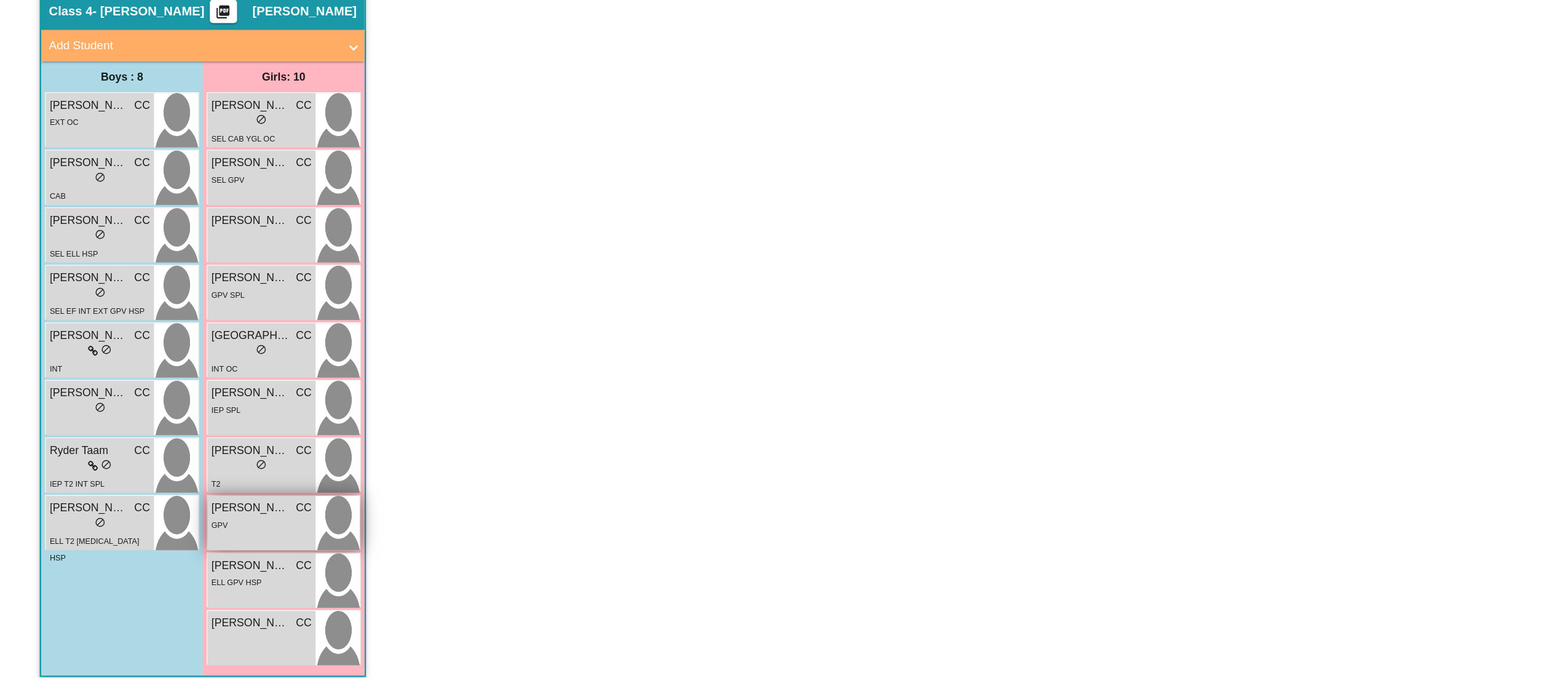
click at [214, 548] on div "[PERSON_NAME] CC lock do_not_disturb_alt GPV" at bounding box center [206, 538] width 85 height 43
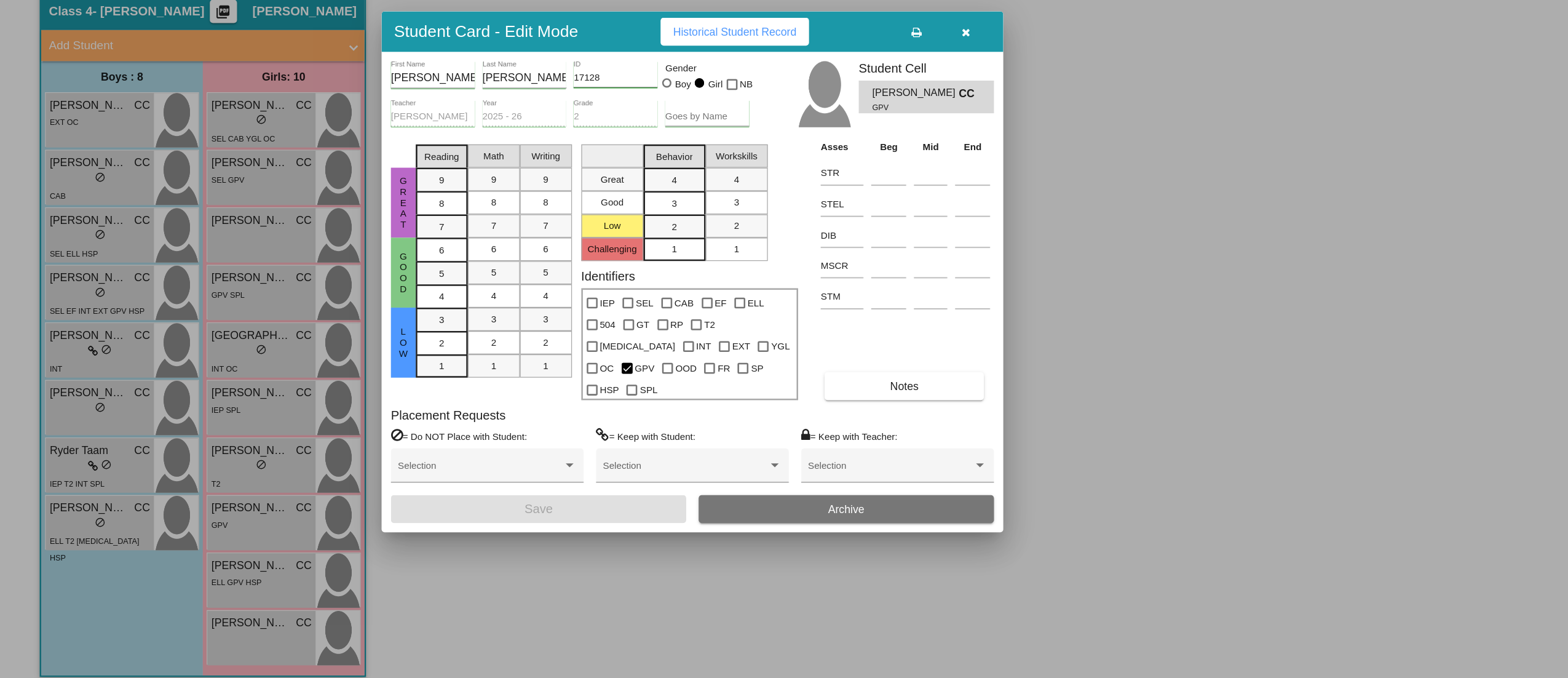
click at [729, 418] on button "Notes" at bounding box center [715, 429] width 127 height 23
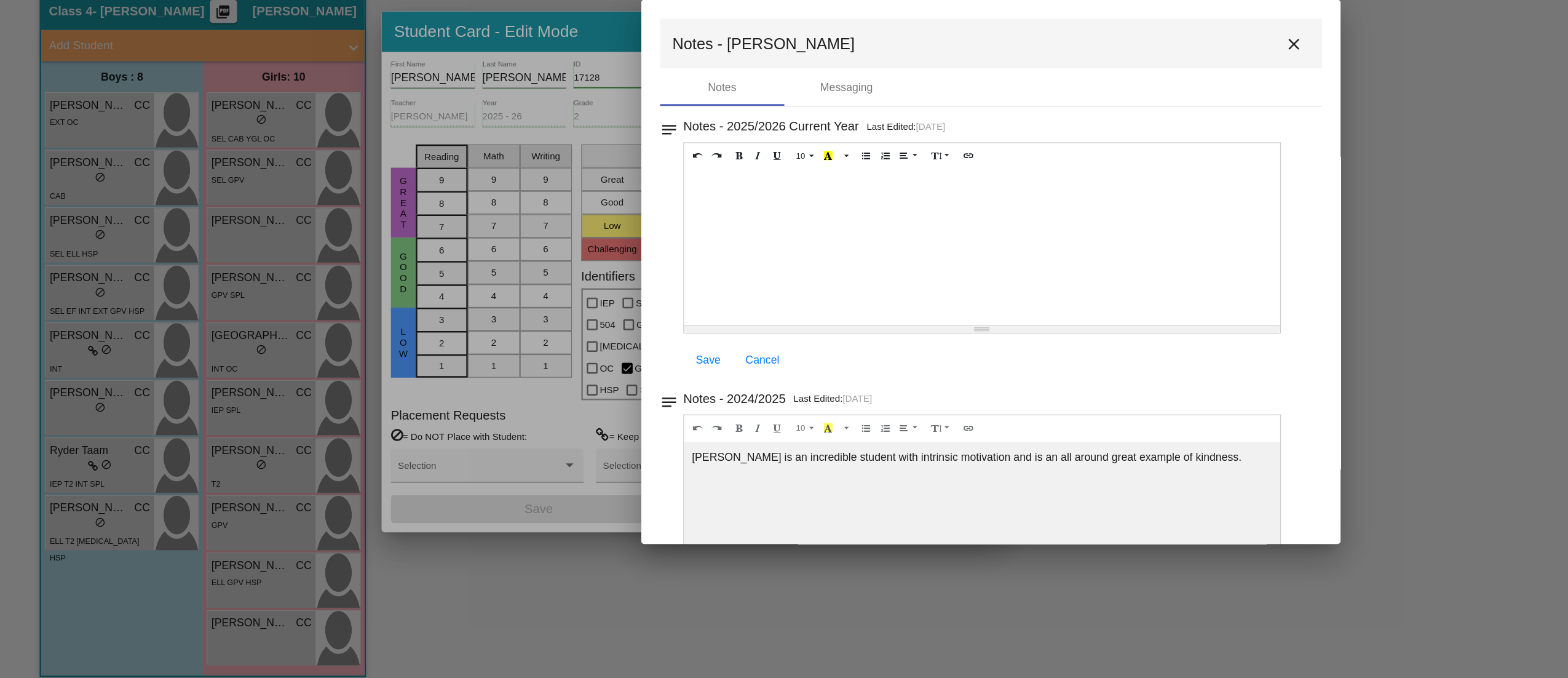
click at [1021, 156] on mat-icon "close" at bounding box center [1023, 158] width 15 height 15
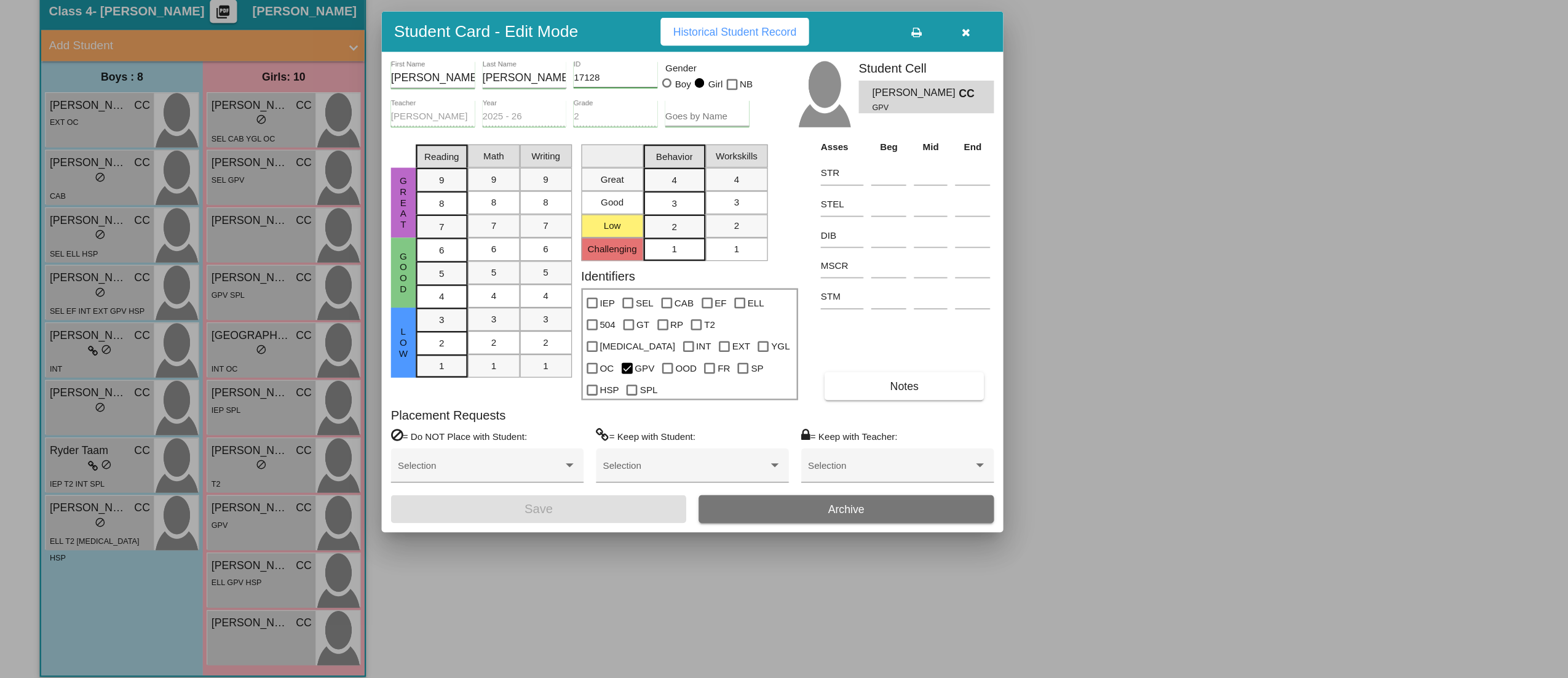
click at [769, 158] on button "button" at bounding box center [764, 148] width 39 height 23
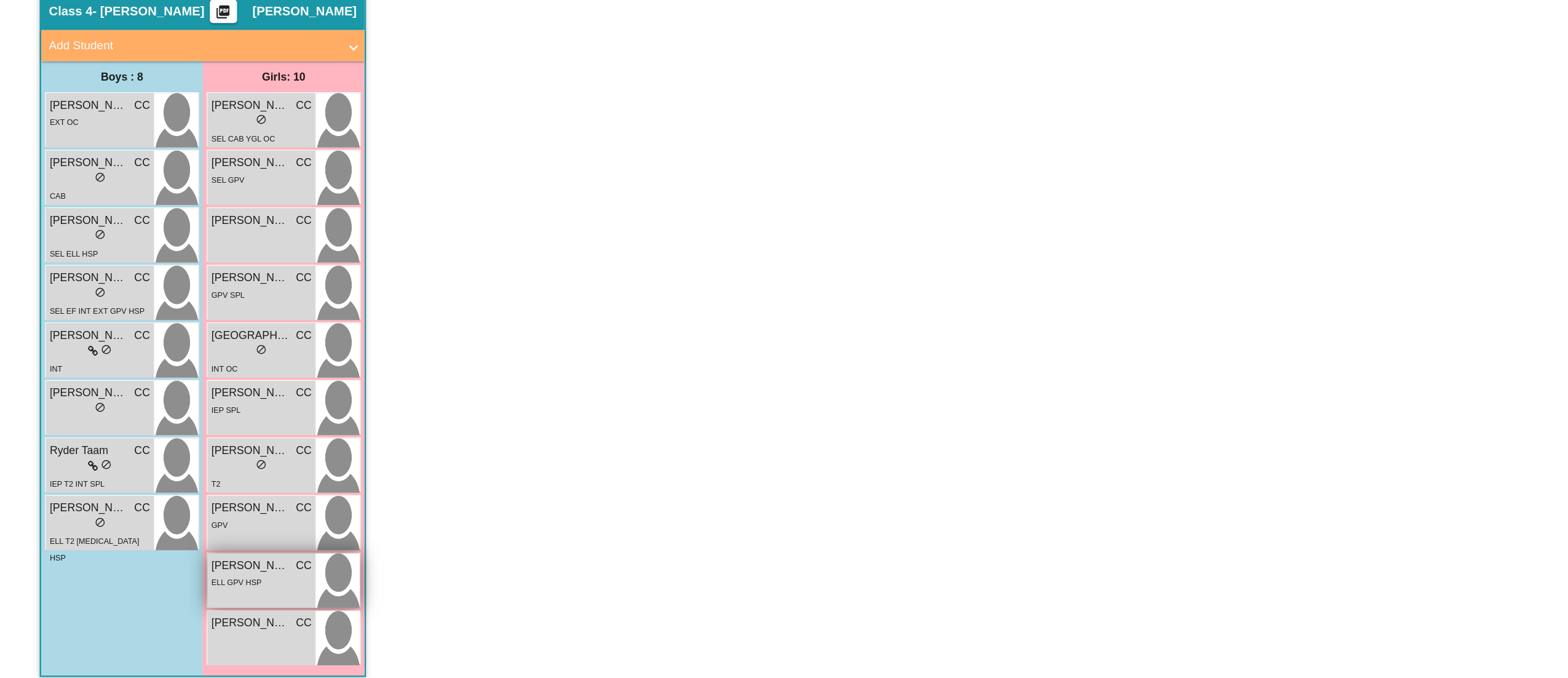
click at [204, 579] on div "ELL GPV HSP" at bounding box center [187, 584] width 40 height 13
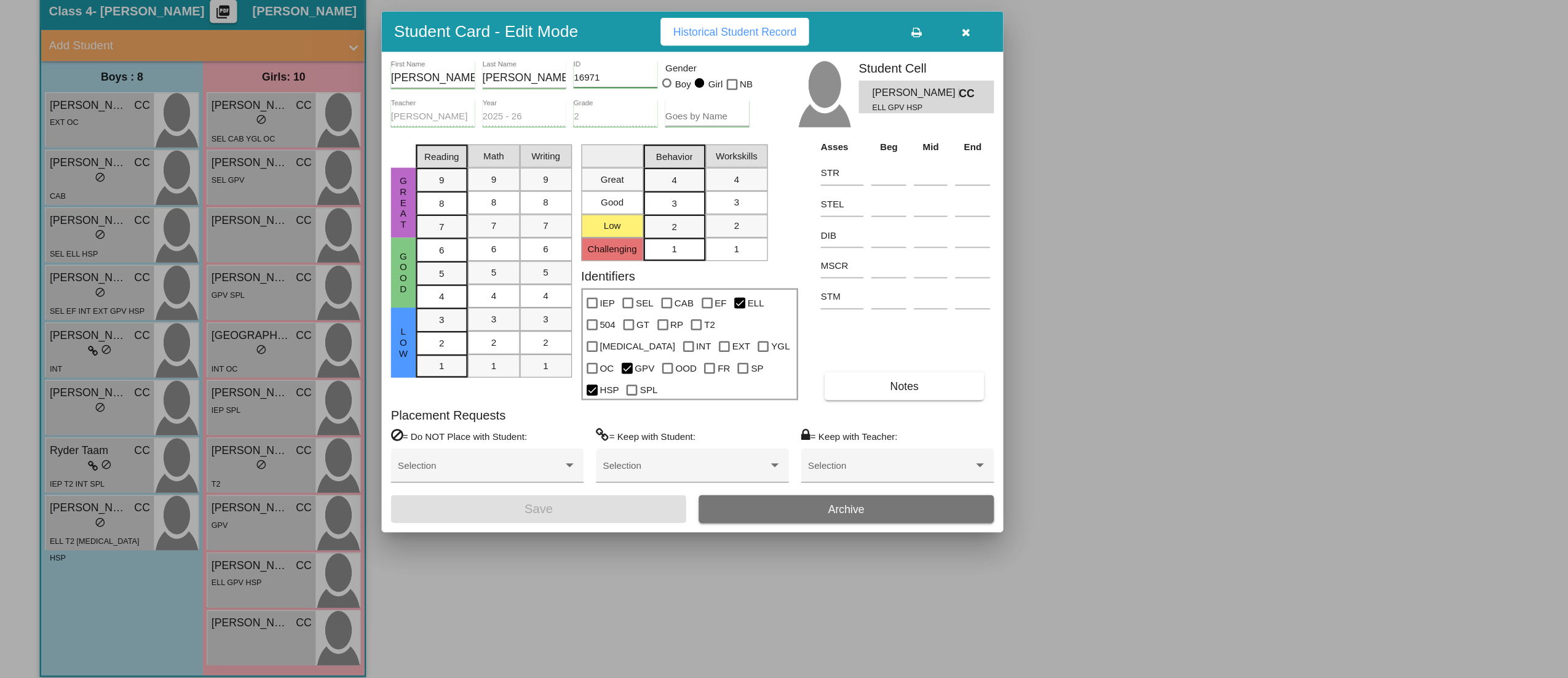
click at [739, 408] on div "Asses Beg Mid End STR STEL DIB MSCR STM Notes" at bounding box center [716, 337] width 140 height 207
click at [739, 423] on button "Notes" at bounding box center [715, 429] width 127 height 23
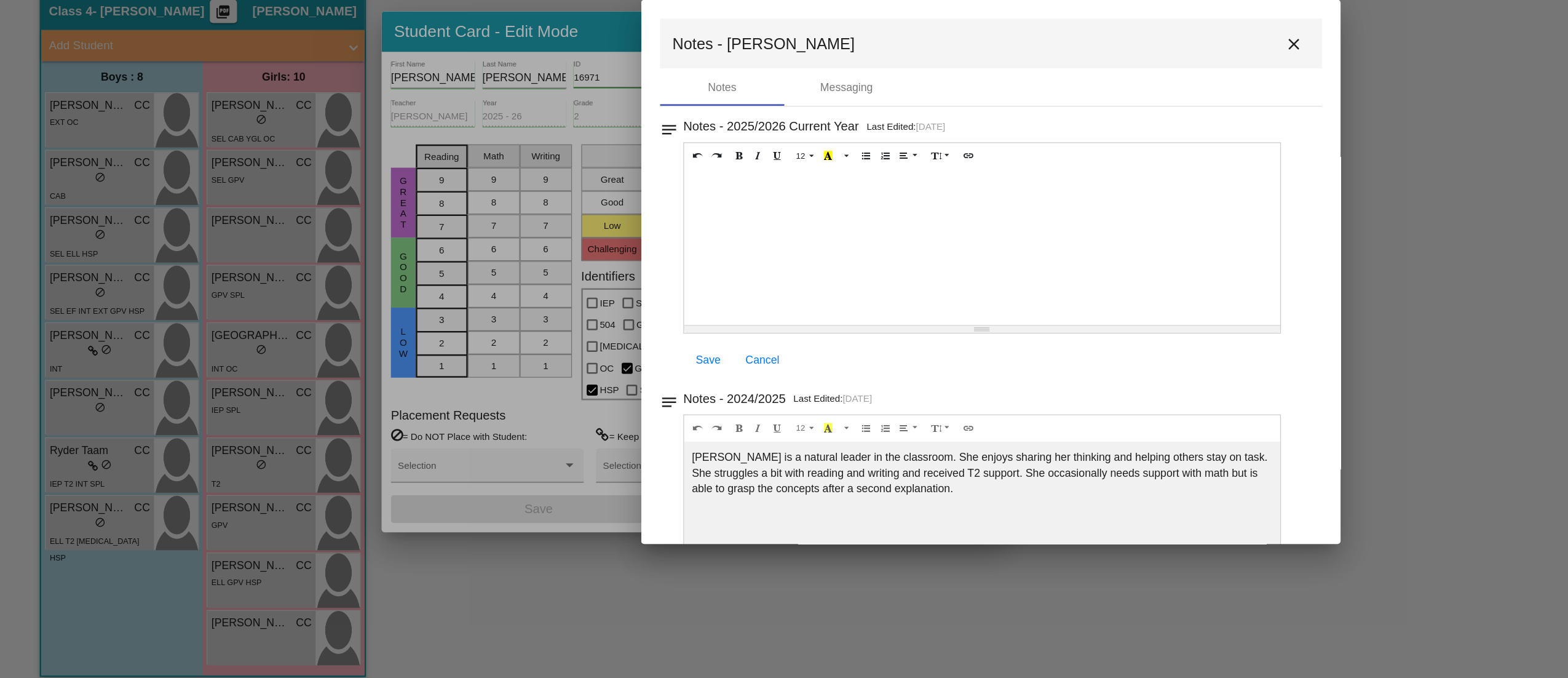
click at [1024, 152] on mat-icon "close" at bounding box center [1023, 158] width 15 height 15
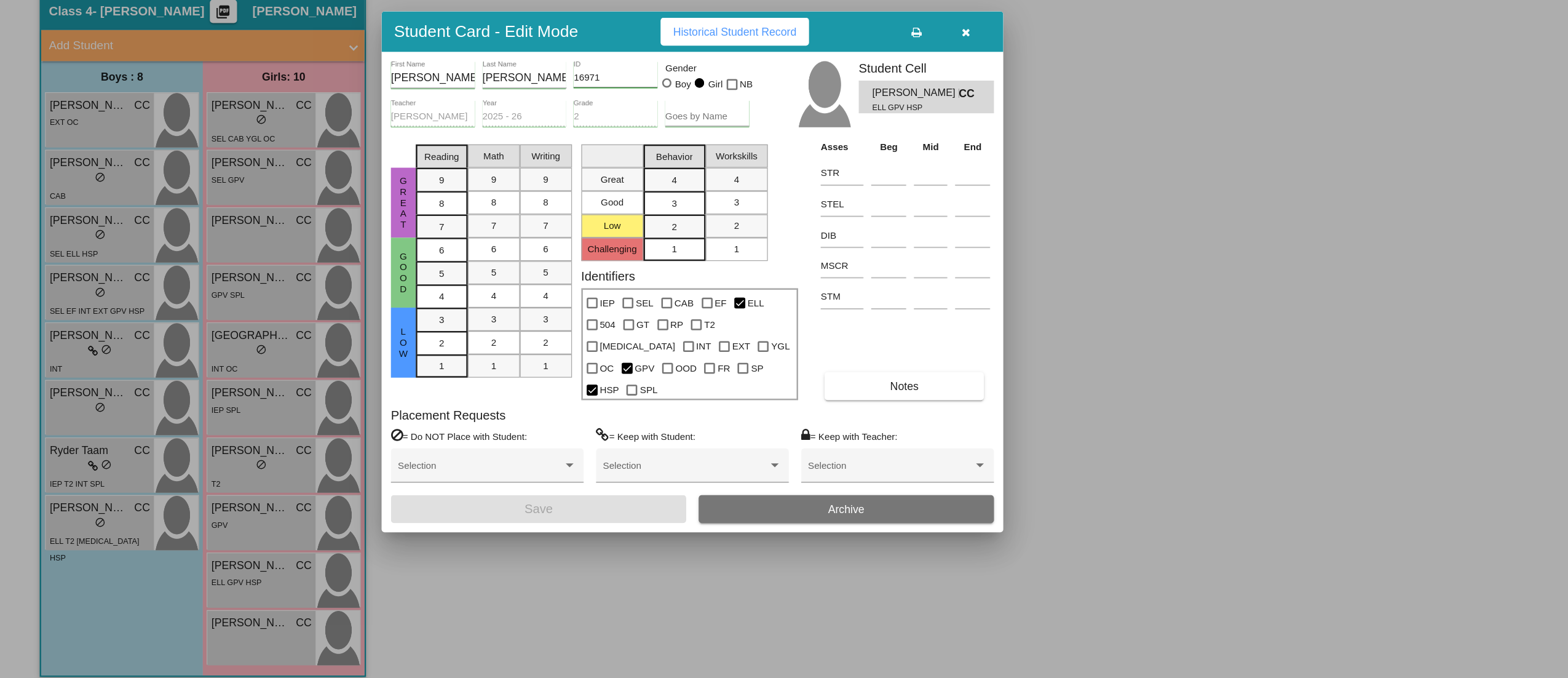
click at [761, 154] on icon "button" at bounding box center [764, 149] width 7 height 9
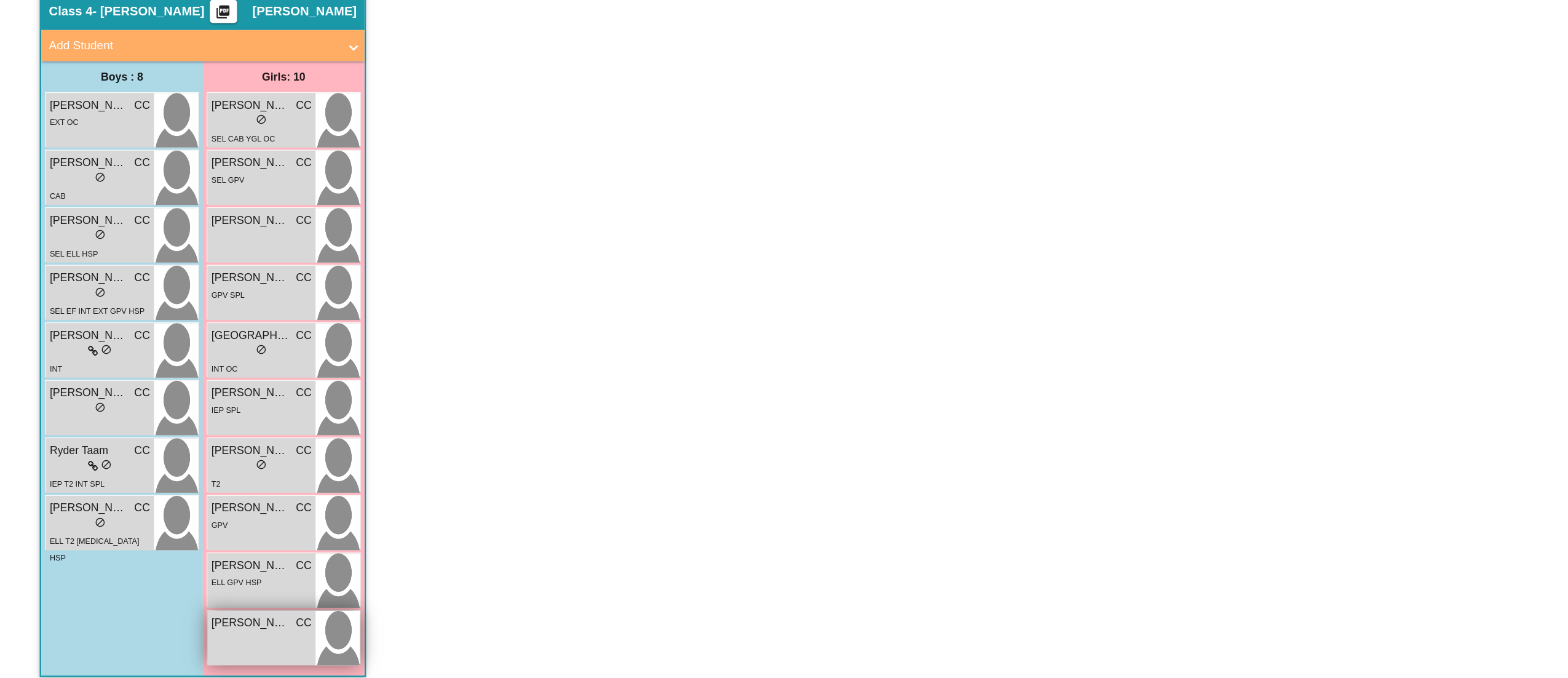
click at [207, 629] on div "[PERSON_NAME] CC lock do_not_disturb_alt" at bounding box center [206, 629] width 85 height 43
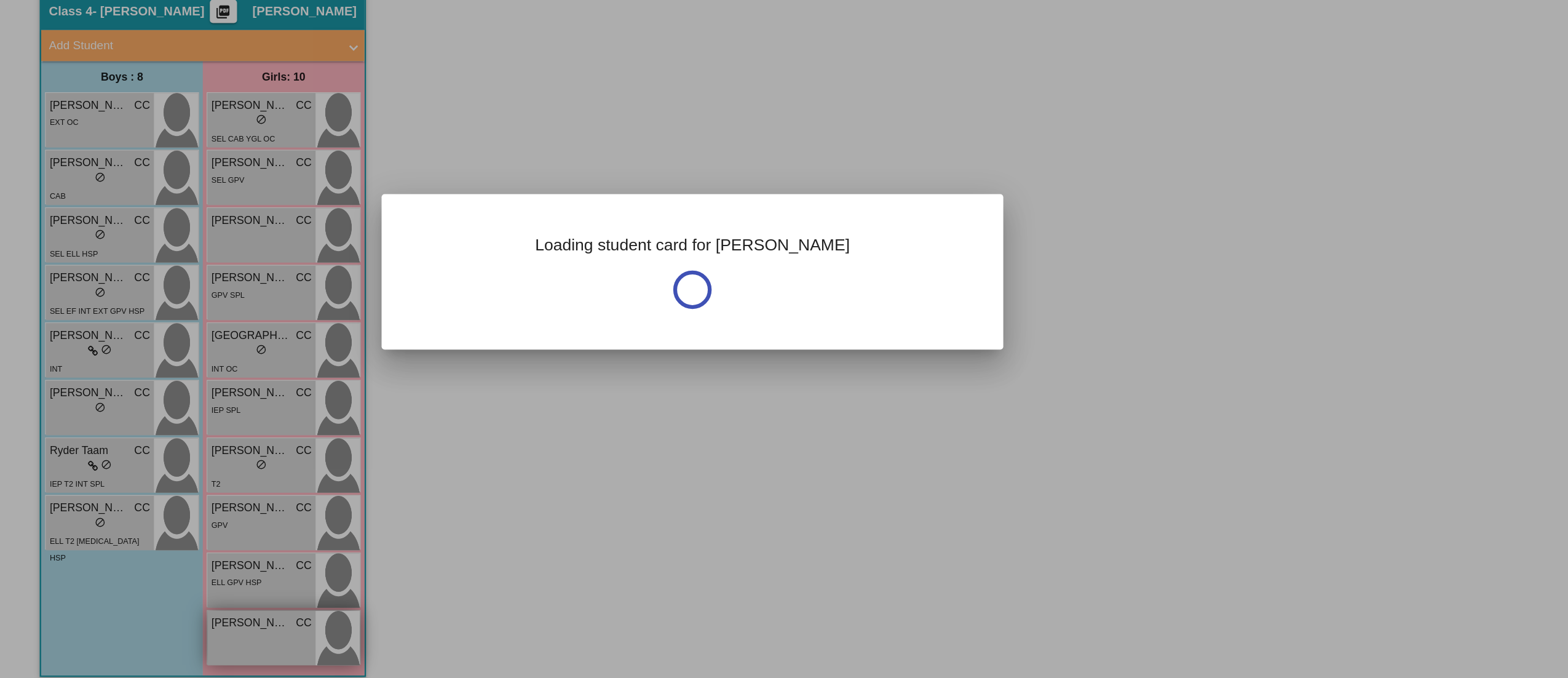
click at [207, 629] on div at bounding box center [784, 339] width 1568 height 678
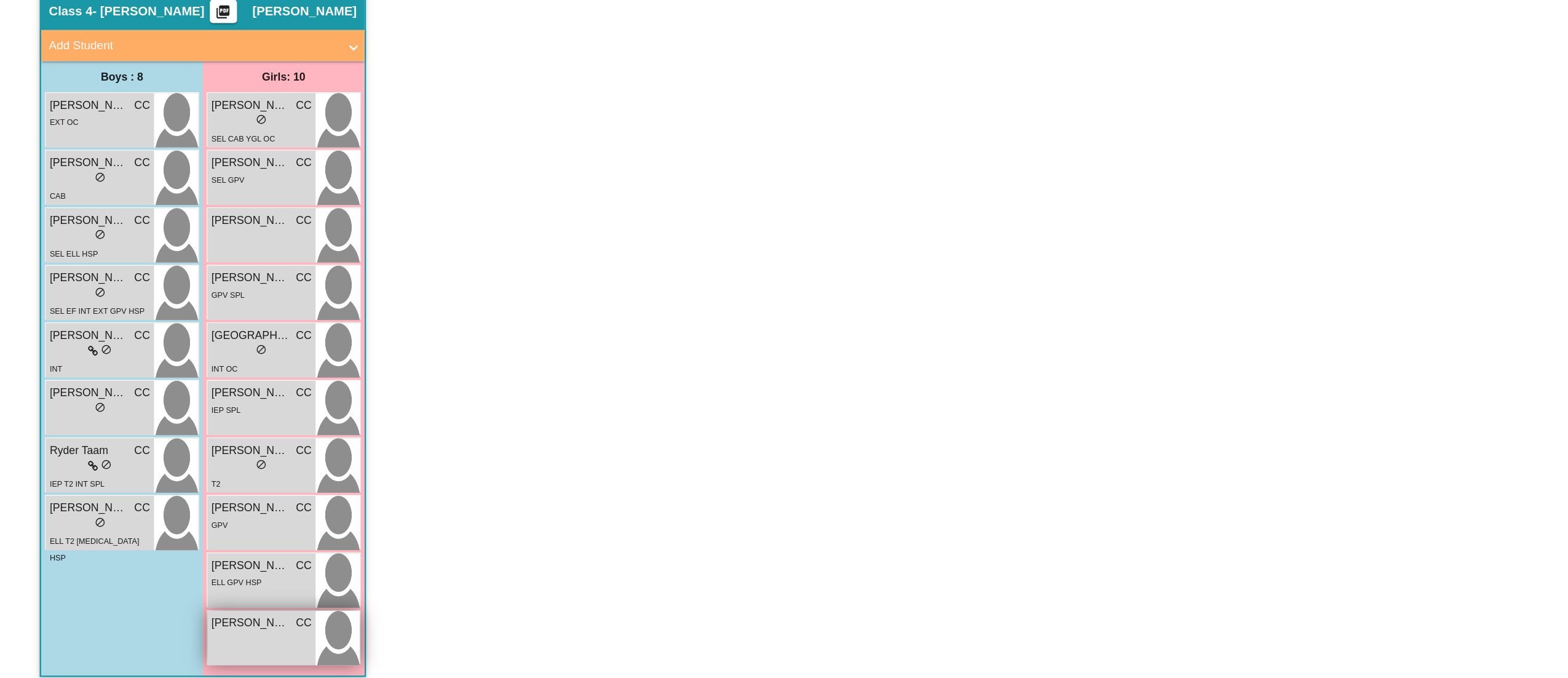
click at [207, 629] on div "[PERSON_NAME] CC lock do_not_disturb_alt" at bounding box center [206, 629] width 85 height 43
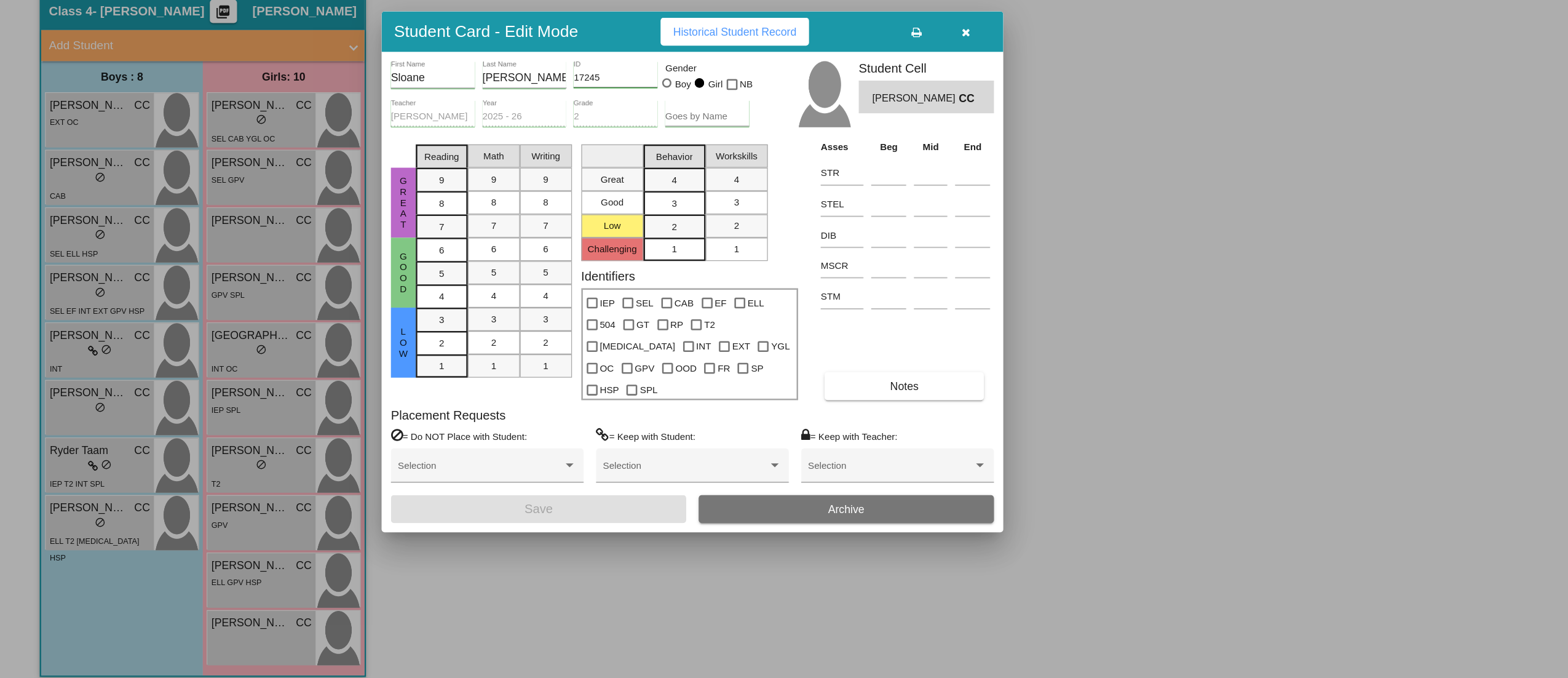
click at [721, 426] on button "Notes" at bounding box center [715, 429] width 127 height 23
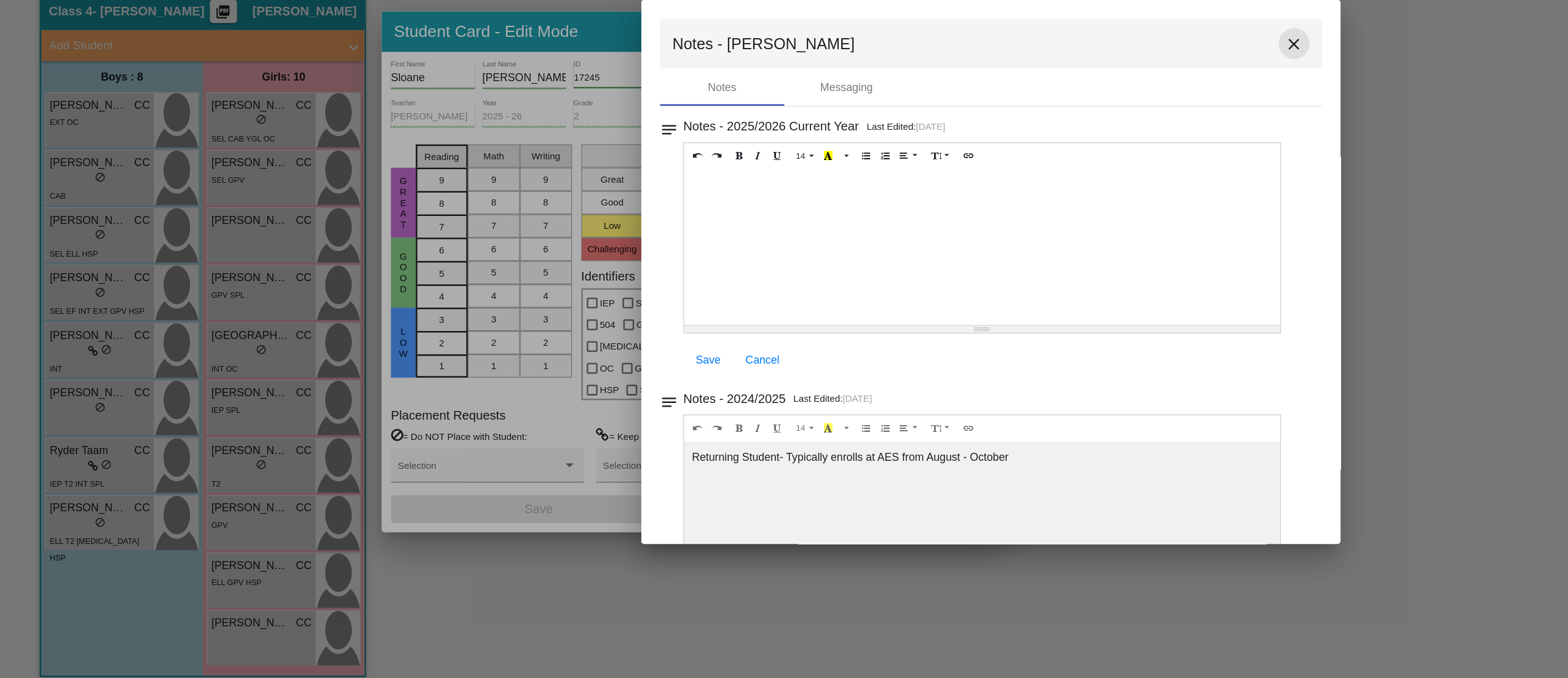
click at [1022, 156] on mat-icon "close" at bounding box center [1023, 158] width 15 height 15
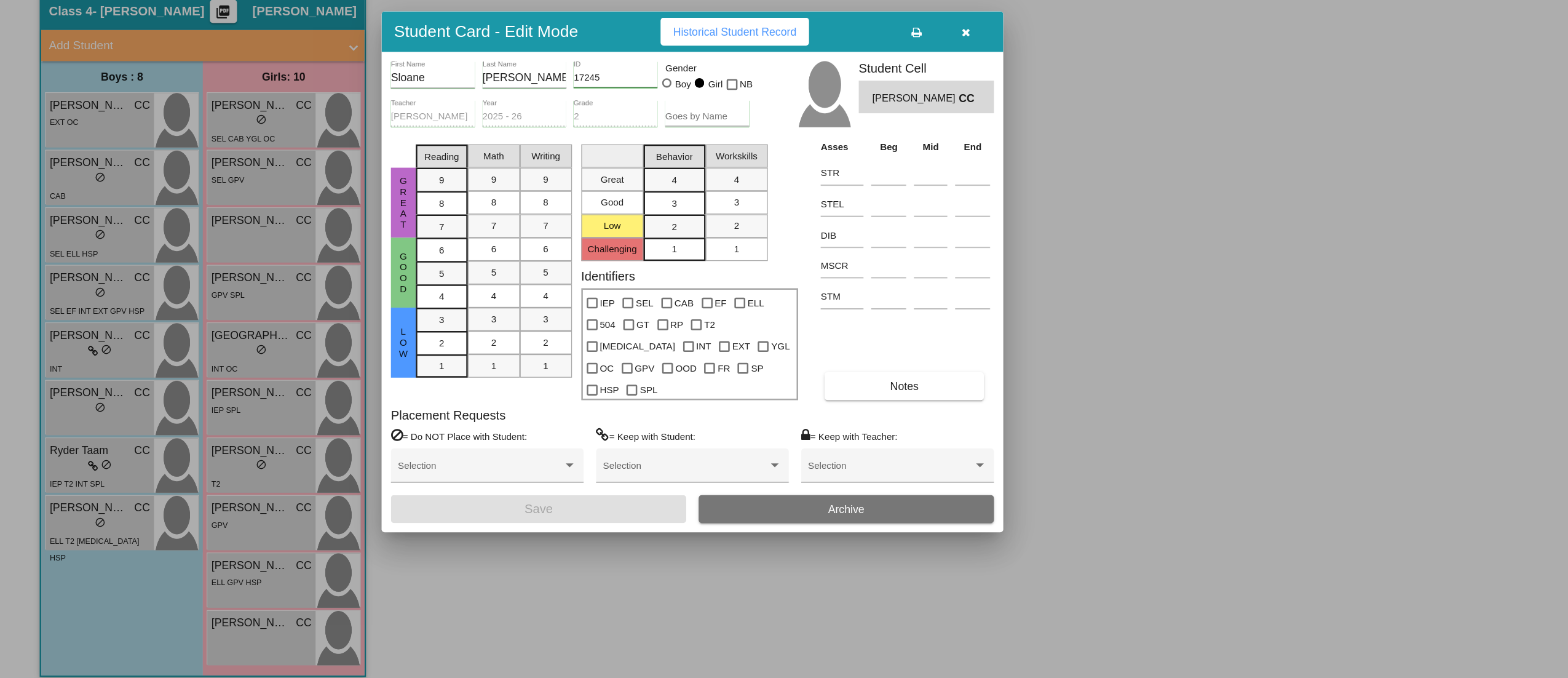
click at [767, 154] on icon "button" at bounding box center [764, 149] width 7 height 9
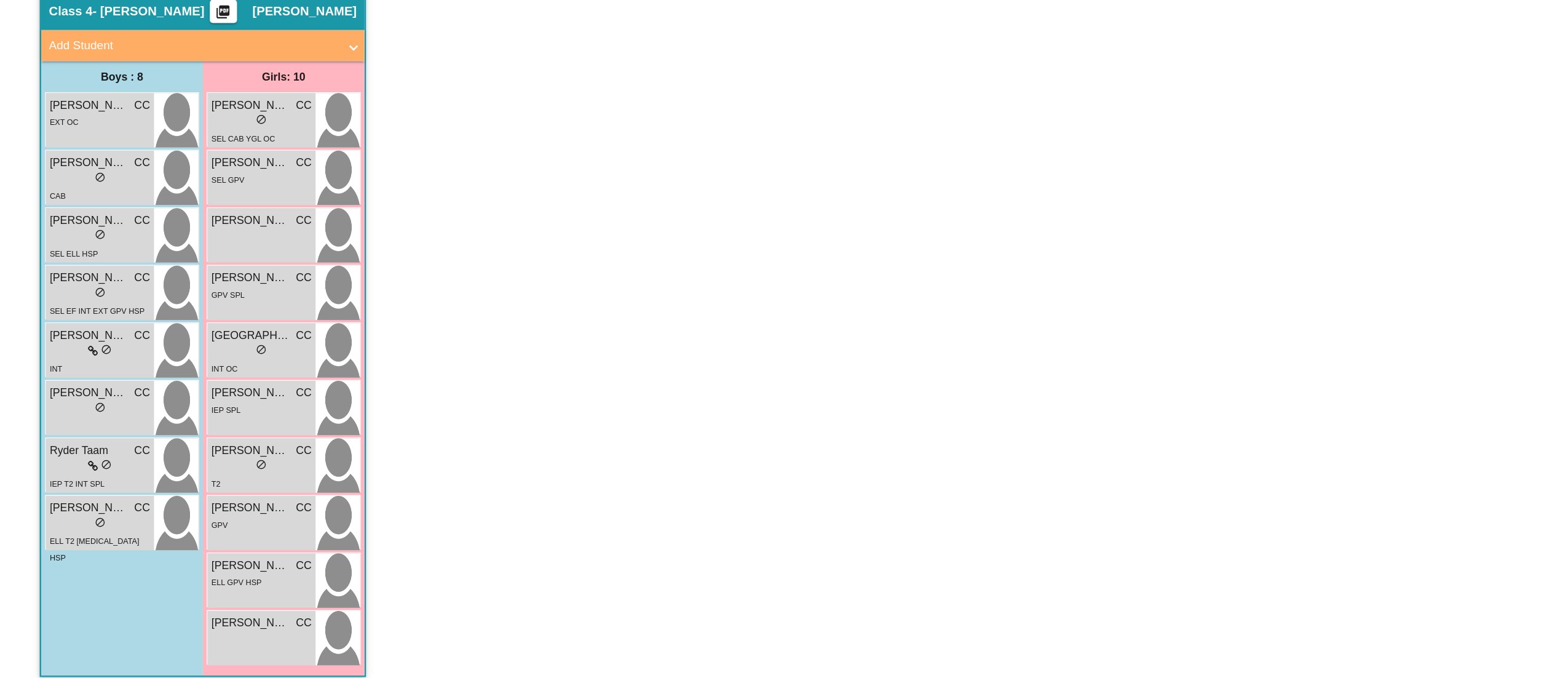
click at [483, 204] on app-classroom "Class 4 - [PERSON_NAME] picture_as_pdf [PERSON_NAME] Add Student First Name Las…" at bounding box center [784, 393] width 1506 height 554
